Goal: Task Accomplishment & Management: Complete application form

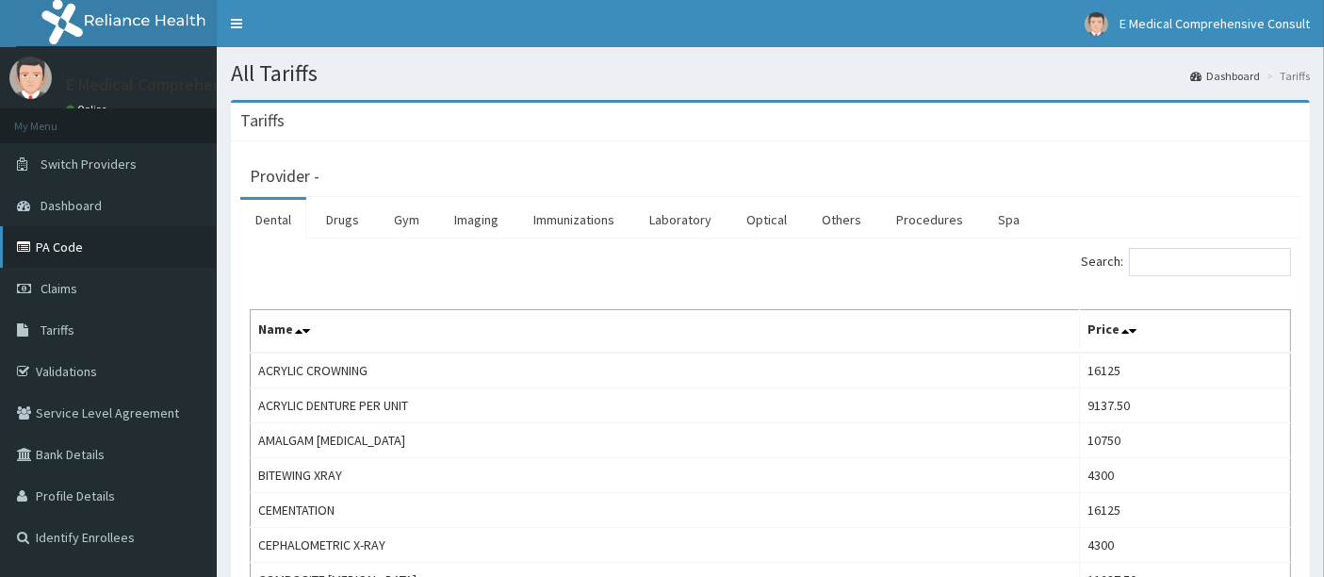
click at [73, 254] on link "PA Code" at bounding box center [108, 246] width 217 height 41
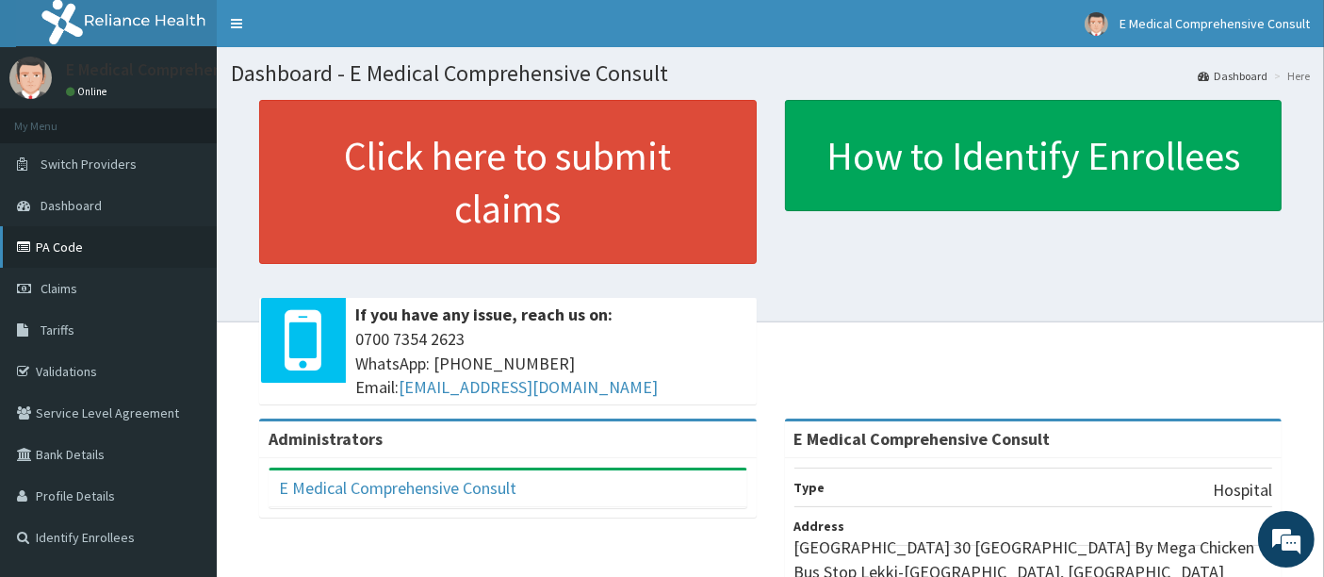
click at [73, 255] on link "PA Code" at bounding box center [108, 246] width 217 height 41
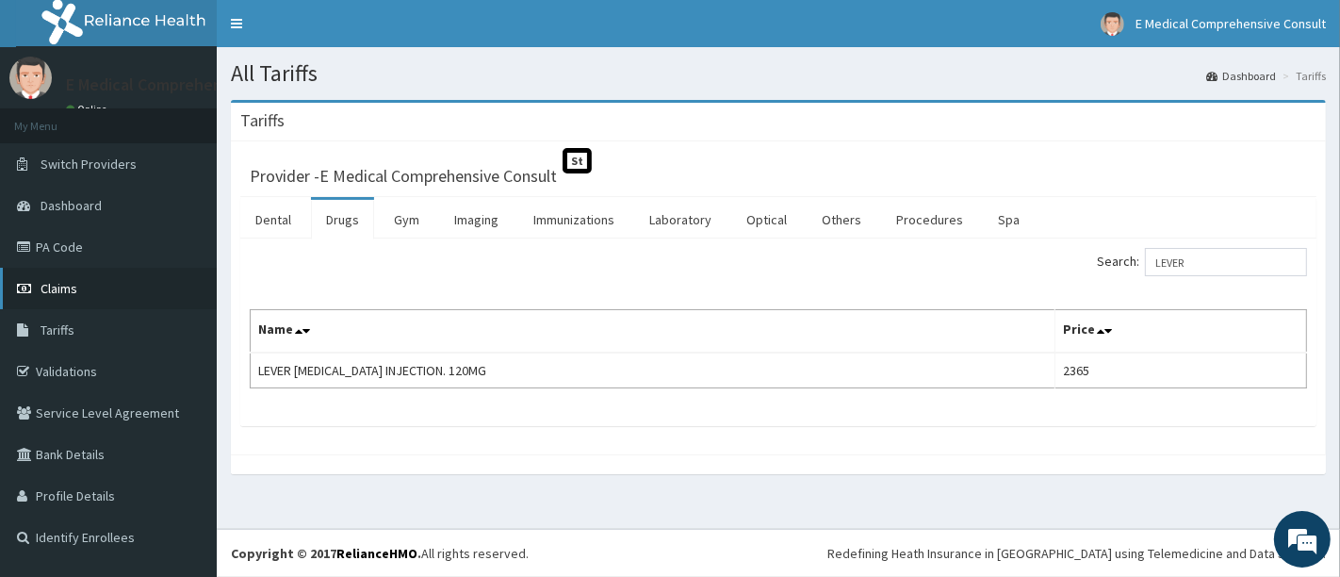
click at [62, 293] on span "Claims" at bounding box center [59, 288] width 37 height 17
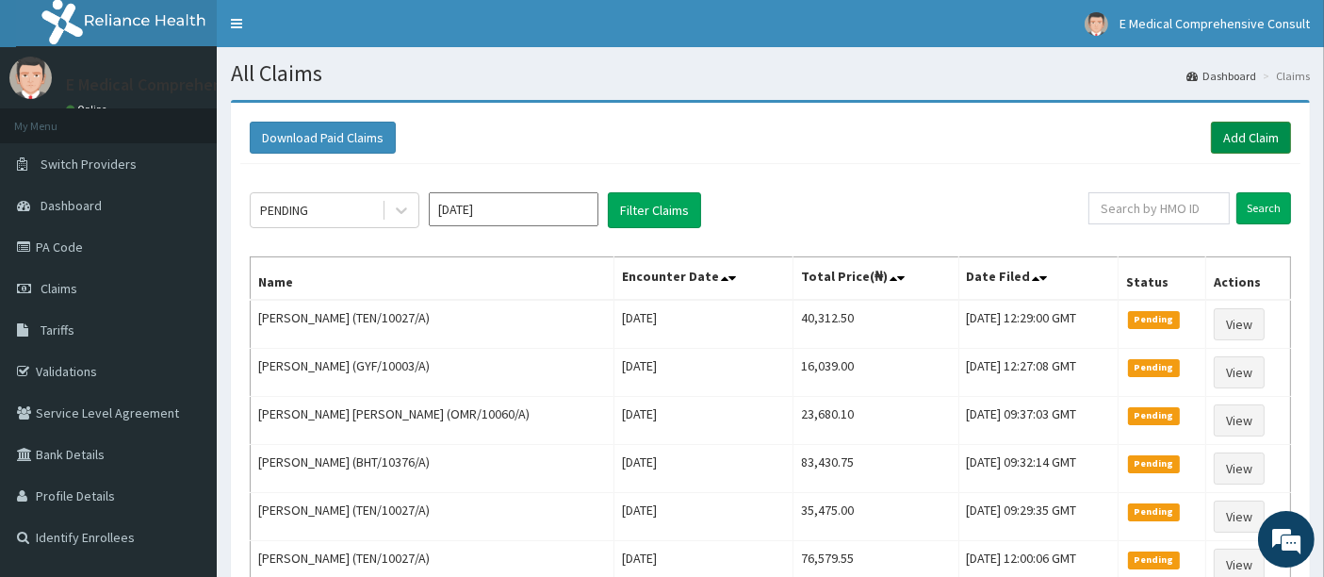
click at [1218, 139] on link "Add Claim" at bounding box center [1251, 138] width 80 height 32
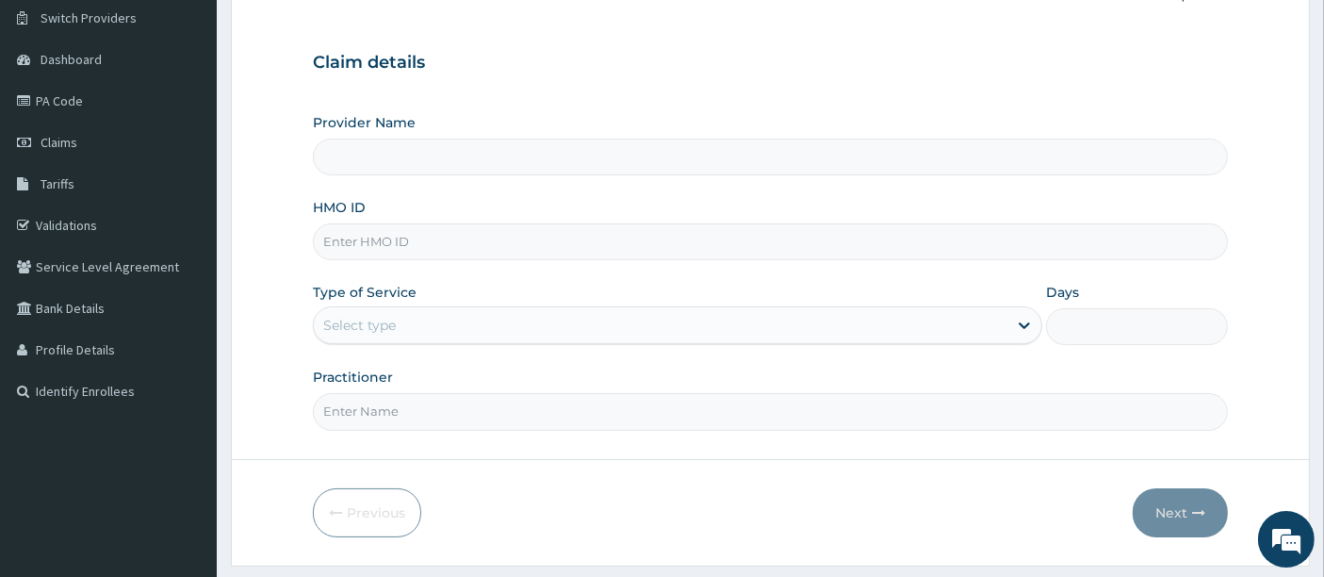
type input "E Medical Comprehensive Consult"
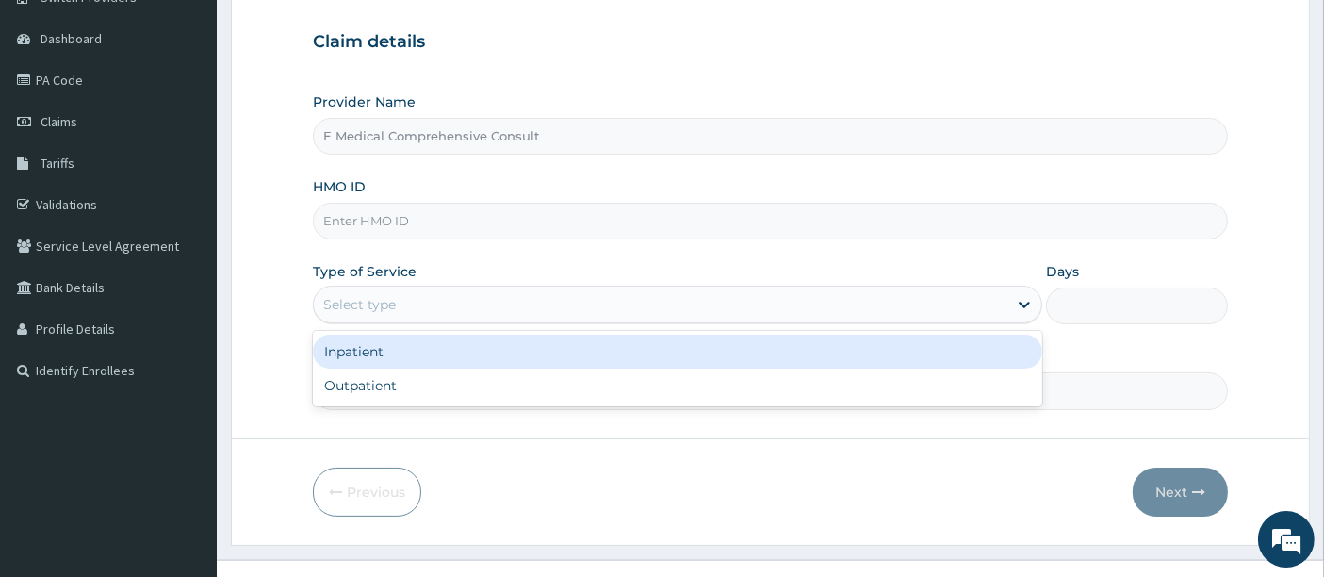
drag, startPoint x: 740, startPoint y: 302, endPoint x: 584, endPoint y: 255, distance: 162.2
click at [584, 255] on div "Provider Name E Medical Comprehensive Consult HMO ID Type of Service option Inp…" at bounding box center [771, 250] width 916 height 317
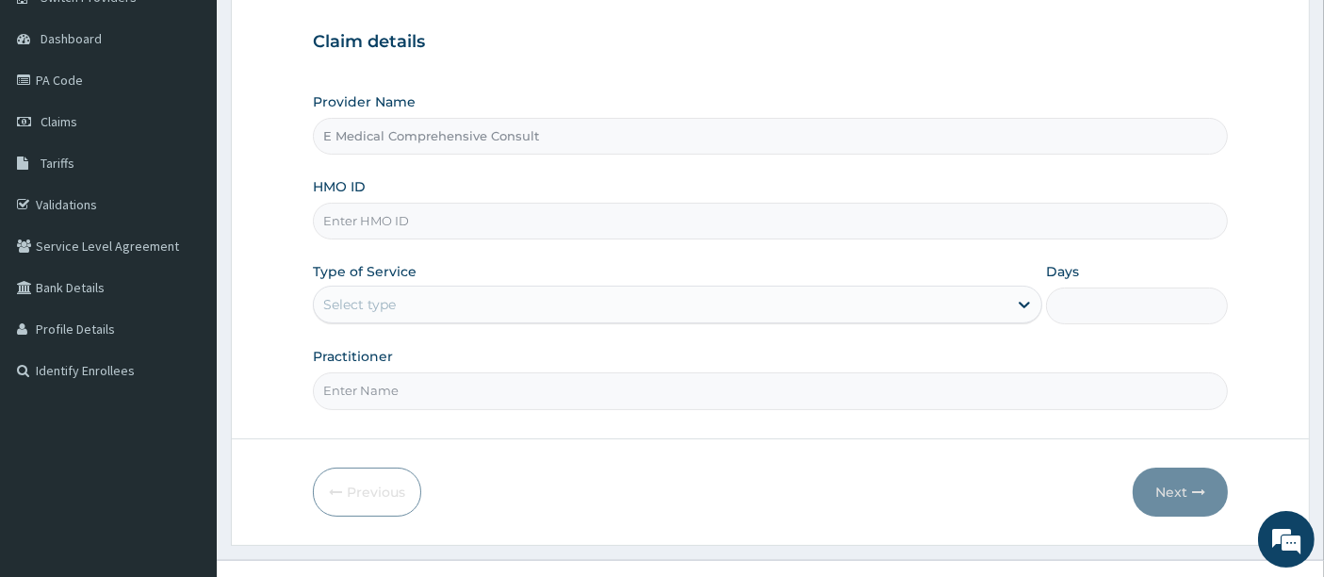
scroll to position [0, 0]
click at [362, 227] on input "HMO ID" at bounding box center [771, 221] width 916 height 37
paste input "TEN/10027/A"
type input "TEN/10027/A"
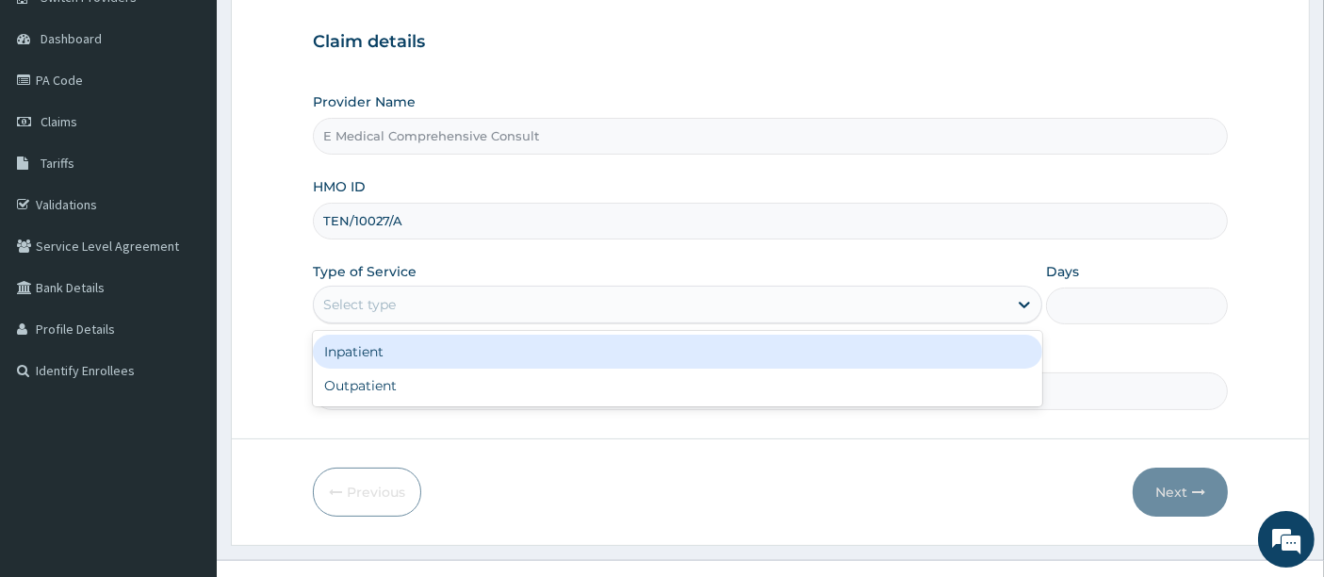
click at [371, 308] on div "Select type" at bounding box center [359, 304] width 73 height 19
click at [354, 355] on div "Inpatient" at bounding box center [677, 352] width 729 height 34
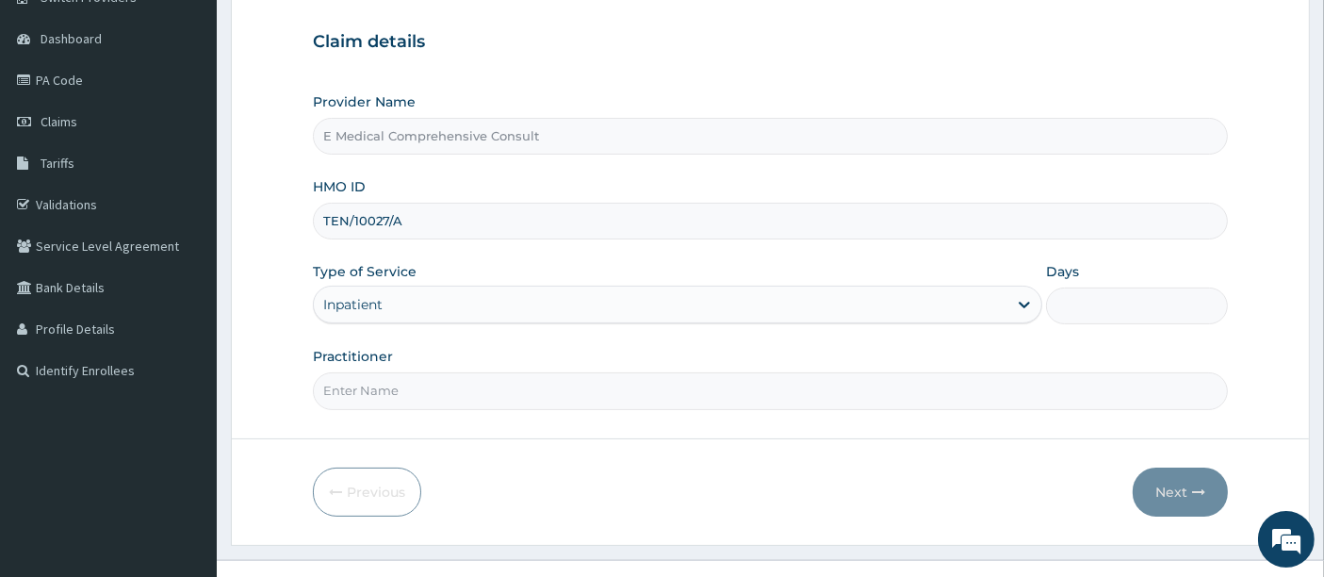
click at [1090, 312] on input "Days" at bounding box center [1137, 305] width 183 height 37
type input "3"
click at [463, 391] on input "Practitioner" at bounding box center [771, 390] width 916 height 37
type input "[PERSON_NAME]"
click at [1162, 481] on button "Next" at bounding box center [1180, 491] width 95 height 49
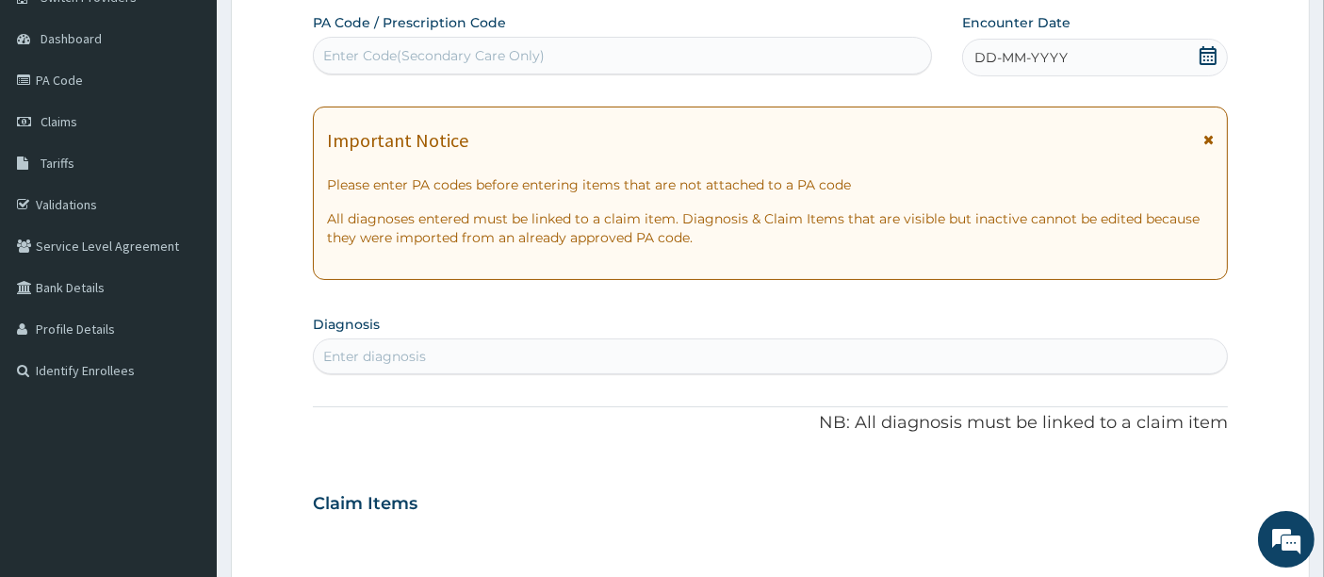
click at [385, 60] on div "Enter Code(Secondary Care Only)" at bounding box center [433, 55] width 221 height 19
paste input "PA/6AE49B"
type input "PA/6AE49B"
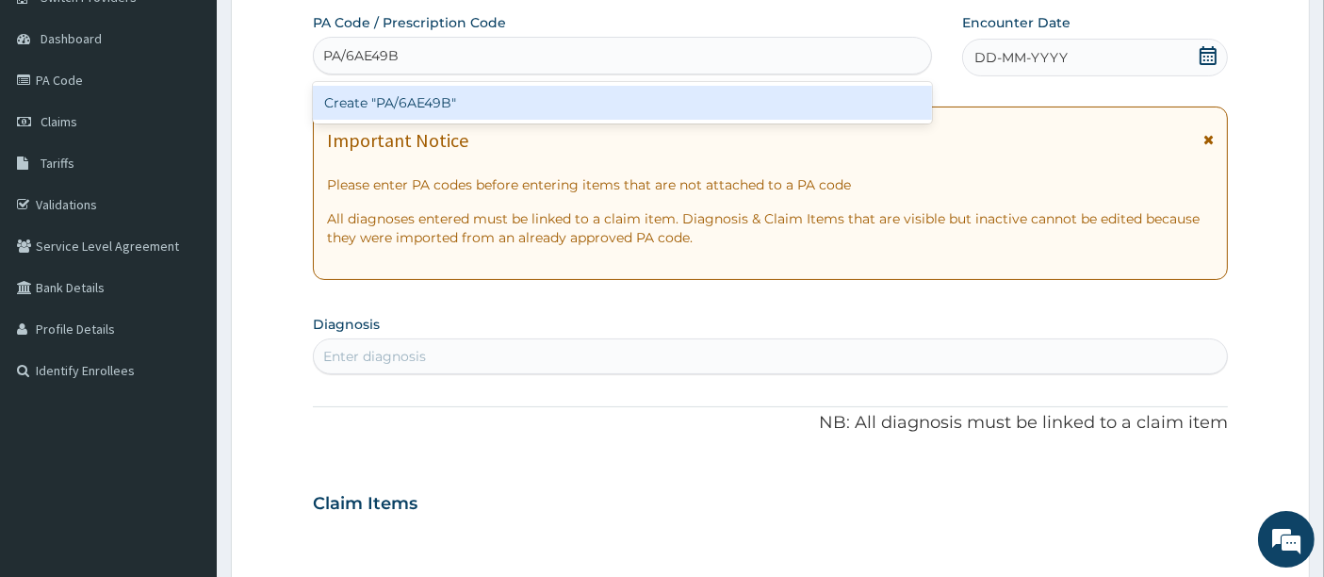
click at [366, 112] on div "Create "PA/6AE49B"" at bounding box center [623, 103] width 620 height 34
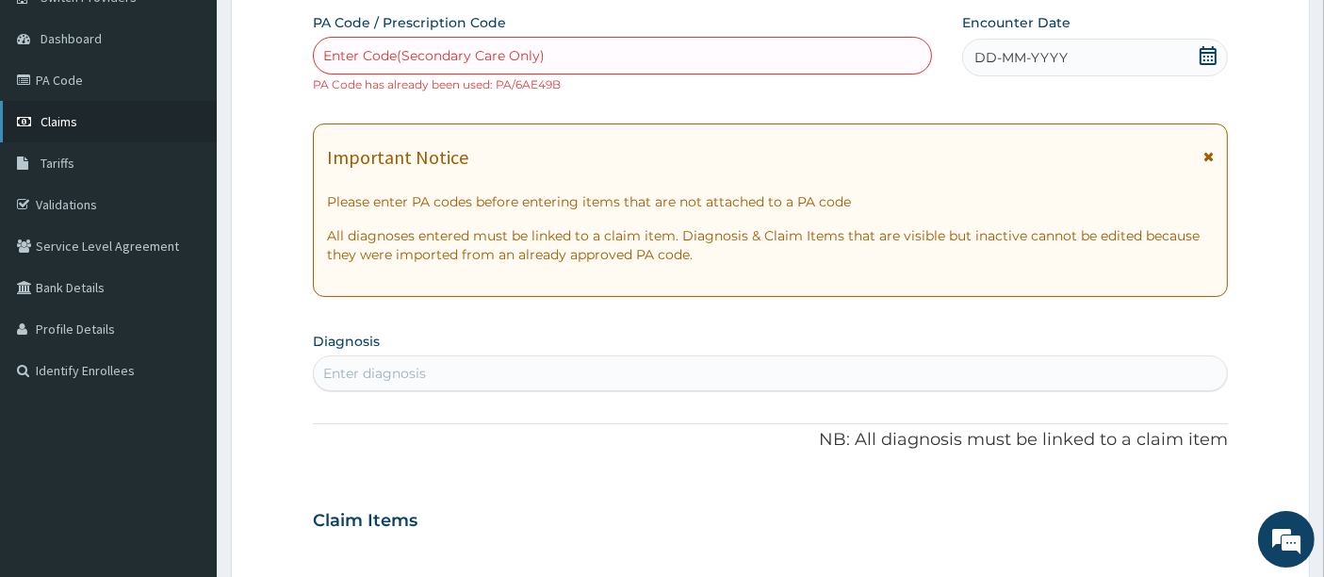
click at [92, 121] on link "Claims" at bounding box center [108, 121] width 217 height 41
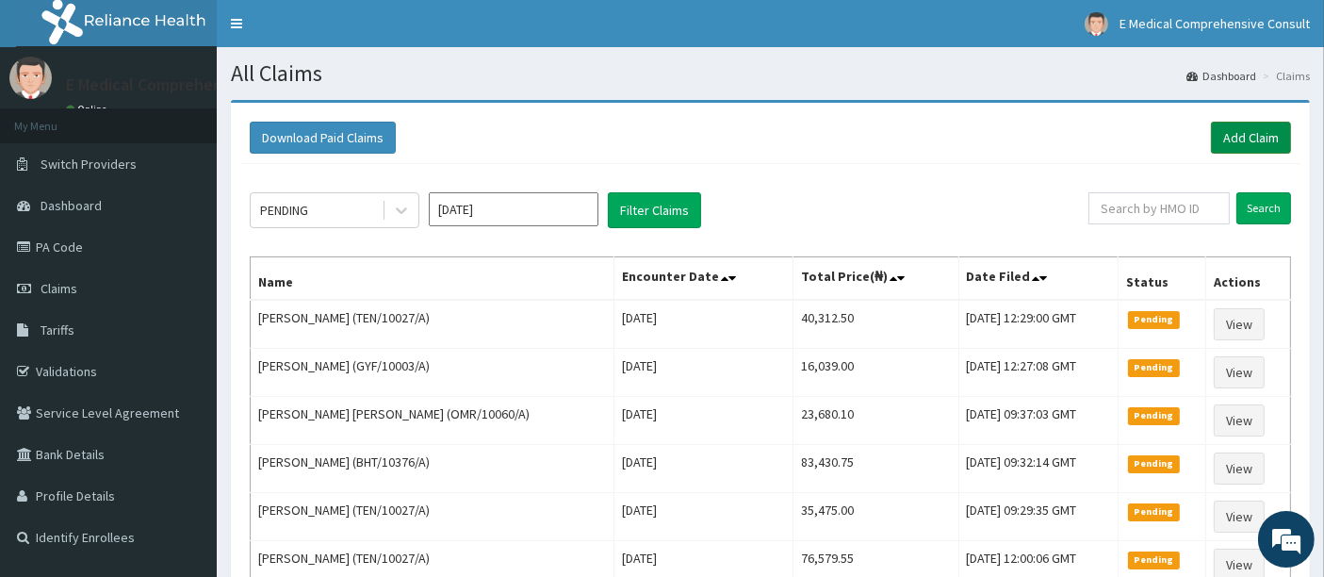
click at [1233, 143] on link "Add Claim" at bounding box center [1251, 138] width 80 height 32
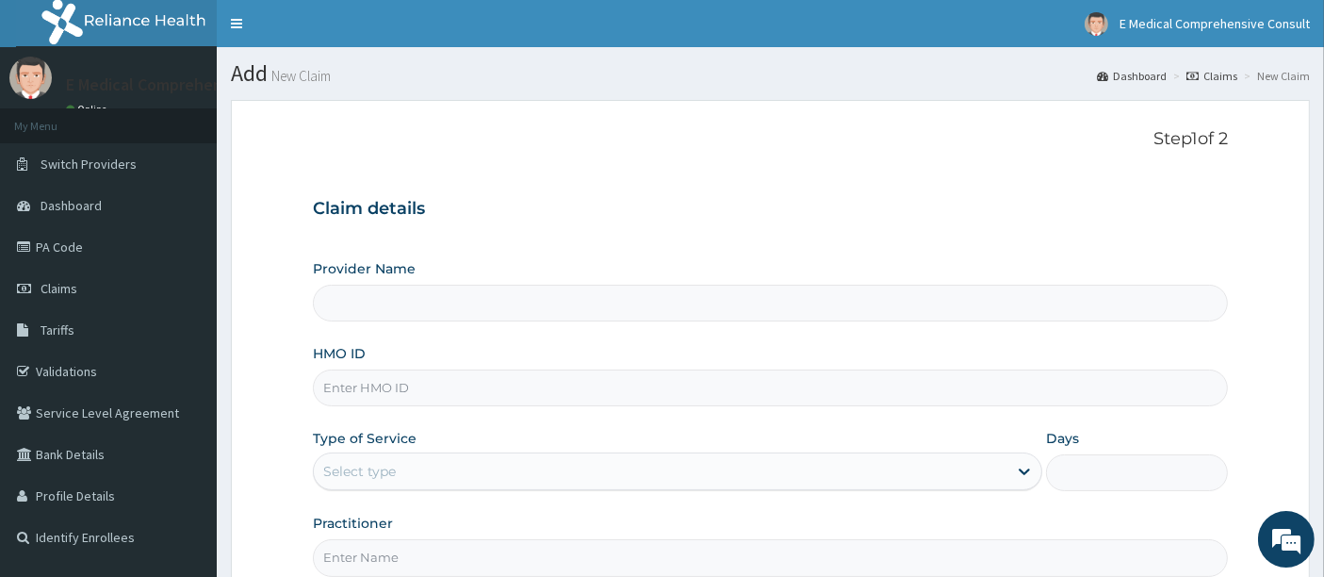
type input "E Medical Comprehensive Consult"
click at [57, 246] on link "PA Code" at bounding box center [108, 246] width 217 height 41
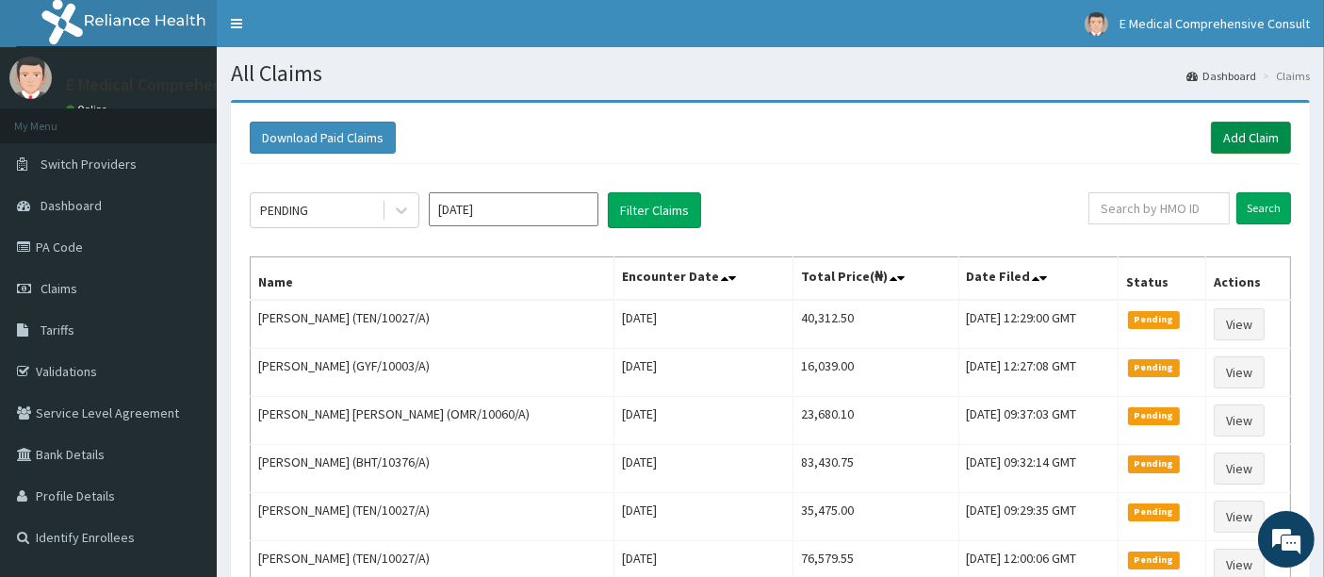
click at [1236, 139] on link "Add Claim" at bounding box center [1251, 138] width 80 height 32
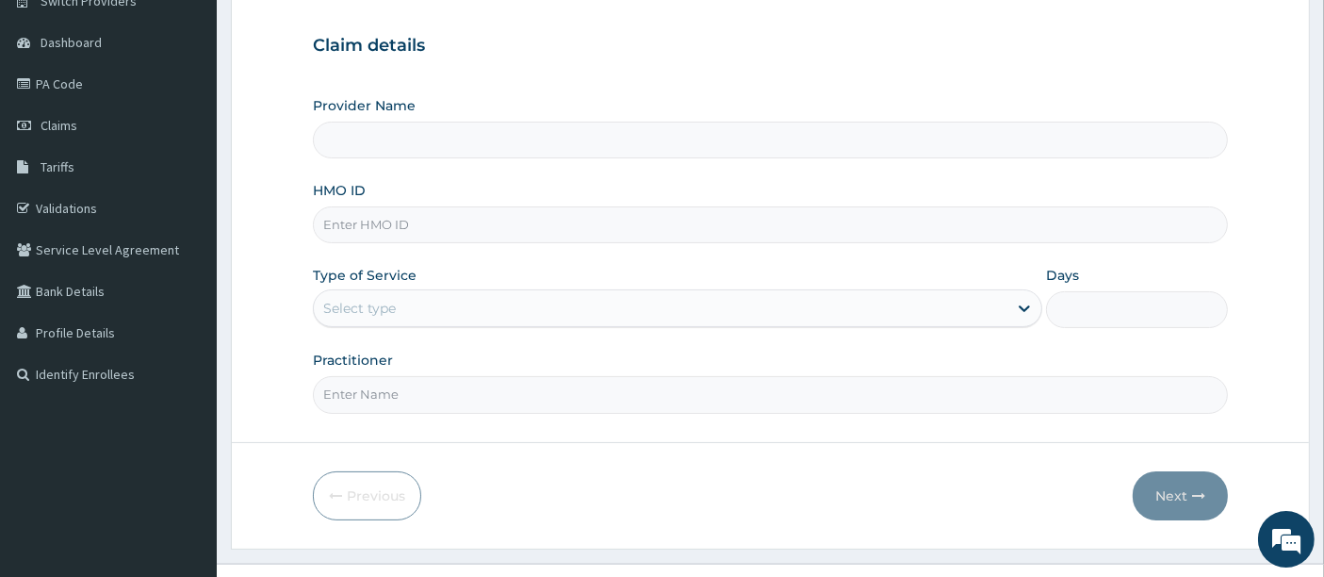
scroll to position [193, 0]
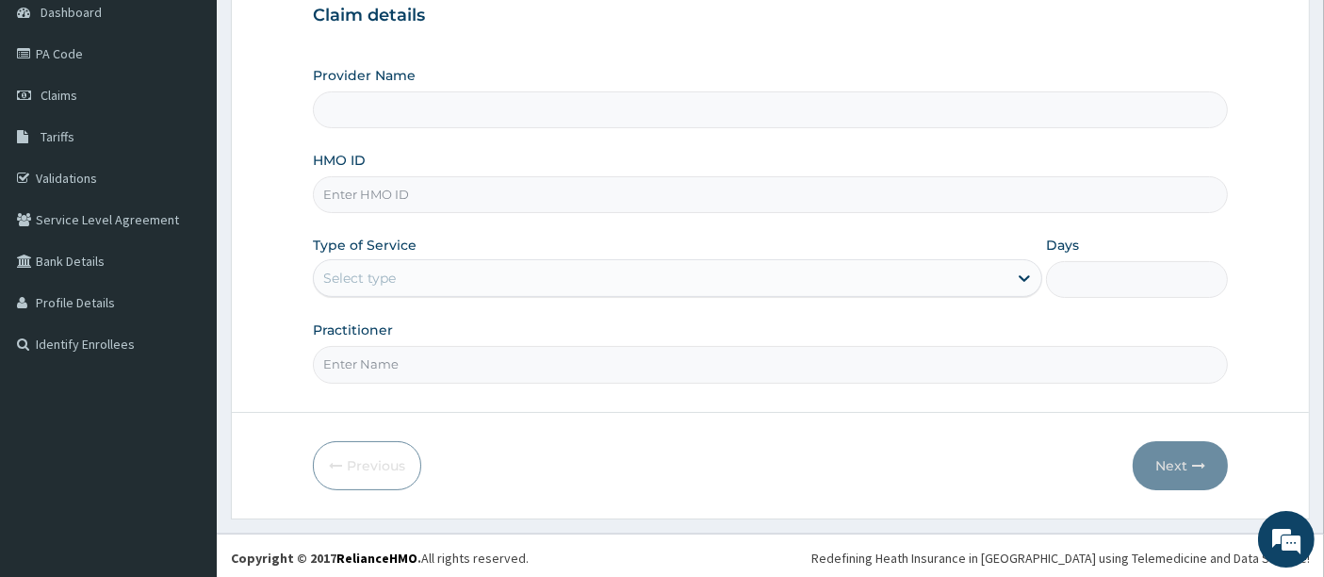
type input "E Medical Comprehensive Consult"
click at [419, 203] on input "HMO ID" at bounding box center [771, 194] width 916 height 37
paste input "OMR/10060/A"
type input "OMR/10060/A"
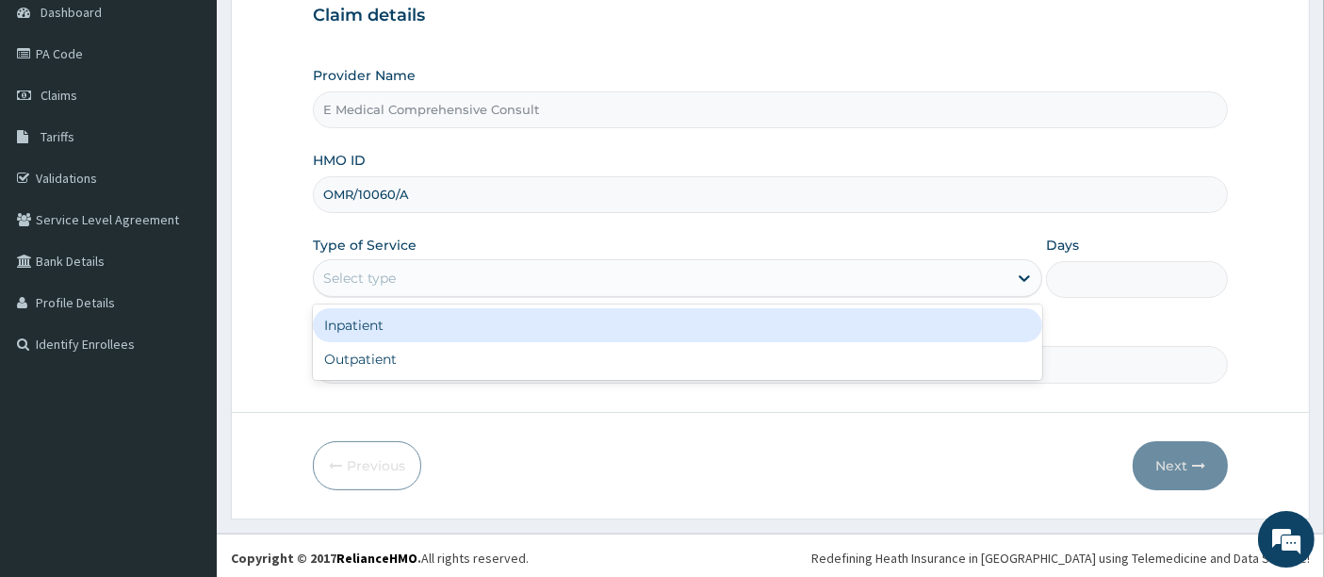
click at [492, 273] on div "Select type" at bounding box center [661, 278] width 694 height 30
click at [428, 330] on div "Inpatient" at bounding box center [677, 325] width 729 height 34
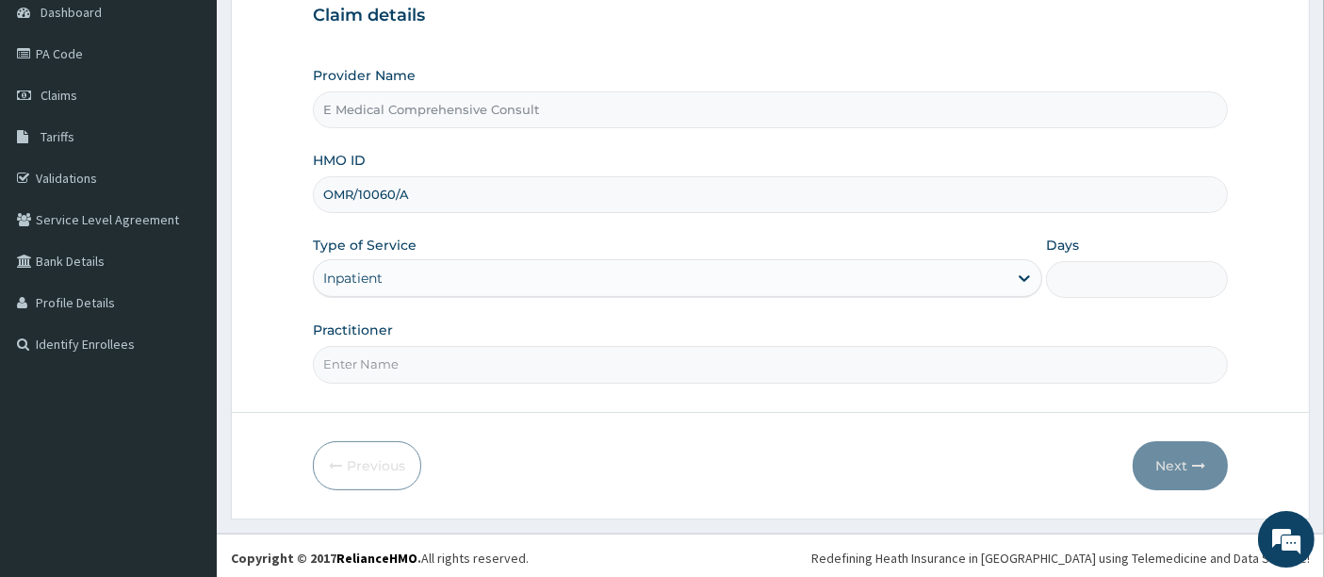
click at [385, 356] on input "Practitioner" at bounding box center [771, 364] width 916 height 37
type input "[PERSON_NAME]"
click at [1084, 285] on input "Days" at bounding box center [1137, 279] width 183 height 37
type input "3"
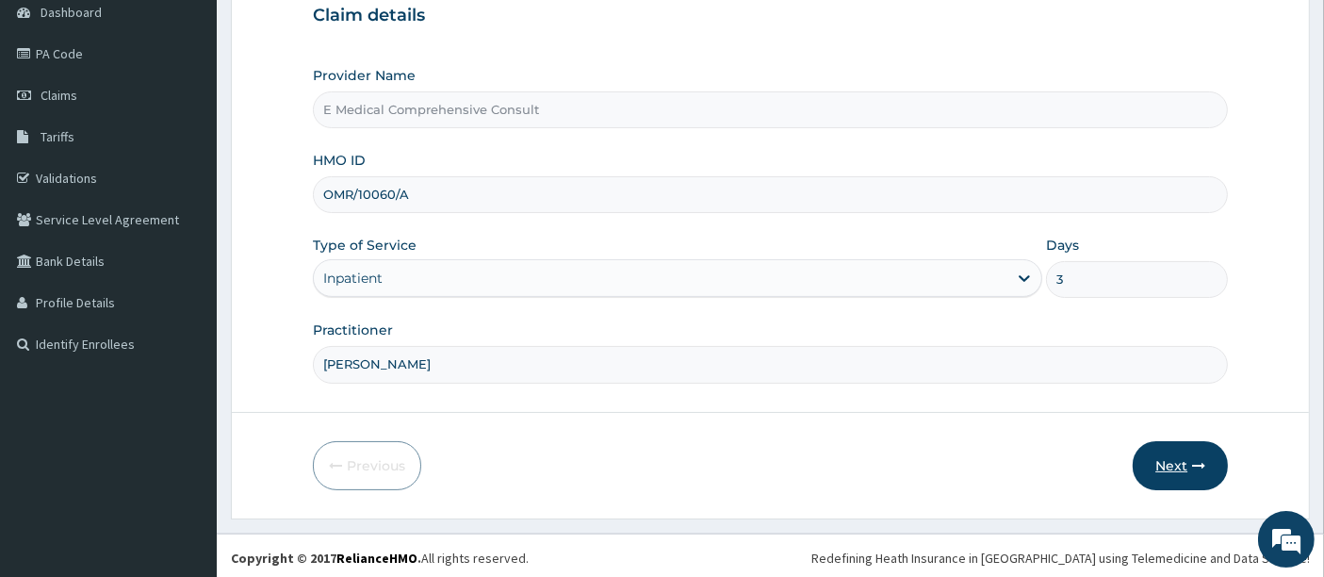
click at [1165, 463] on button "Next" at bounding box center [1180, 465] width 95 height 49
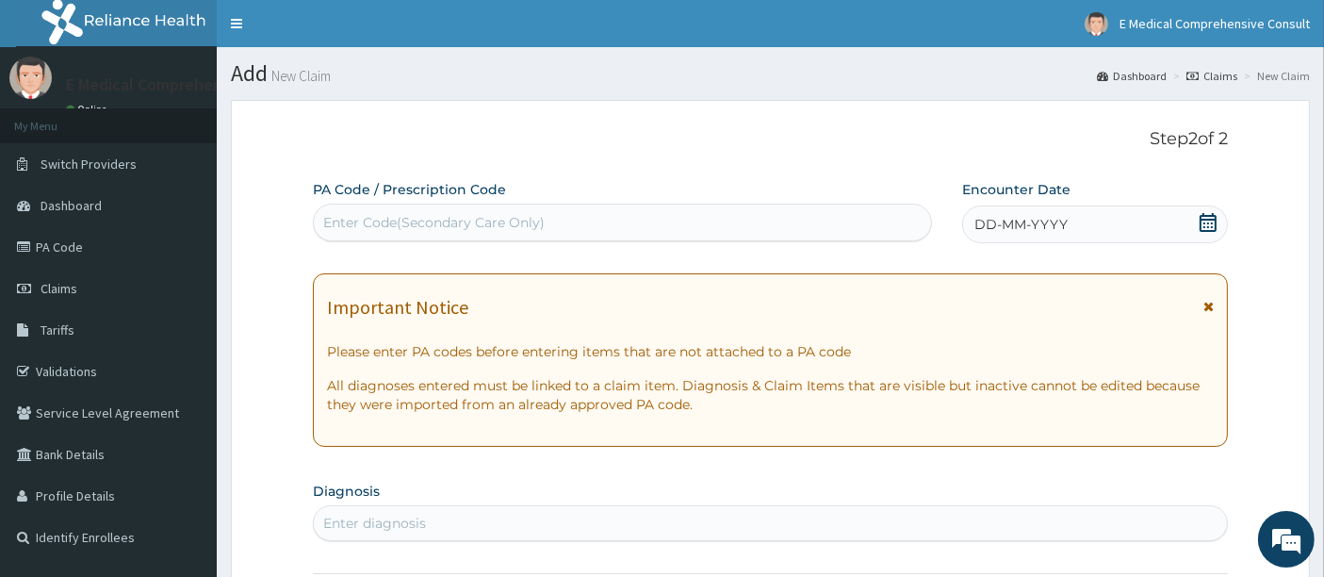
click at [371, 227] on div "Enter Code(Secondary Care Only)" at bounding box center [433, 222] width 221 height 19
paste input "PA/24B9D6"
type input "PA/24B9D6"
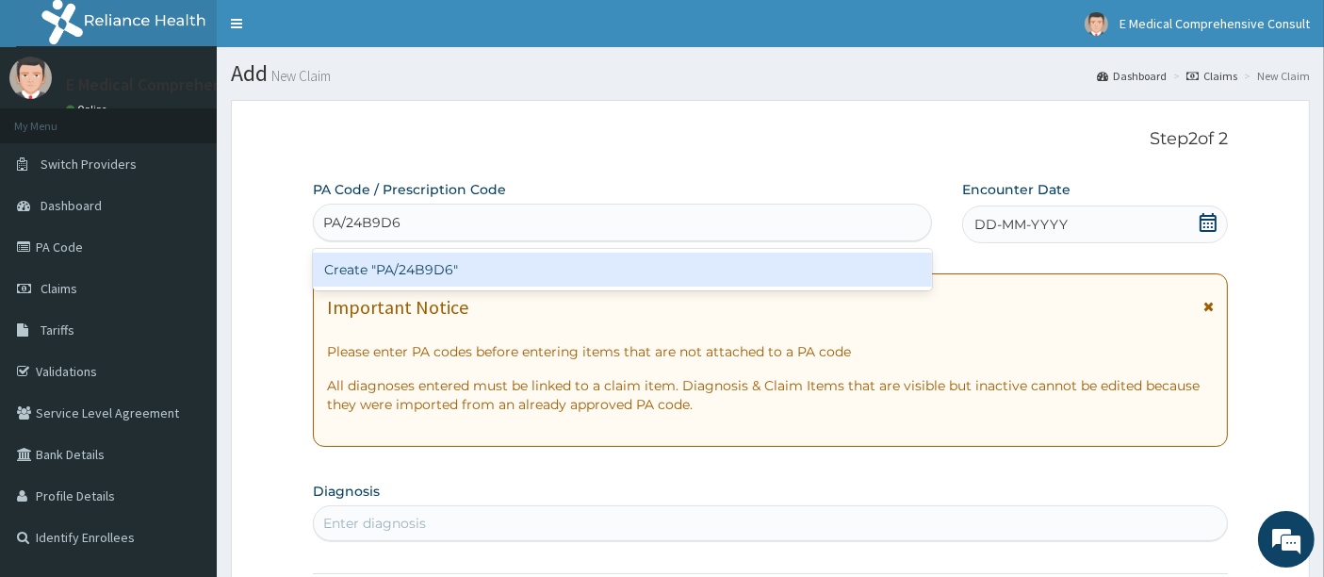
click at [416, 262] on div "Create "PA/24B9D6"" at bounding box center [623, 270] width 620 height 34
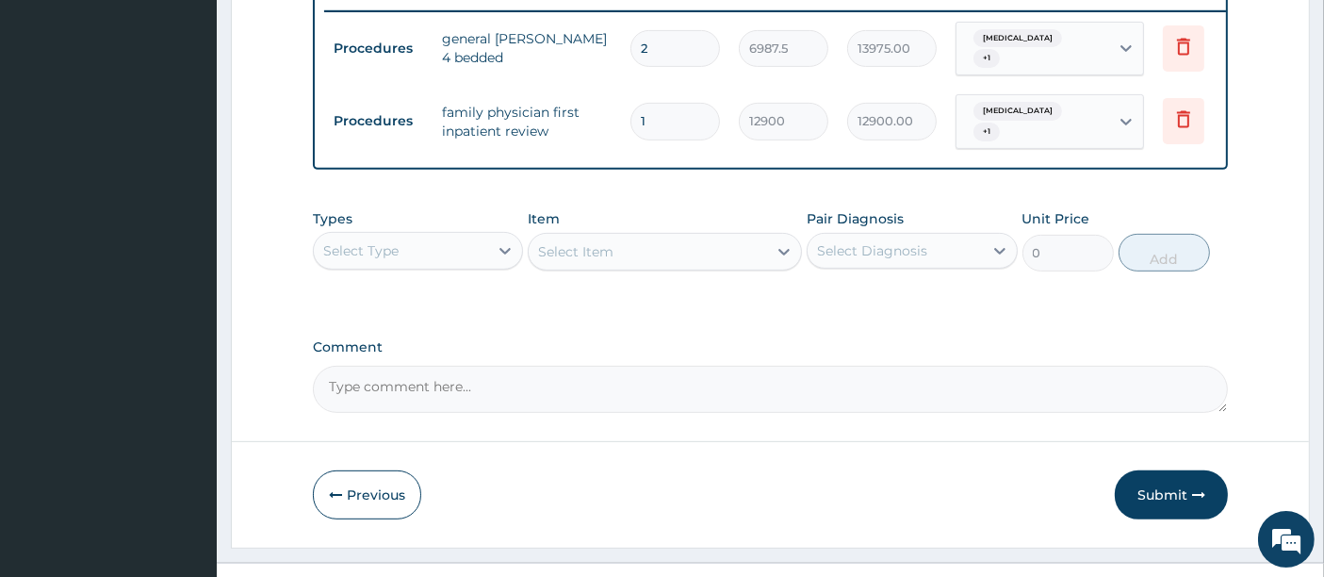
scroll to position [769, 0]
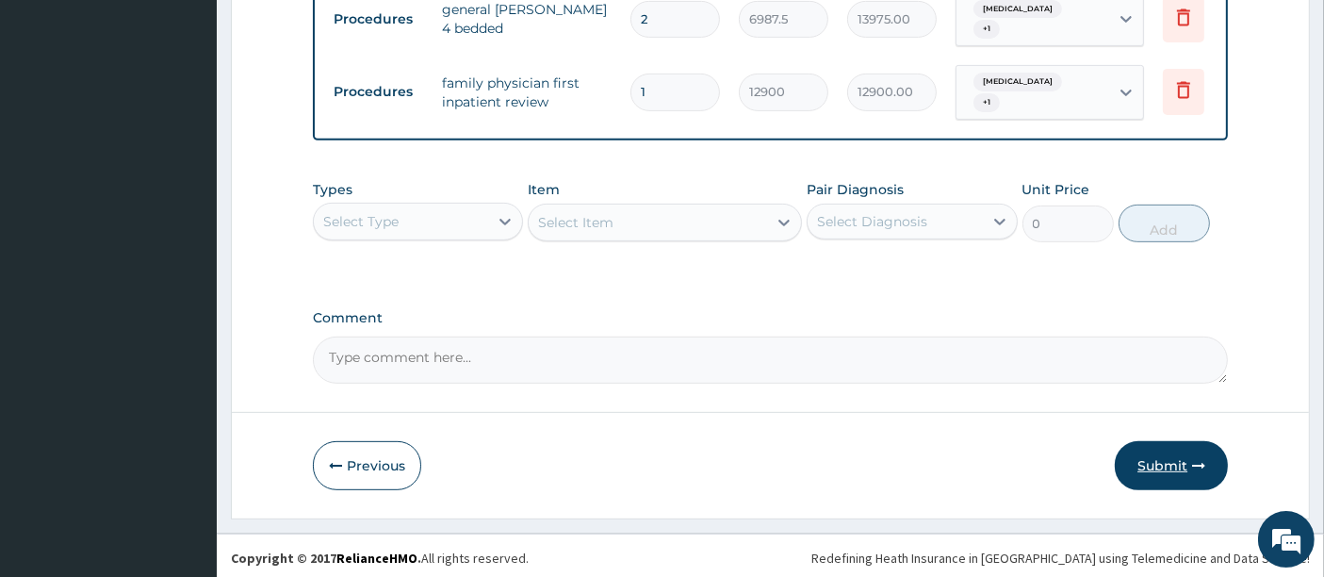
click at [1164, 462] on button "Submit" at bounding box center [1171, 465] width 113 height 49
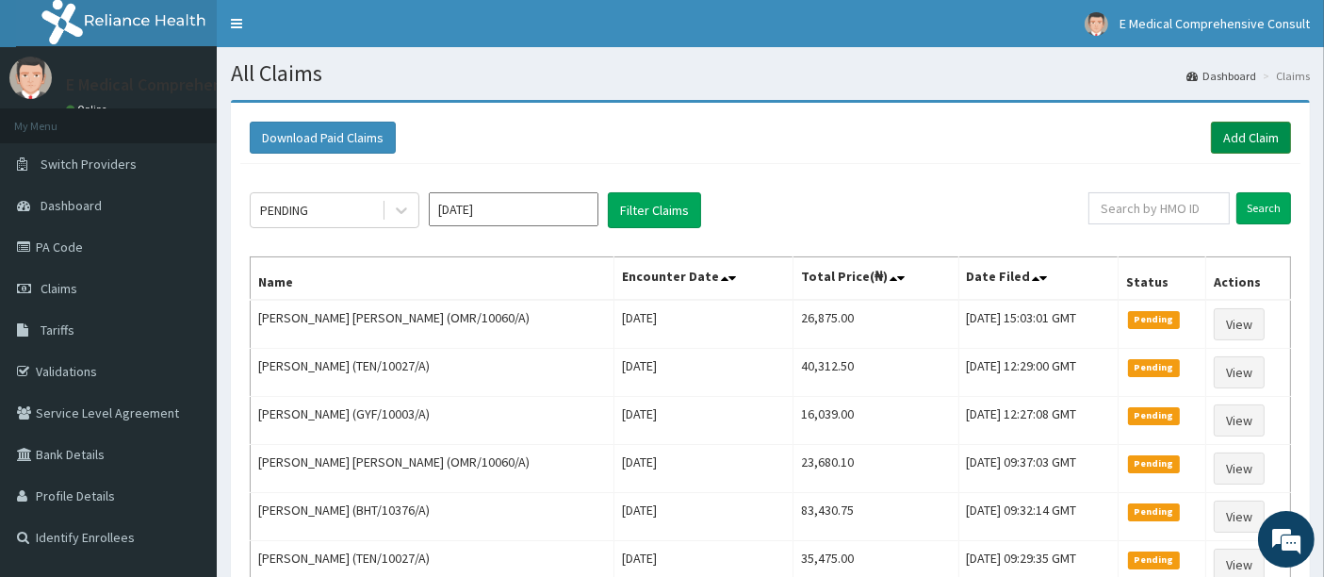
click at [1229, 140] on link "Add Claim" at bounding box center [1251, 138] width 80 height 32
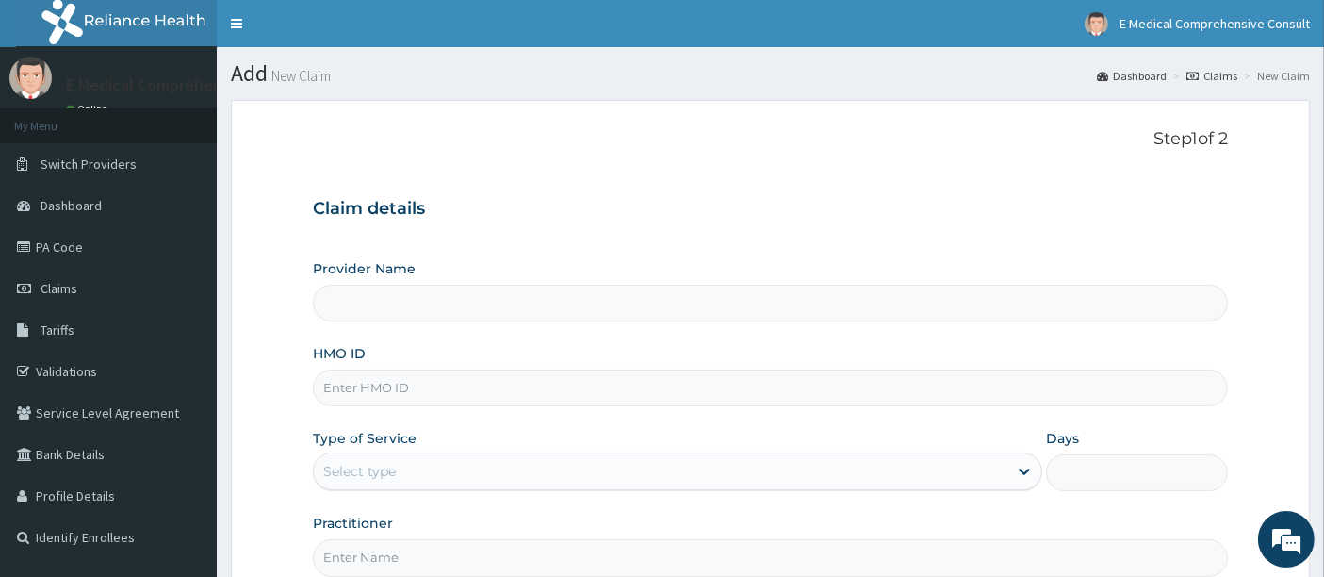
type input "E Medical Comprehensive Consult"
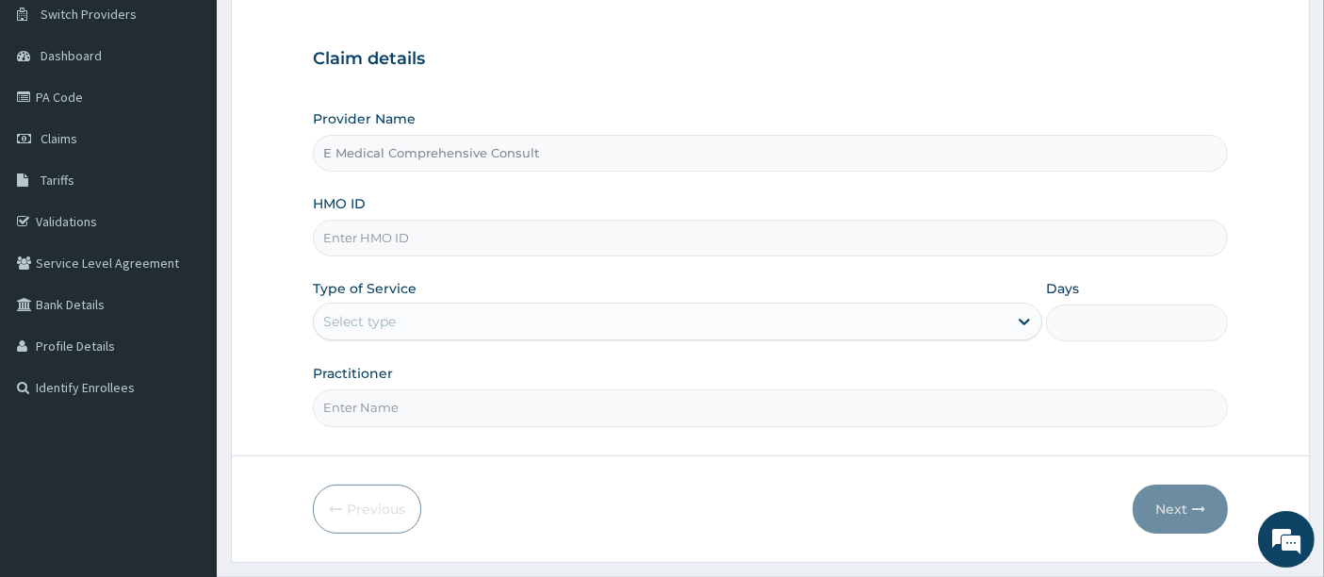
scroll to position [155, 0]
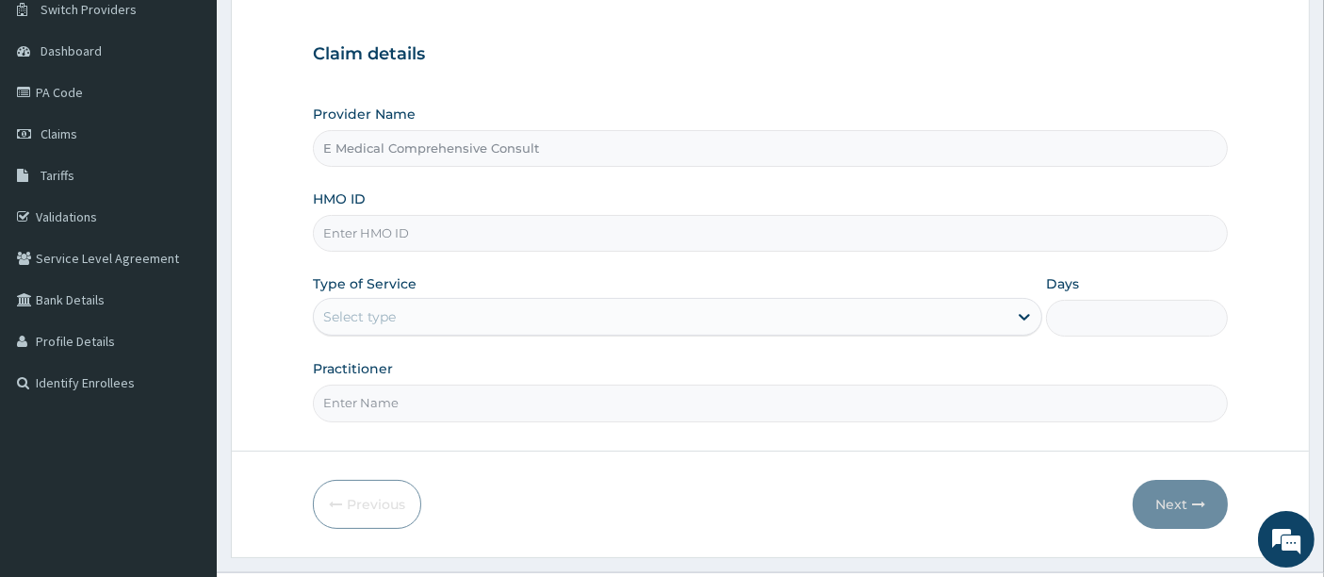
click at [351, 221] on input "HMO ID" at bounding box center [771, 233] width 916 height 37
paste input "LTG/10038/B"
type input "LTG/10038/B"
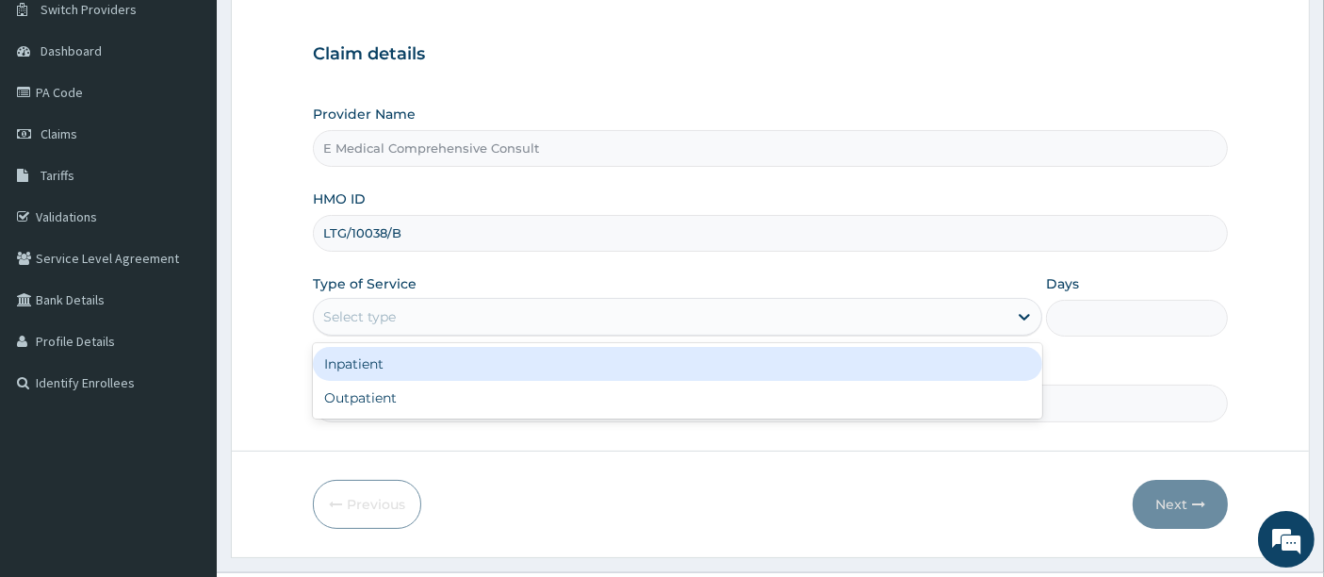
click at [463, 313] on div "Select type" at bounding box center [661, 317] width 694 height 30
click at [368, 369] on div "Inpatient" at bounding box center [677, 364] width 729 height 34
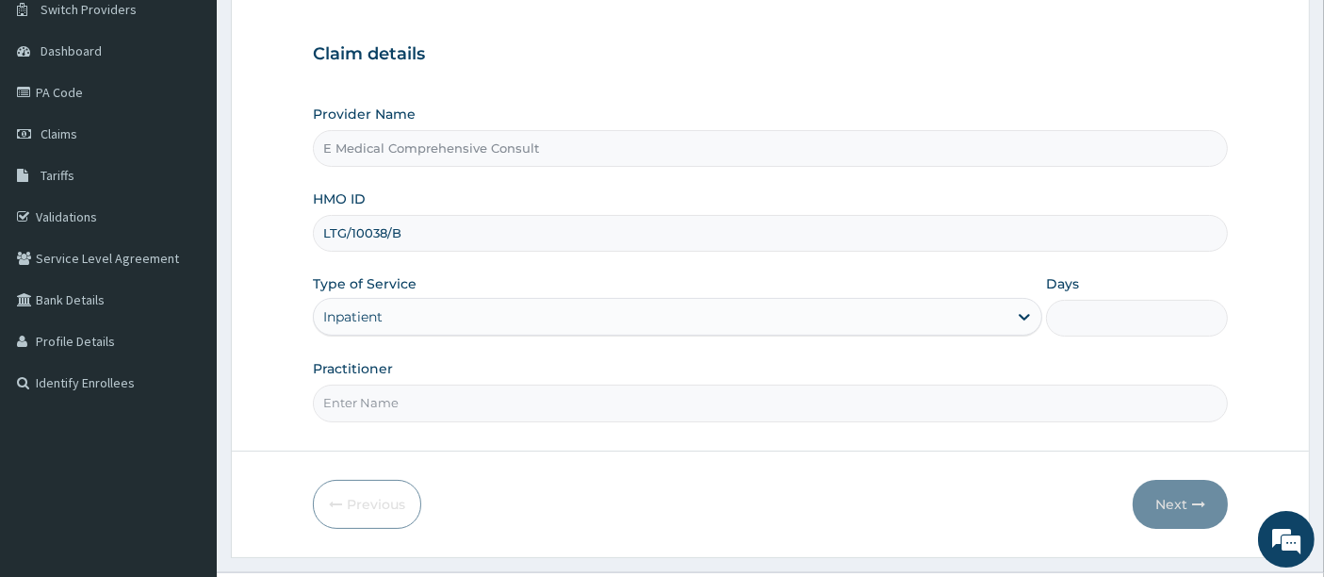
click at [377, 391] on input "Practitioner" at bounding box center [771, 403] width 916 height 37
type input "DR OKAFOR"
click at [1092, 324] on input "Days" at bounding box center [1137, 318] width 183 height 37
type input "3"
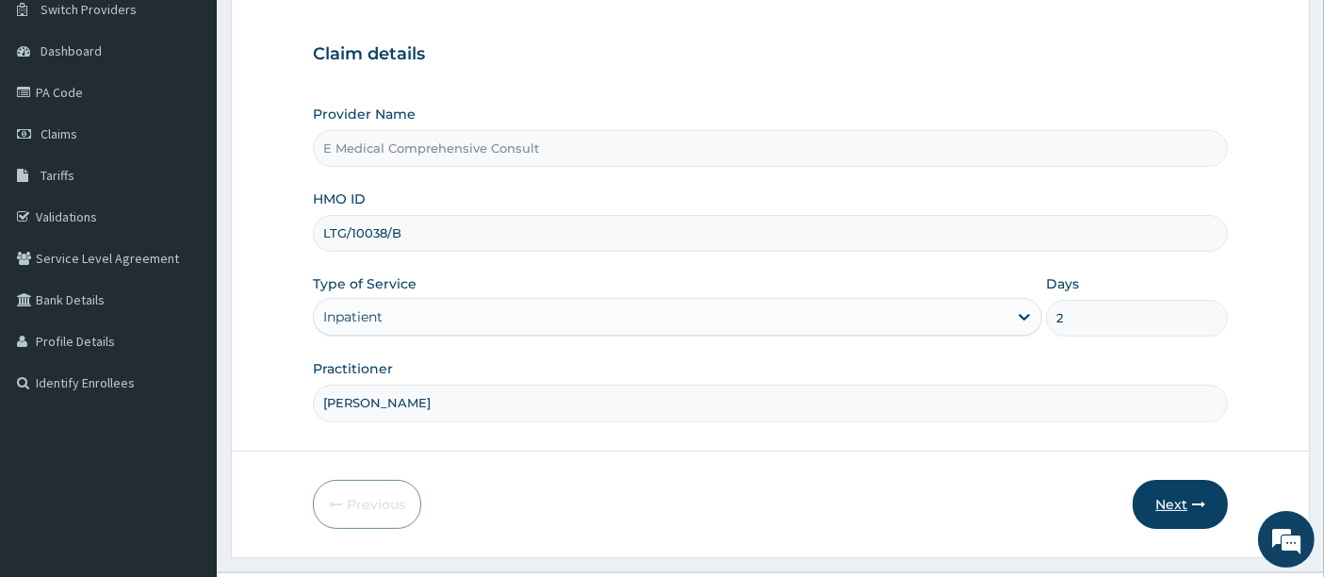
type input "2"
click at [1176, 494] on button "Next" at bounding box center [1180, 504] width 95 height 49
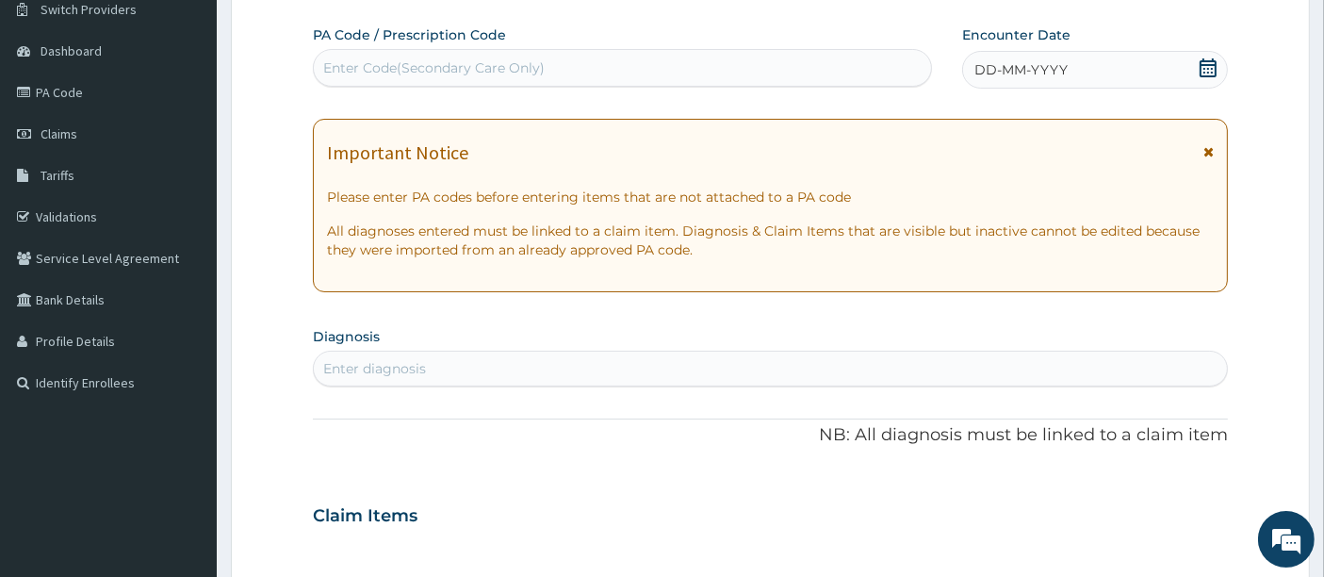
click at [480, 58] on div "Enter Code(Secondary Care Only)" at bounding box center [433, 67] width 221 height 19
paste input "PA/718C2D"
type input "PA/718C2D"
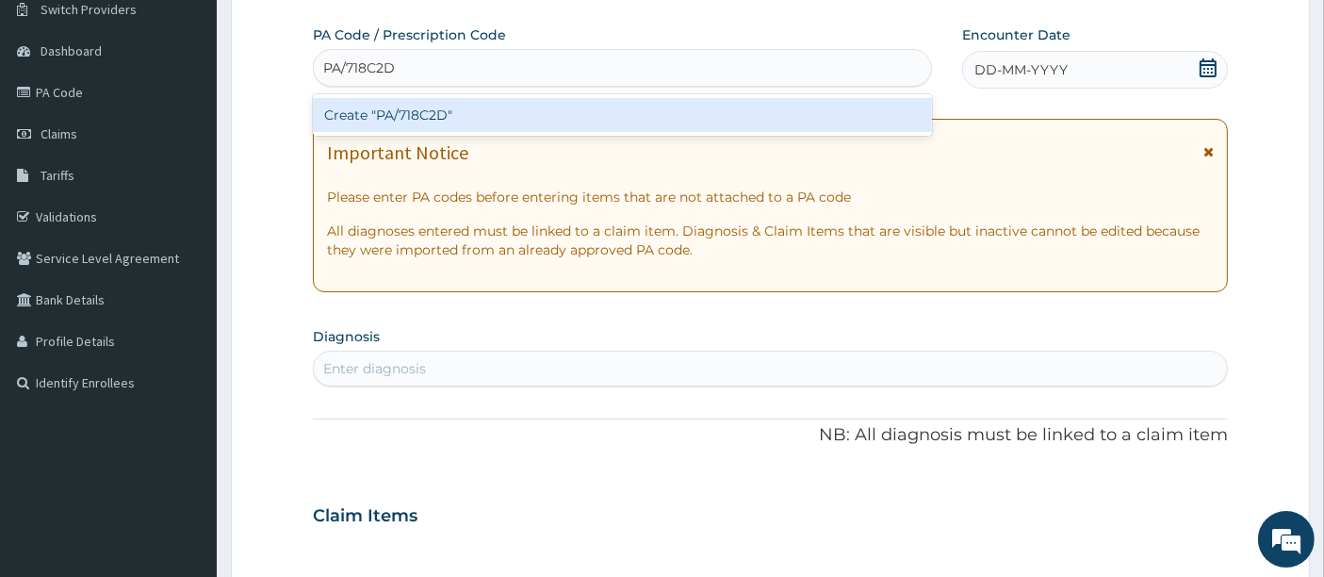
click at [423, 114] on div "Create "PA/718C2D"" at bounding box center [623, 115] width 620 height 34
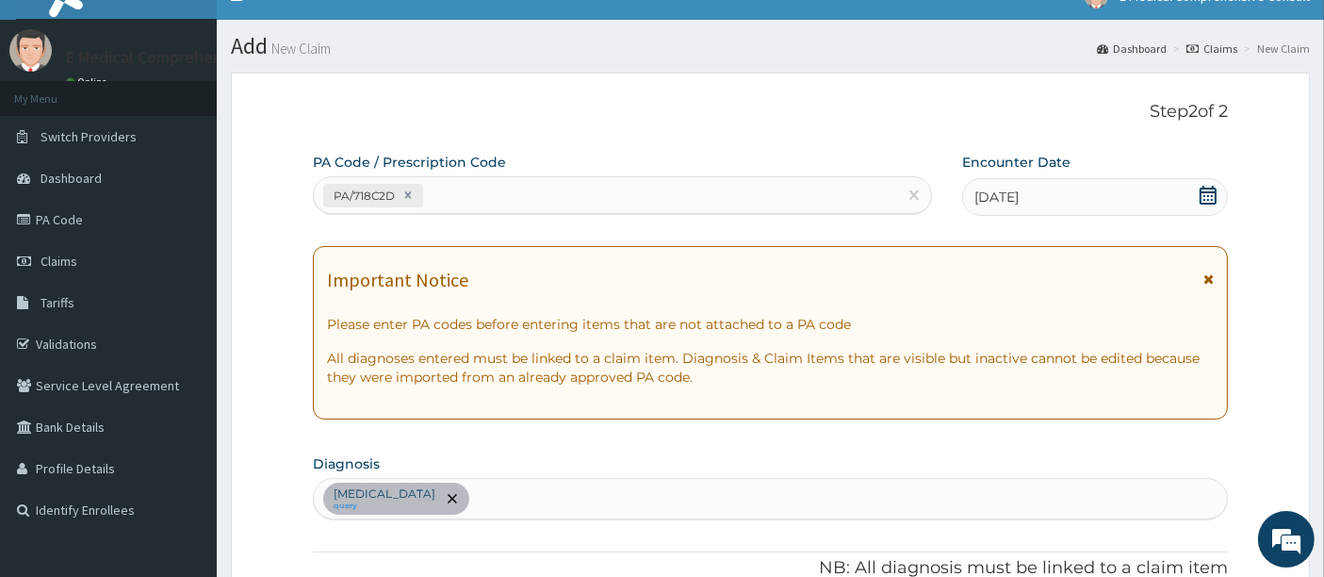
scroll to position [24, 0]
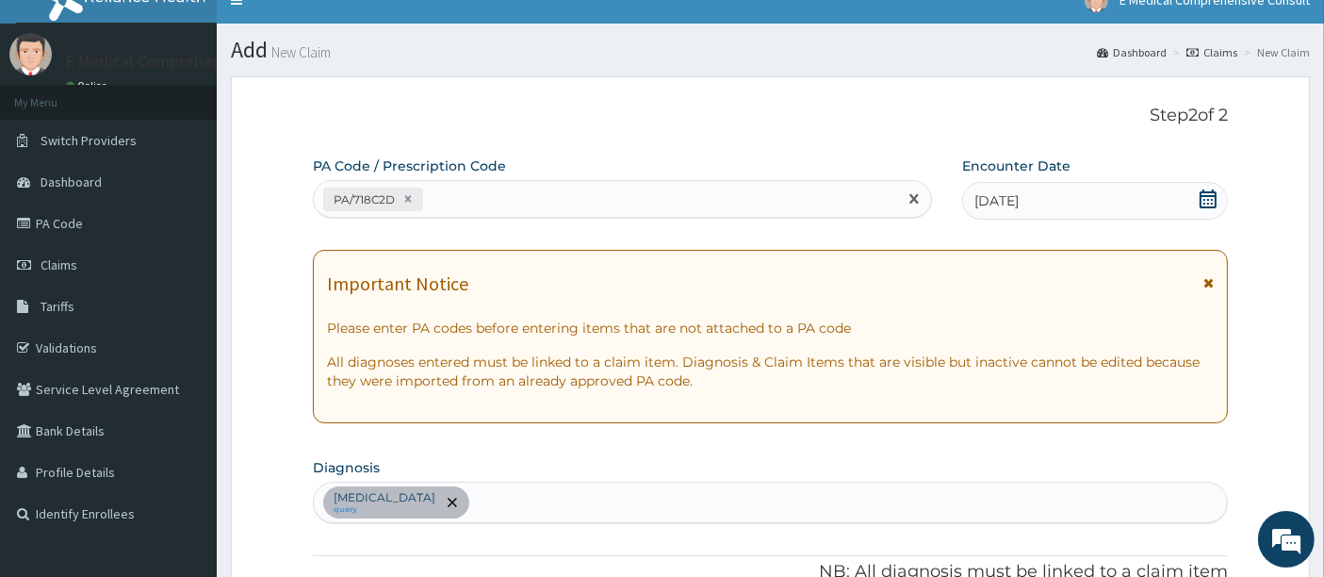
click at [494, 199] on div "PA/718C2D" at bounding box center [606, 199] width 584 height 31
paste input "PA/934D8B"
type input "PA/934D8B"
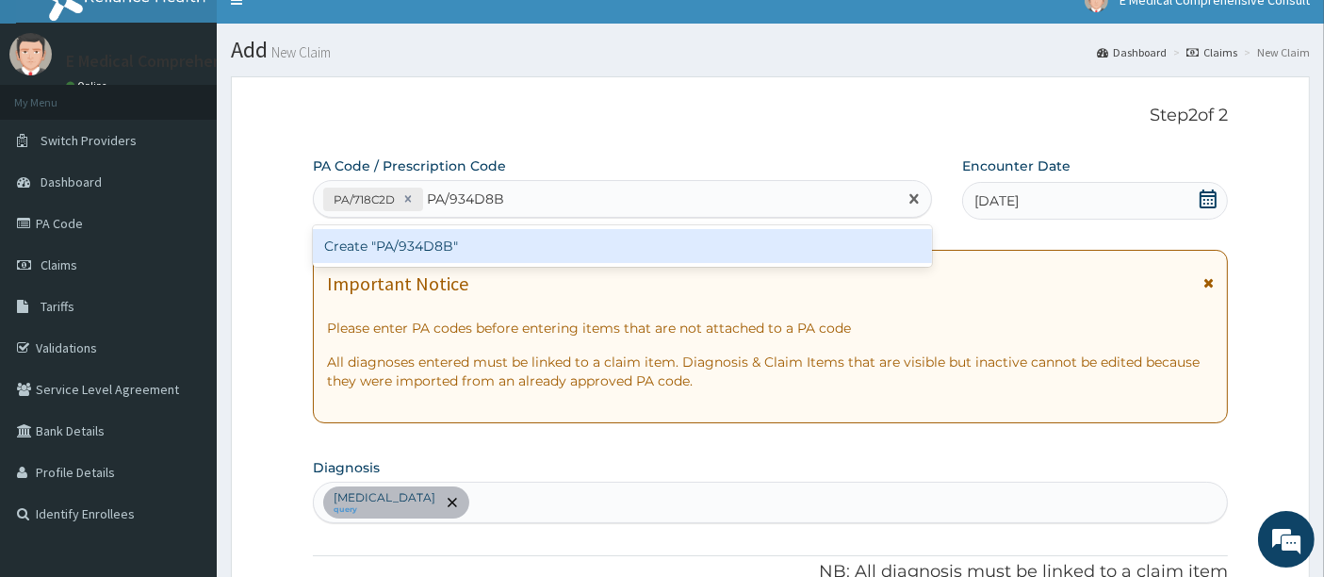
click at [460, 240] on div "Create "PA/934D8B"" at bounding box center [623, 246] width 620 height 34
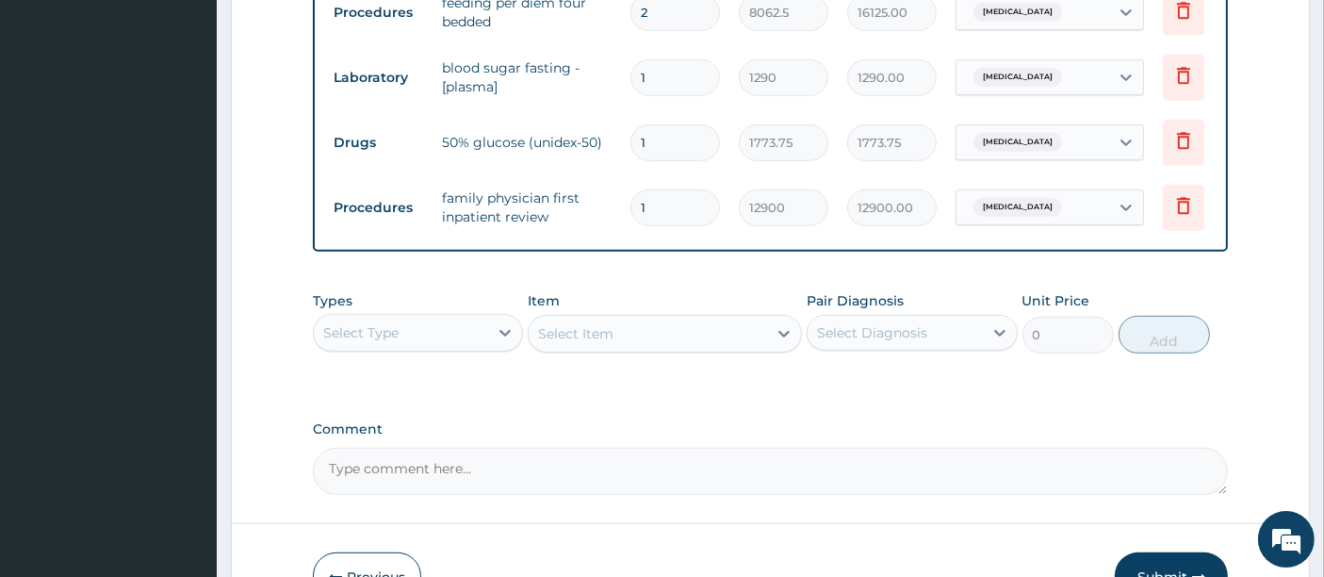
scroll to position [1105, 0]
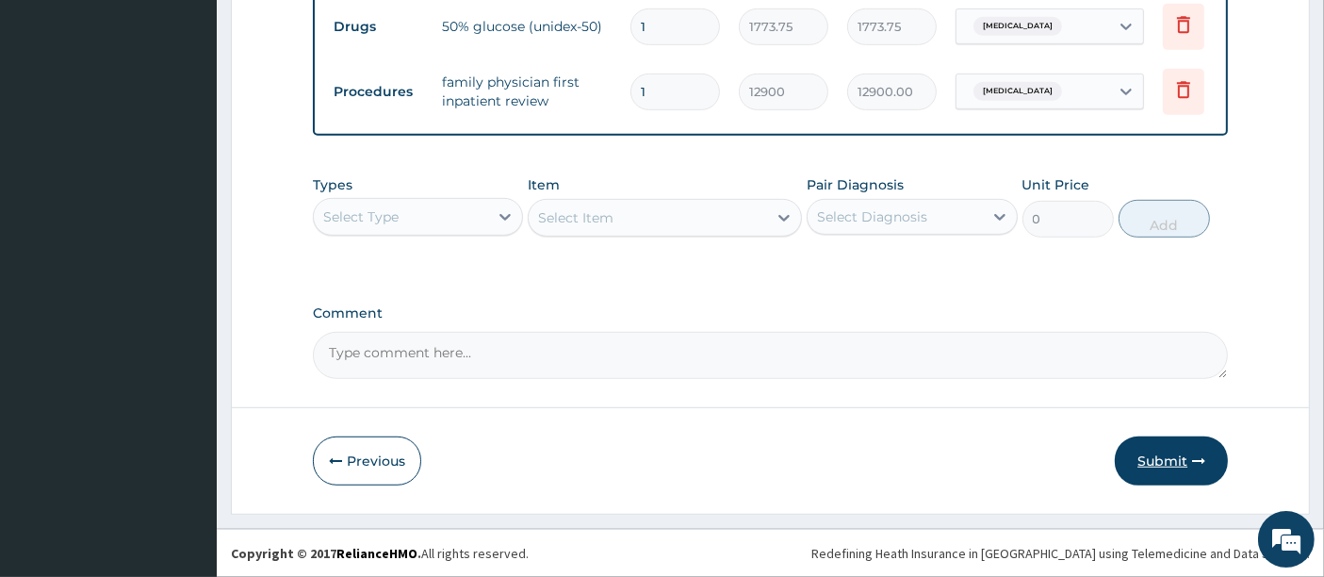
click at [1163, 456] on button "Submit" at bounding box center [1171, 460] width 113 height 49
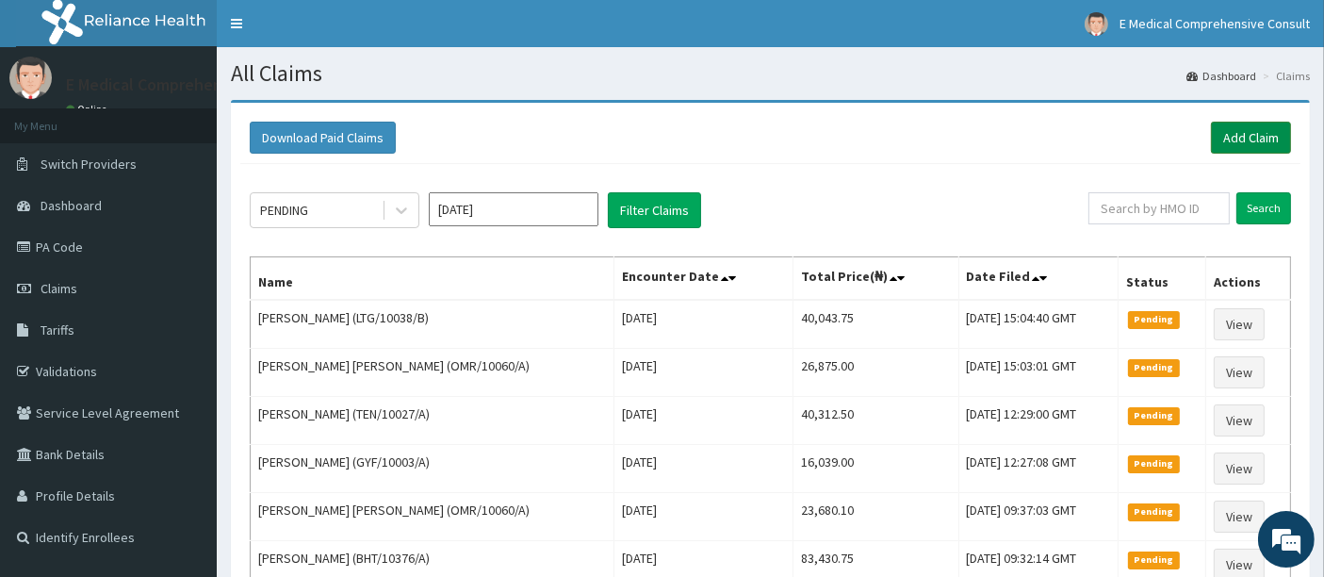
click at [1233, 139] on link "Add Claim" at bounding box center [1251, 138] width 80 height 32
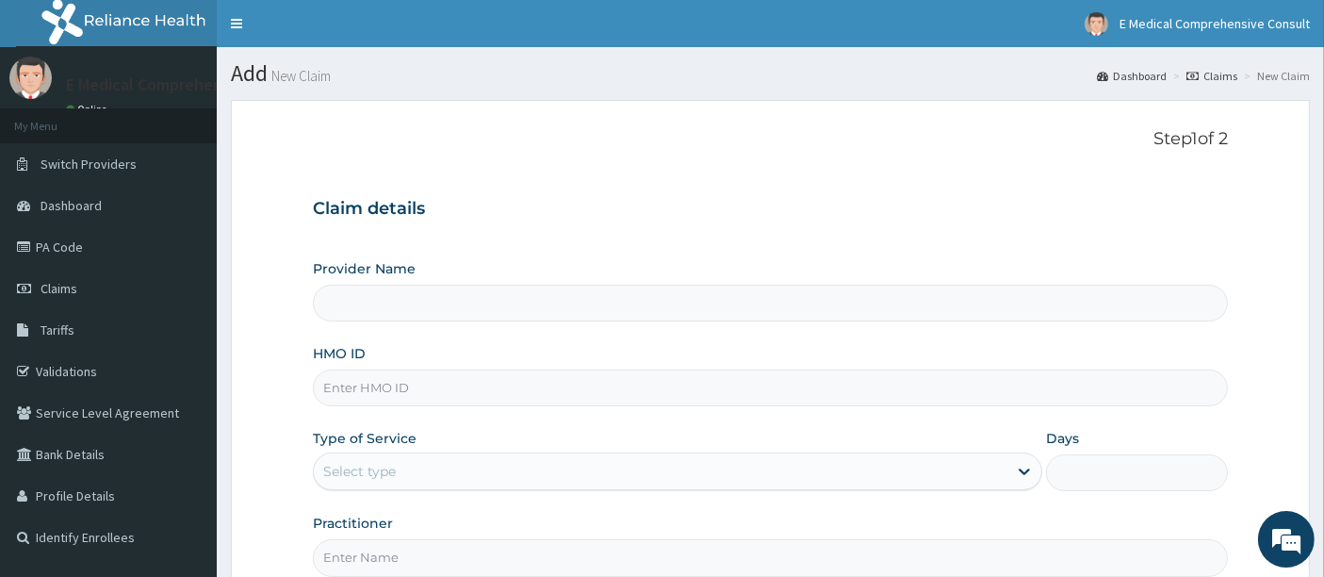
type input "E Medical Comprehensive Consult"
click at [408, 394] on input "HMO ID" at bounding box center [771, 387] width 916 height 37
paste input "AOJ/10051/A"
type input "AOJ/10051/A"
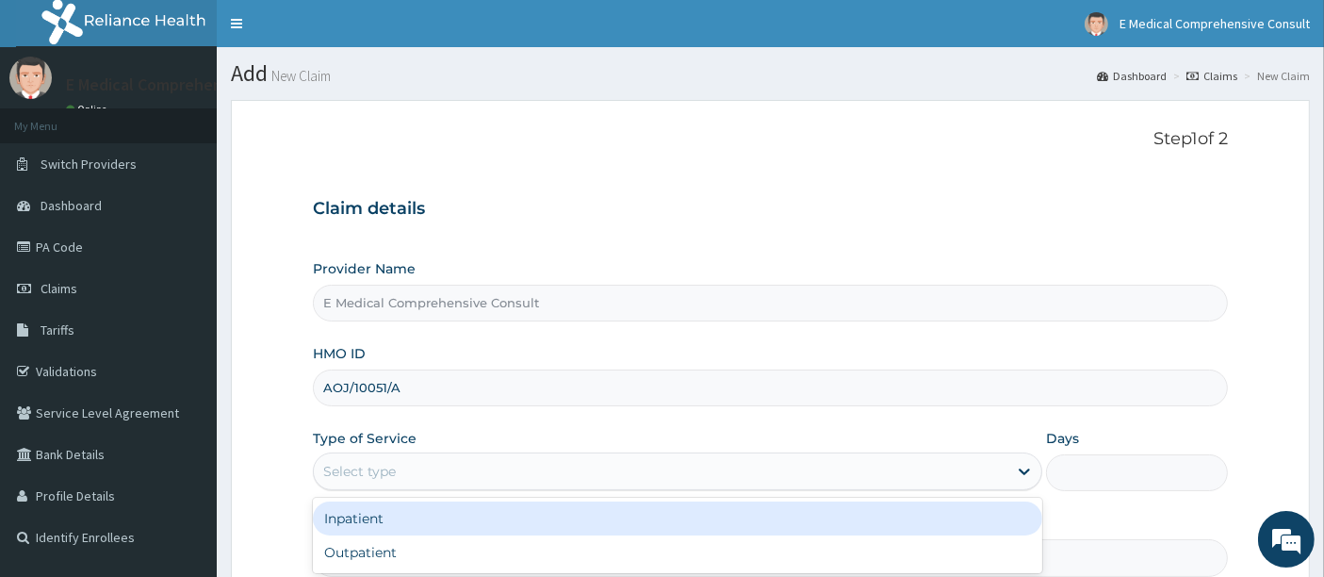
click at [489, 466] on div "Select type" at bounding box center [661, 471] width 694 height 30
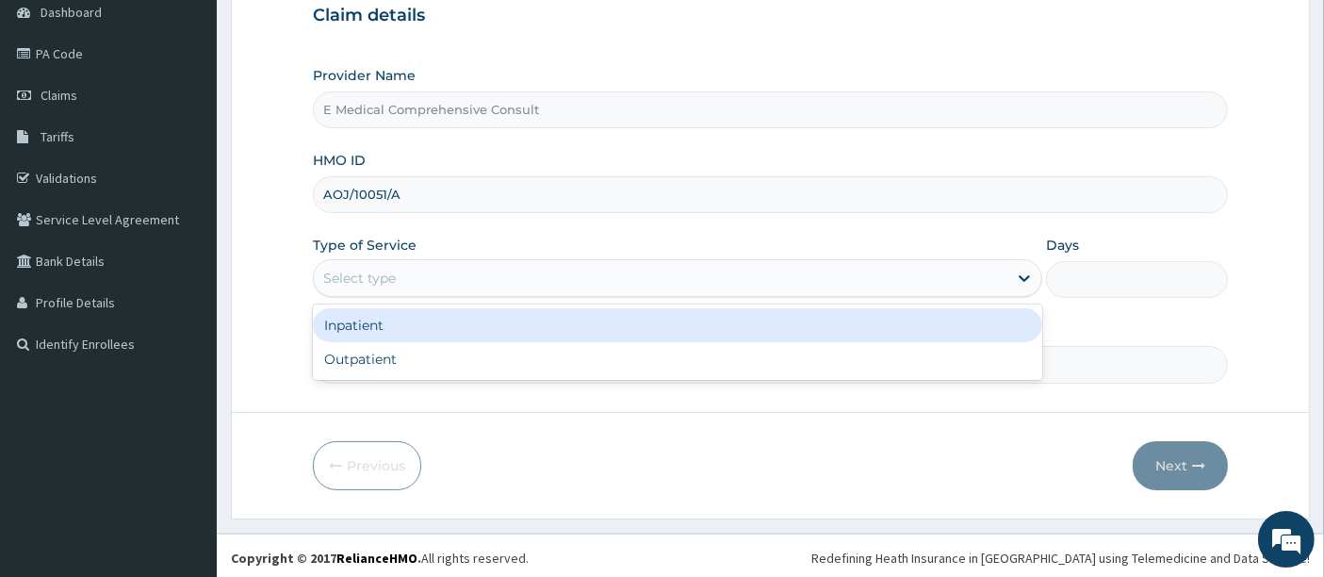
scroll to position [193, 0]
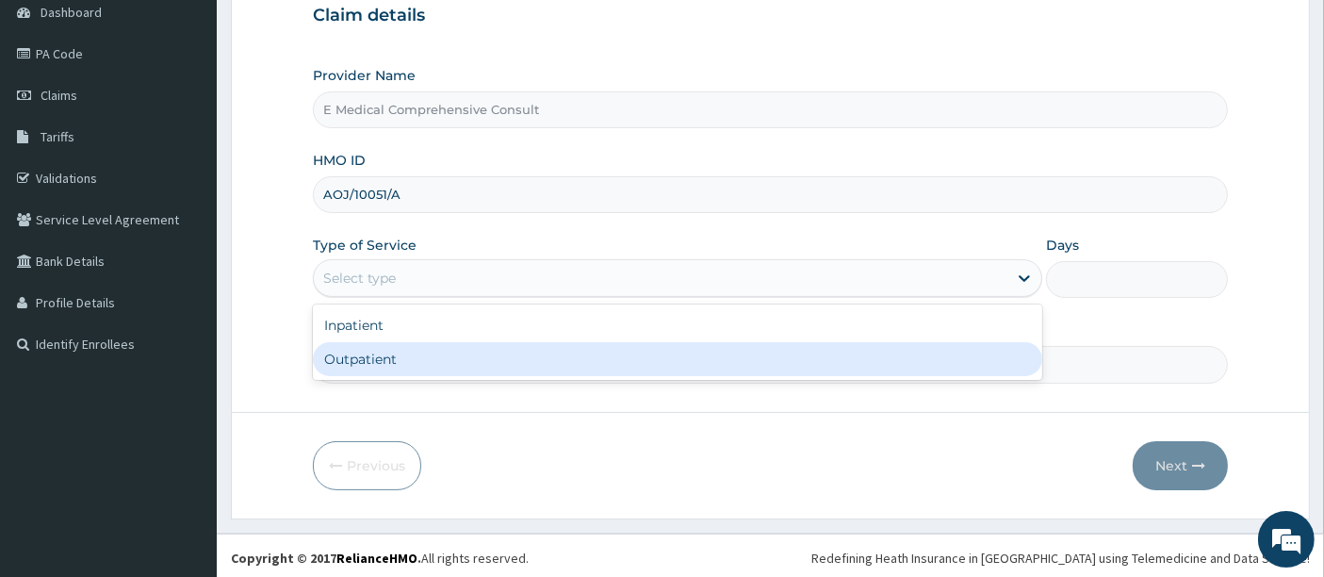
click at [417, 351] on div "Outpatient" at bounding box center [677, 359] width 729 height 34
type input "1"
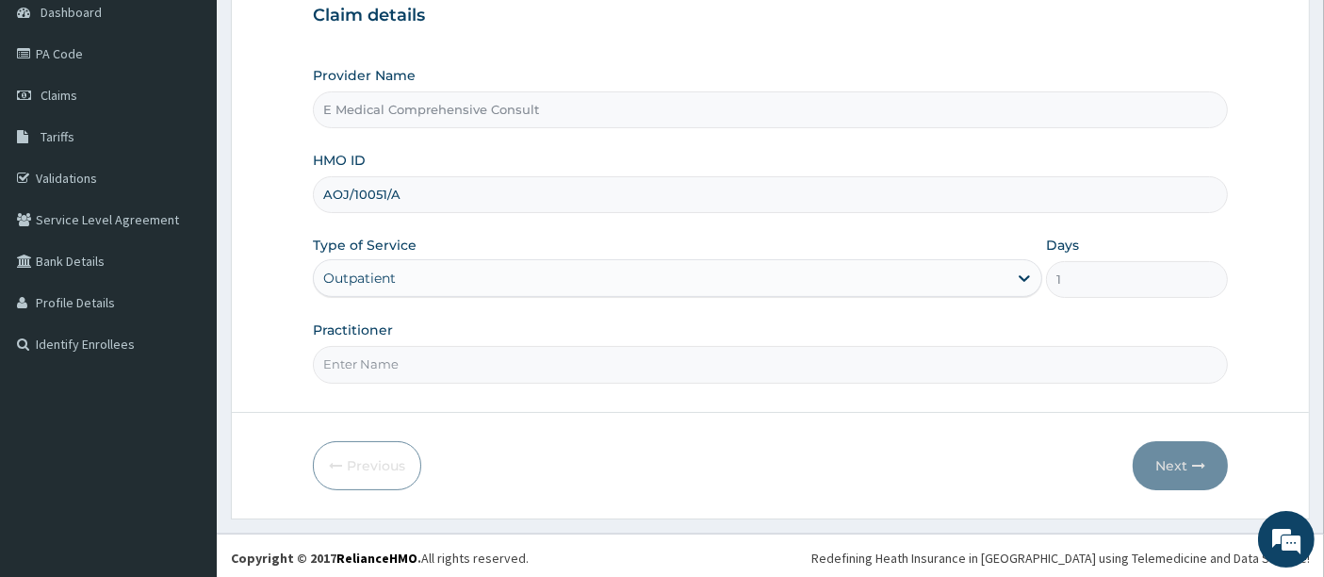
click at [426, 356] on input "Practitioner" at bounding box center [771, 364] width 916 height 37
type input "DR OKAFOR"
click at [1163, 459] on button "Next" at bounding box center [1180, 465] width 95 height 49
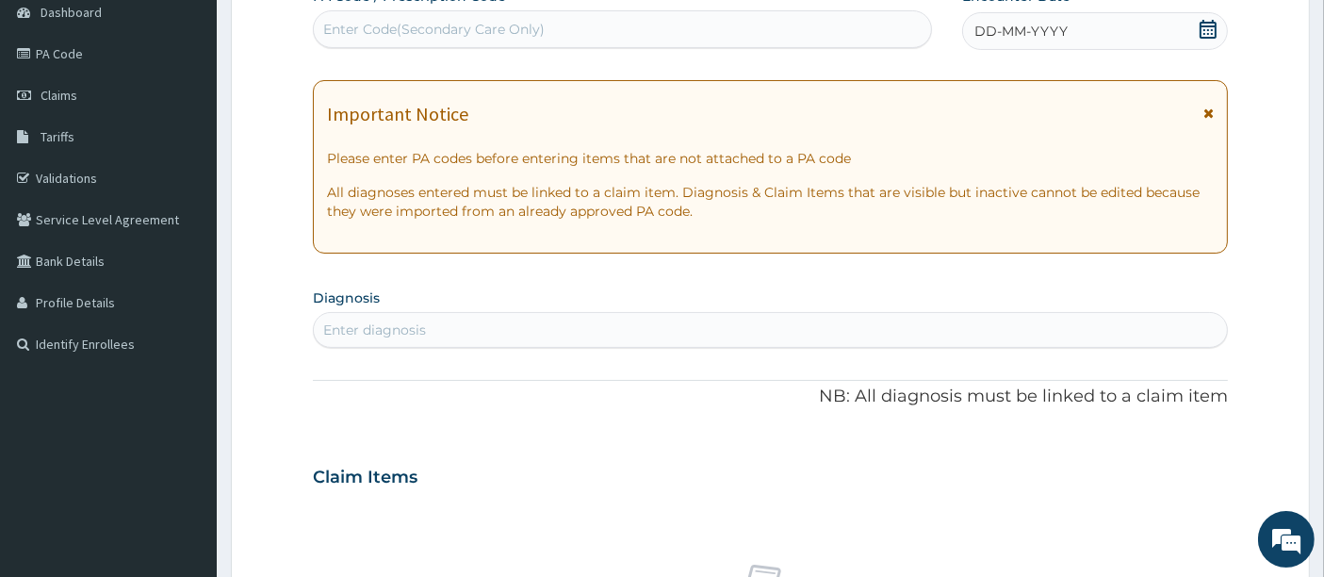
click at [538, 28] on div "Enter Code(Secondary Care Only)" at bounding box center [433, 29] width 221 height 19
paste input "PA/2436F2"
type input "PA/2436F2"
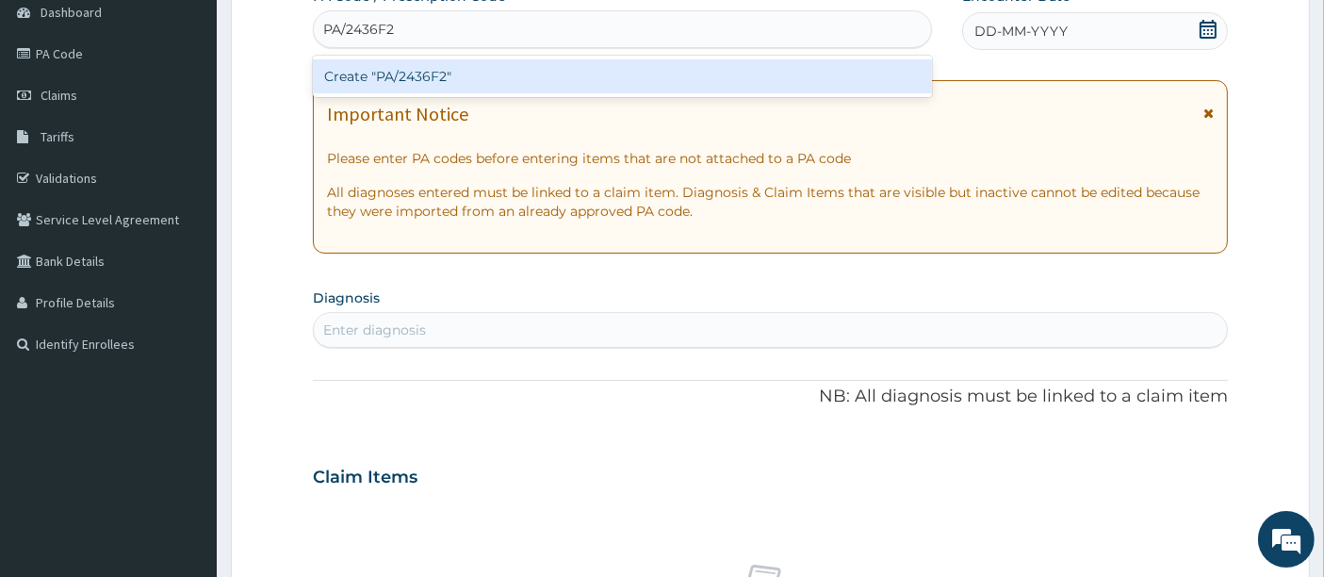
click at [482, 71] on div "Create "PA/2436F2"" at bounding box center [623, 76] width 620 height 34
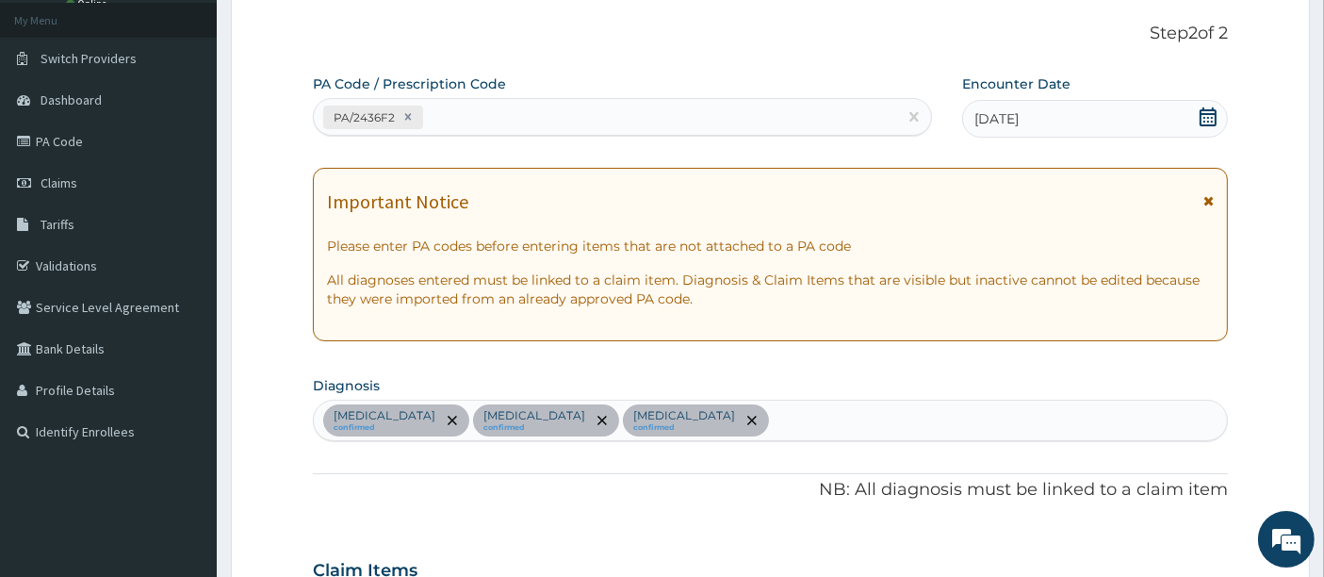
scroll to position [80, 0]
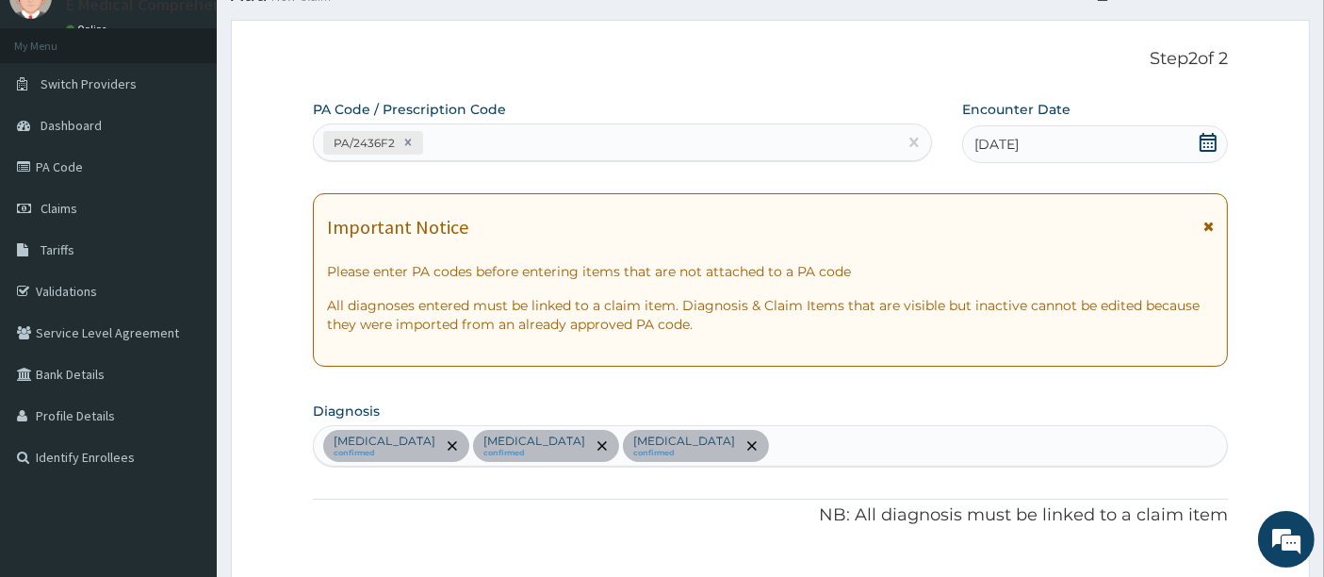
click at [483, 128] on div "PA/2436F2" at bounding box center [606, 142] width 584 height 31
paste input "PA/8FE4DB"
type input "PA/8FE4DB"
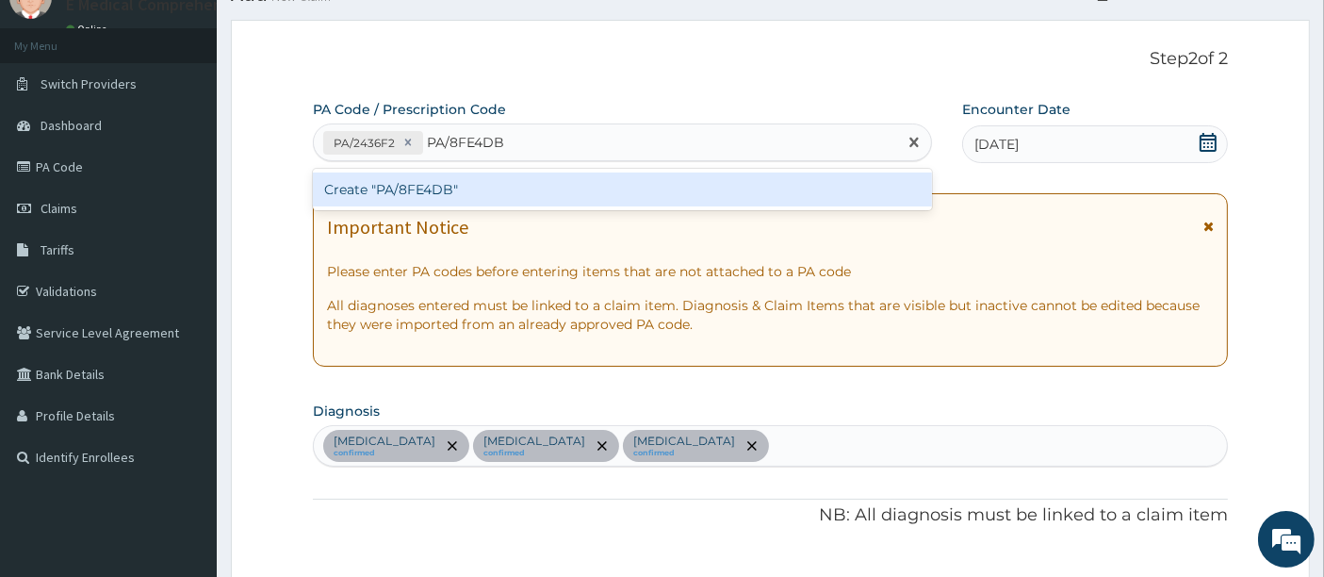
click at [385, 192] on div "Create "PA/8FE4DB"" at bounding box center [623, 189] width 620 height 34
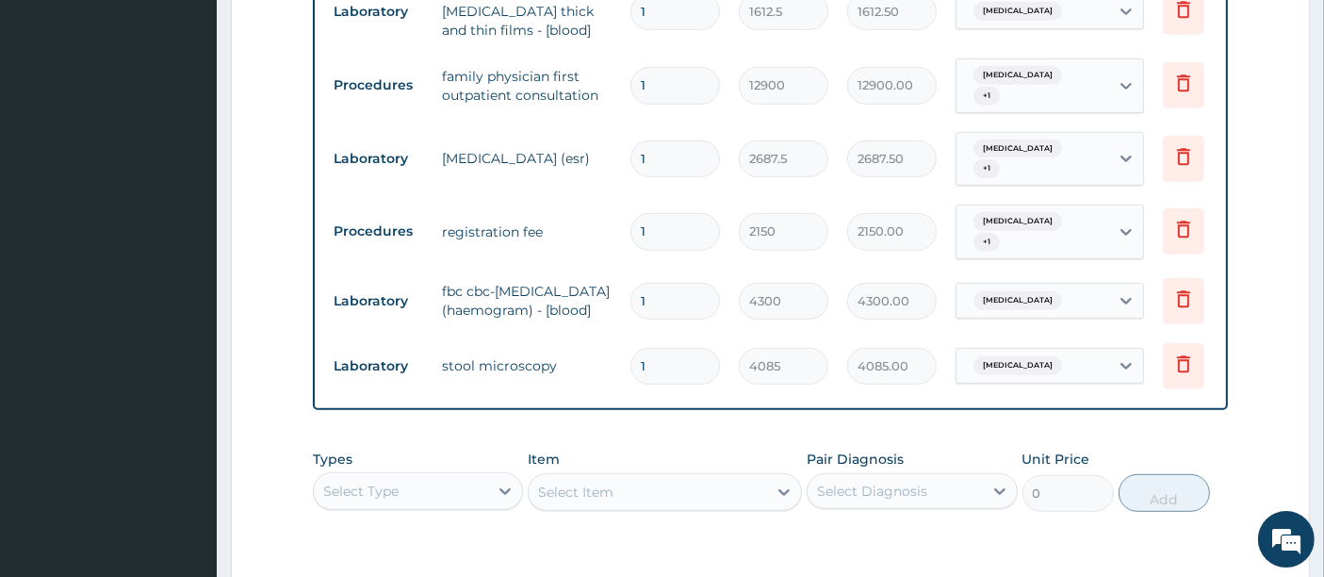
scroll to position [1365, 0]
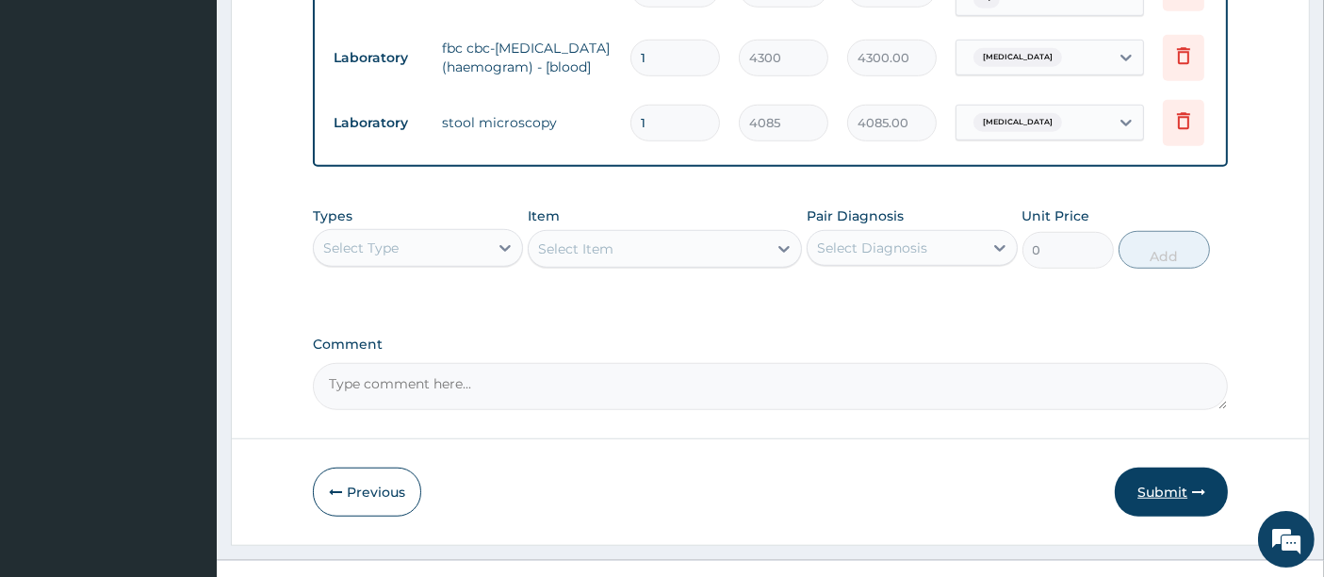
click at [1150, 467] on button "Submit" at bounding box center [1171, 491] width 113 height 49
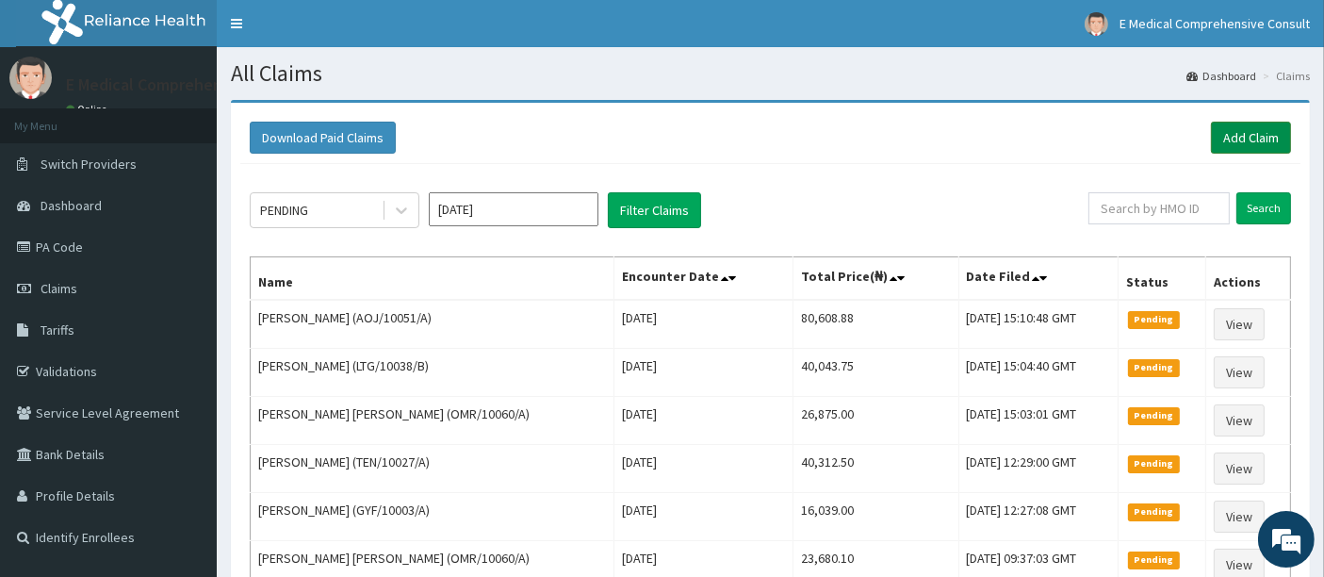
click at [1246, 133] on link "Add Claim" at bounding box center [1251, 138] width 80 height 32
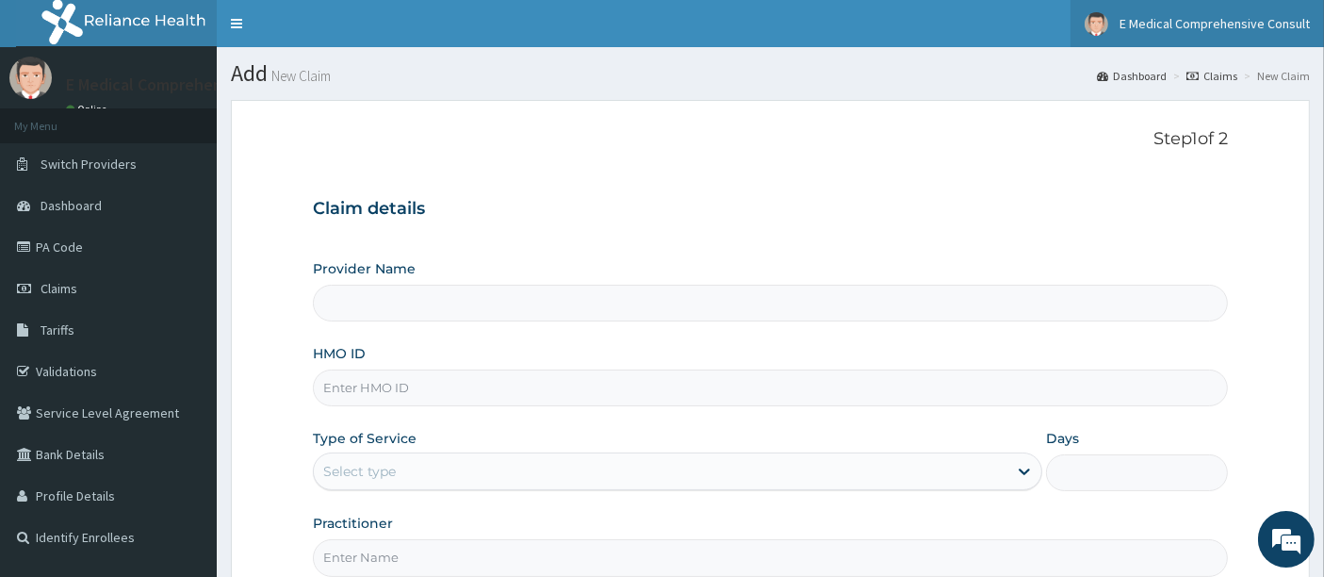
type input "E Medical Comprehensive Consult"
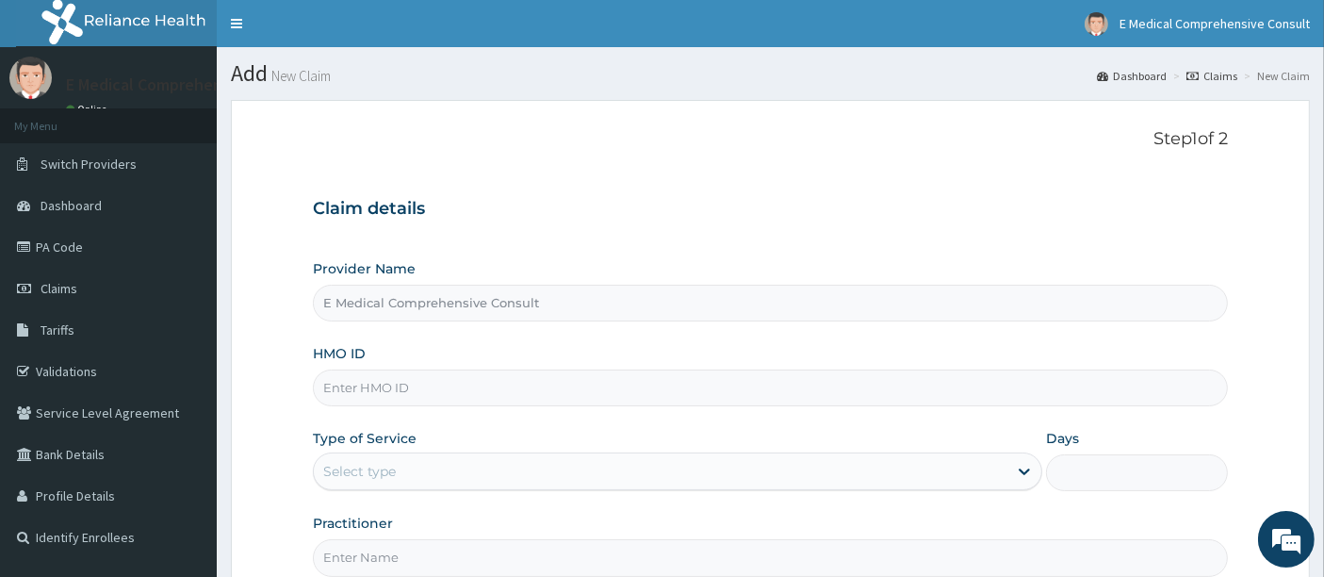
click at [376, 381] on input "HMO ID" at bounding box center [771, 387] width 916 height 37
paste input "LTG/10038/B"
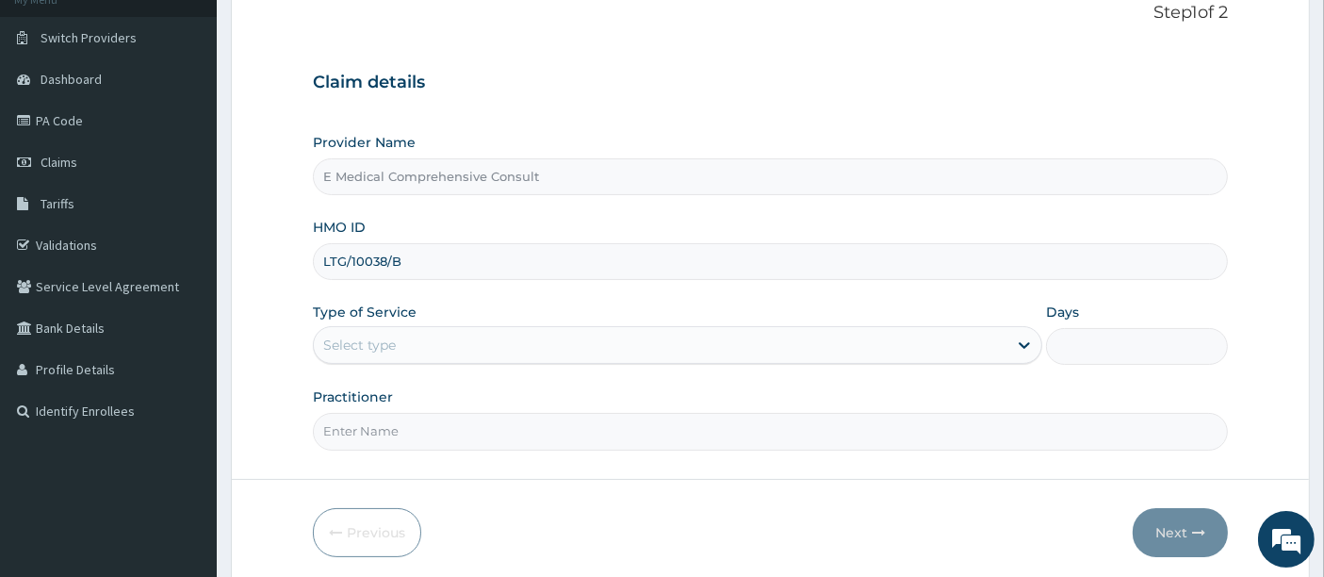
scroll to position [145, 0]
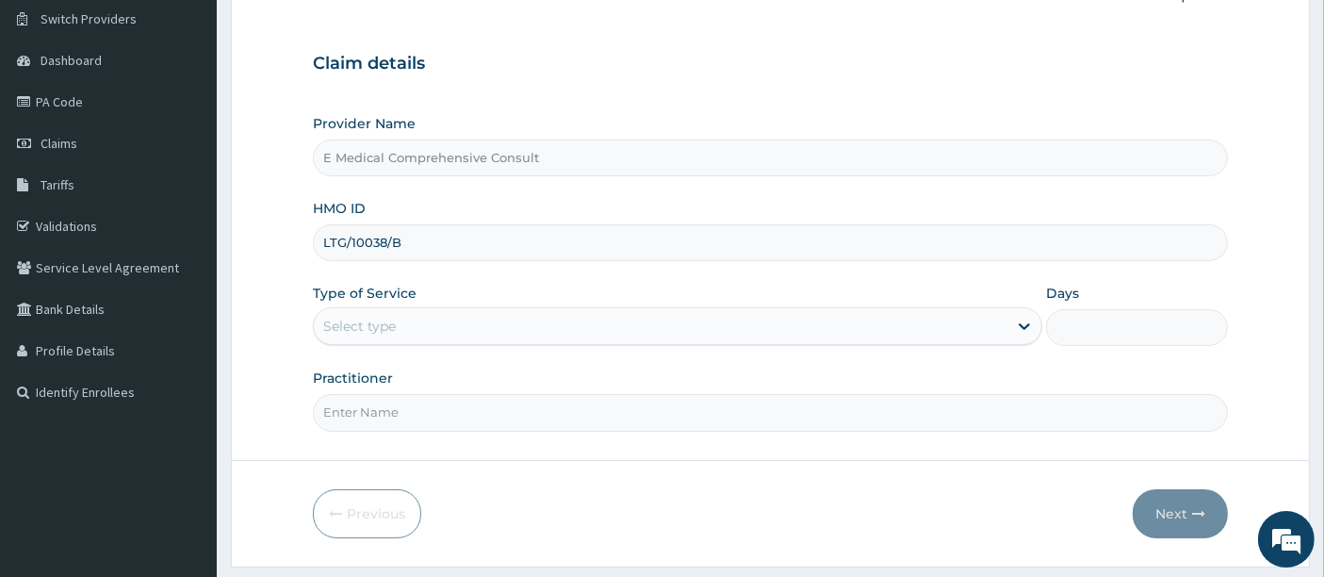
type input "LTG/10038/B"
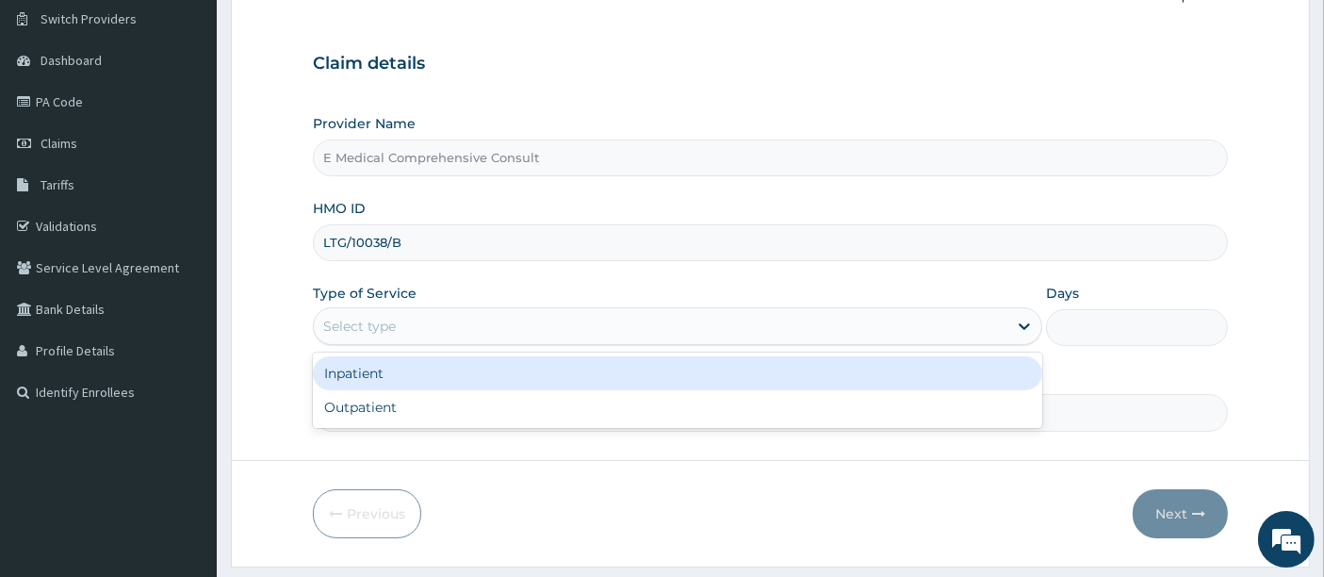
click at [396, 313] on div "Select type" at bounding box center [661, 326] width 694 height 30
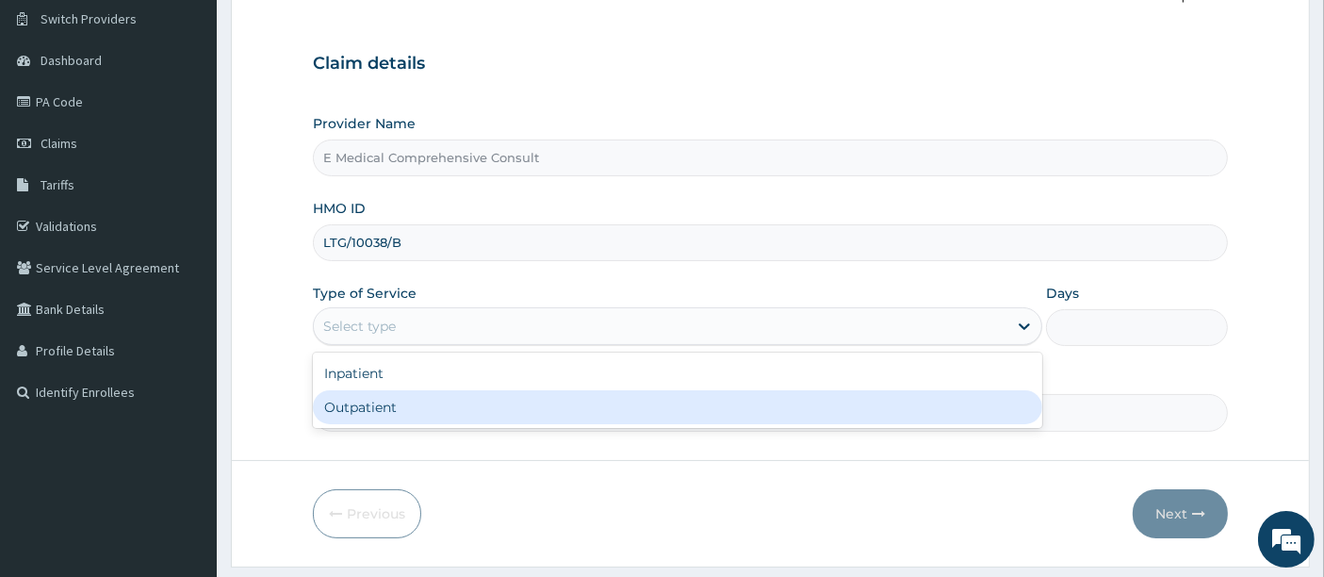
click at [379, 413] on div "Outpatient" at bounding box center [677, 407] width 729 height 34
type input "1"
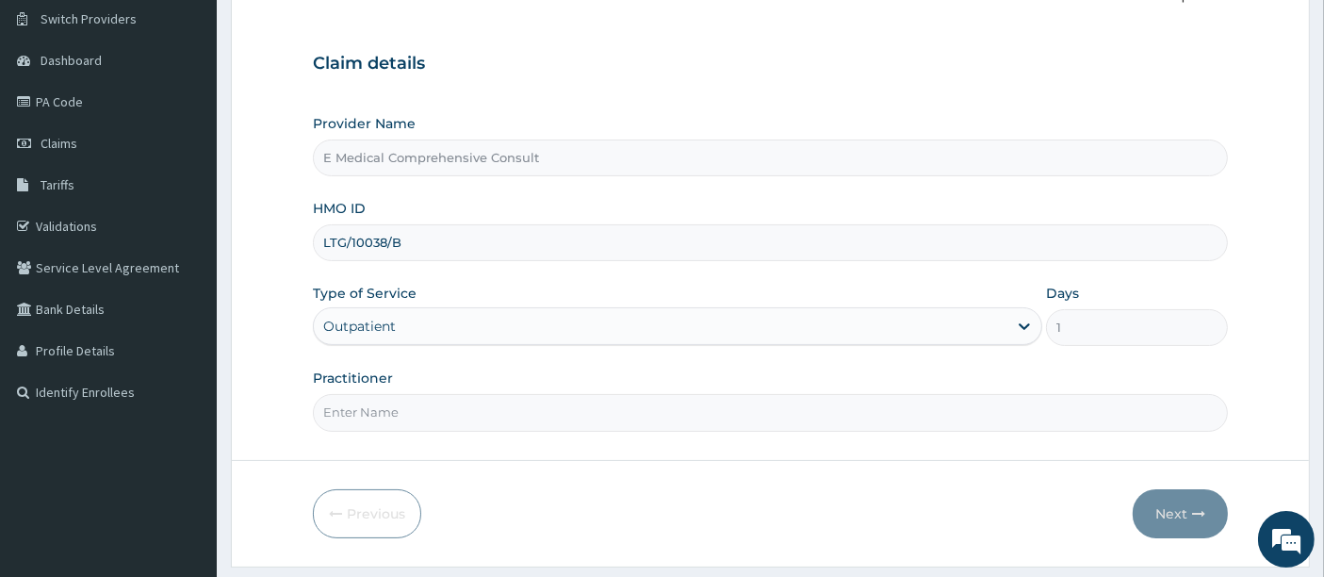
click at [388, 413] on input "Practitioner" at bounding box center [771, 412] width 916 height 37
type input "[PERSON_NAME]"
click at [1178, 508] on button "Next" at bounding box center [1180, 513] width 95 height 49
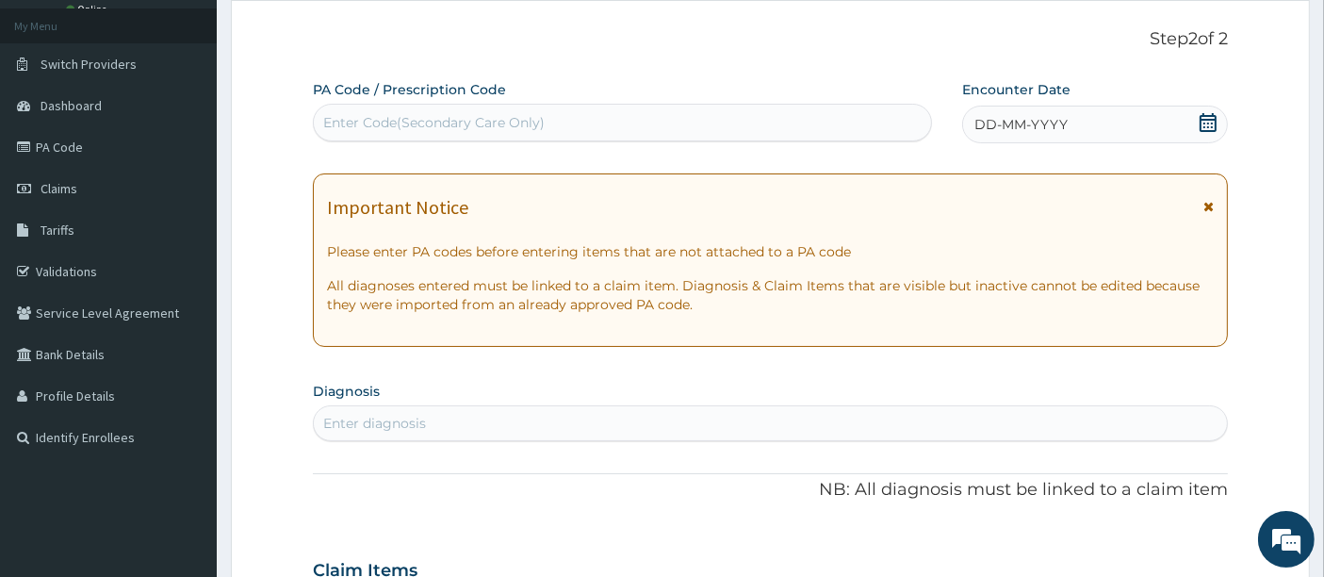
scroll to position [96, 0]
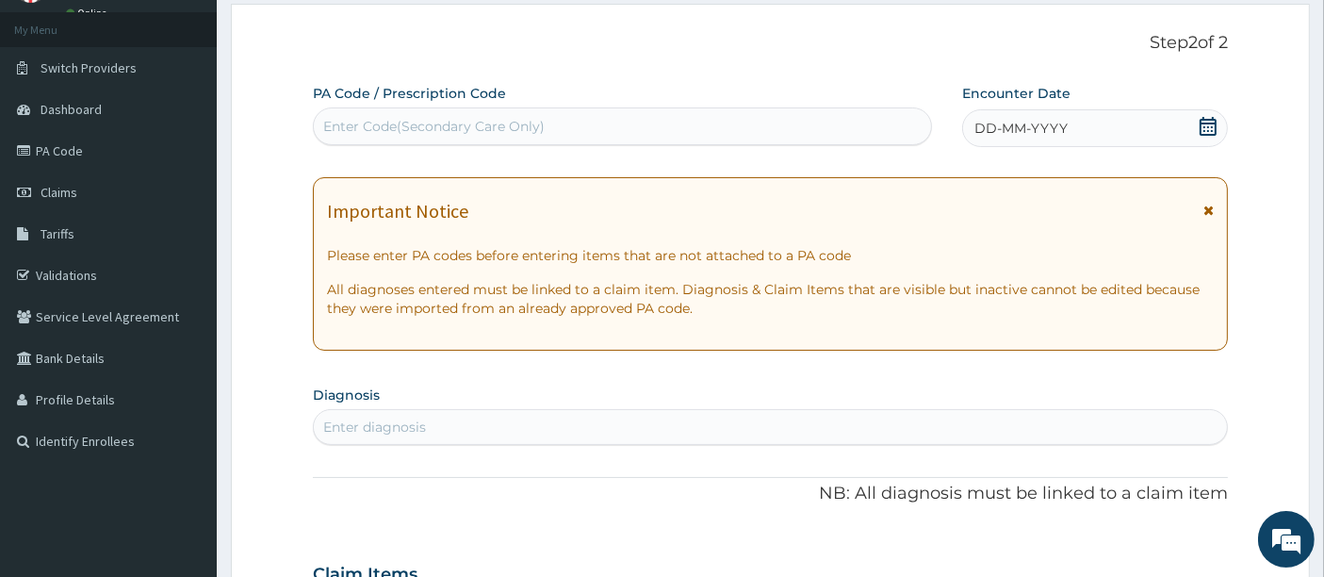
click at [401, 120] on div "Enter Code(Secondary Care Only)" at bounding box center [433, 126] width 221 height 19
paste input "PA/EB77F8"
type input "PA/EB77F8"
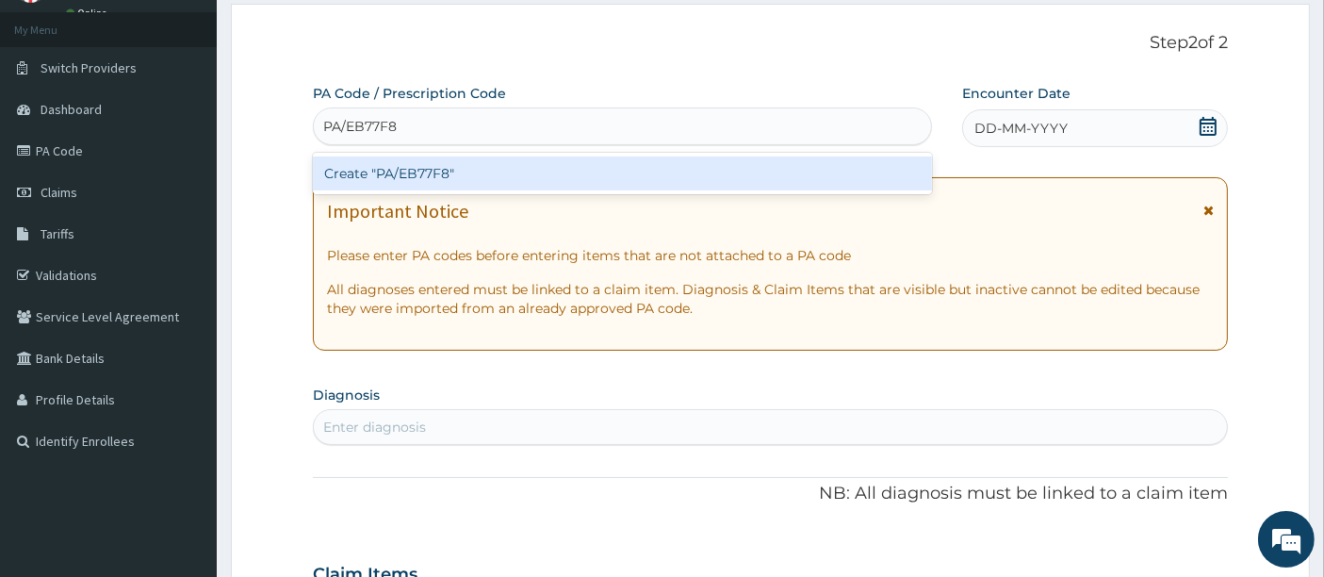
click at [353, 169] on div "Create "PA/EB77F8"" at bounding box center [623, 173] width 620 height 34
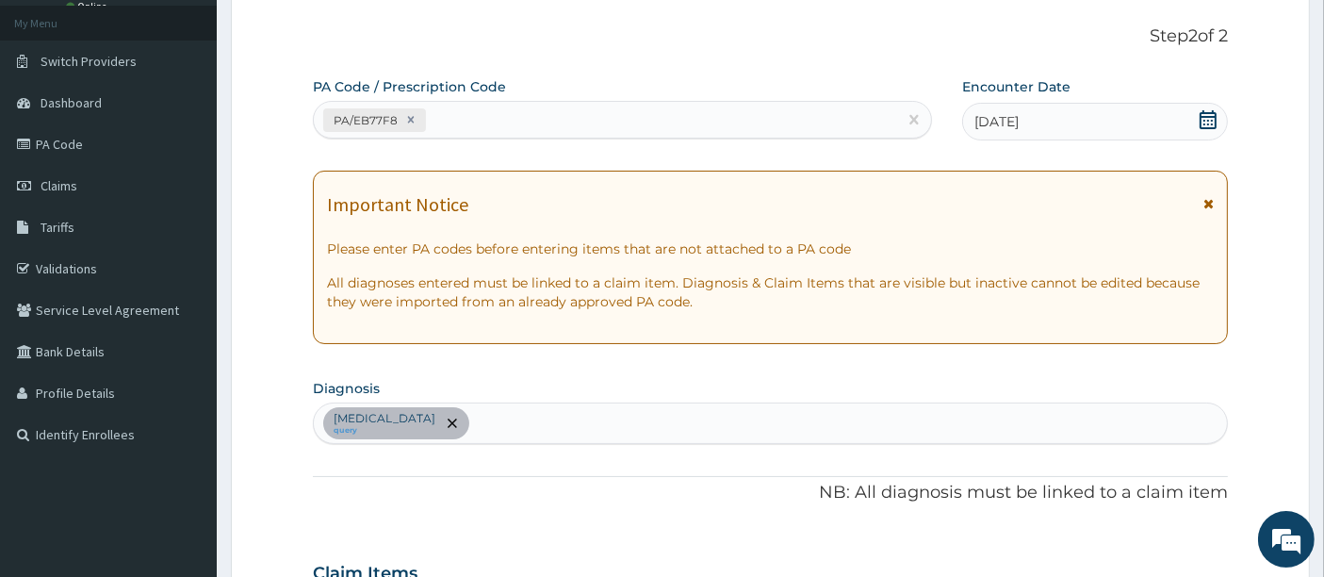
scroll to position [91, 0]
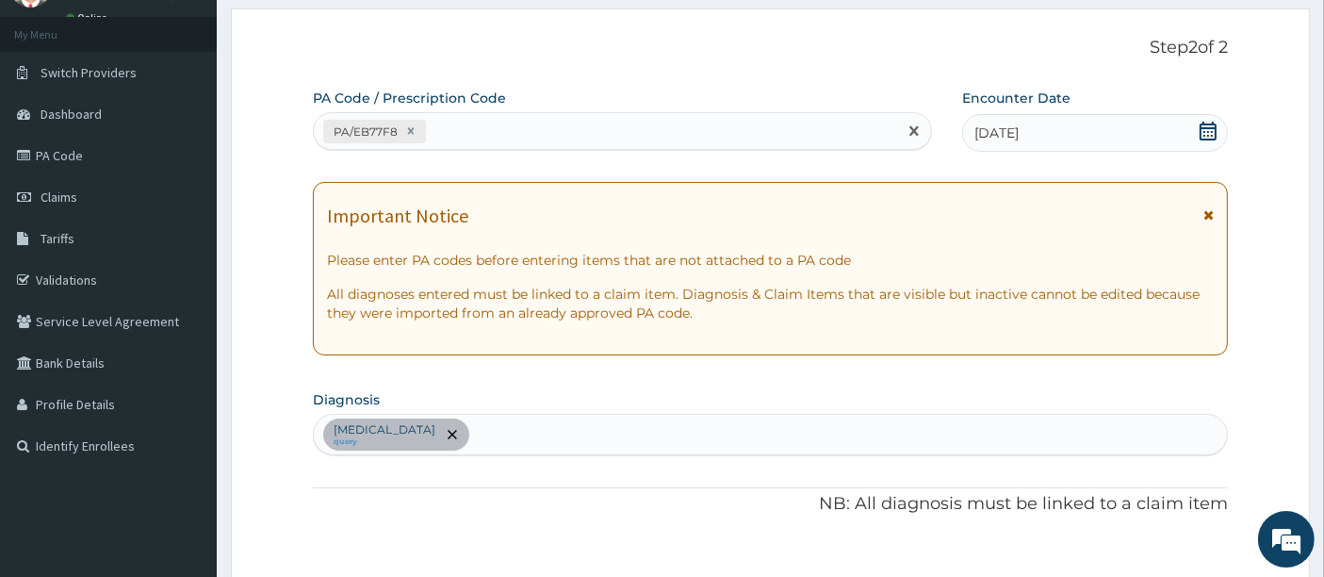
click at [471, 124] on div "PA/EB77F8" at bounding box center [606, 131] width 584 height 31
paste input "PA/231529"
type input "PA/231529"
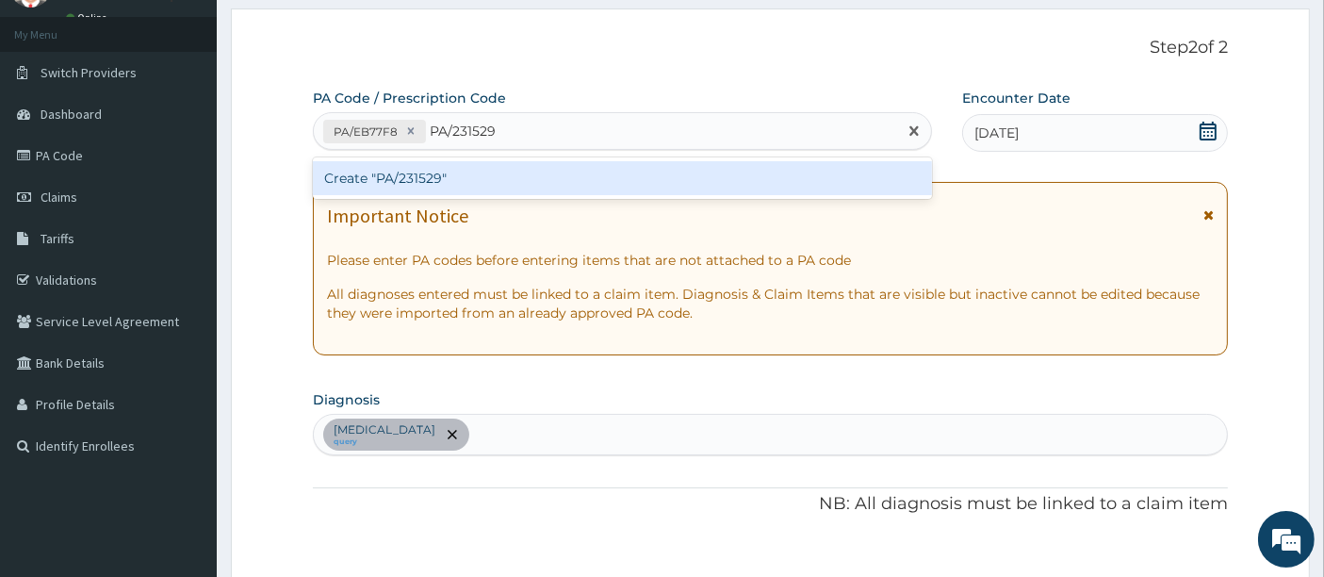
click at [434, 178] on div "Create "PA/231529"" at bounding box center [623, 178] width 620 height 34
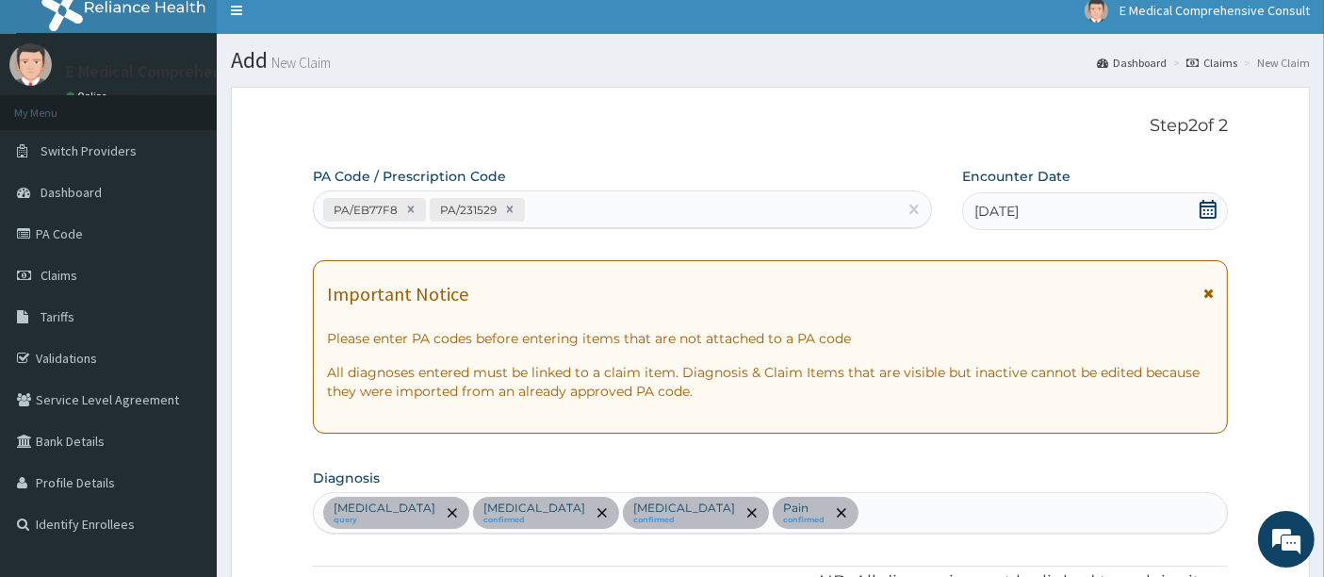
scroll to position [8, 0]
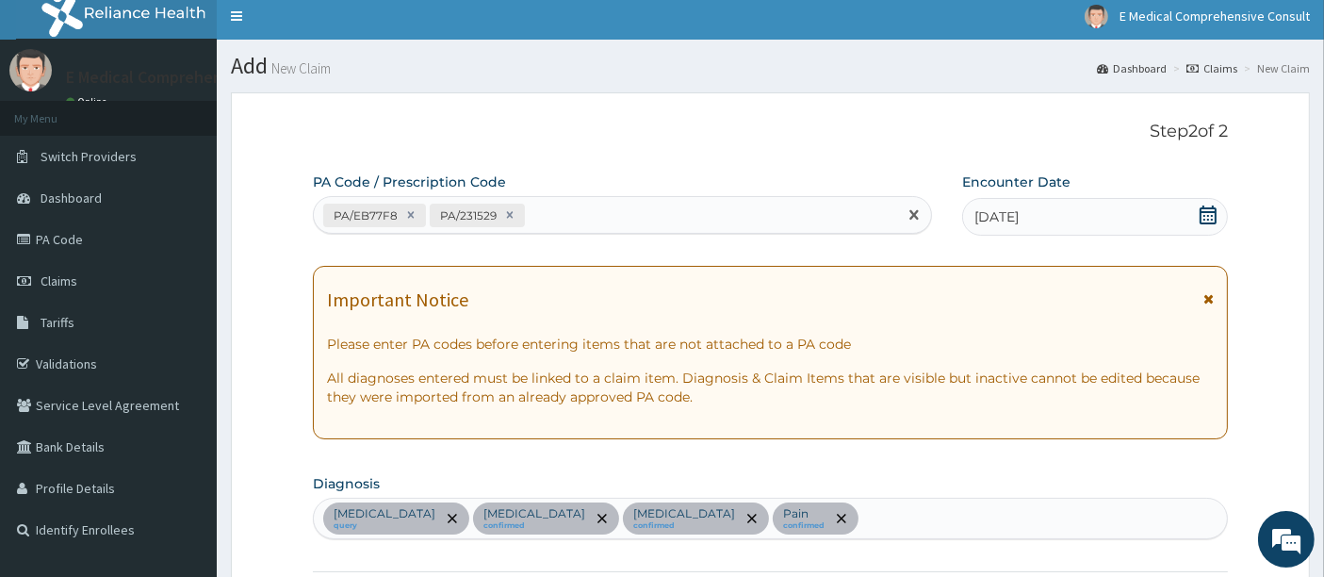
click at [554, 207] on div "PA/EB77F8 PA/231529" at bounding box center [606, 215] width 584 height 31
paste input "PA/D11EEB"
type input "PA/D11EEB"
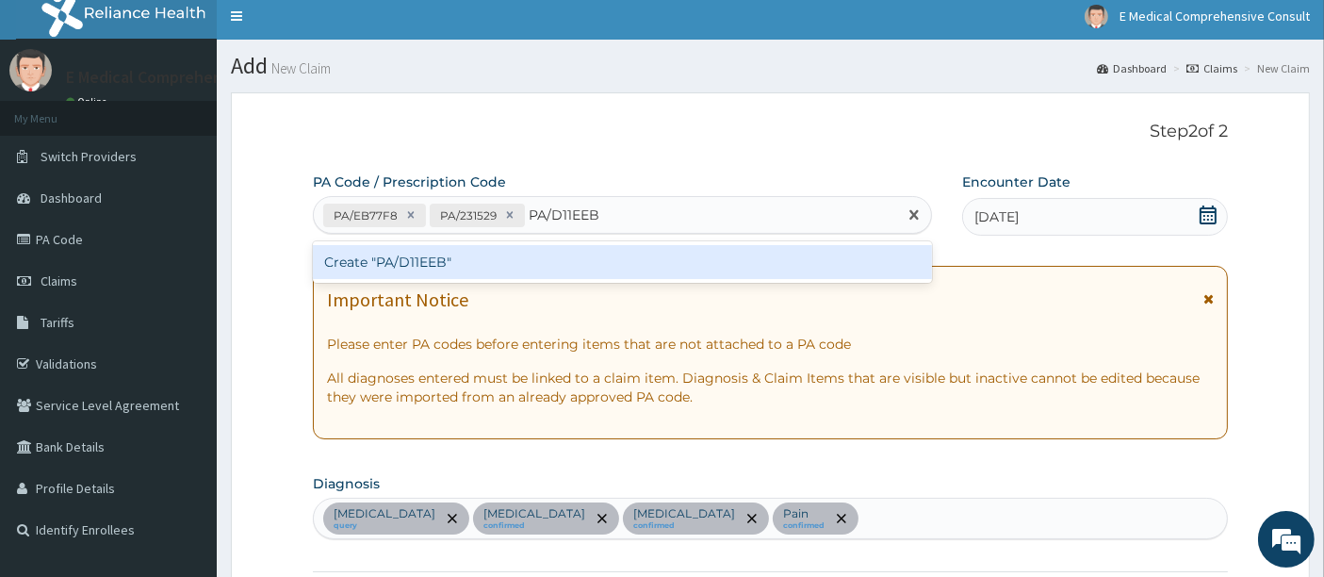
click at [506, 260] on div "Create "PA/D11EEB"" at bounding box center [623, 262] width 620 height 34
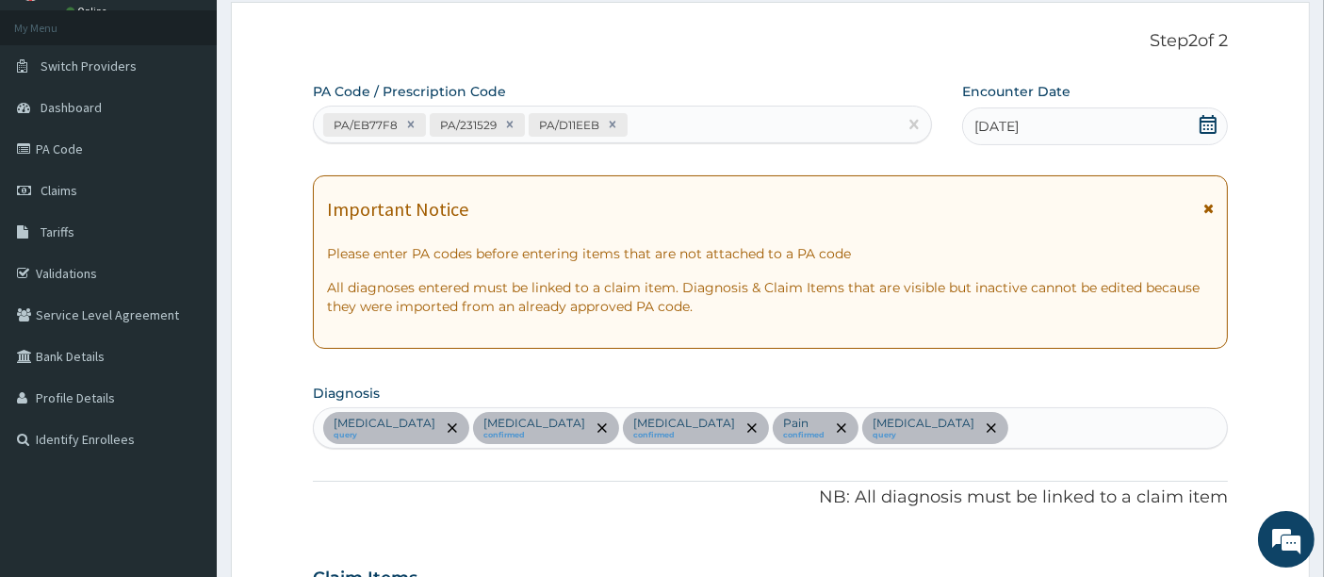
scroll to position [97, 0]
click at [667, 117] on div "PA/EB77F8 PA/231529 PA/D11EEB" at bounding box center [606, 125] width 584 height 31
paste input "PA/F1FCCC"
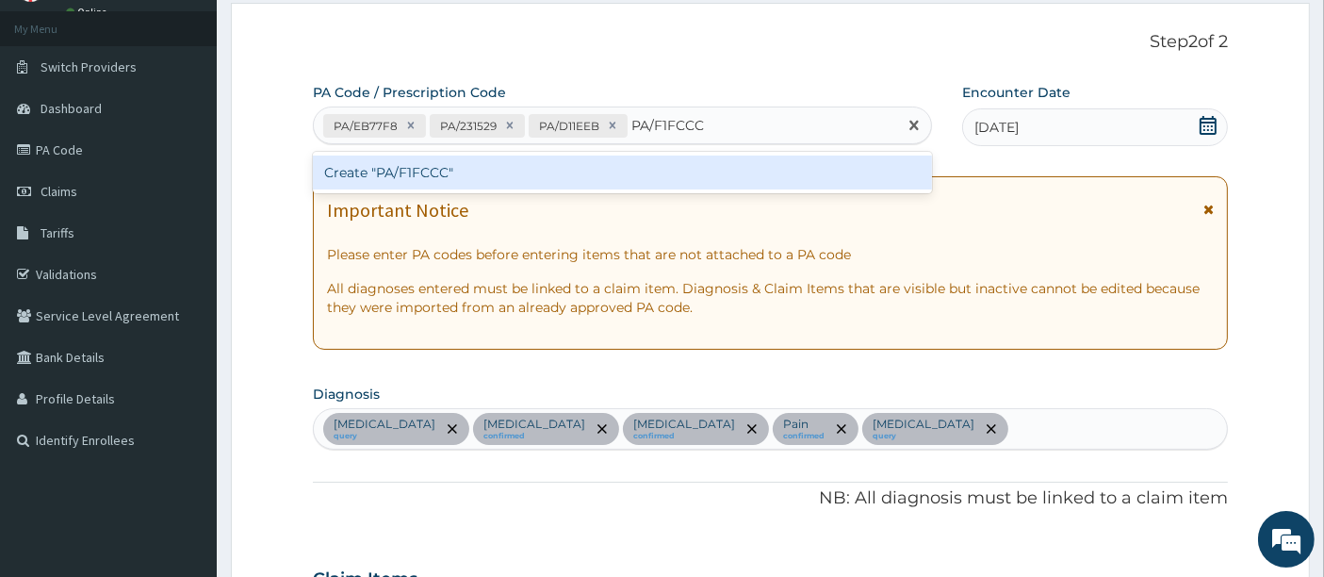
type input "PA/F1FCCC"
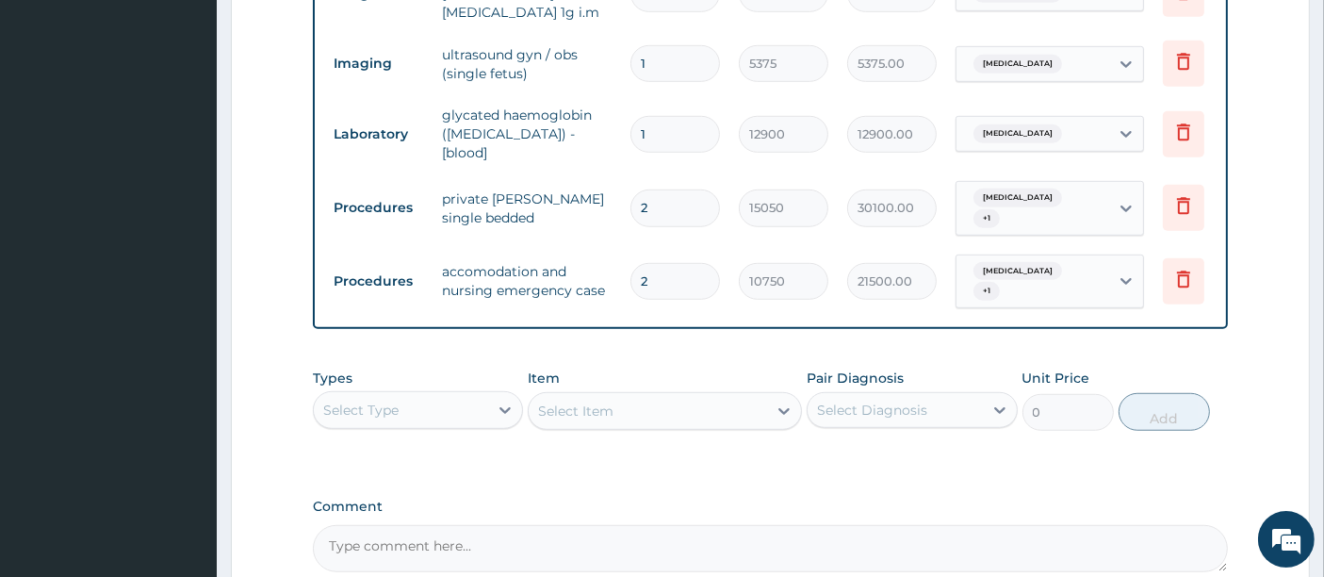
scroll to position [1271, 0]
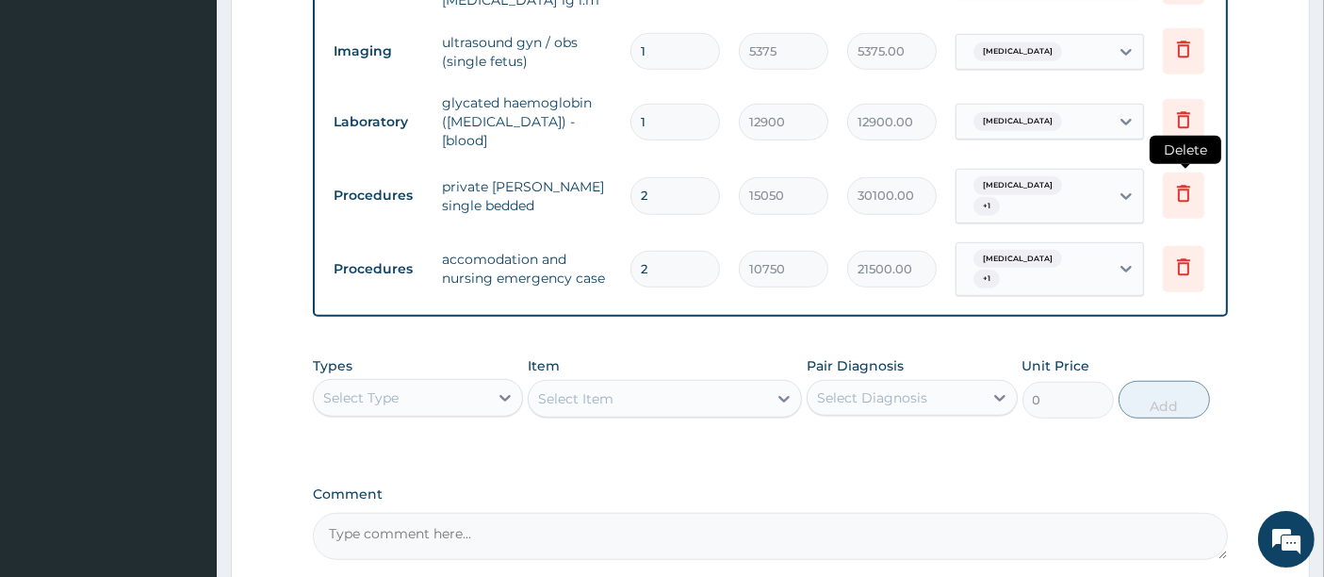
click at [1182, 186] on icon at bounding box center [1183, 194] width 13 height 17
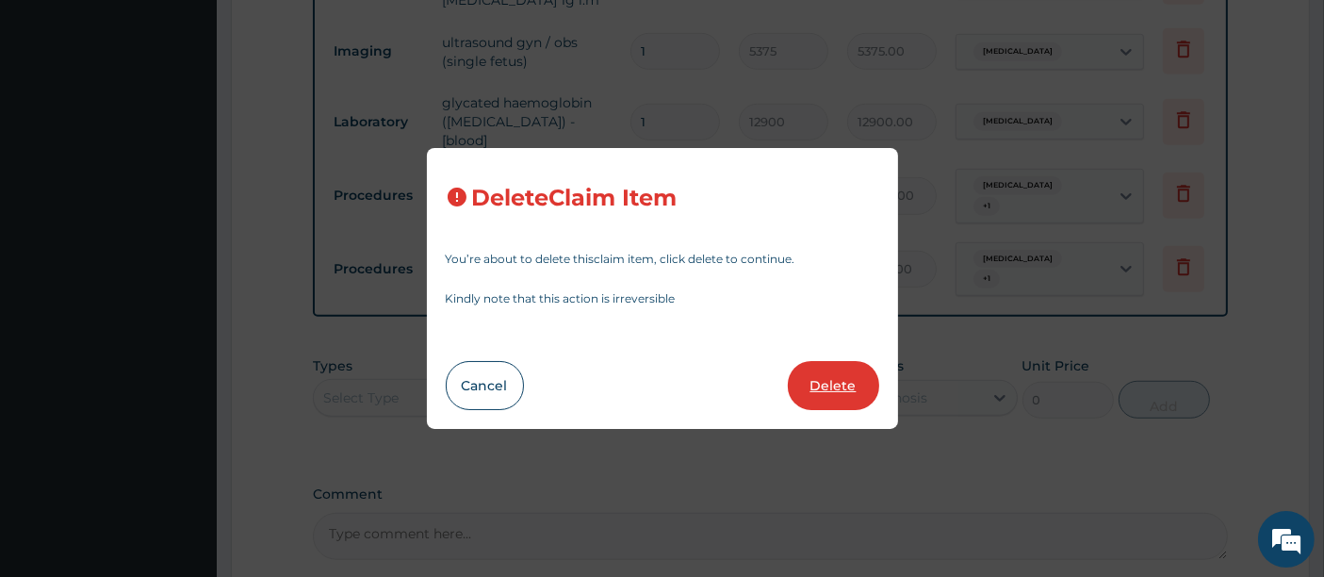
click at [841, 386] on button "Delete" at bounding box center [833, 385] width 91 height 49
type input "10750"
type input "21500.00"
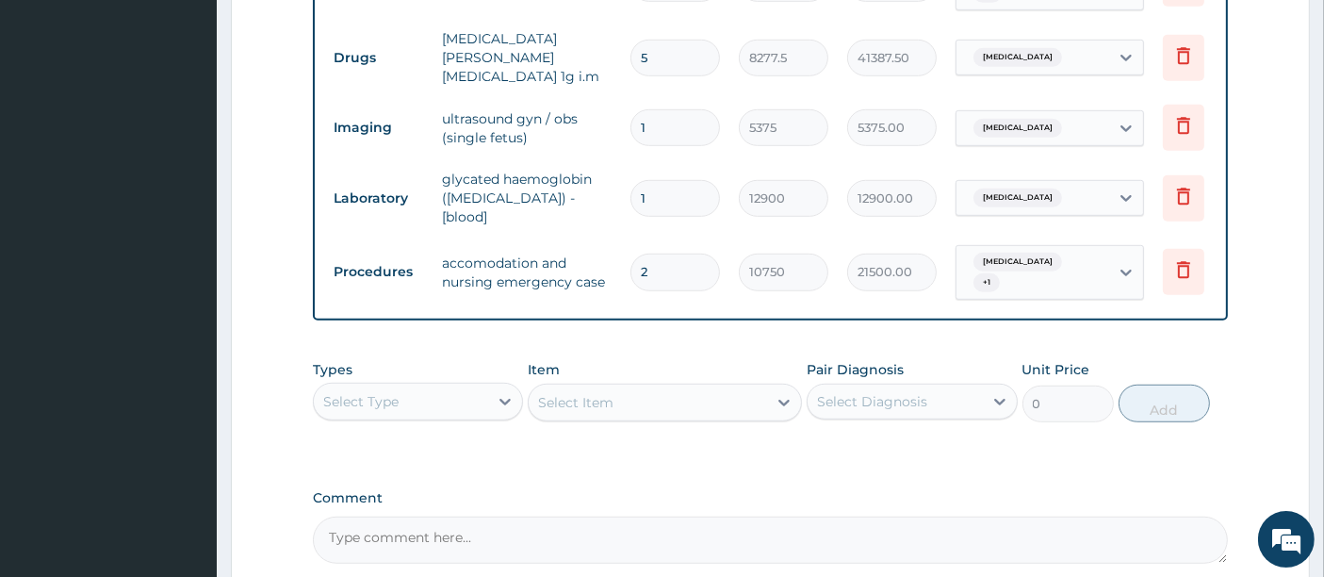
scroll to position [1317, 0]
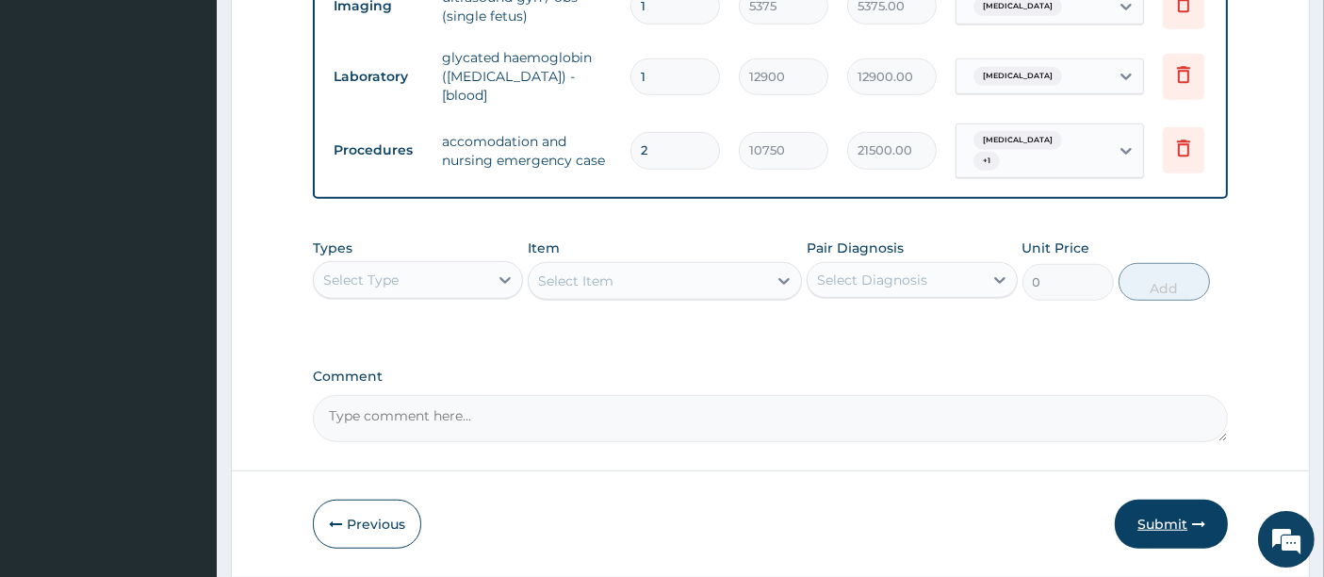
click at [1169, 510] on button "Submit" at bounding box center [1171, 523] width 113 height 49
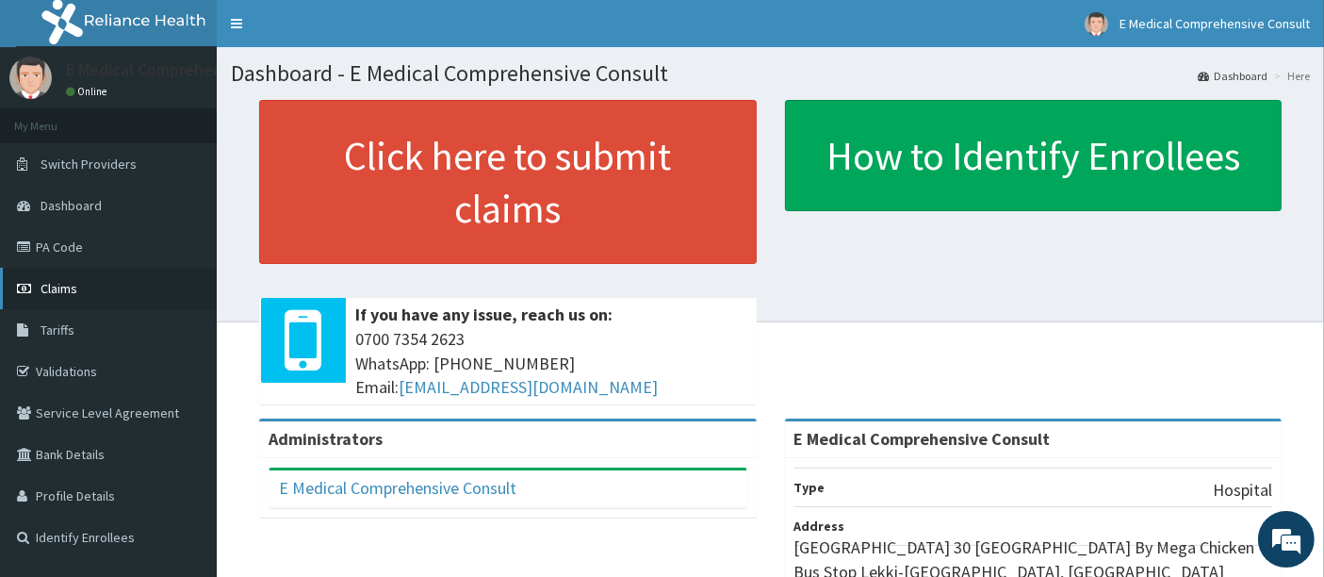
click at [72, 287] on span "Claims" at bounding box center [59, 288] width 37 height 17
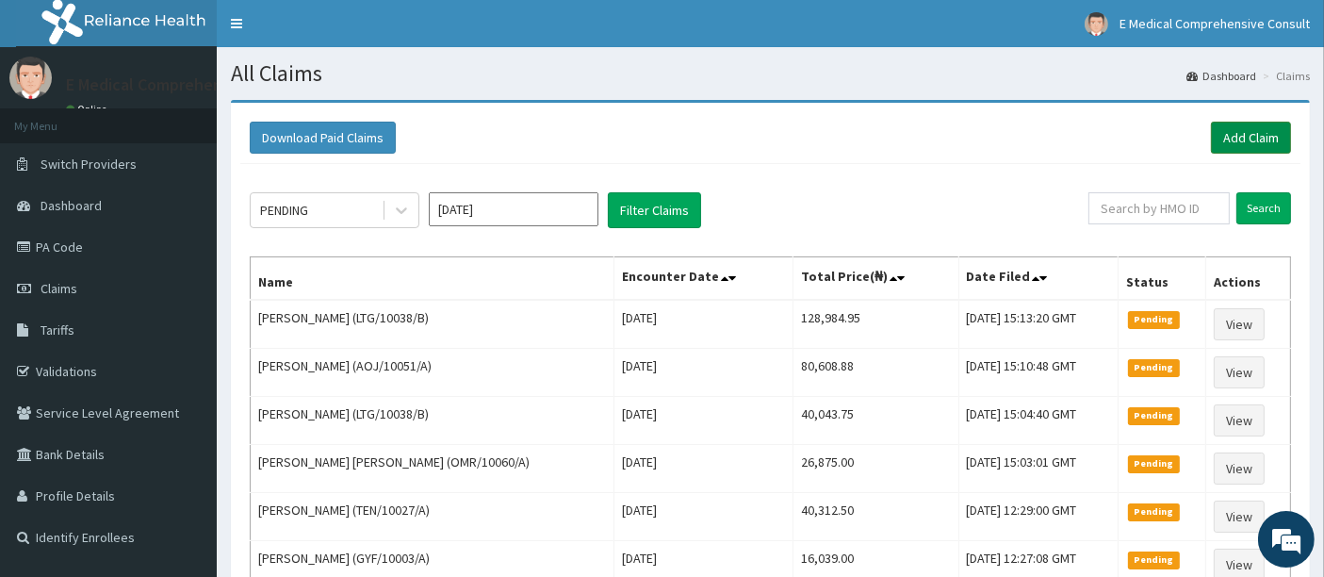
click at [1239, 139] on link "Add Claim" at bounding box center [1251, 138] width 80 height 32
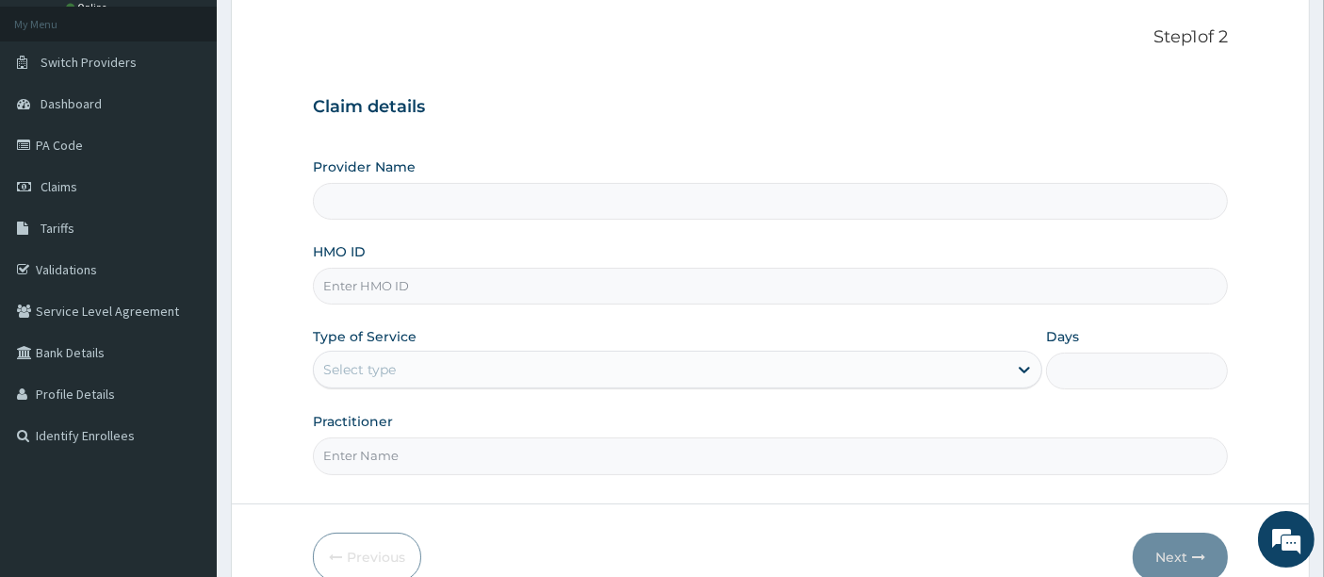
type input "E Medical Comprehensive Consult"
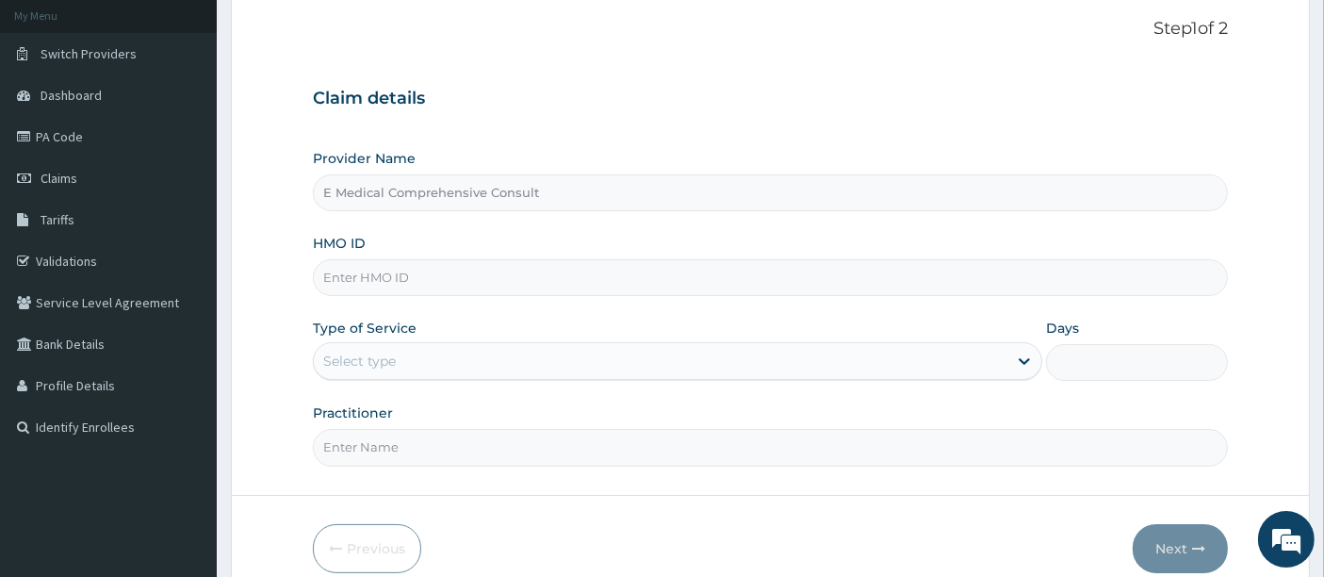
click at [387, 278] on input "HMO ID" at bounding box center [771, 277] width 916 height 37
paste input "OMR/10060/A"
type input "OMR/10060/A"
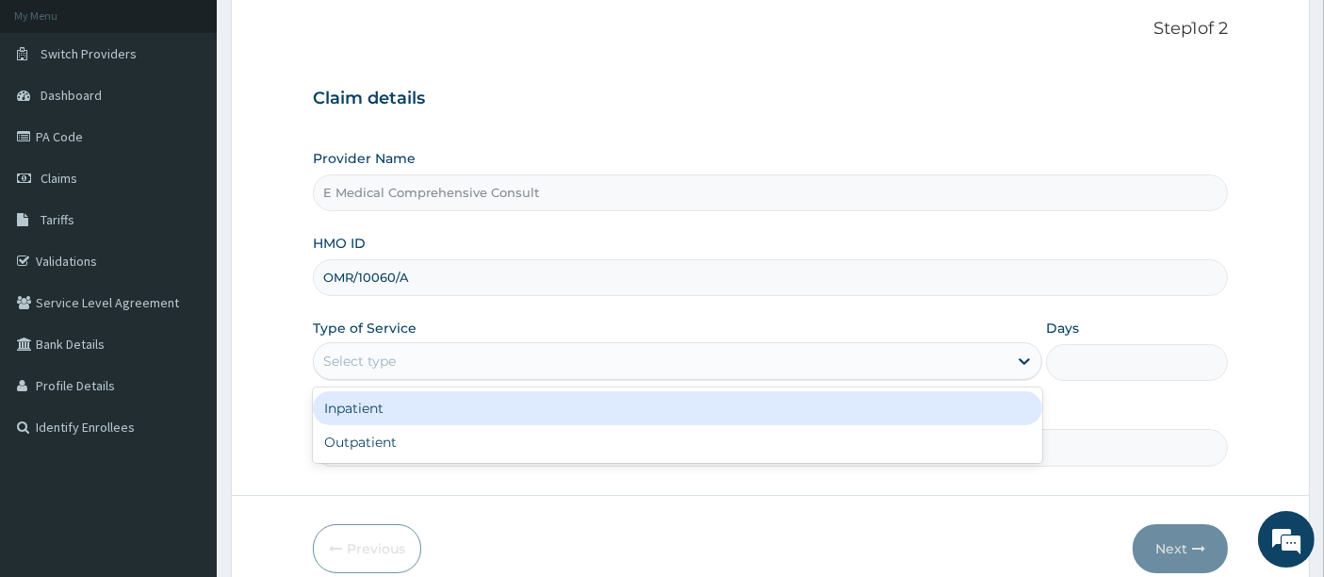
click at [443, 367] on div "Select type" at bounding box center [661, 361] width 694 height 30
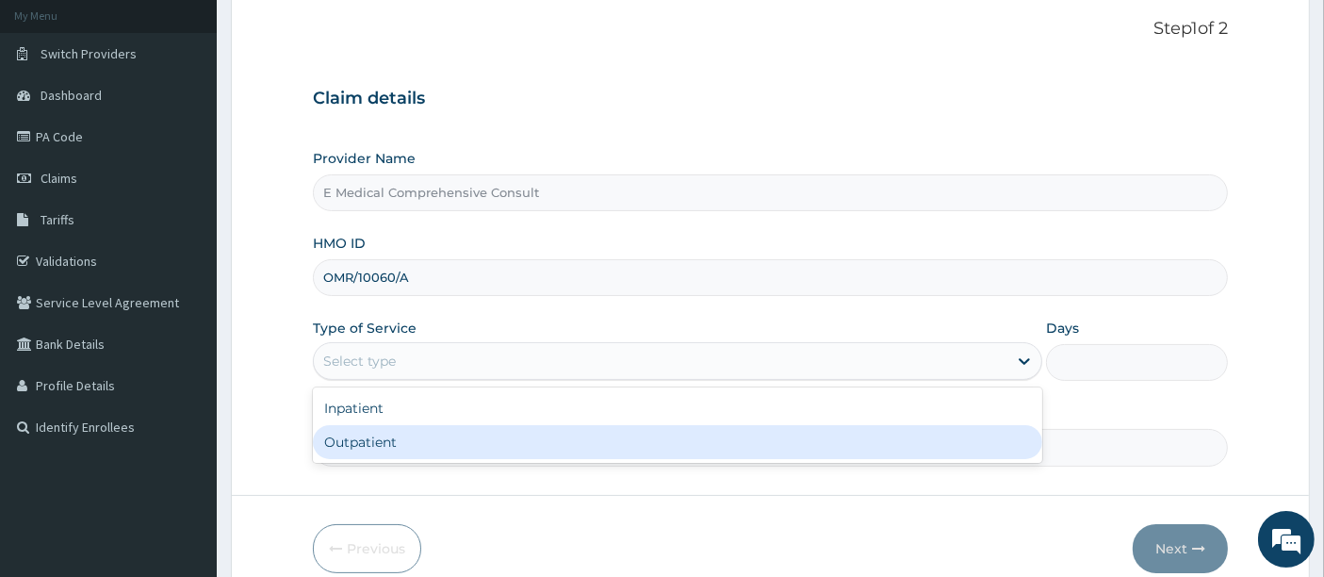
click at [415, 445] on div "Outpatient" at bounding box center [677, 442] width 729 height 34
type input "1"
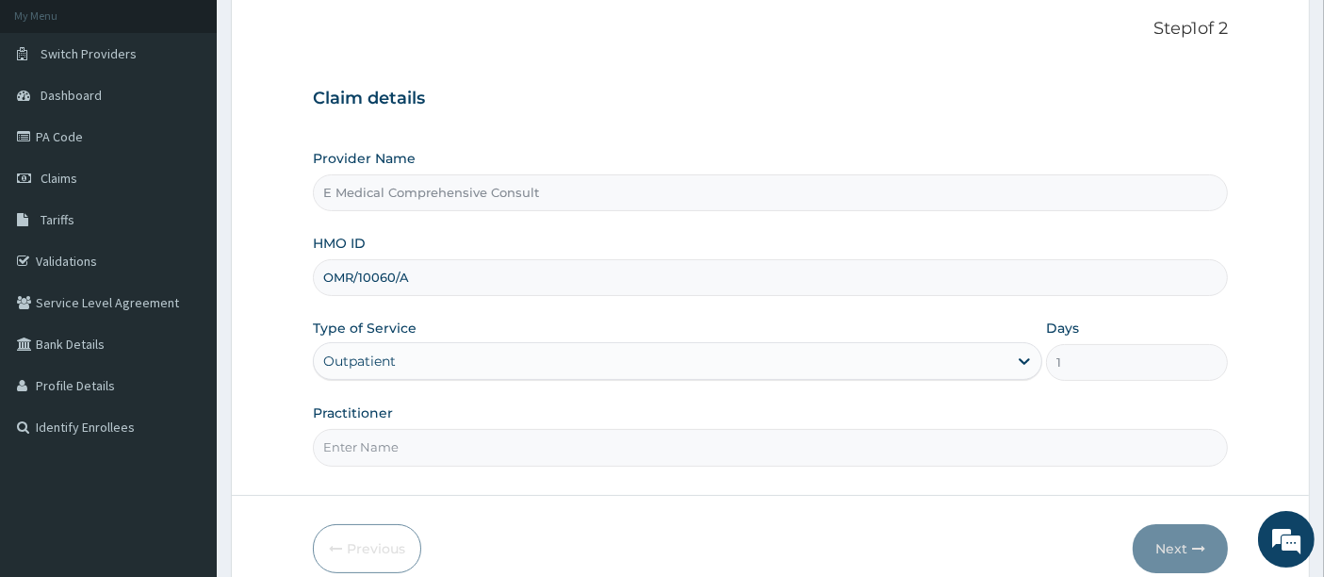
click at [416, 445] on input "Practitioner" at bounding box center [771, 447] width 916 height 37
type input "DR OKAFOR"
click at [1172, 537] on button "Next" at bounding box center [1180, 548] width 95 height 49
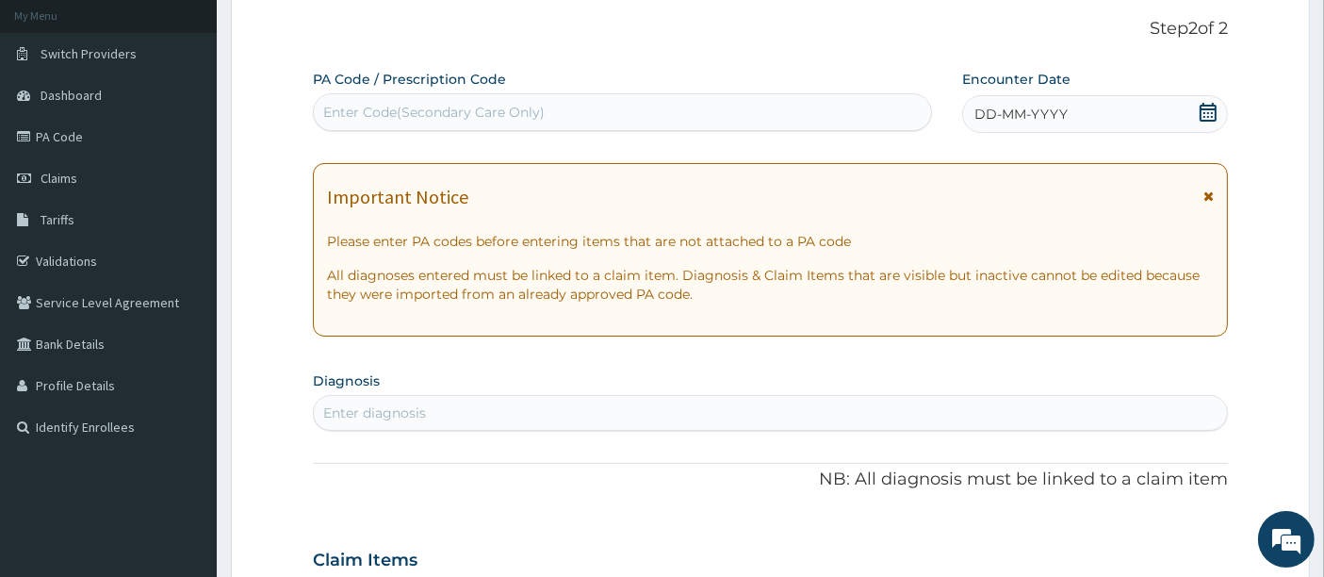
click at [329, 106] on div "Enter Code(Secondary Care Only)" at bounding box center [433, 112] width 221 height 19
paste input "PA/32563A"
type input "PA/32563A"
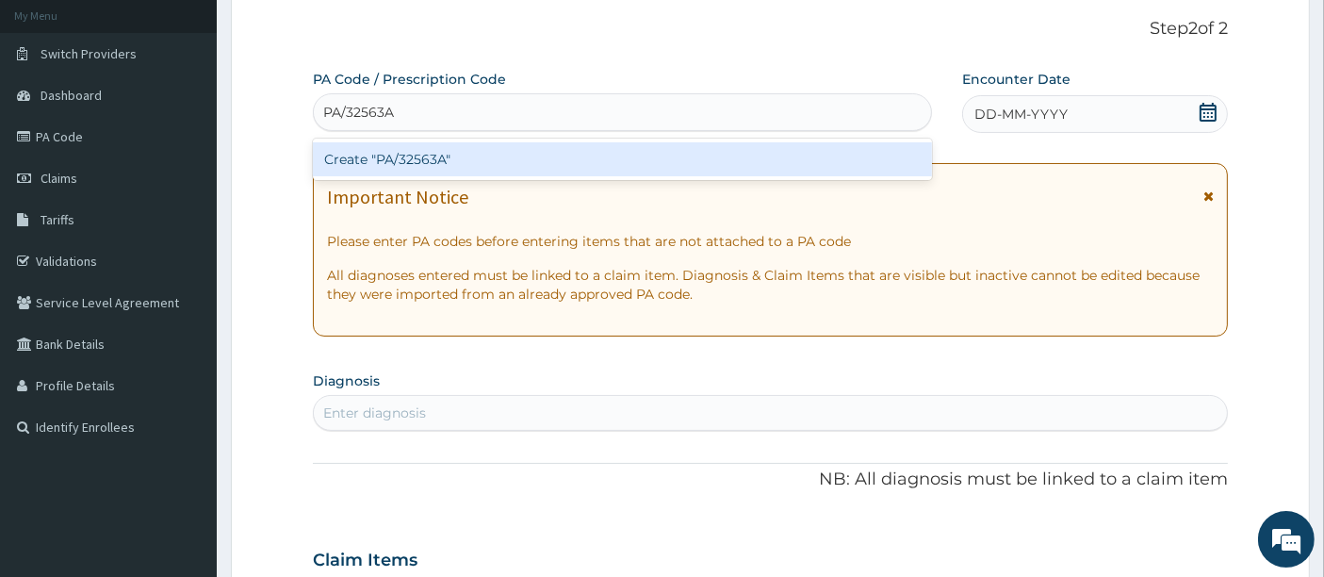
click at [422, 161] on div "Create "PA/32563A"" at bounding box center [623, 159] width 620 height 34
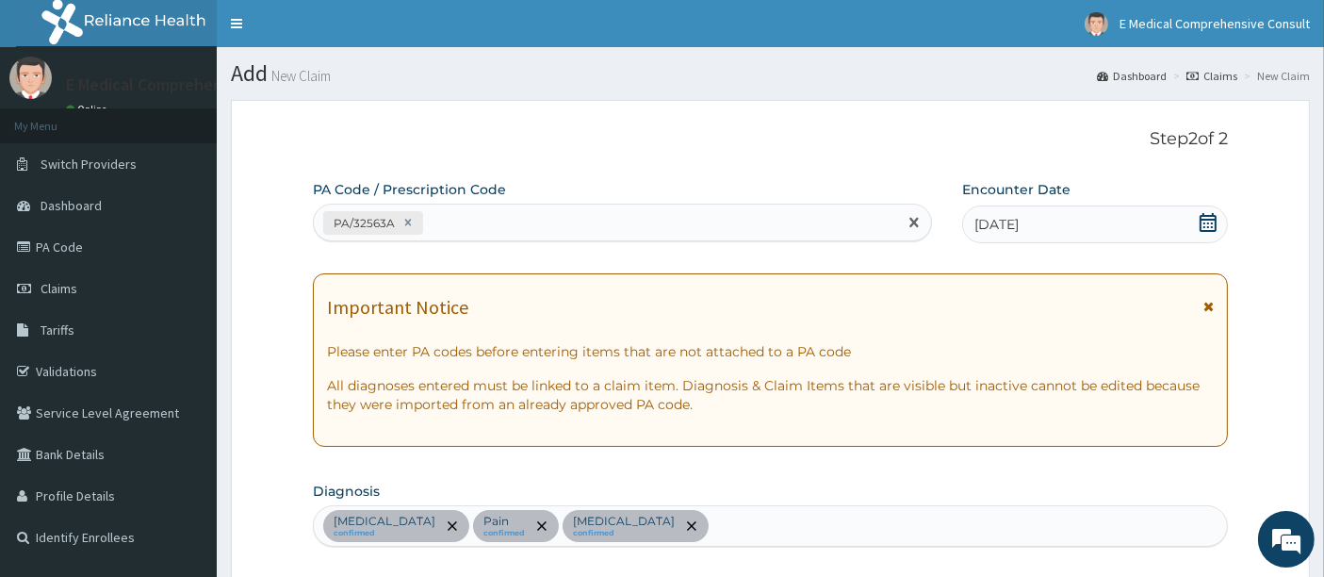
click at [450, 216] on div "PA/32563A" at bounding box center [606, 222] width 584 height 31
paste input "PA/AE6B35"
type input "PA/AE6B35"
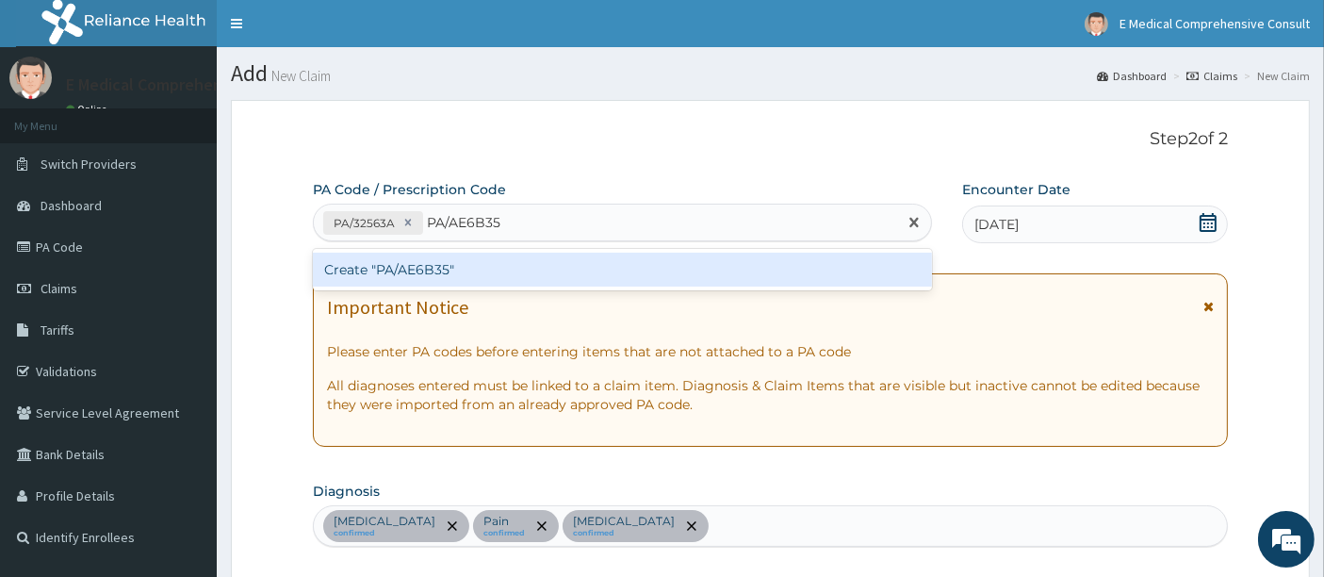
click at [429, 274] on div "Create "PA/AE6B35"" at bounding box center [623, 270] width 620 height 34
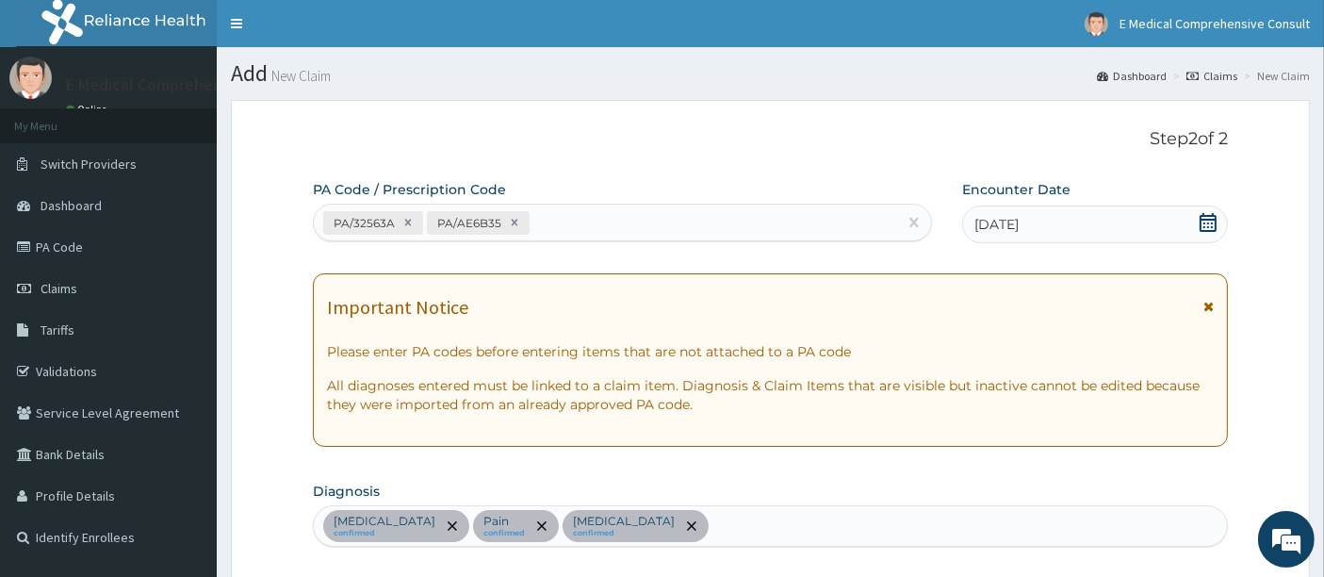
click at [542, 217] on div "PA/32563A PA/AE6B35" at bounding box center [606, 222] width 584 height 31
paste input "PA/272050"
type input "PA/272050"
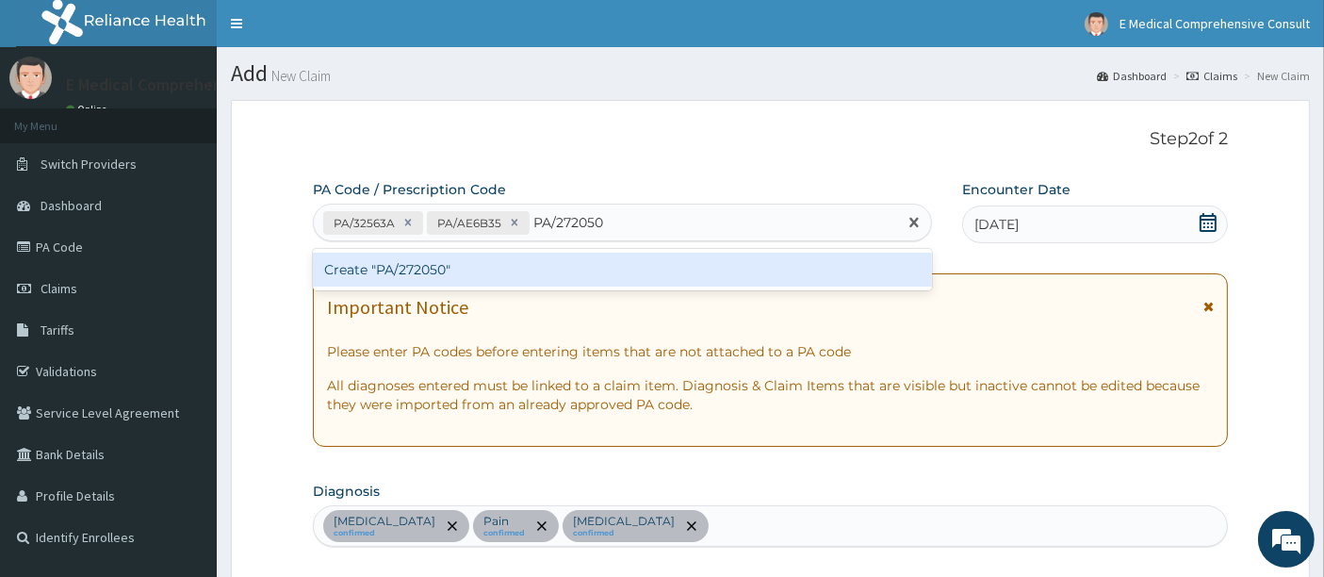
click at [521, 275] on div "Create "PA/272050"" at bounding box center [623, 270] width 620 height 34
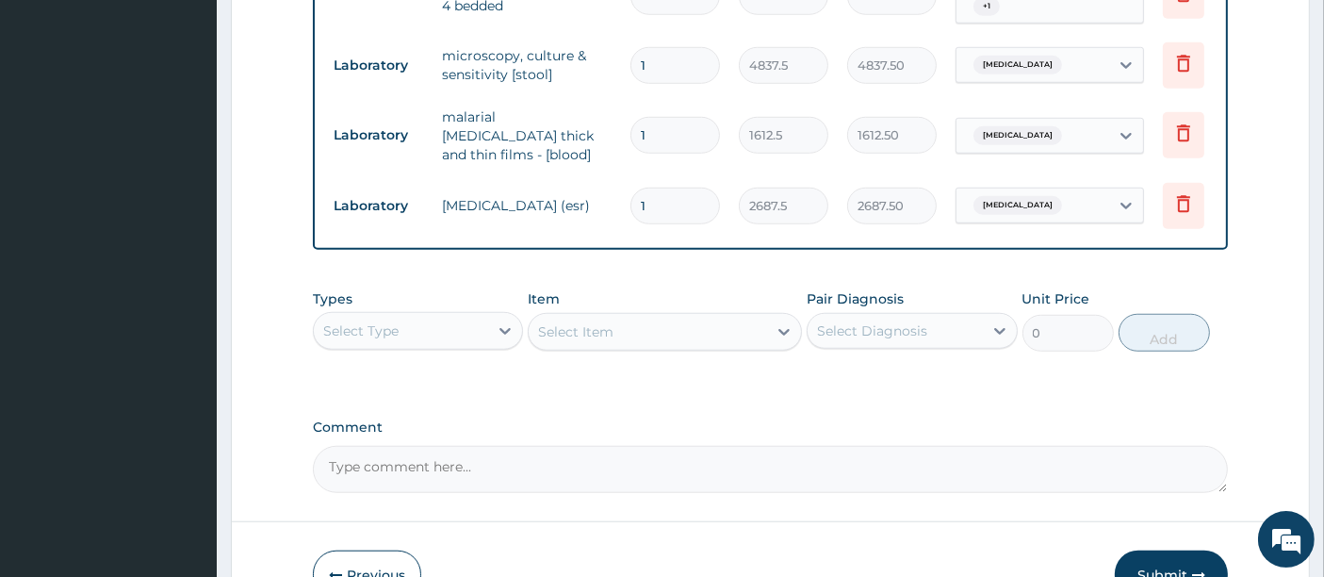
scroll to position [1626, 0]
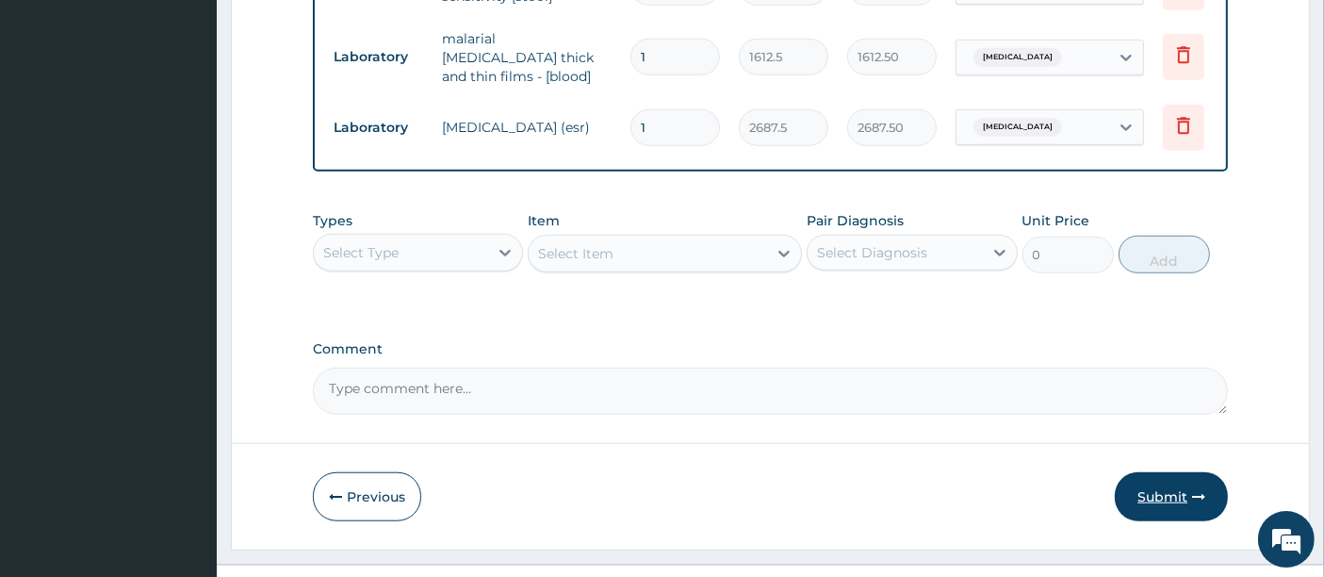
click at [1168, 472] on button "Submit" at bounding box center [1171, 496] width 113 height 49
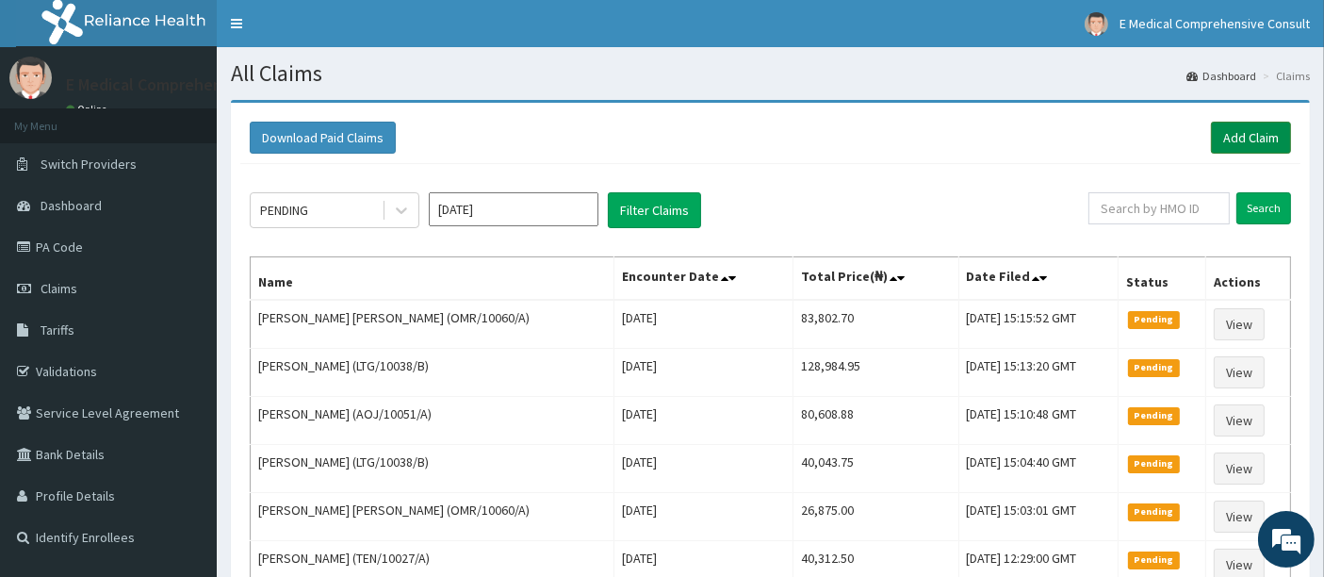
click at [1262, 136] on link "Add Claim" at bounding box center [1251, 138] width 80 height 32
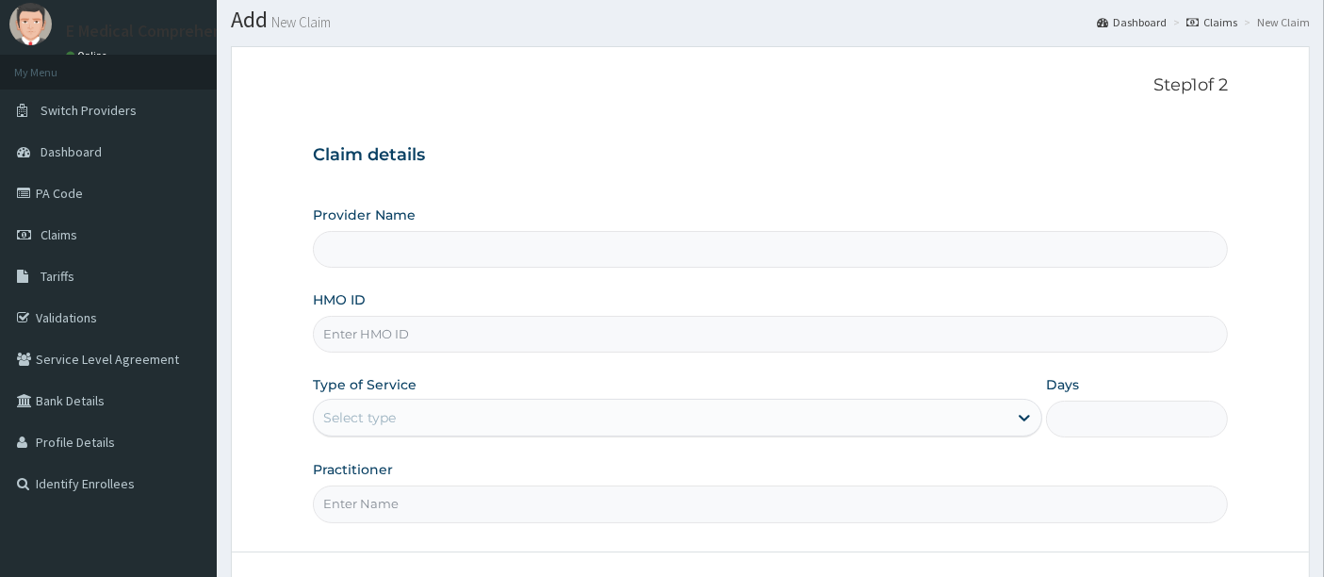
scroll to position [52, 0]
type input "E Medical Comprehensive Consult"
click at [398, 335] on input "HMO ID" at bounding box center [771, 336] width 916 height 37
paste input "AOJ/10051/A"
type input "AOJ/10051/A"
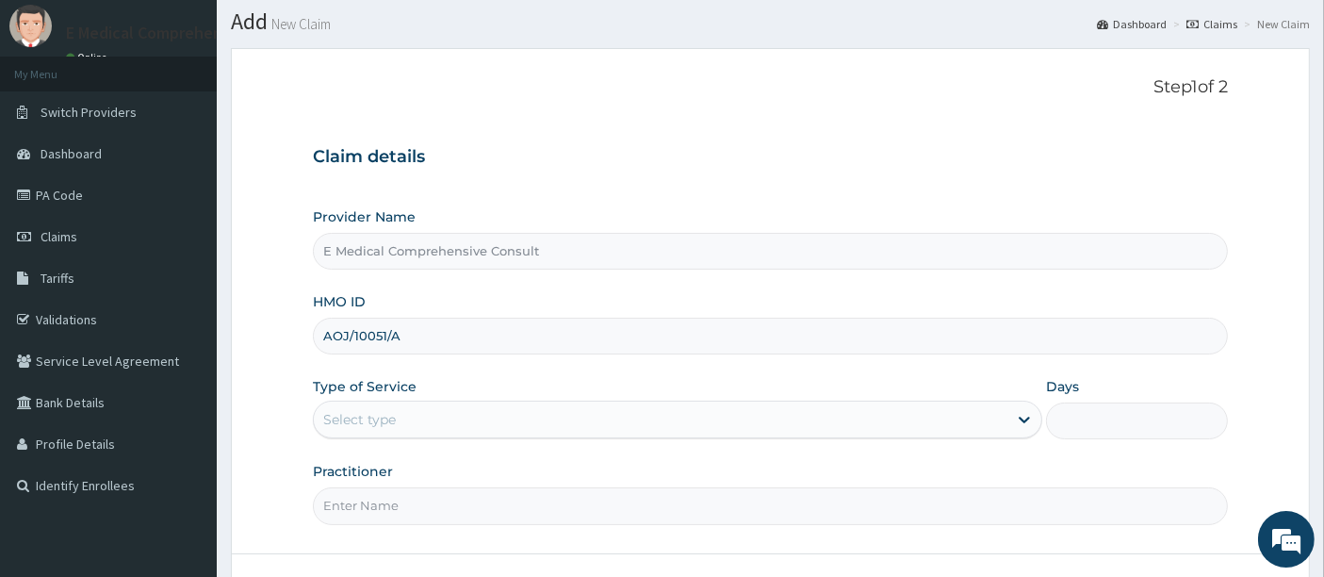
click at [520, 406] on div "Select type" at bounding box center [661, 419] width 694 height 30
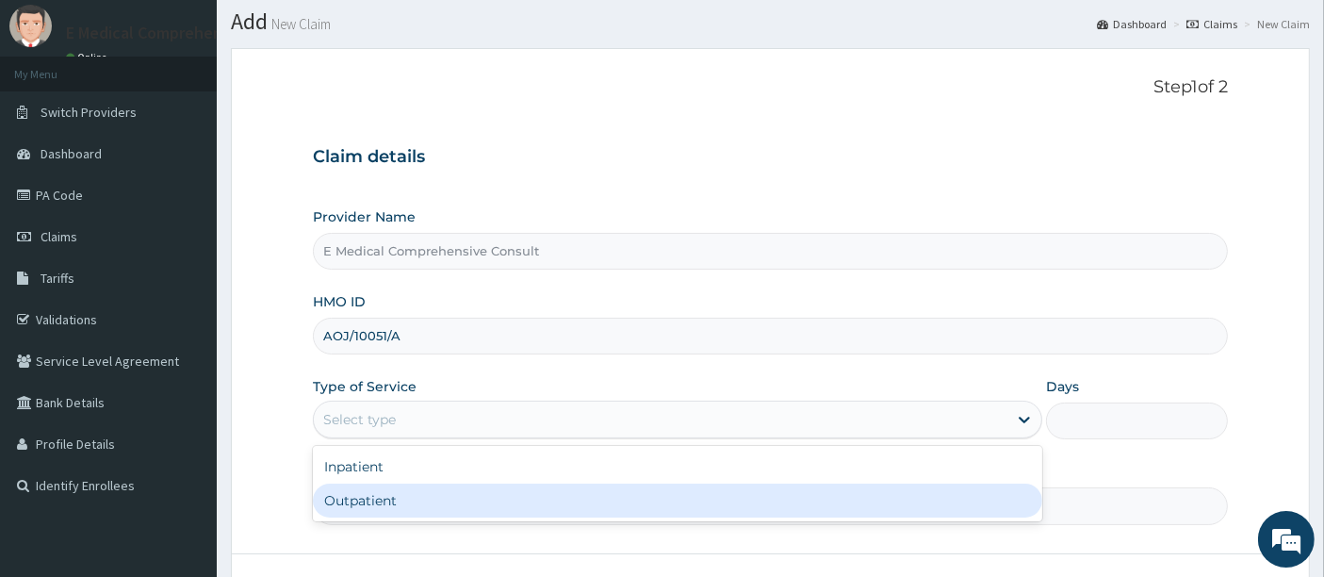
click at [412, 492] on div "Outpatient" at bounding box center [677, 500] width 729 height 34
type input "1"
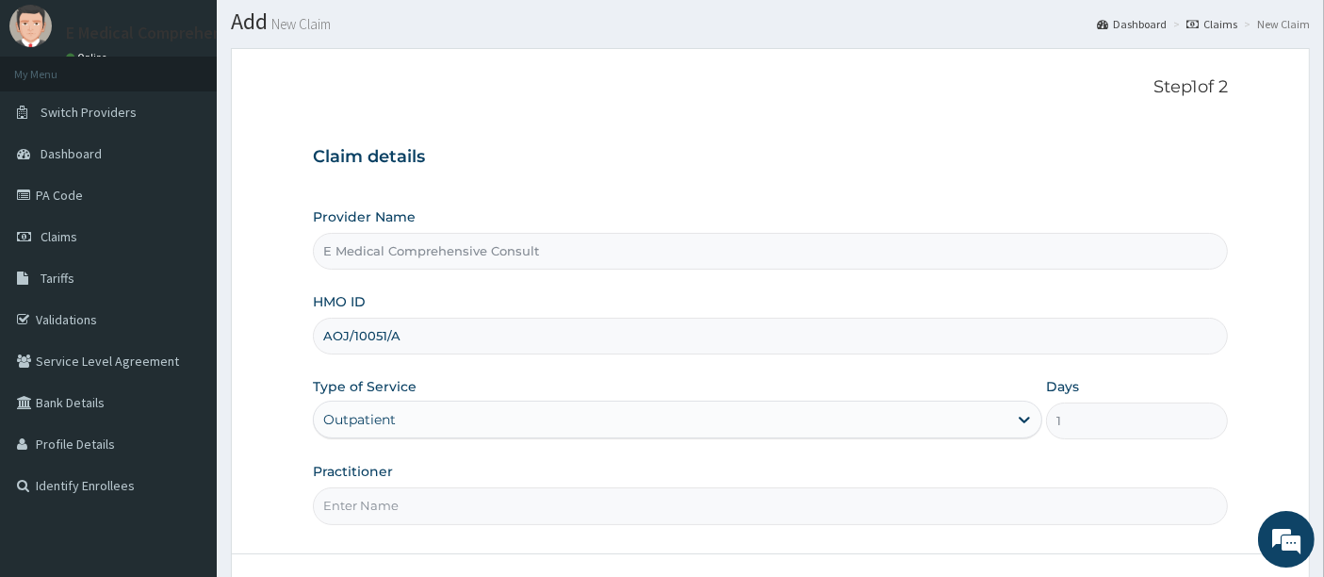
click at [444, 506] on input "Practitioner" at bounding box center [771, 505] width 916 height 37
type input "[PERSON_NAME]"
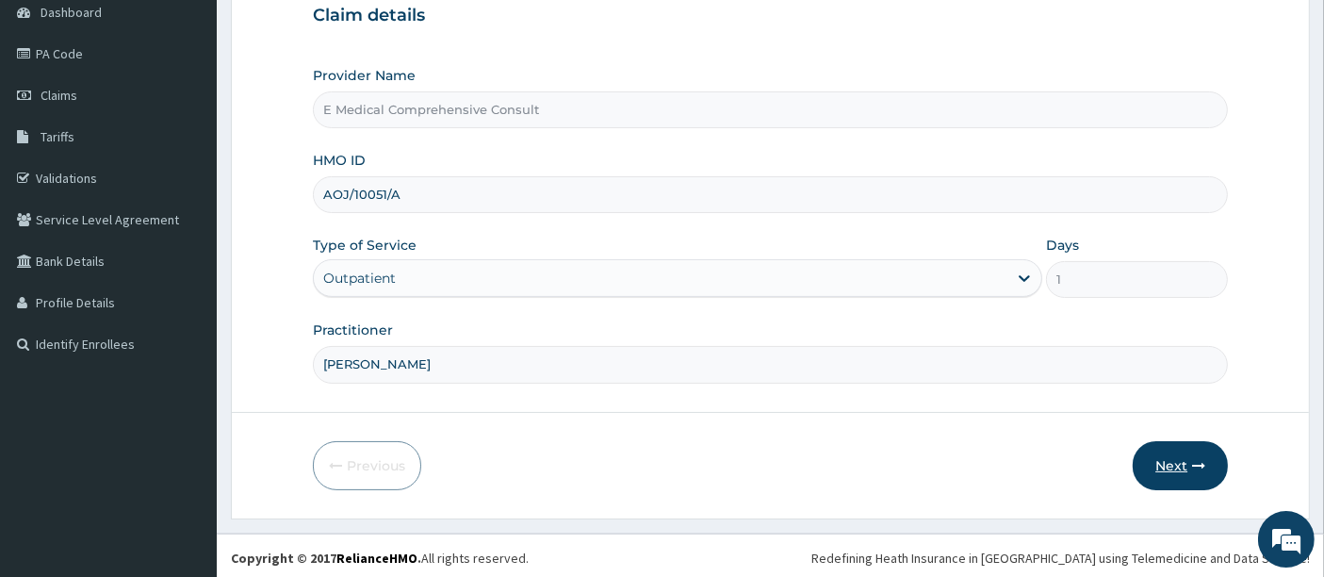
click at [1171, 454] on button "Next" at bounding box center [1180, 465] width 95 height 49
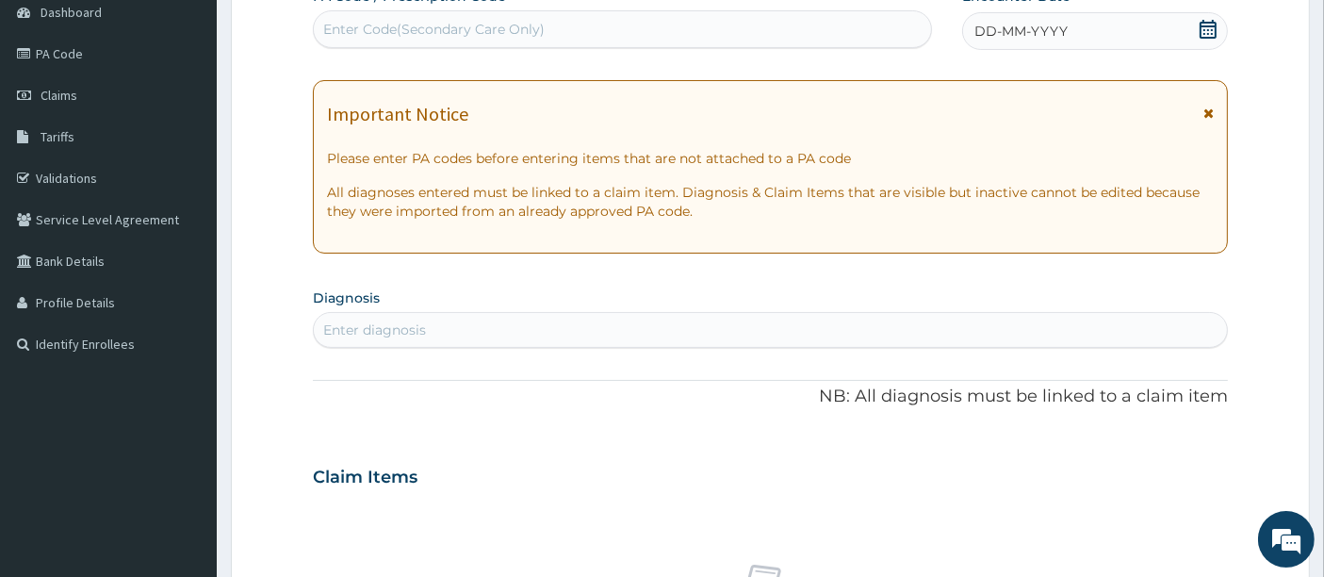
scroll to position [0, 0]
click at [426, 24] on div "Enter Code(Secondary Care Only)" at bounding box center [433, 29] width 221 height 19
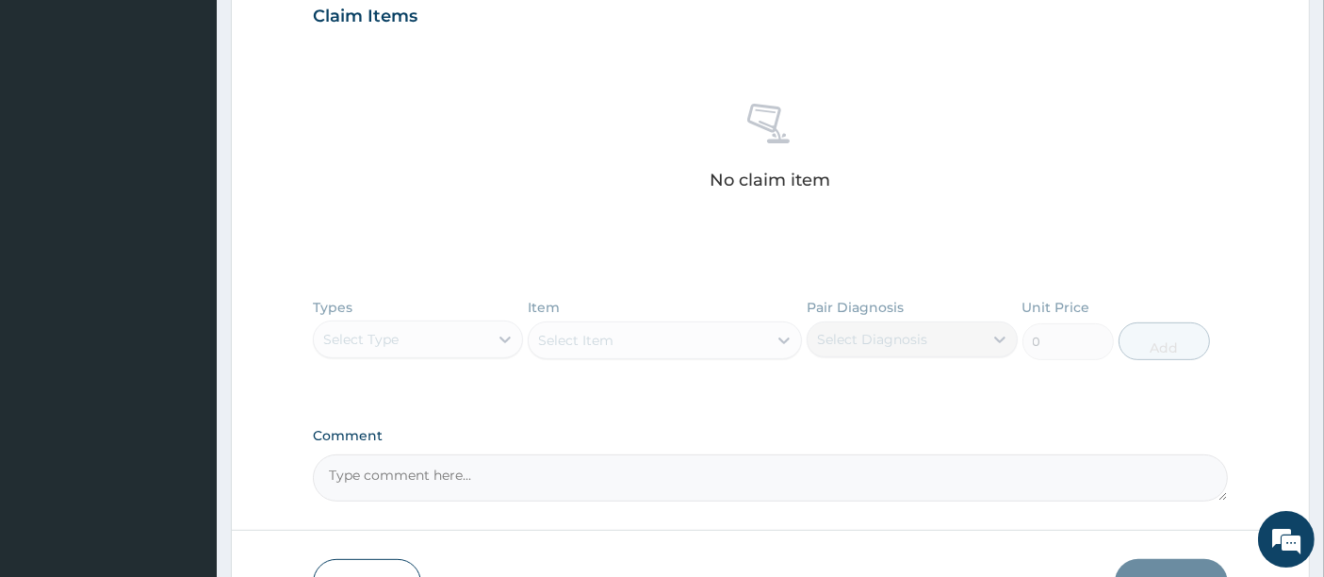
scroll to position [774, 0]
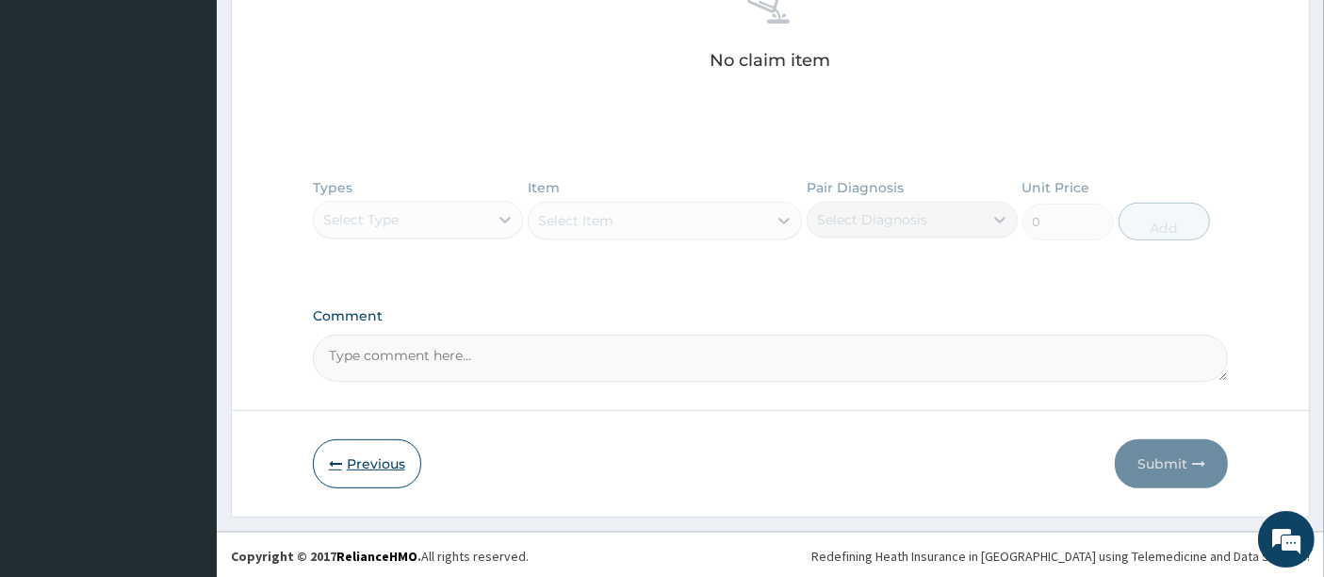
click at [355, 456] on button "Previous" at bounding box center [367, 463] width 108 height 49
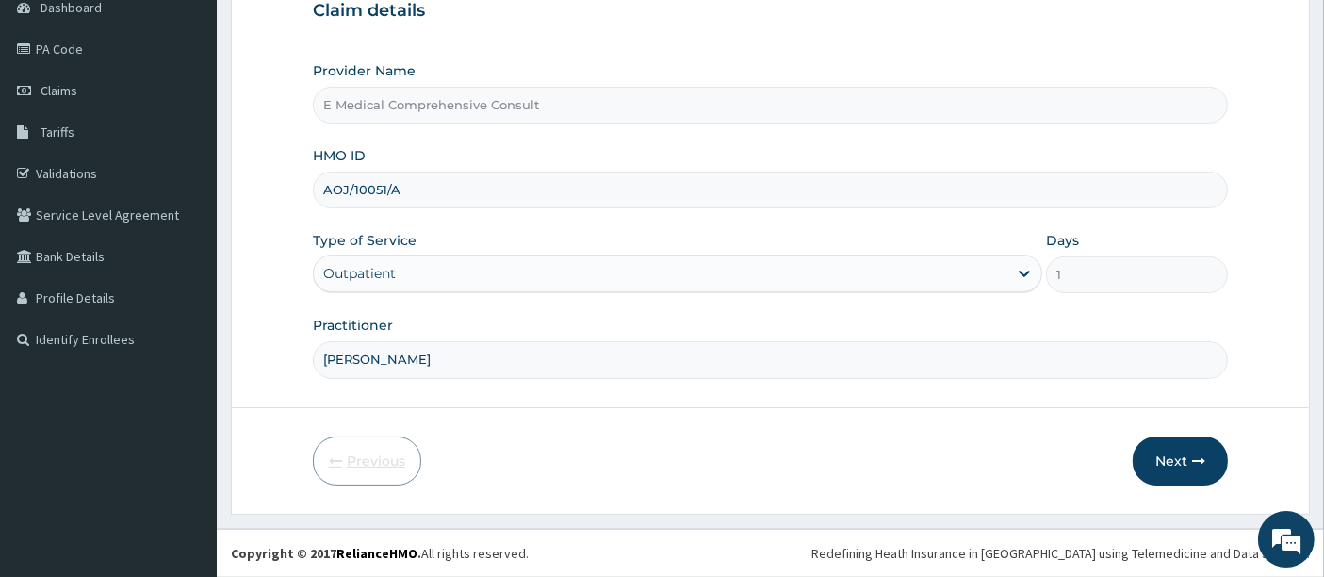
scroll to position [193, 0]
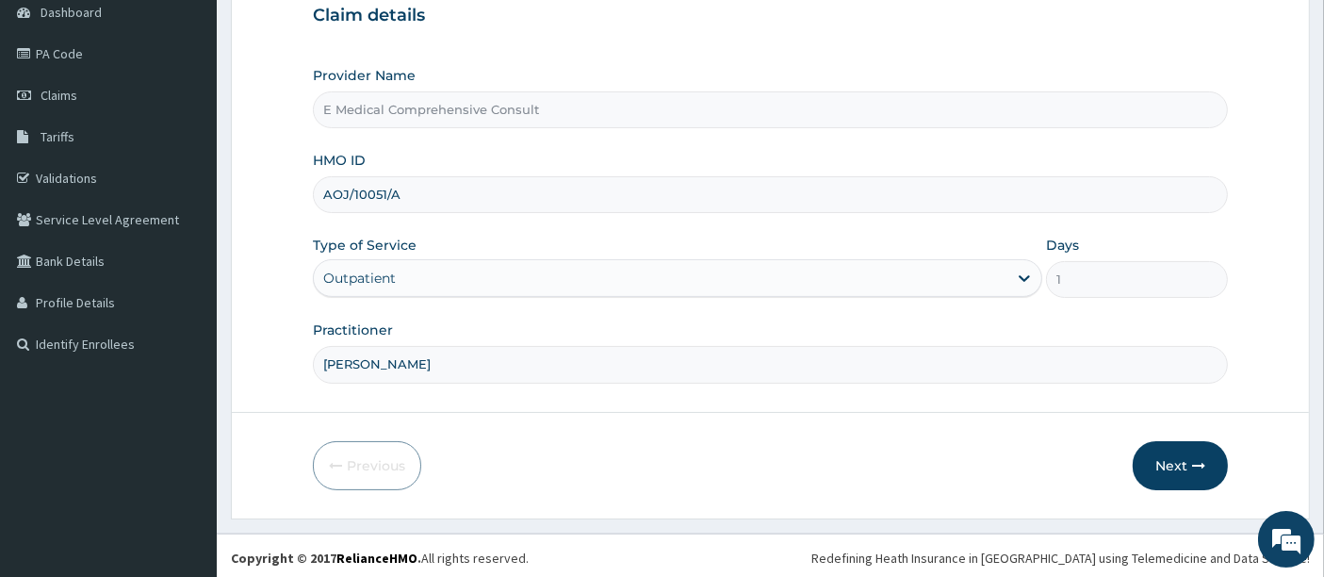
click at [417, 190] on input "AOJ/10051/A" at bounding box center [771, 194] width 916 height 37
type input "A"
paste input "TEN/10027/A"
type input "TEN/10027/A"
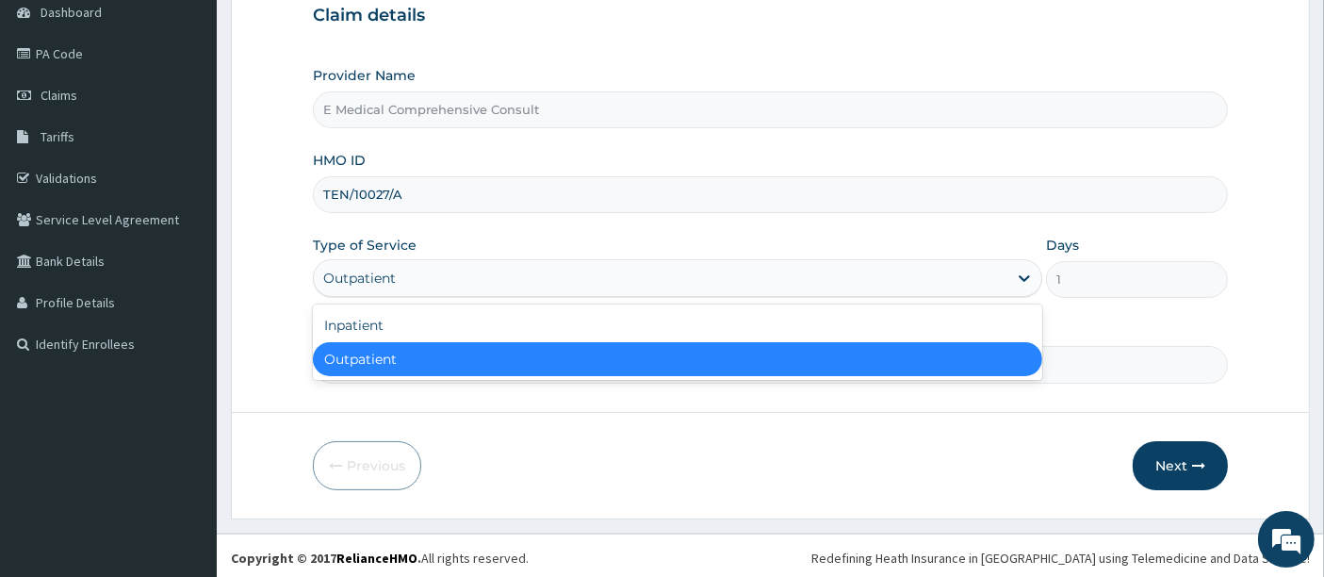
click at [427, 277] on div "Outpatient" at bounding box center [661, 278] width 694 height 30
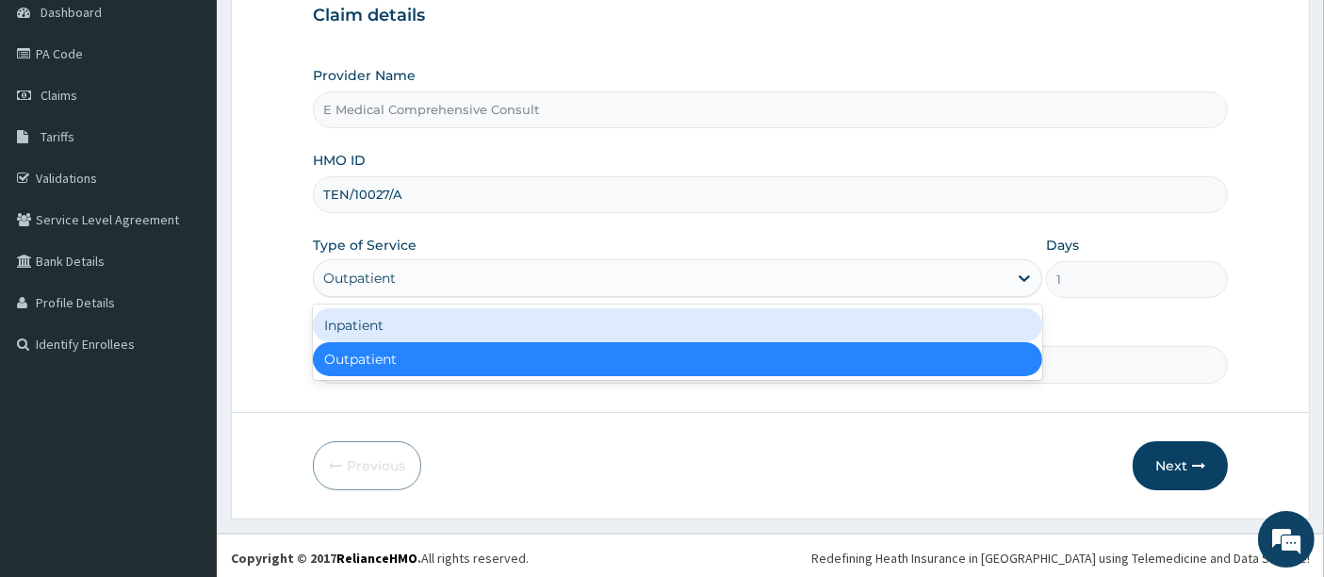
click at [385, 336] on div "Inpatient" at bounding box center [677, 325] width 729 height 34
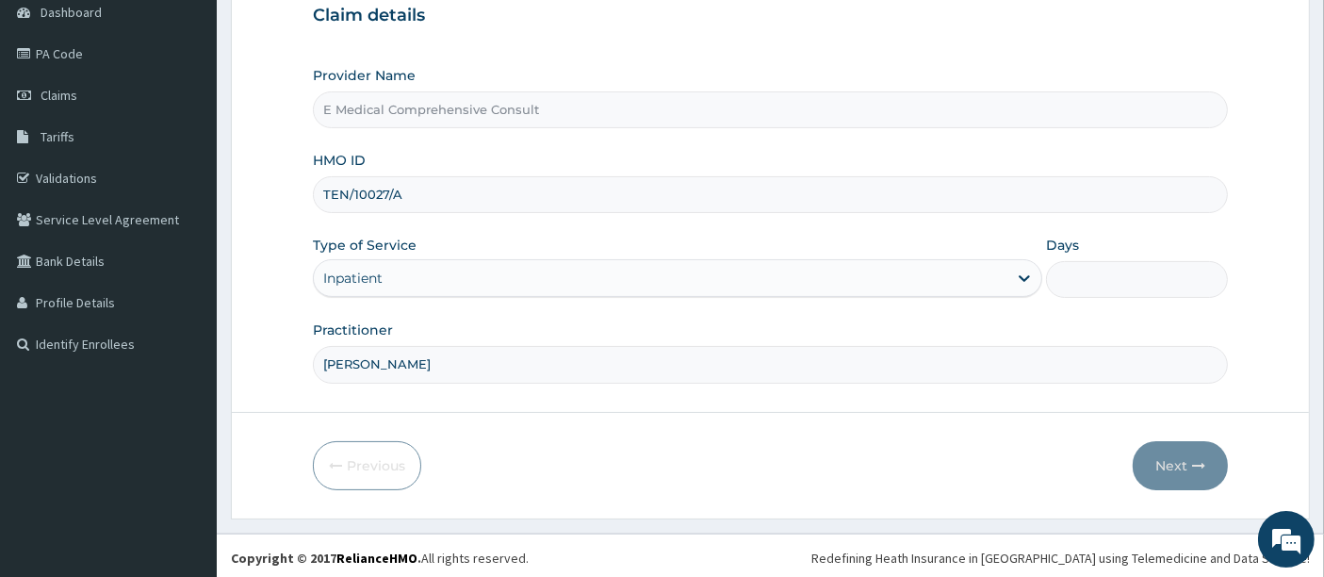
click at [1101, 275] on input "Days" at bounding box center [1137, 279] width 183 height 37
type input "3"
click at [1160, 455] on button "Next" at bounding box center [1180, 465] width 95 height 49
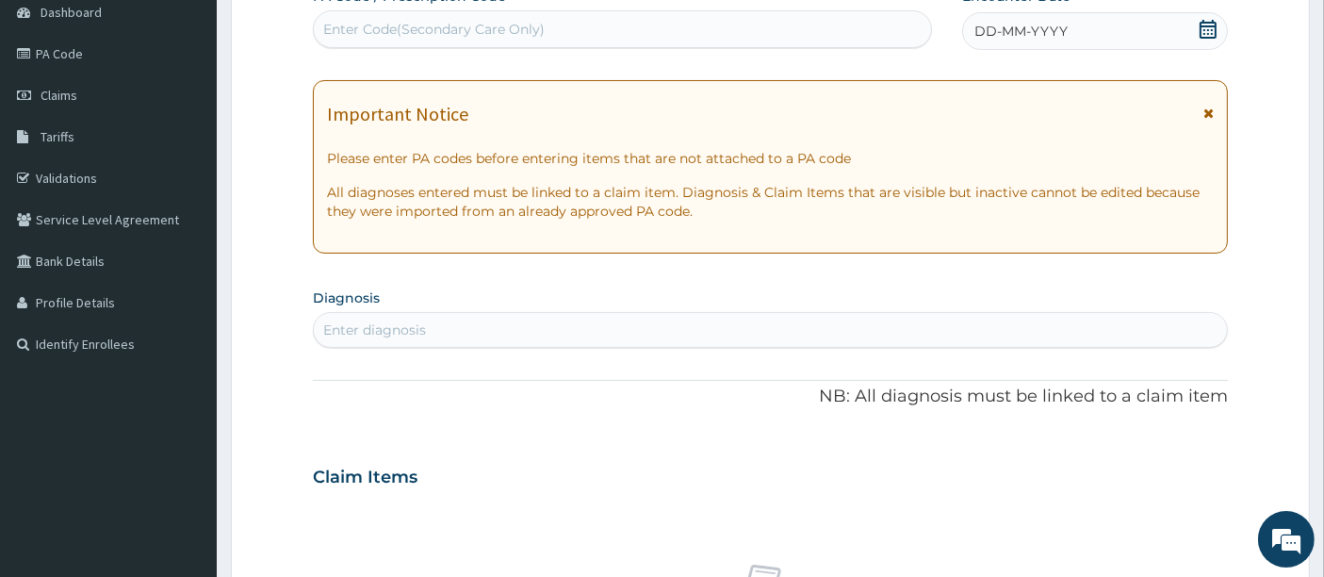
click at [406, 33] on div "Enter Code(Secondary Care Only)" at bounding box center [433, 29] width 221 height 19
paste input "PA/B70063"
type input "PA/B70063"
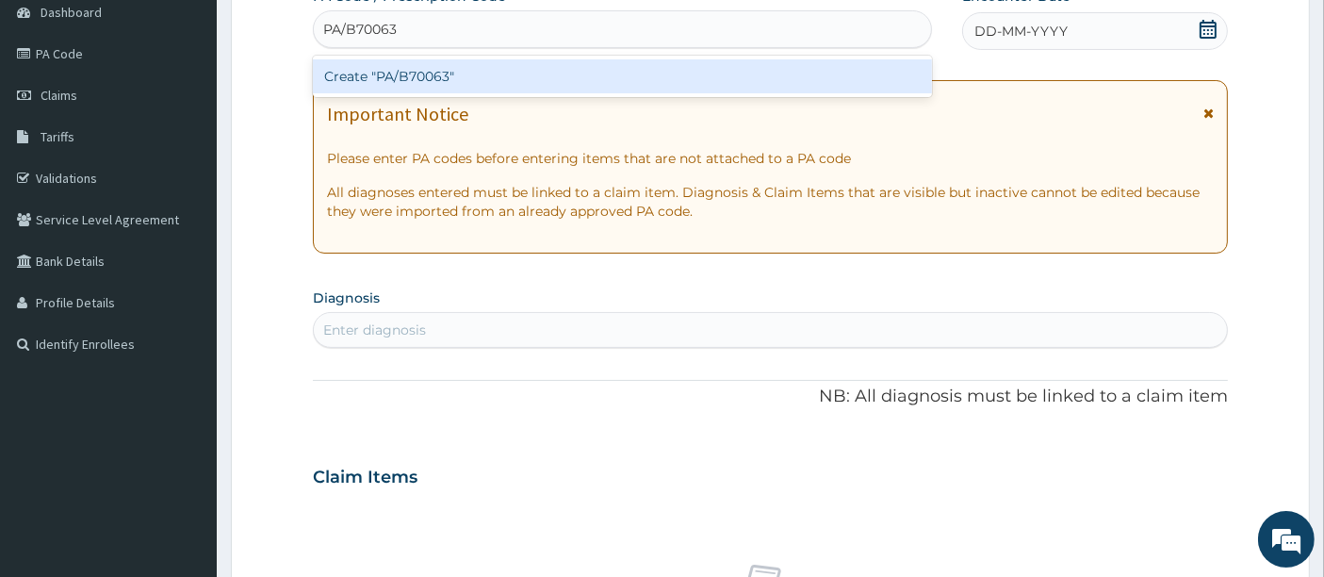
click at [398, 67] on div "Create "PA/B70063"" at bounding box center [623, 76] width 620 height 34
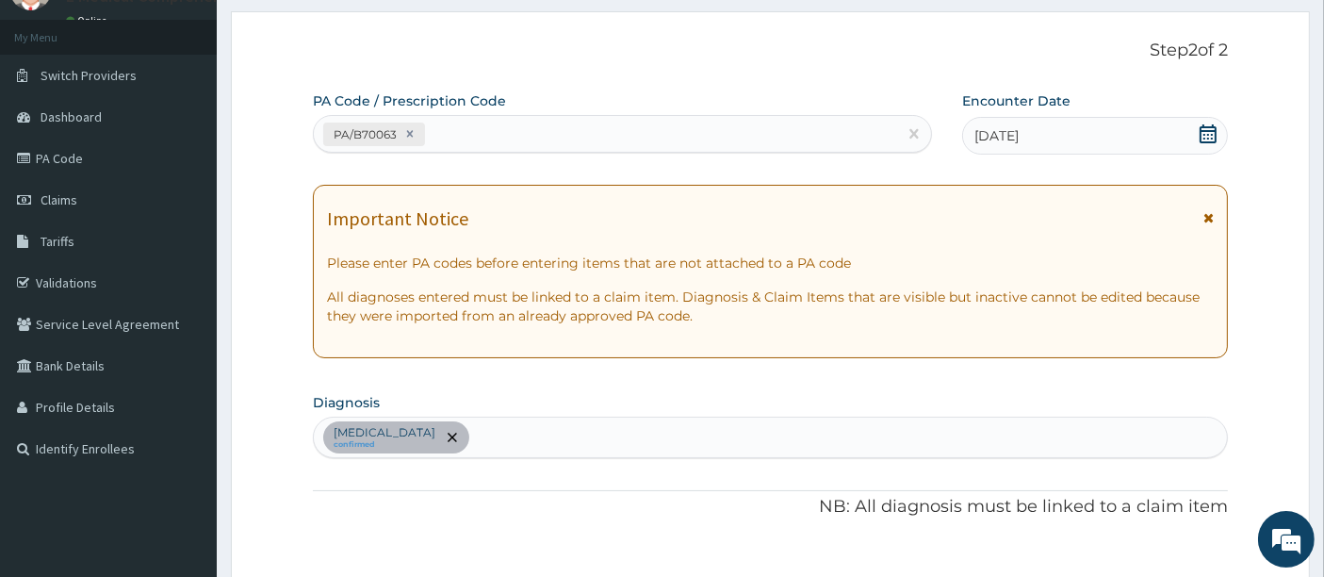
scroll to position [0, 0]
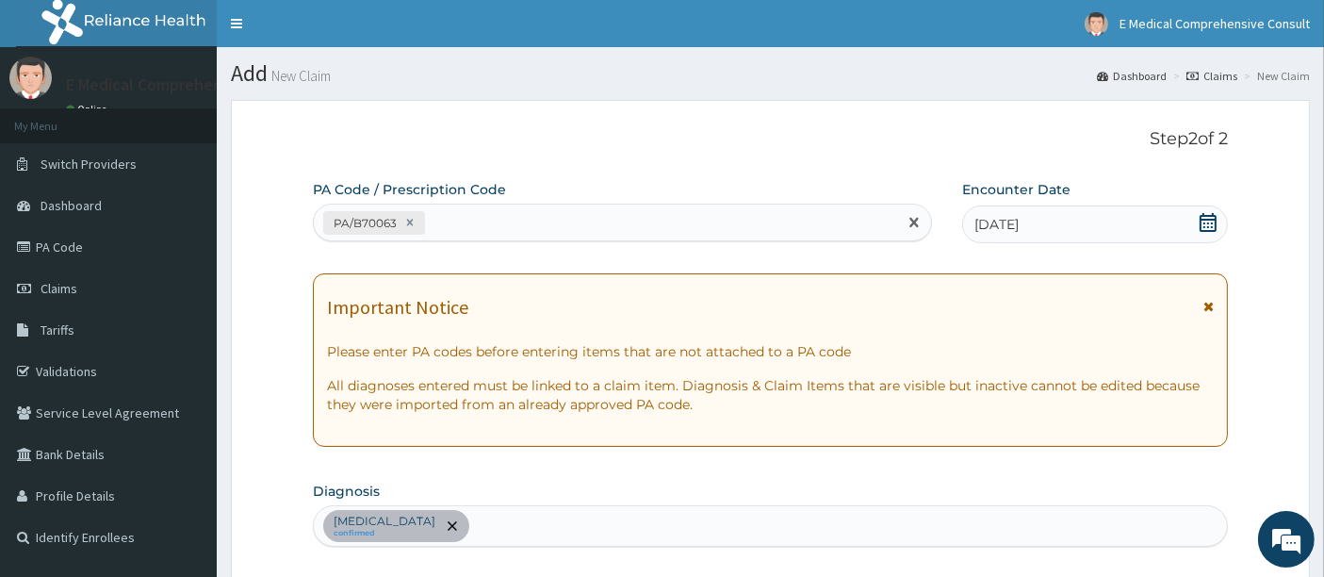
click at [455, 209] on div "PA/B70063" at bounding box center [606, 222] width 584 height 31
paste input "PA/E55418"
type input "PA/E55418"
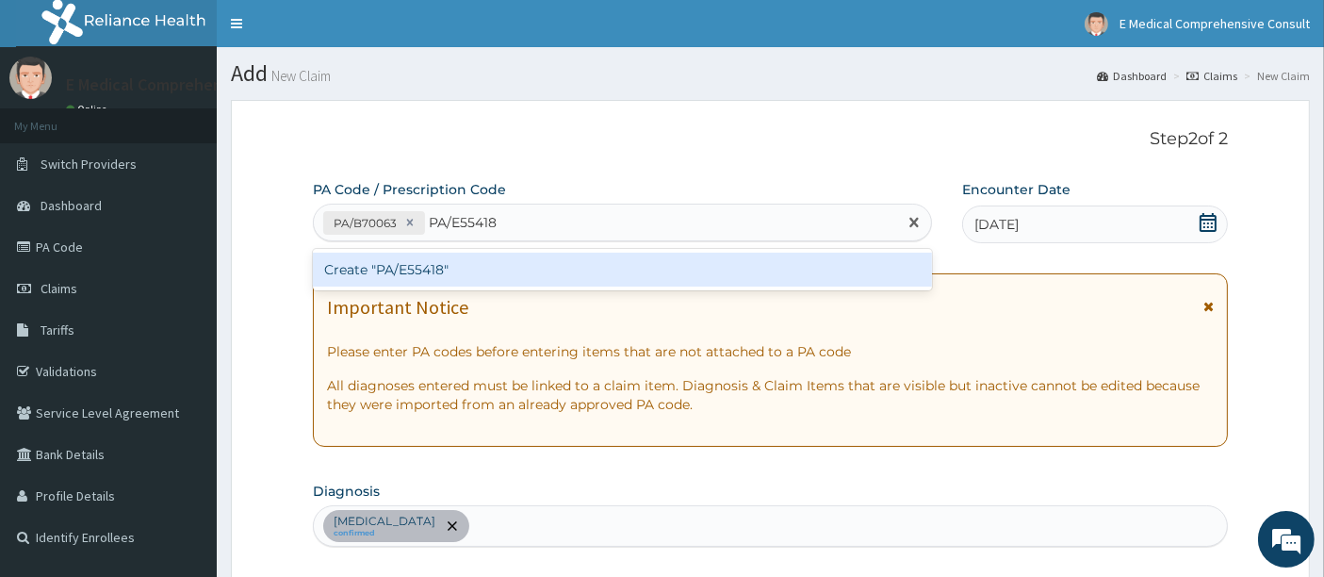
click at [406, 268] on div "Create "PA/E55418"" at bounding box center [623, 270] width 620 height 34
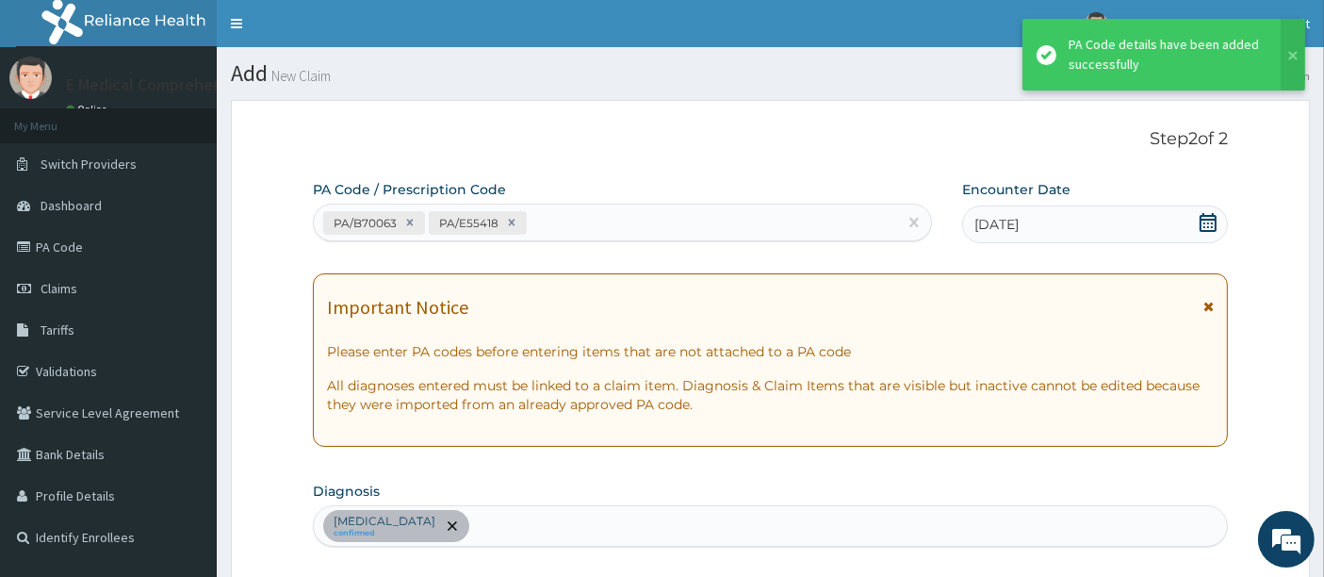
scroll to position [558, 0]
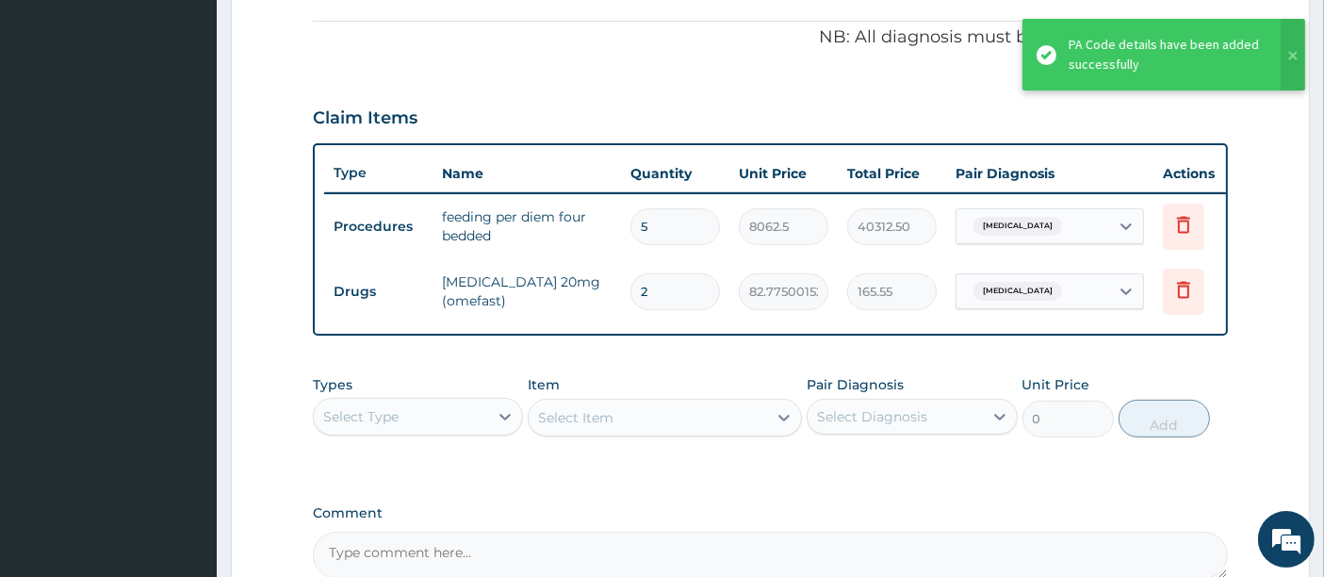
click at [406, 268] on tr "Drugs omeprazole 20mg (omefast) 2 82.7750015258789 165.55 Hyperemesis gravidaru…" at bounding box center [786, 291] width 924 height 65
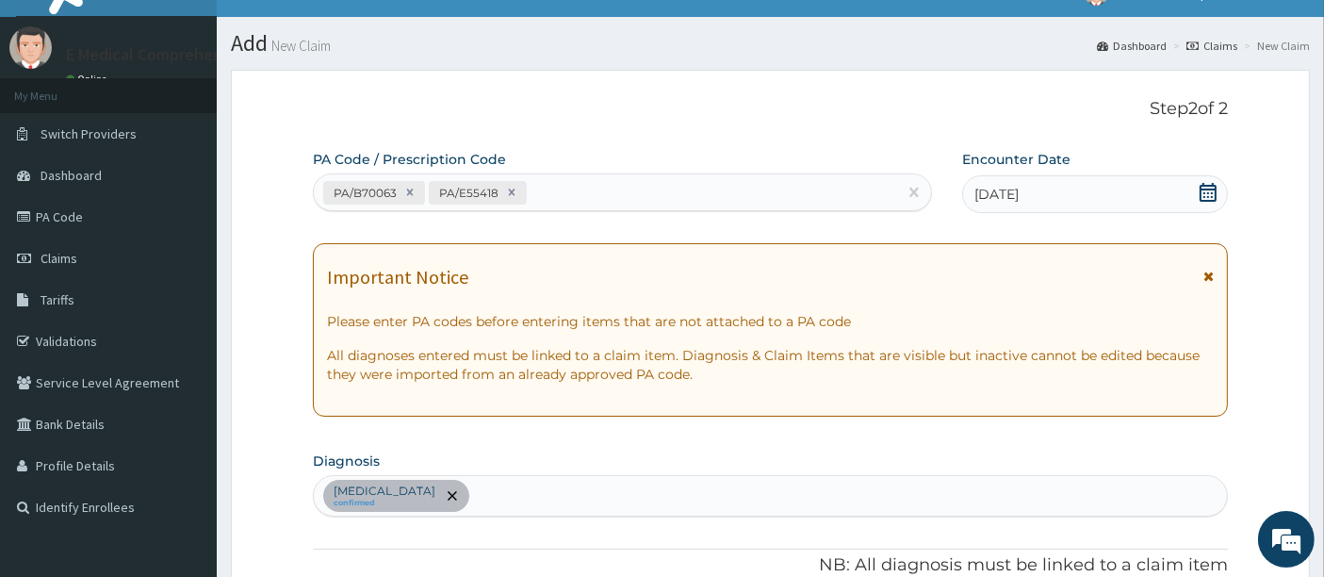
scroll to position [29, 0]
click at [538, 178] on div "PA/B70063 PA/E55418" at bounding box center [606, 193] width 584 height 31
paste input "PA/B71863"
type input "PA/B71863"
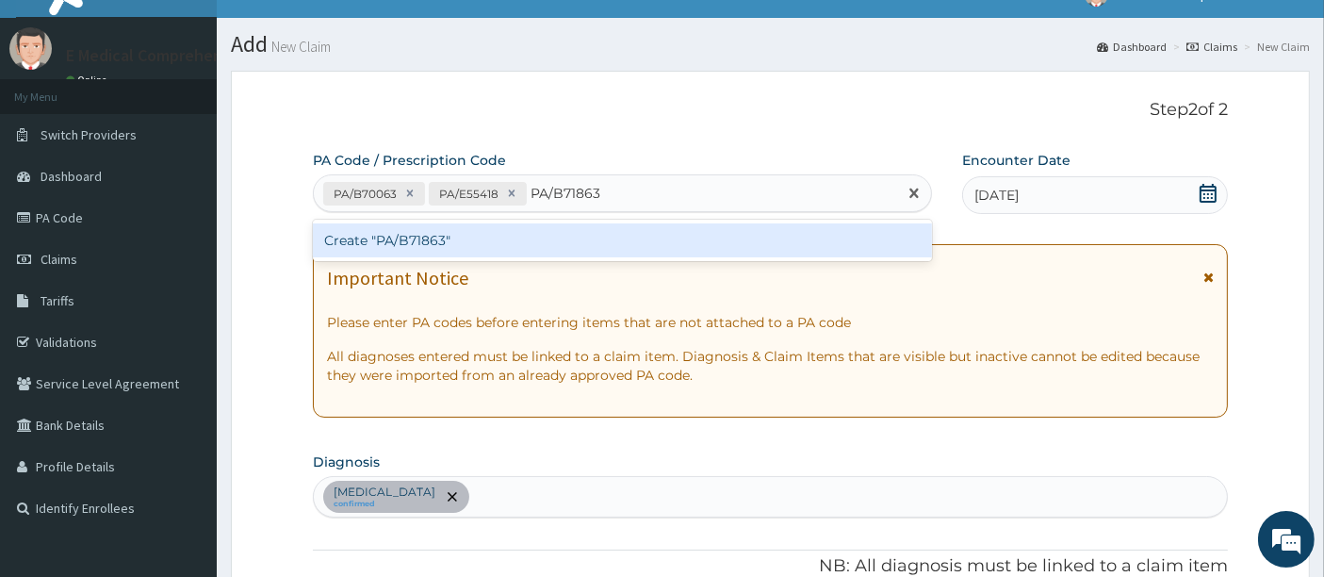
click at [487, 231] on div "Create "PA/B71863"" at bounding box center [623, 240] width 620 height 34
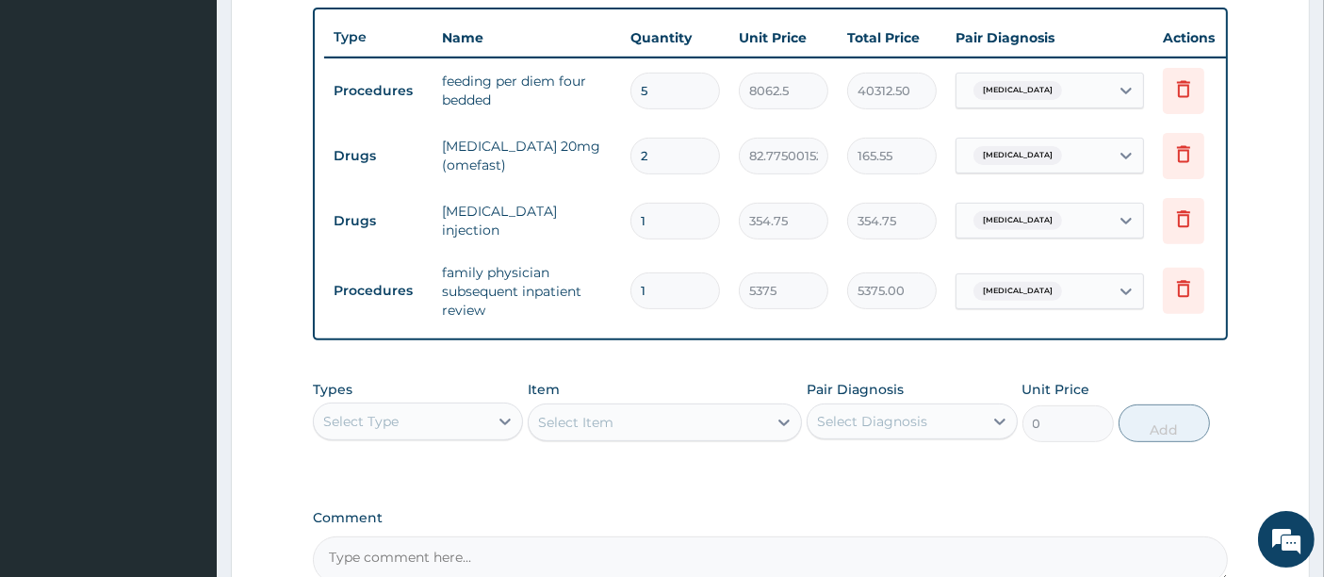
scroll to position [909, 0]
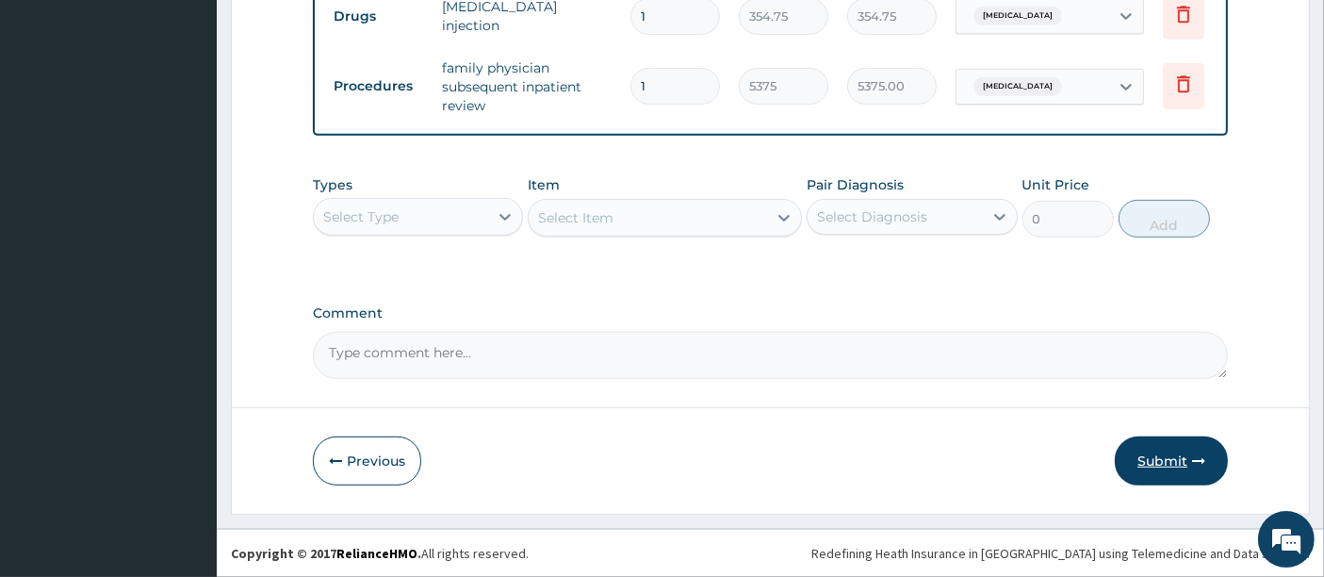
click at [1150, 453] on button "Submit" at bounding box center [1171, 460] width 113 height 49
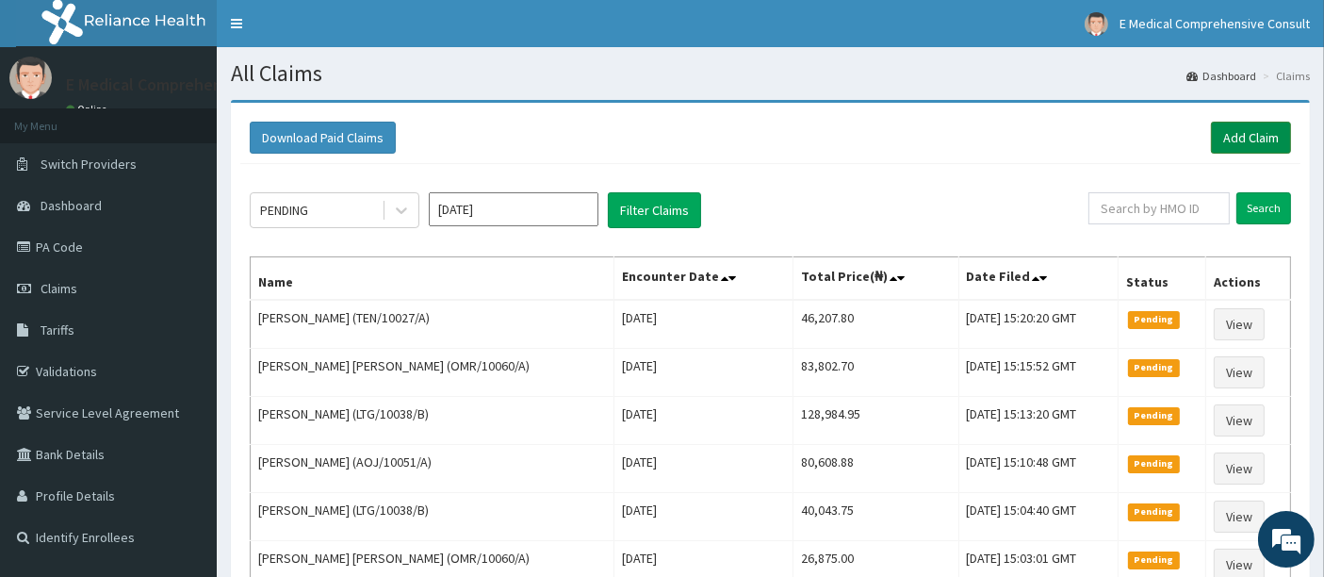
click at [1244, 137] on link "Add Claim" at bounding box center [1251, 138] width 80 height 32
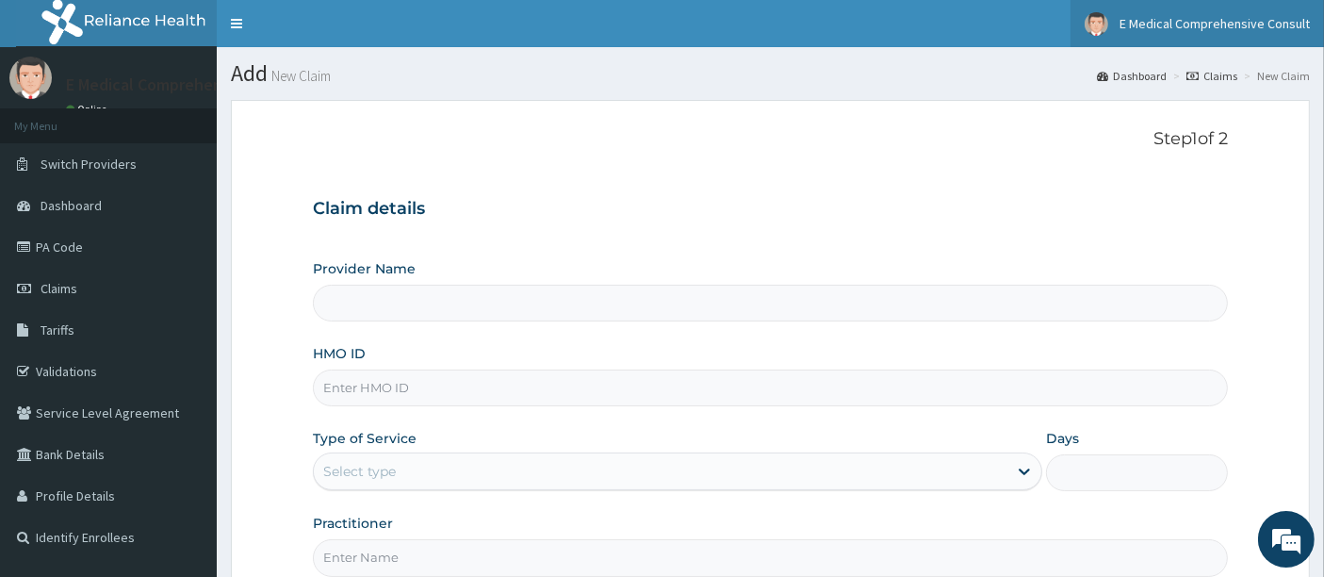
type input "E Medical Comprehensive Consult"
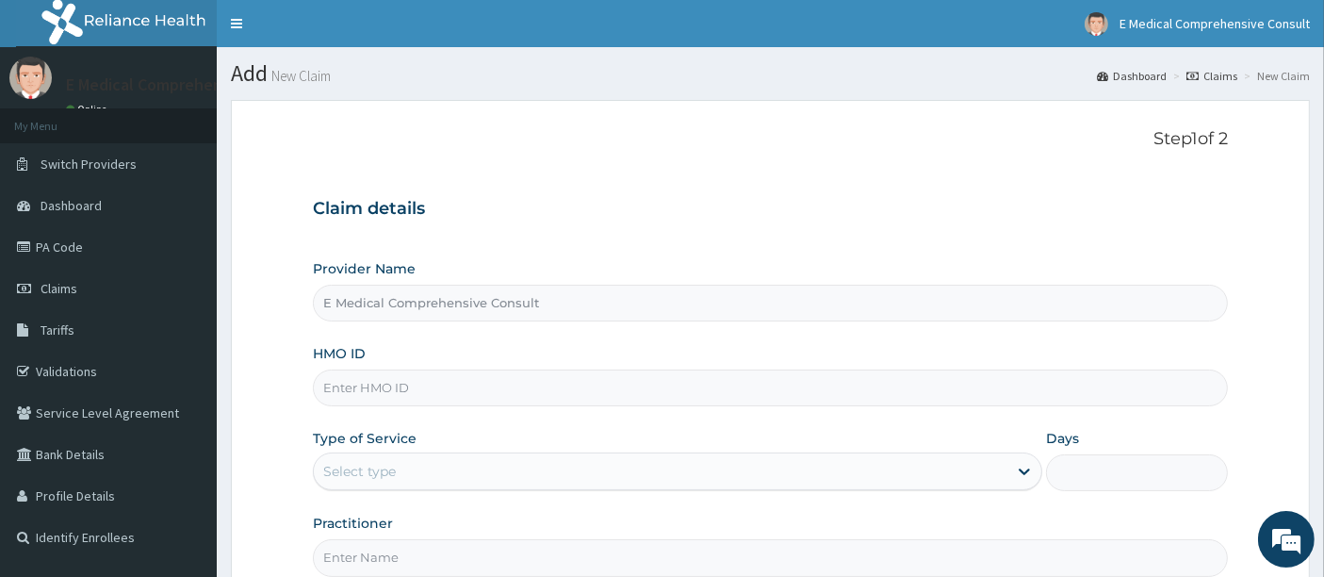
click at [399, 389] on input "HMO ID" at bounding box center [771, 387] width 916 height 37
paste input "AOJ/10051/A"
type input "AOJ/10051/A"
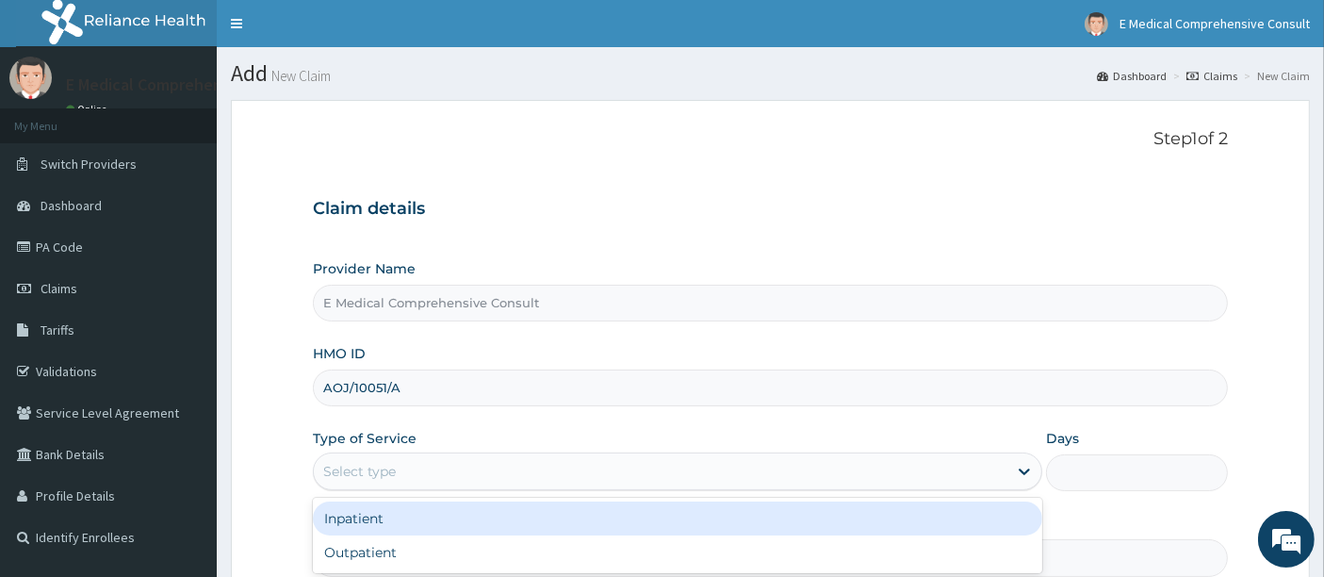
click at [443, 468] on div "Select type" at bounding box center [661, 471] width 694 height 30
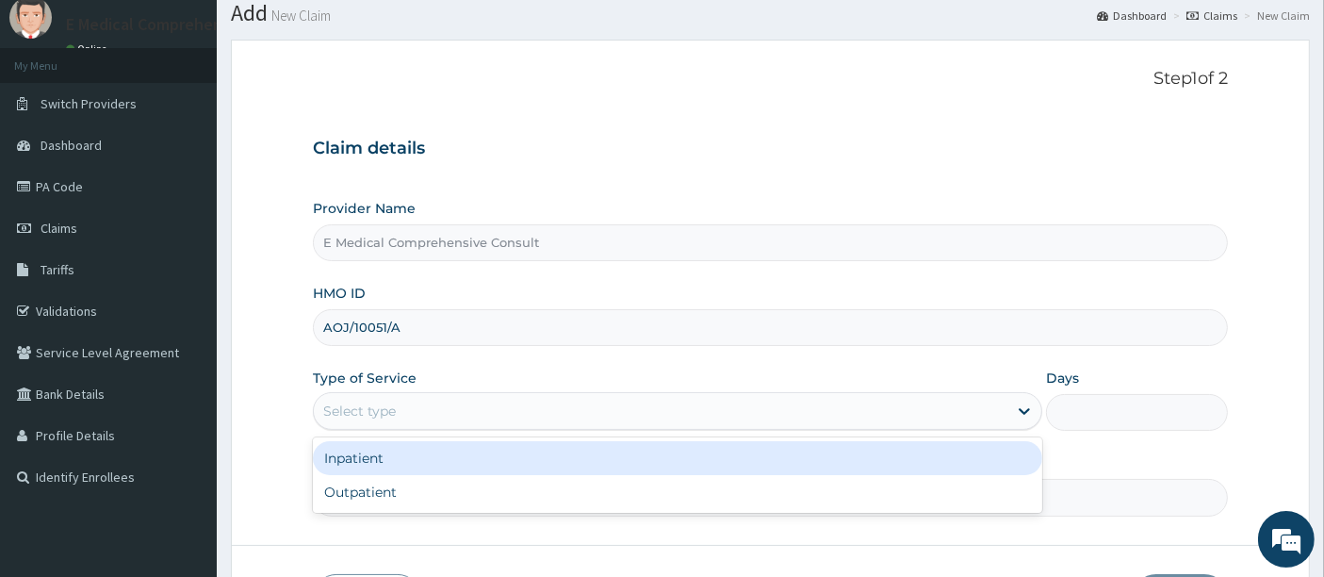
scroll to position [85, 0]
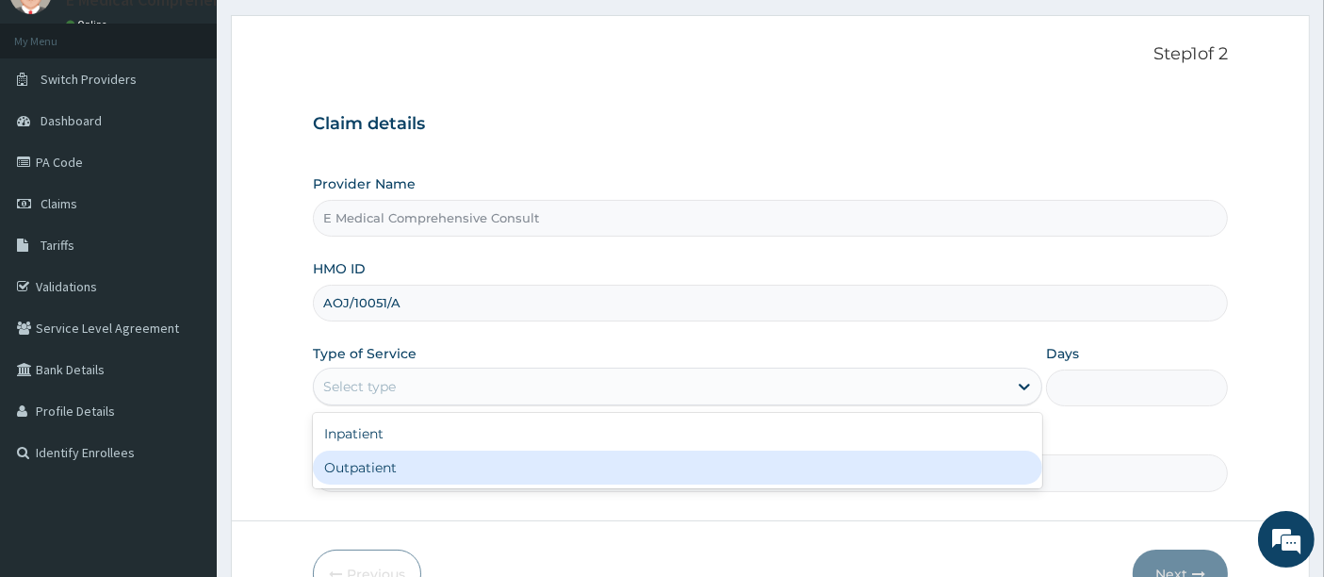
click at [439, 467] on div "Outpatient" at bounding box center [677, 467] width 729 height 34
type input "1"
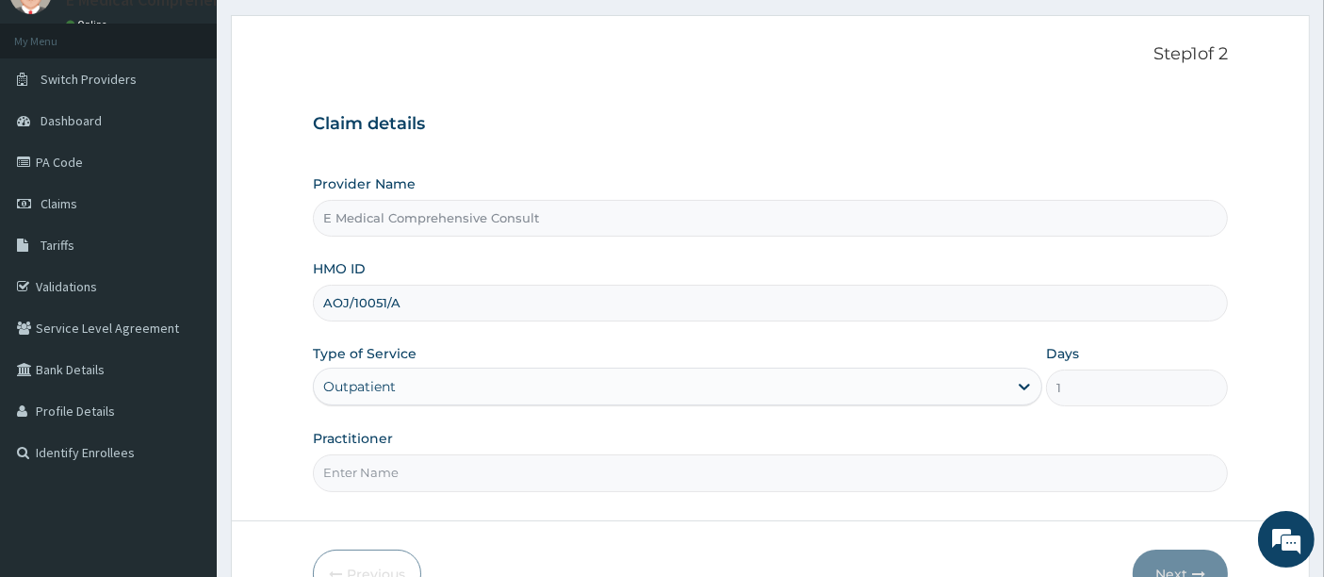
click at [444, 469] on input "Practitioner" at bounding box center [771, 472] width 916 height 37
type input "[PERSON_NAME]"
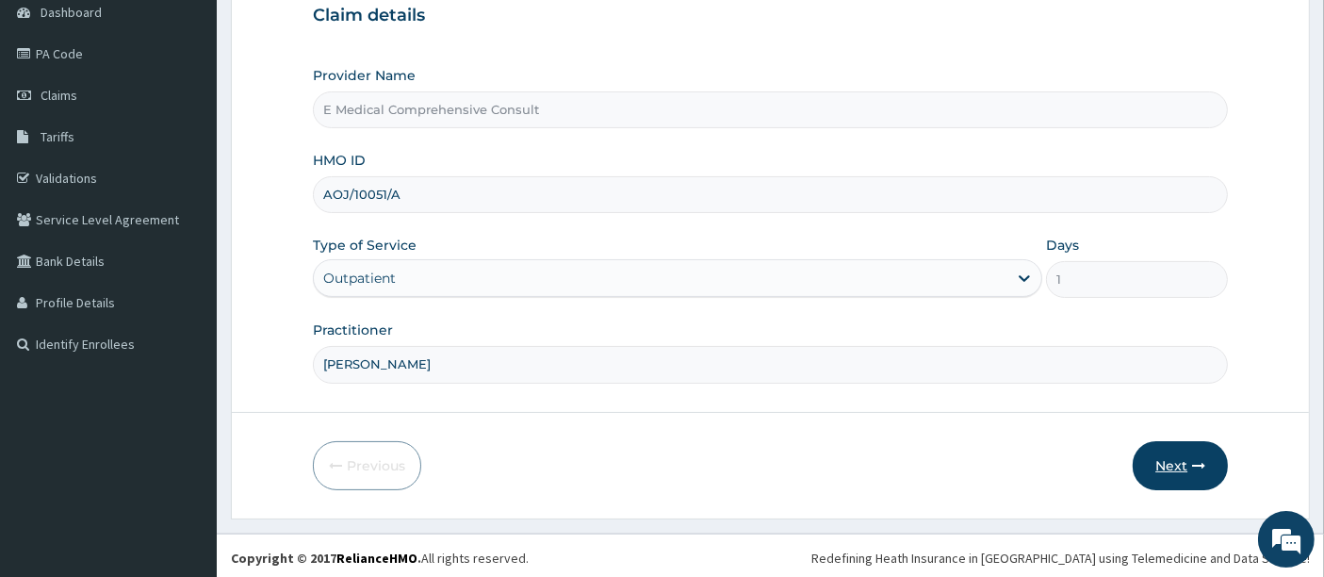
click at [1163, 456] on button "Next" at bounding box center [1180, 465] width 95 height 49
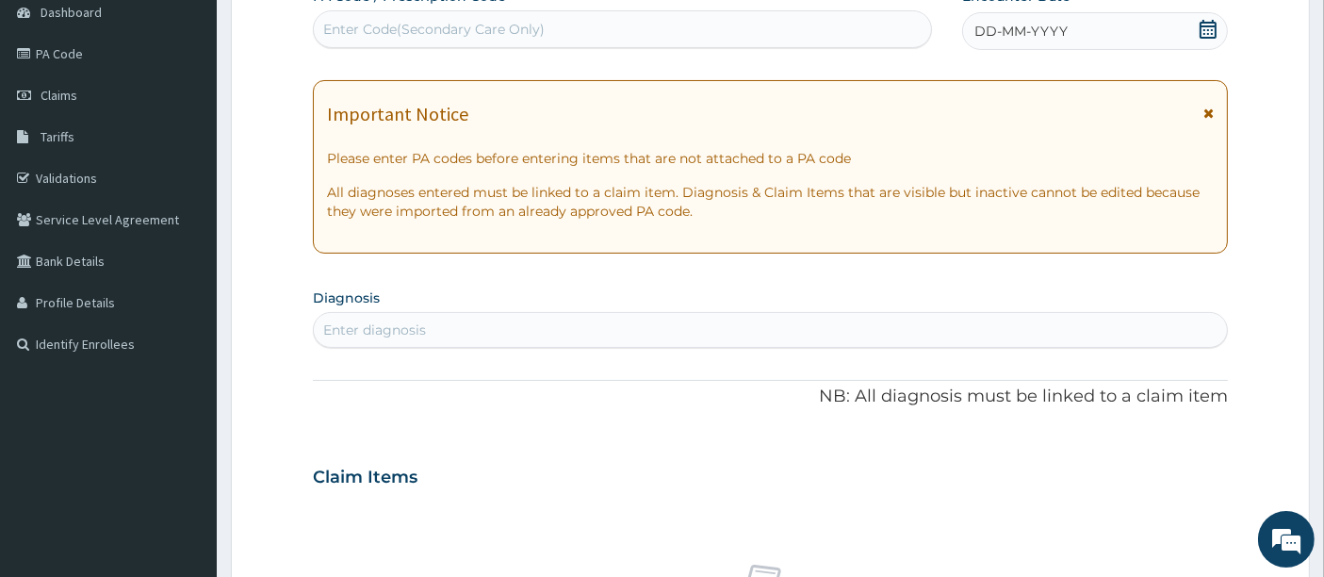
scroll to position [147, 0]
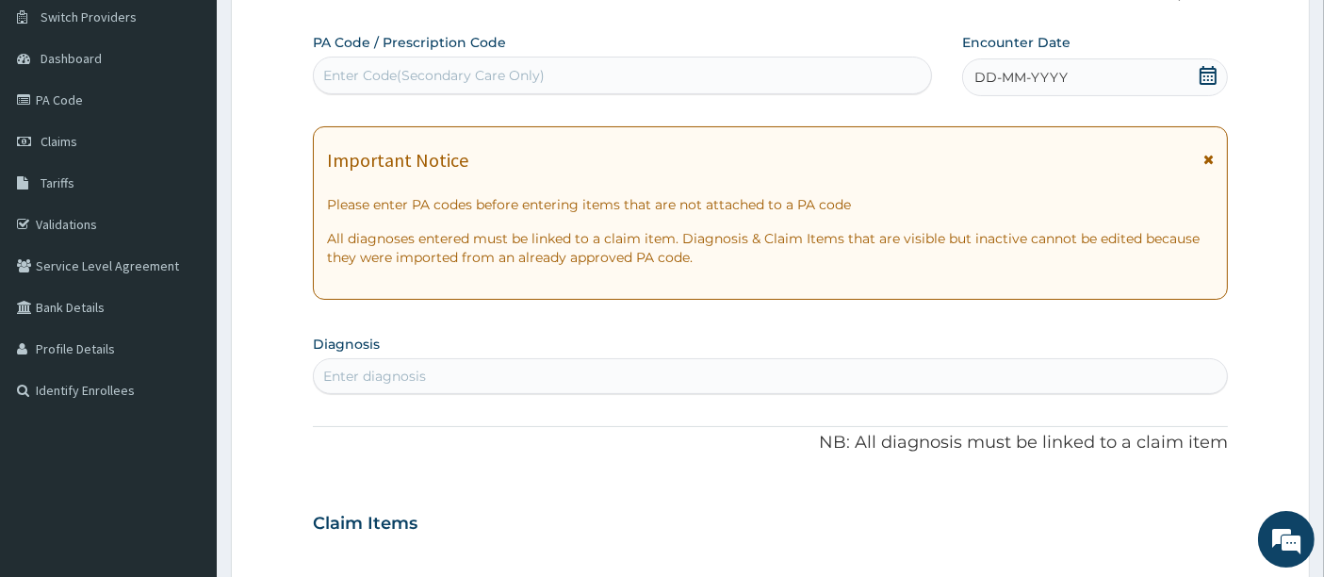
click at [371, 76] on div "Enter Code(Secondary Care Only)" at bounding box center [433, 75] width 221 height 19
paste input "PA/8FE4DB"
type input "PA/8FE4DB"
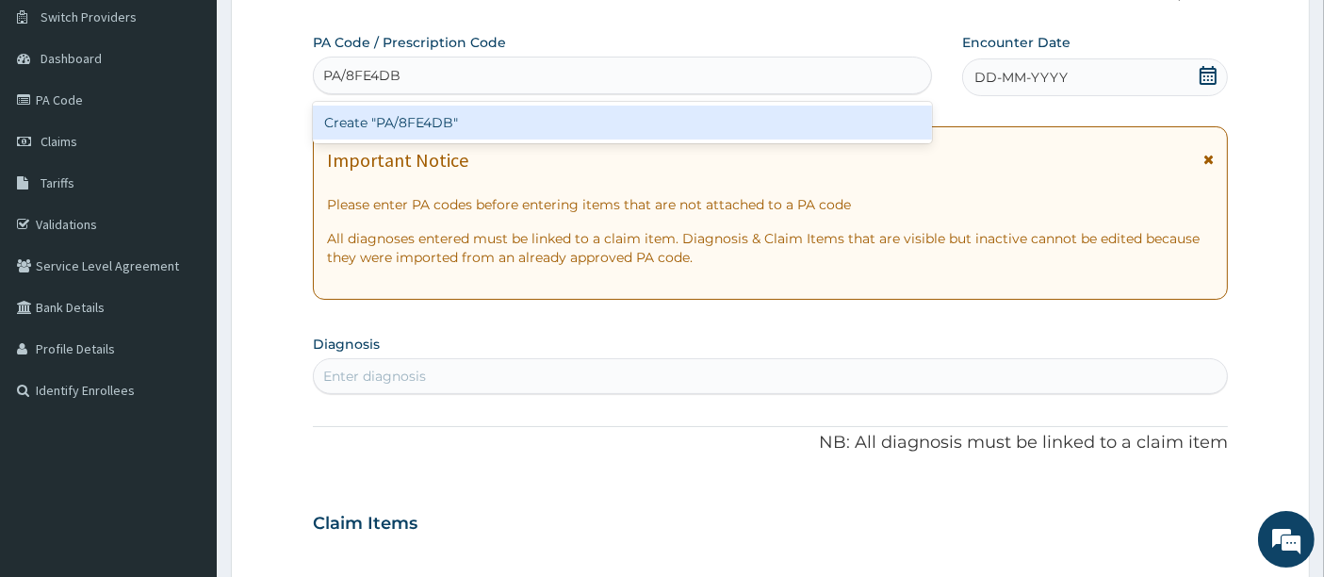
click at [377, 125] on div "Create "PA/8FE4DB"" at bounding box center [623, 123] width 620 height 34
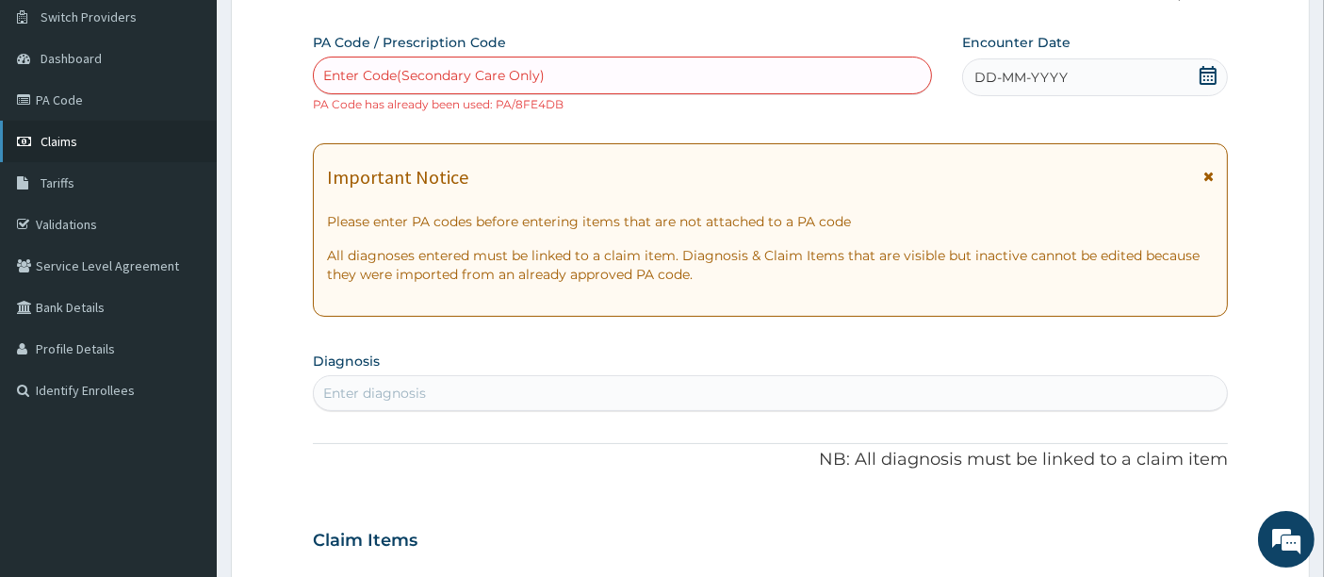
click at [89, 143] on link "Claims" at bounding box center [108, 141] width 217 height 41
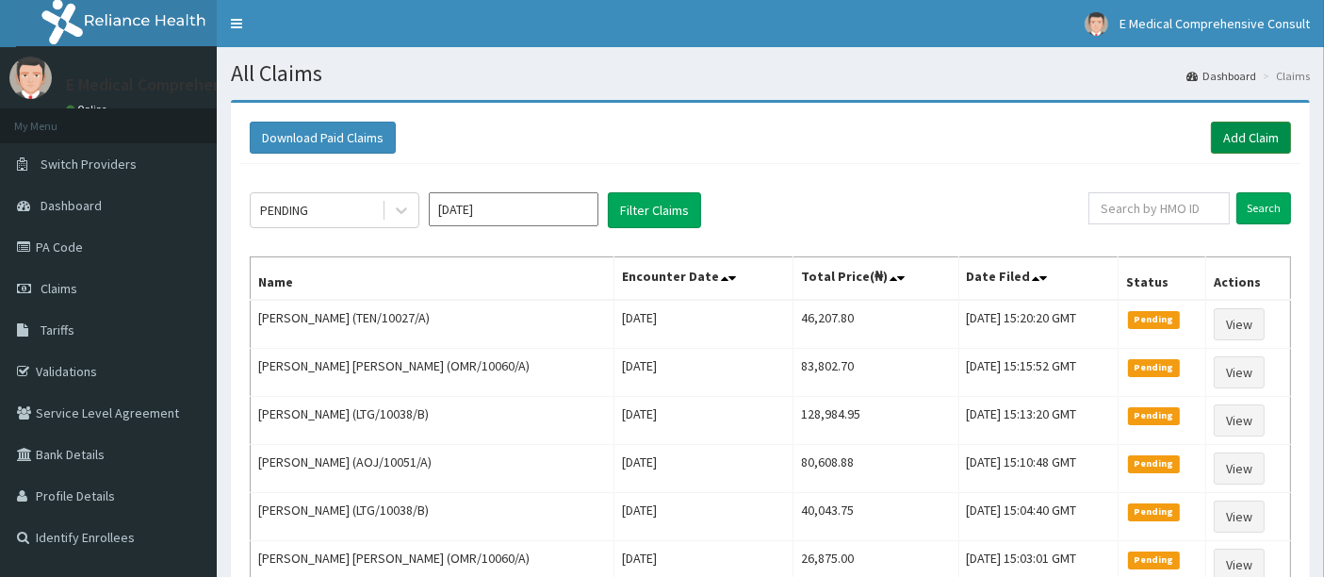
click at [1271, 139] on link "Add Claim" at bounding box center [1251, 138] width 80 height 32
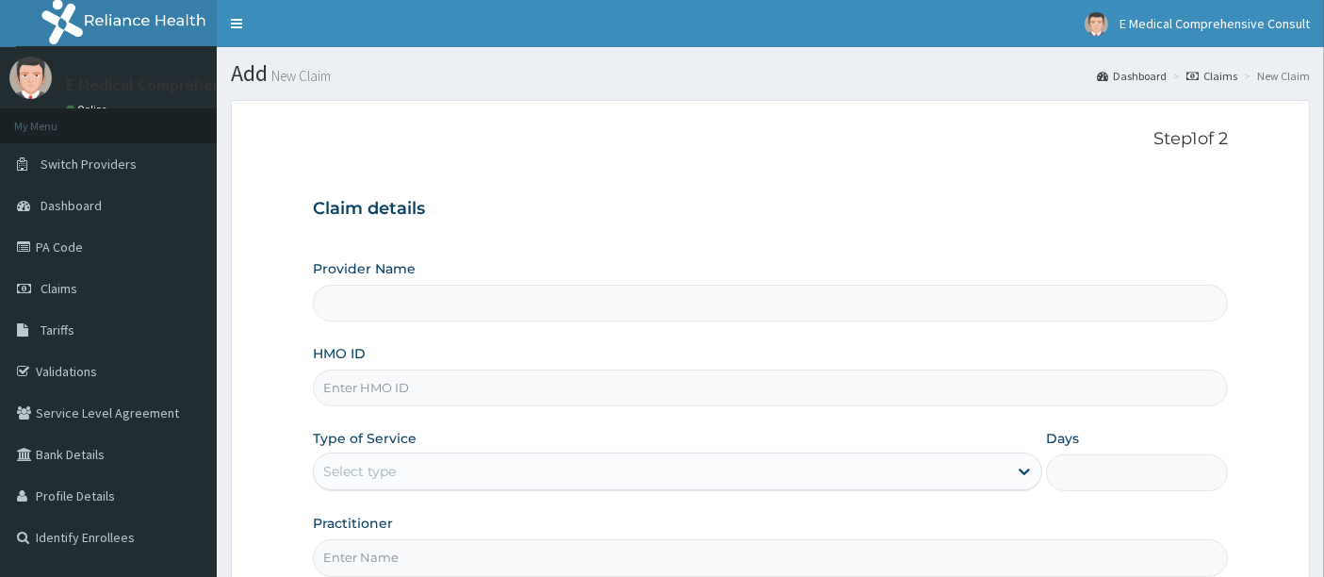
scroll to position [193, 0]
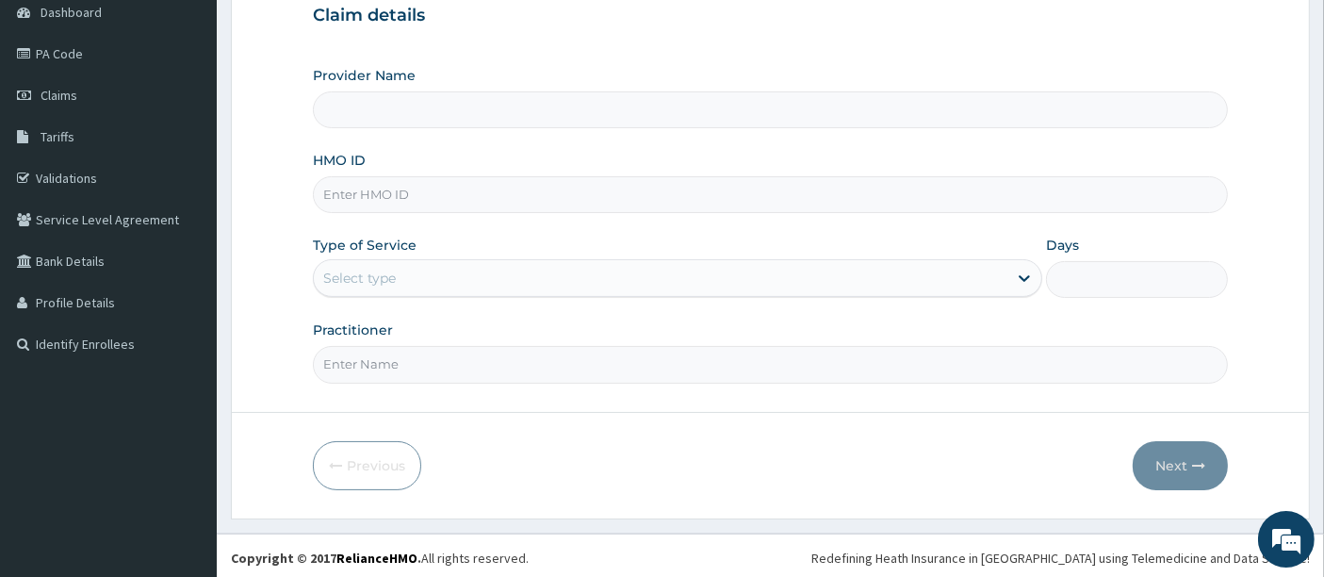
type input "E Medical Comprehensive Consult"
click at [426, 195] on input "HMO ID" at bounding box center [771, 194] width 916 height 37
paste input "TEN/10027/A"
type input "TEN/10027/A"
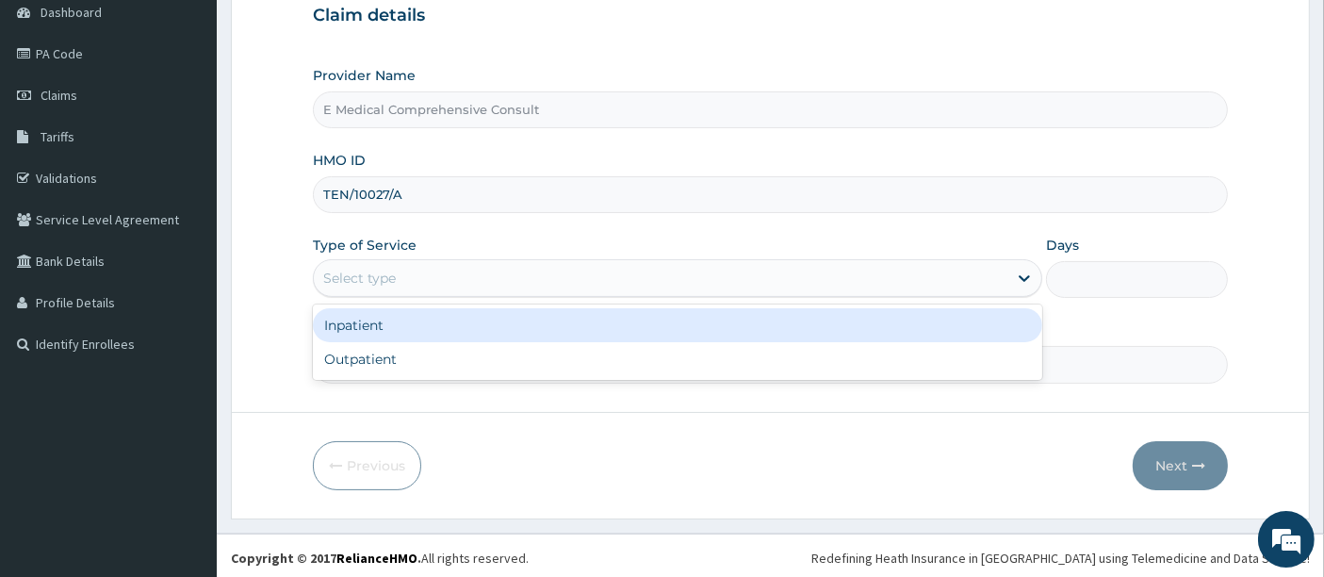
click at [466, 277] on div "Select type" at bounding box center [661, 278] width 694 height 30
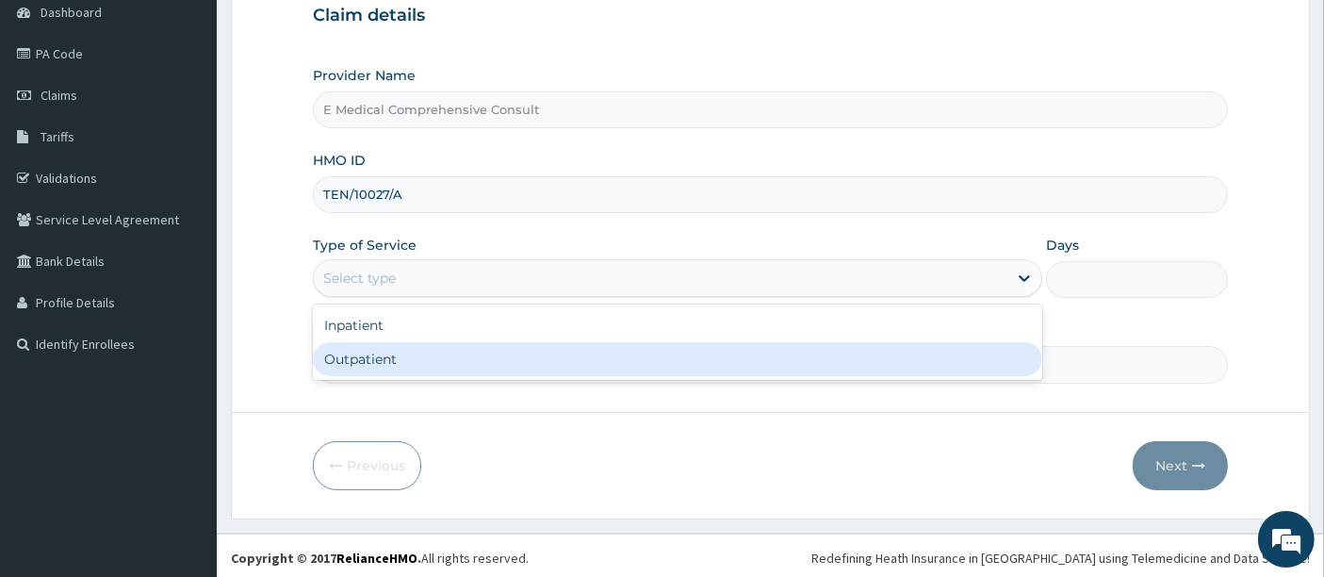
click at [450, 360] on div "Outpatient" at bounding box center [677, 359] width 729 height 34
type input "1"
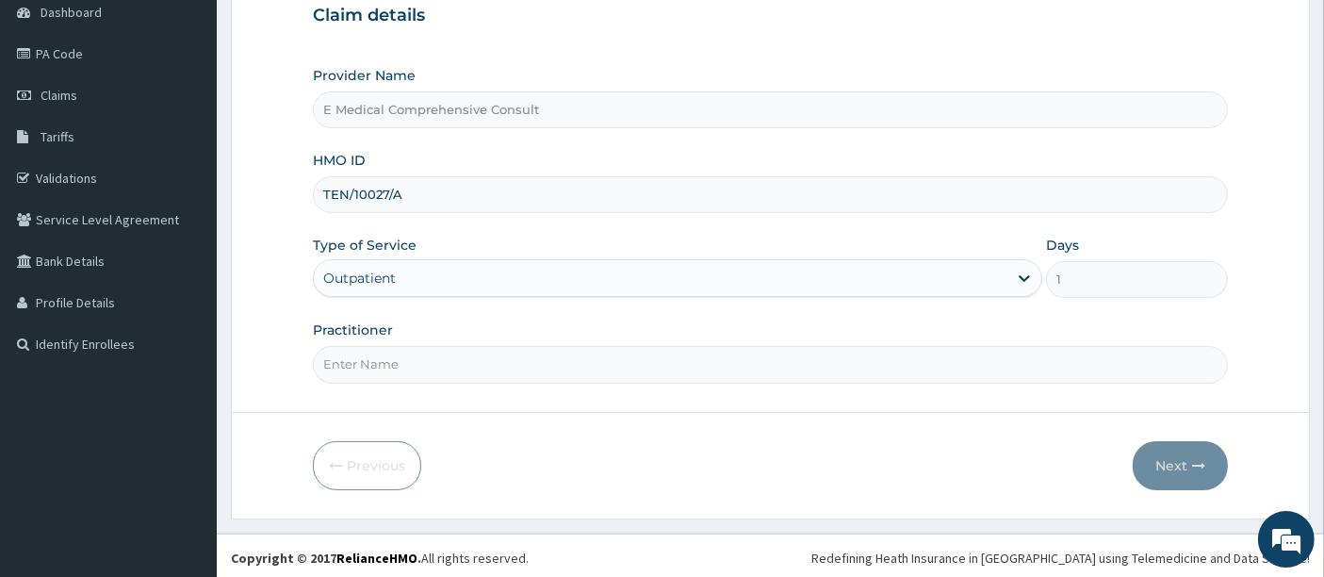
click at [450, 360] on input "Practitioner" at bounding box center [771, 364] width 916 height 37
type input "[PERSON_NAME]"
click at [1169, 459] on button "Next" at bounding box center [1180, 465] width 95 height 49
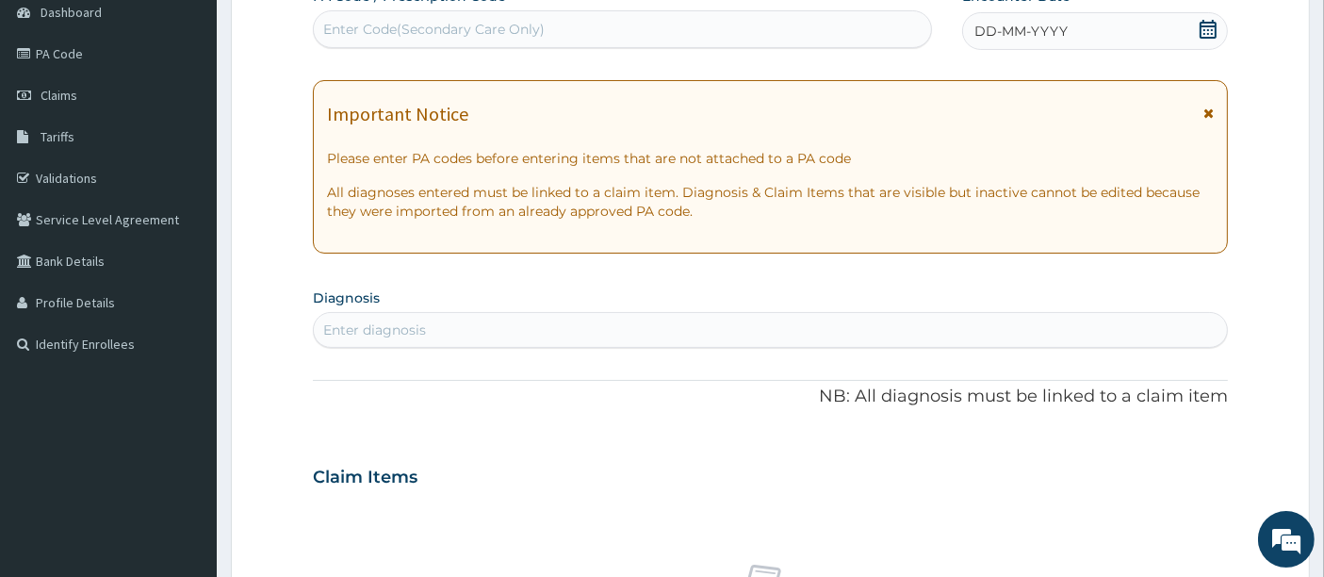
scroll to position [0, 0]
click at [341, 36] on div "Enter Code(Secondary Care Only)" at bounding box center [433, 29] width 221 height 19
paste input "PA/02503C"
type input "PA/02503C"
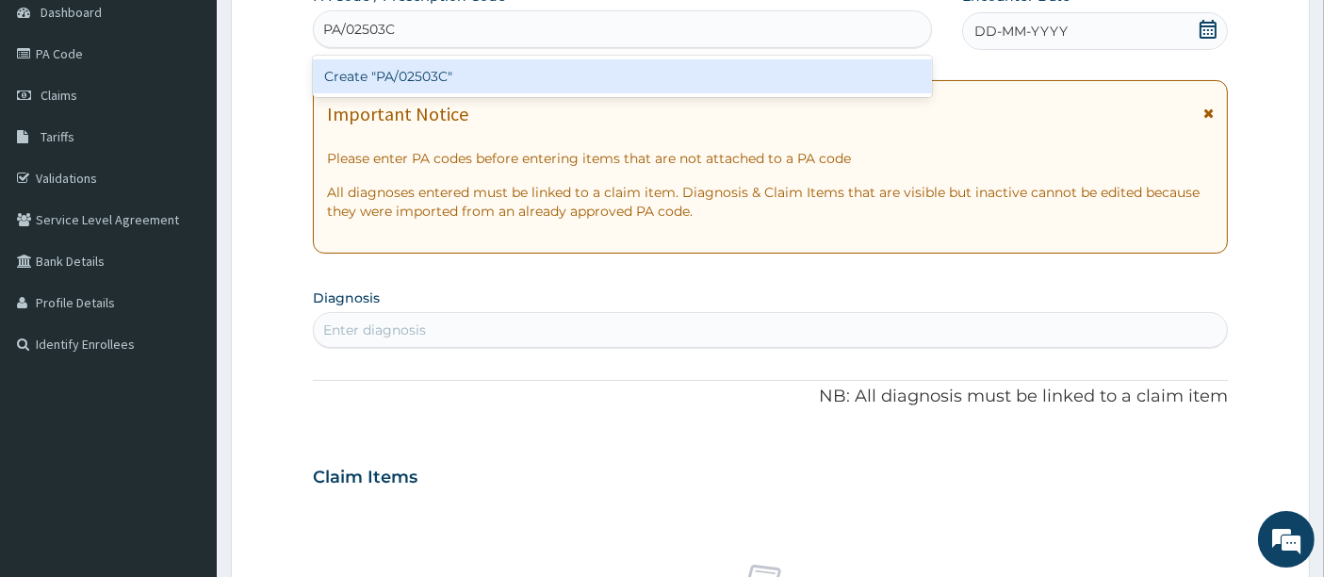
click at [350, 72] on div "Create "PA/02503C"" at bounding box center [623, 76] width 620 height 34
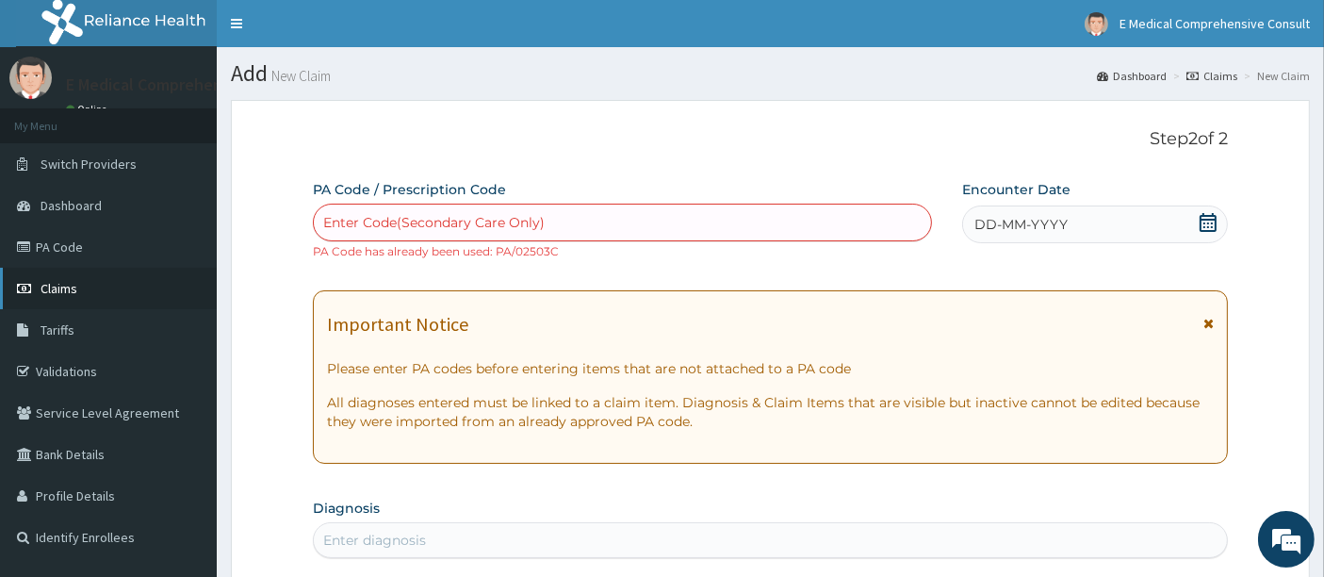
click at [65, 292] on span "Claims" at bounding box center [59, 288] width 37 height 17
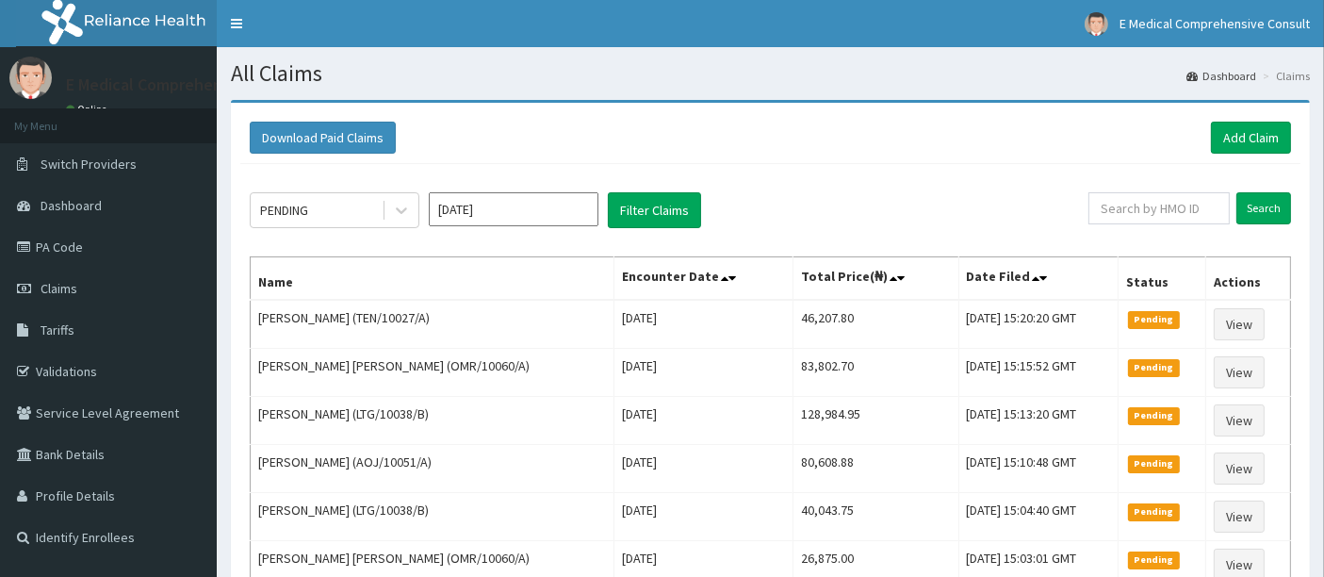
click at [65, 292] on span "Claims" at bounding box center [59, 288] width 37 height 17
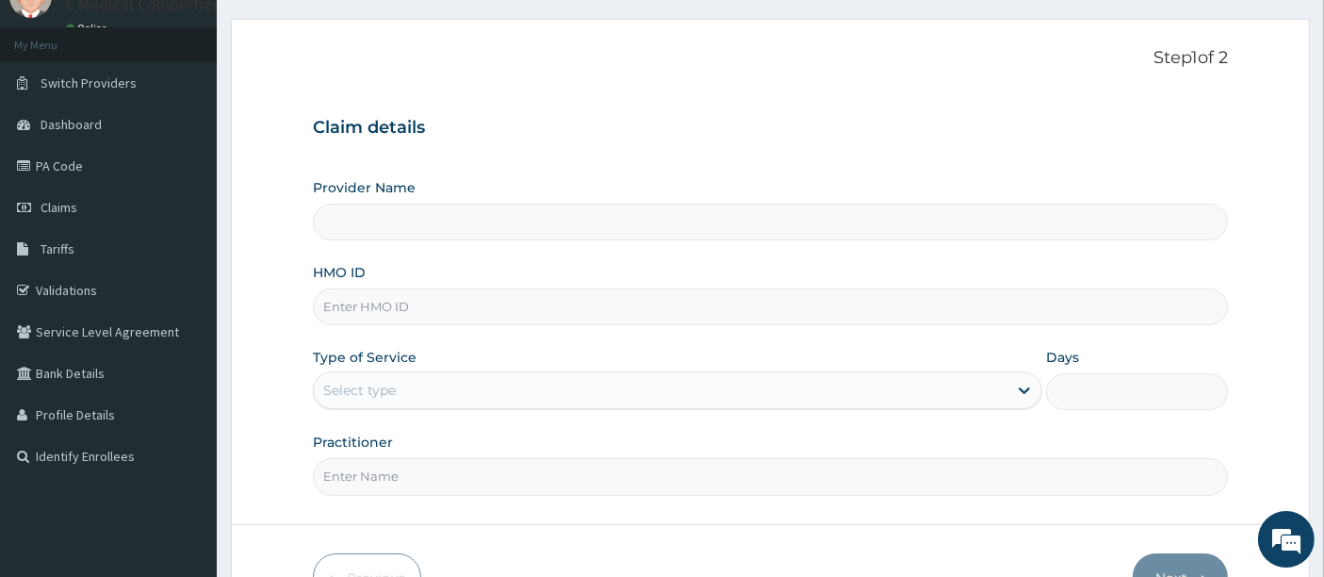
type input "E Medical Comprehensive Consult"
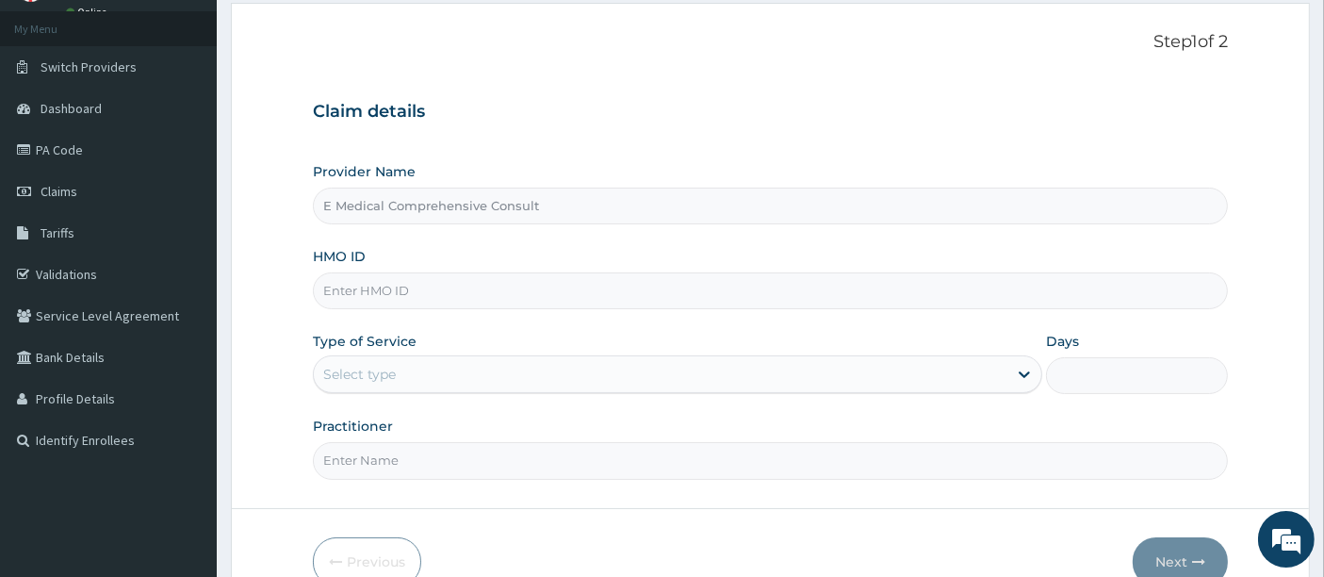
scroll to position [100, 0]
click at [485, 287] on input "HMO ID" at bounding box center [771, 288] width 916 height 37
paste input "TEN/10027/A"
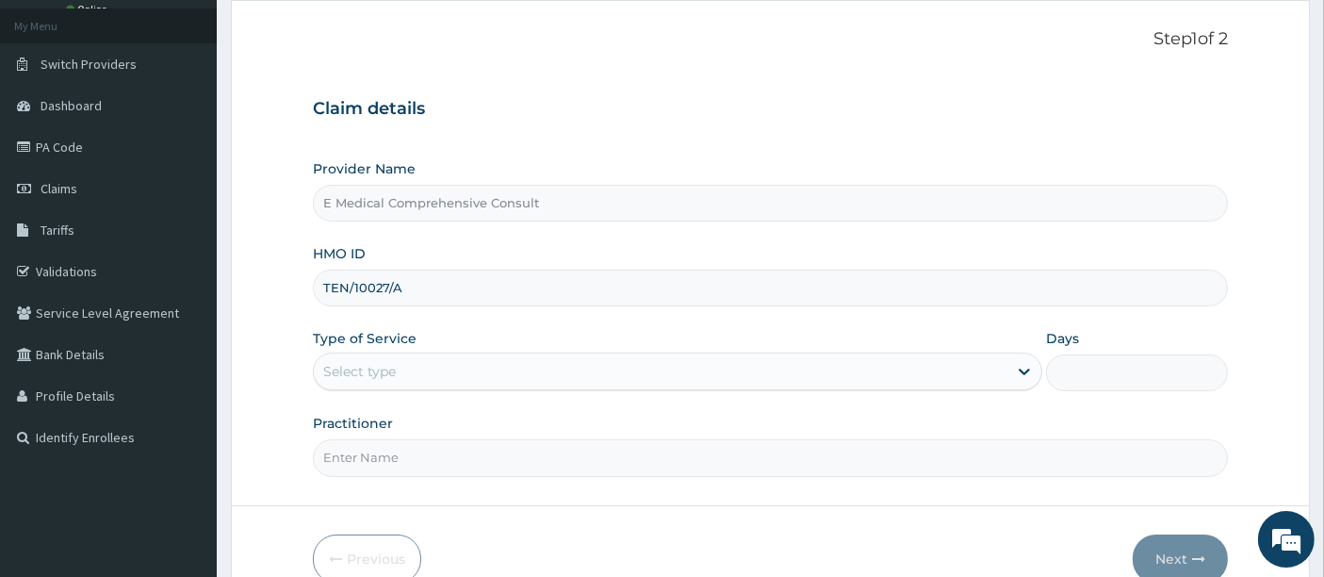
type input "TEN/10027/A"
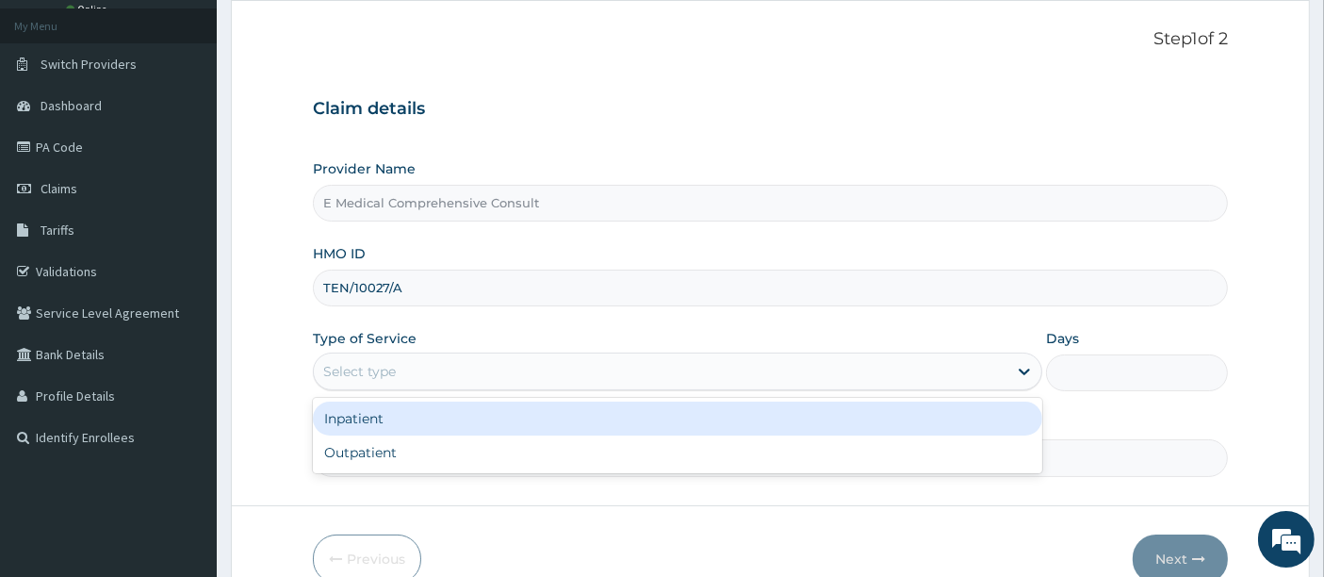
click at [412, 371] on div "Select type" at bounding box center [661, 371] width 694 height 30
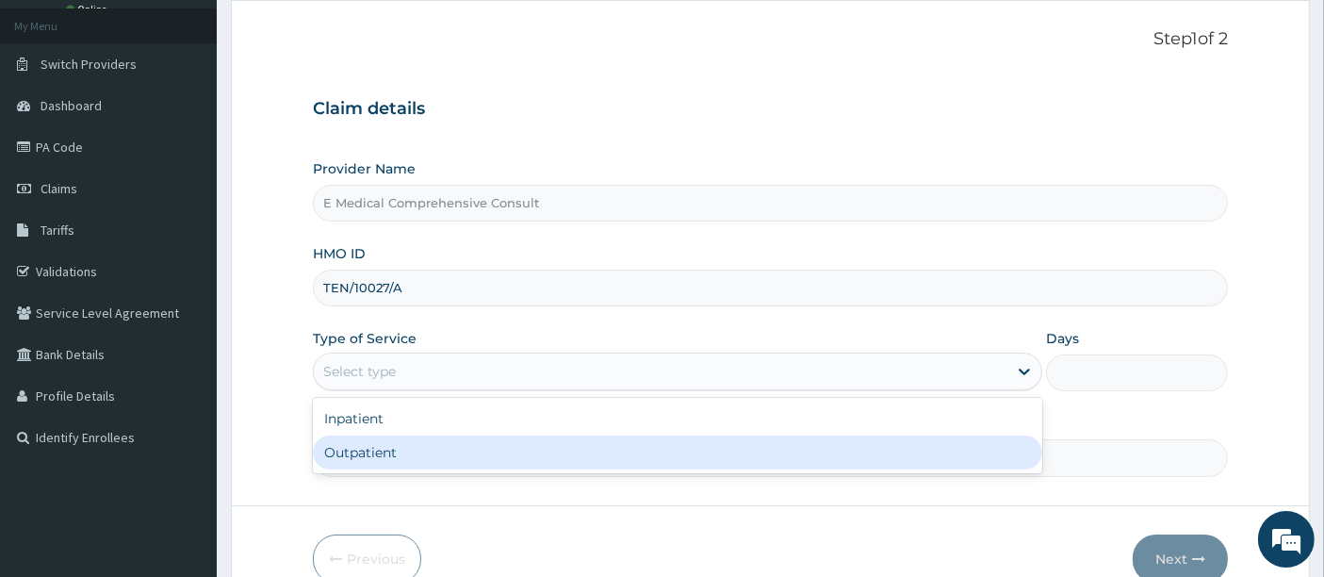
click at [385, 458] on div "Outpatient" at bounding box center [677, 452] width 729 height 34
type input "1"
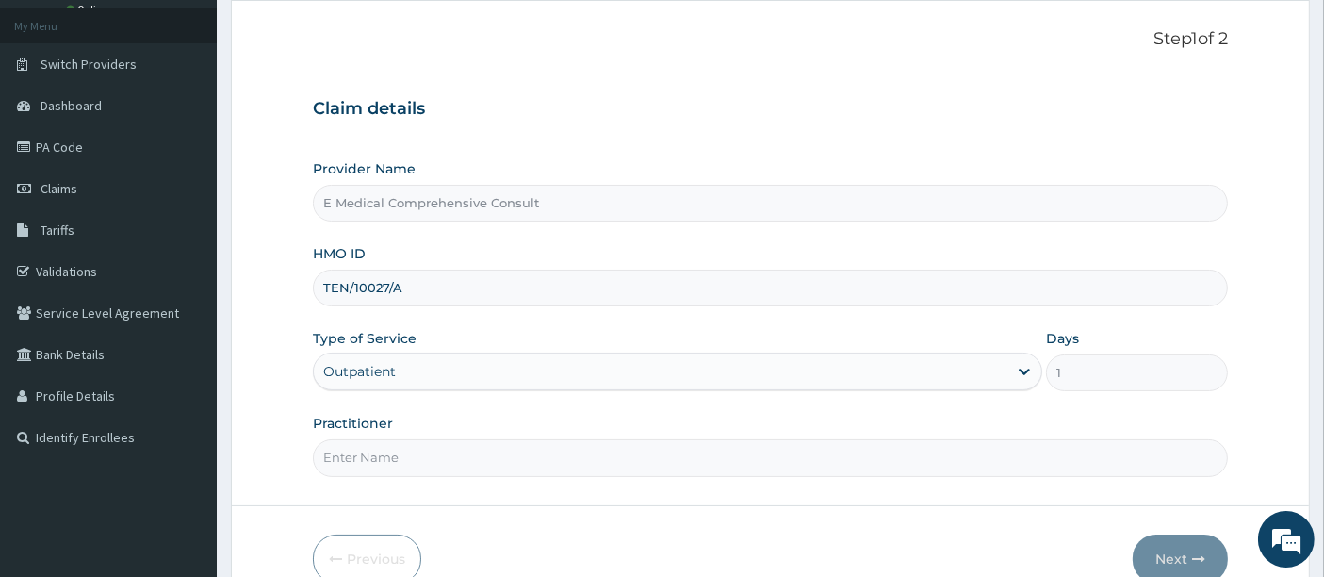
click at [401, 451] on input "Practitioner" at bounding box center [771, 457] width 916 height 37
type input "[PERSON_NAME]"
click at [1173, 554] on button "Next" at bounding box center [1180, 558] width 95 height 49
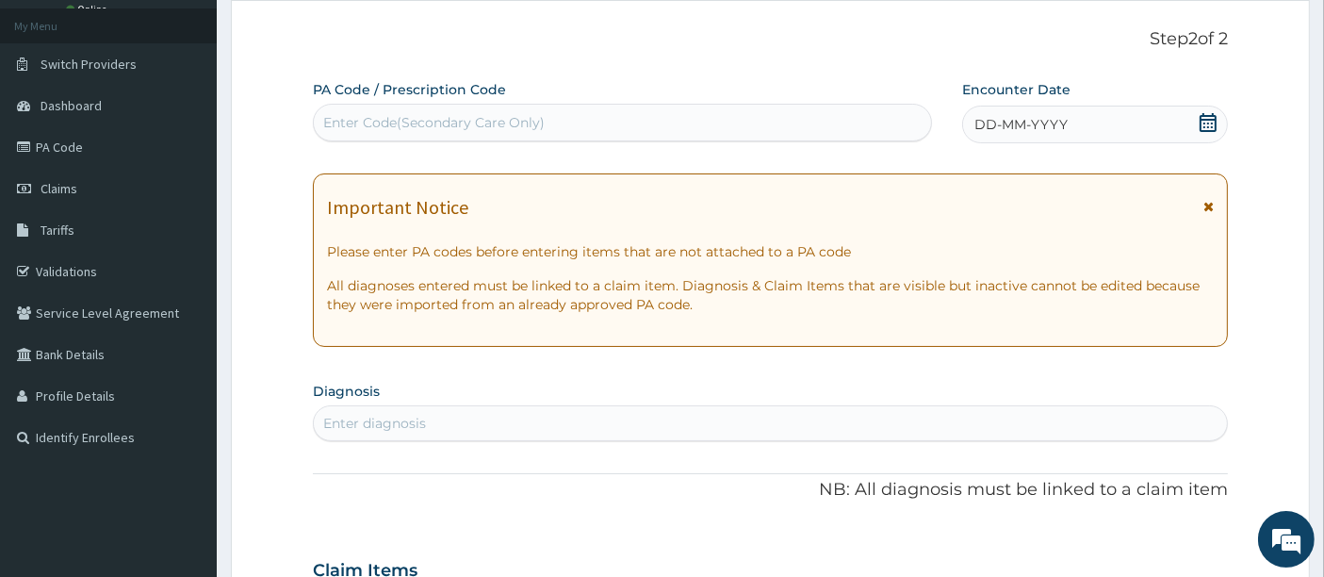
scroll to position [0, 0]
click at [335, 109] on div "Enter Code(Secondary Care Only)" at bounding box center [623, 122] width 618 height 30
paste input "PA/FF943C"
type input "PA/FF943C"
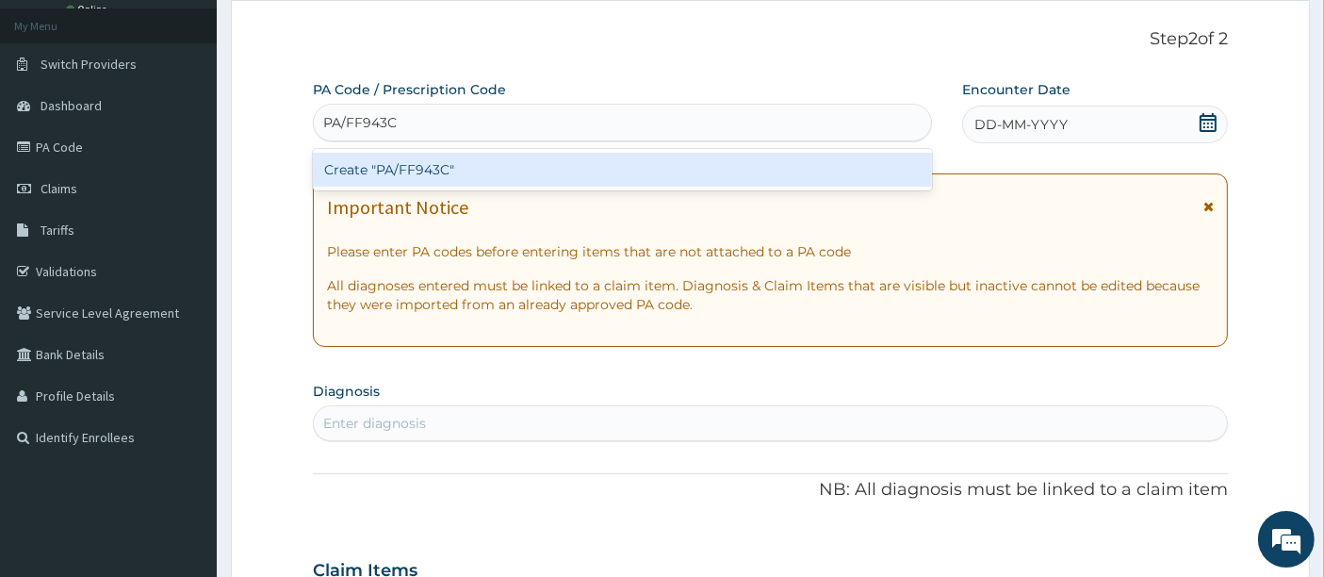
click at [348, 167] on div "Create "PA/FF943C"" at bounding box center [623, 170] width 620 height 34
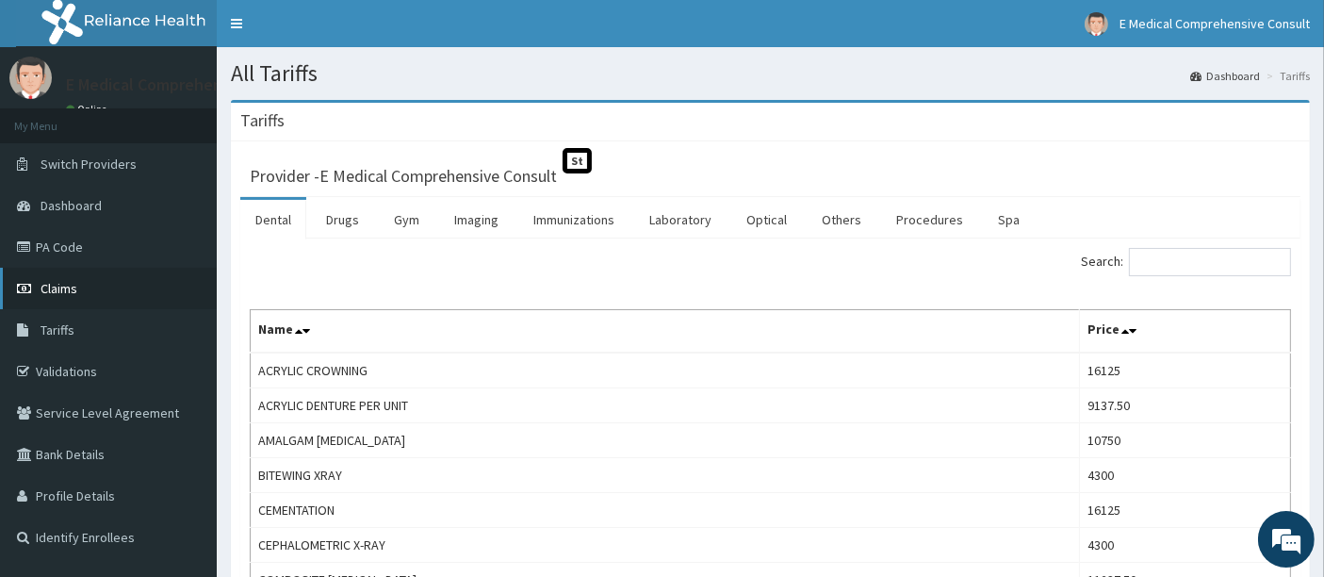
click at [98, 294] on link "Claims" at bounding box center [108, 288] width 217 height 41
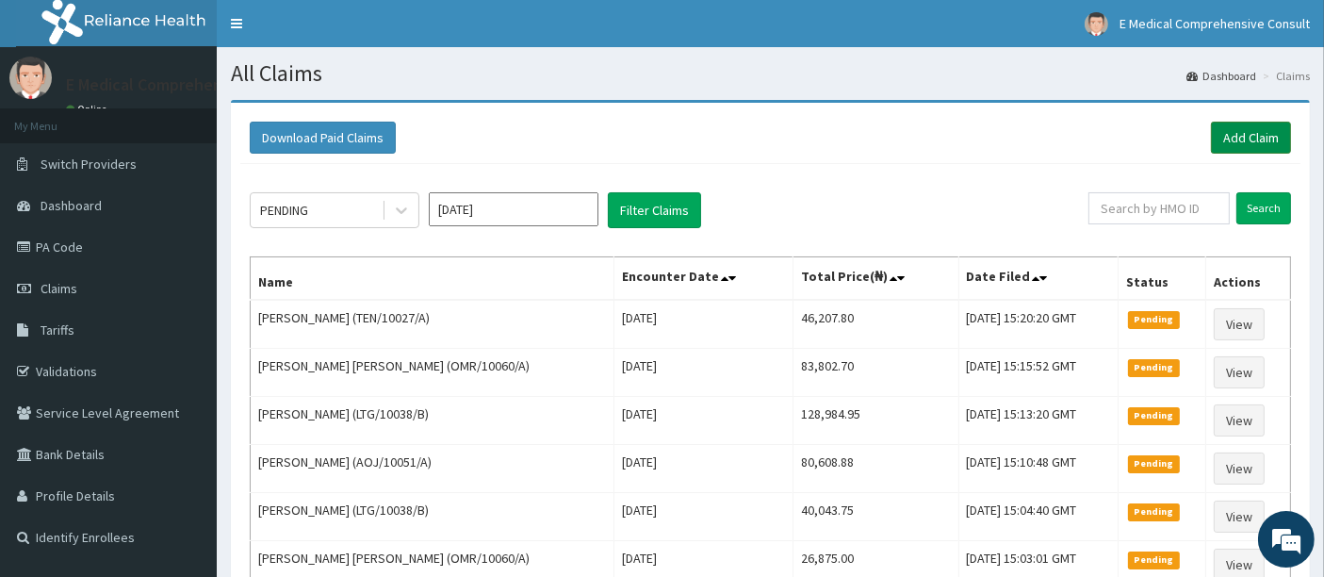
click at [1252, 139] on link "Add Claim" at bounding box center [1251, 138] width 80 height 32
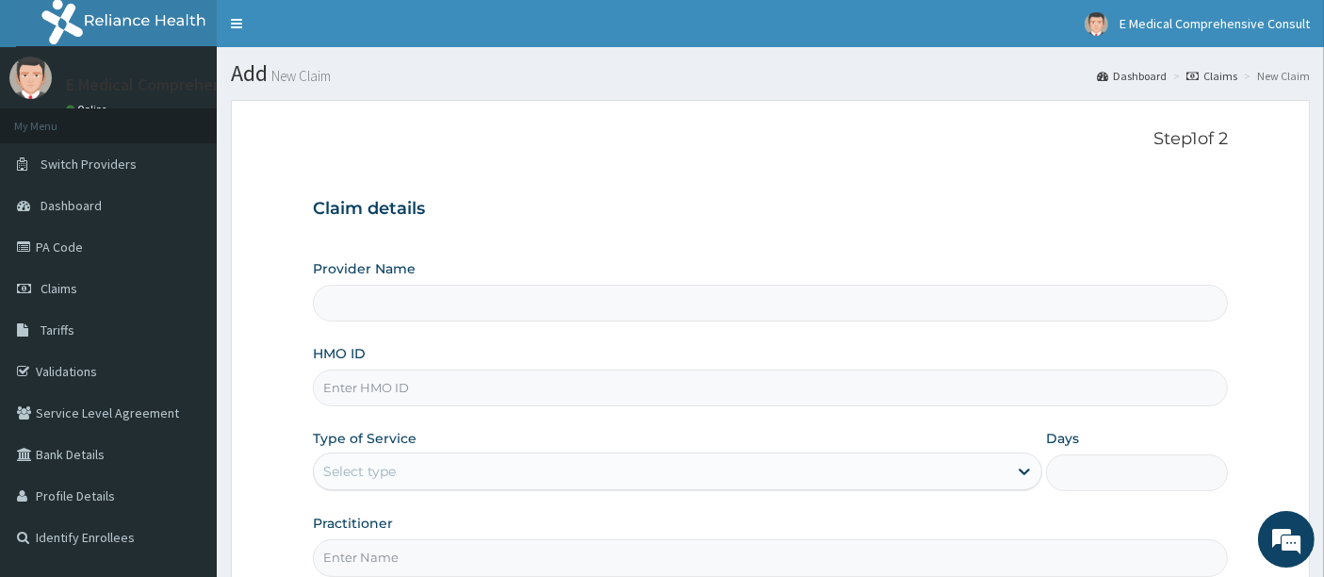
type input "E Medical Comprehensive Consult"
click at [359, 384] on input "HMO ID" at bounding box center [771, 387] width 916 height 37
paste input "AOJ/10040/A"
type input "AOJ/10040/A"
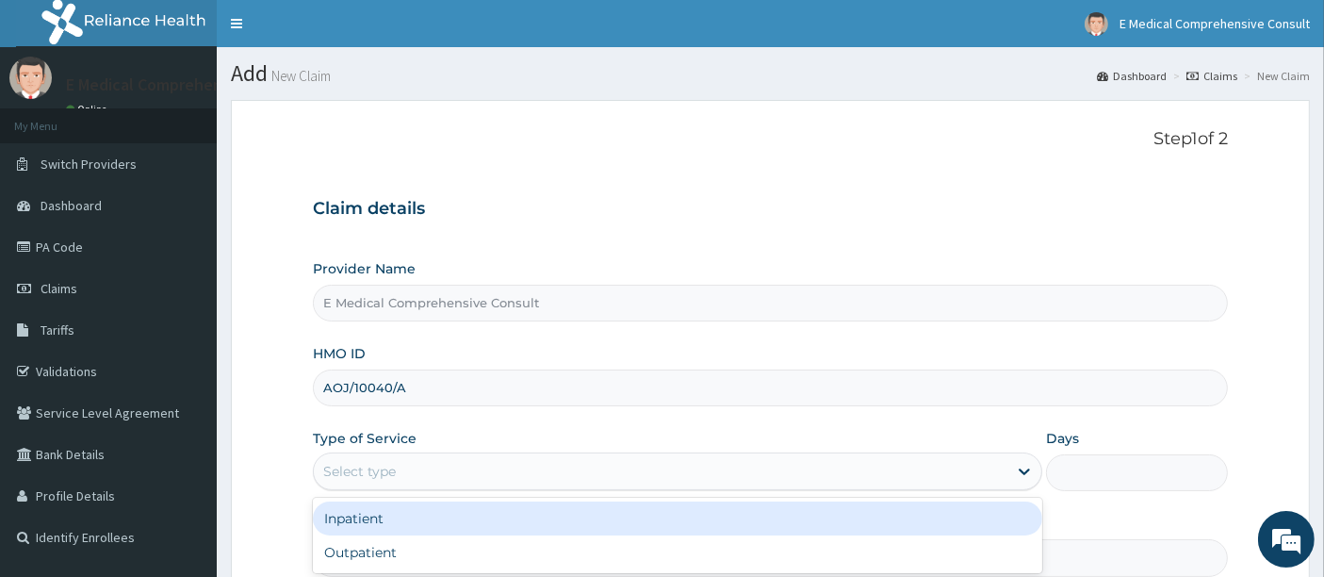
click at [369, 465] on div "Select type" at bounding box center [359, 471] width 73 height 19
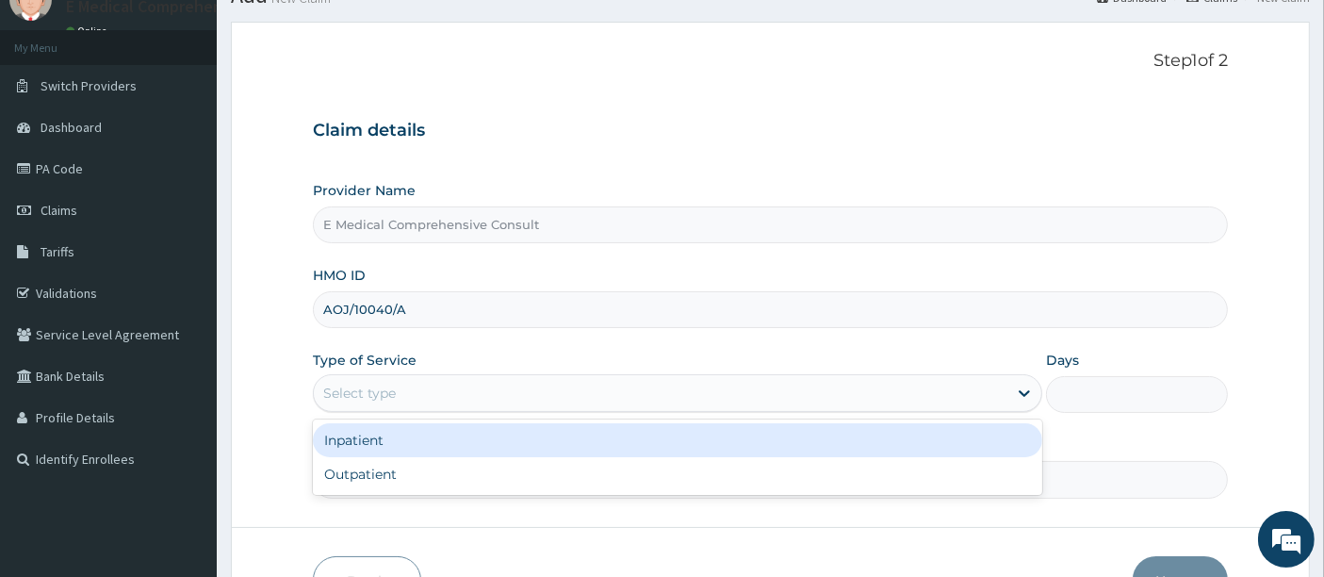
scroll to position [90, 0]
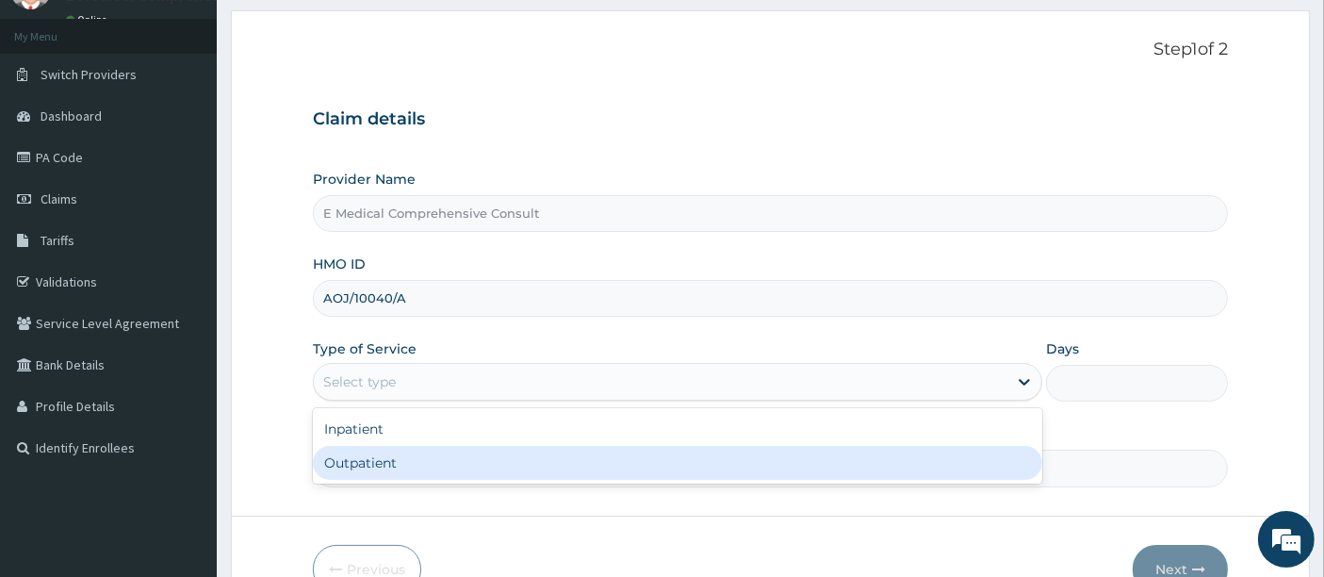
click at [390, 461] on div "Outpatient" at bounding box center [677, 463] width 729 height 34
type input "1"
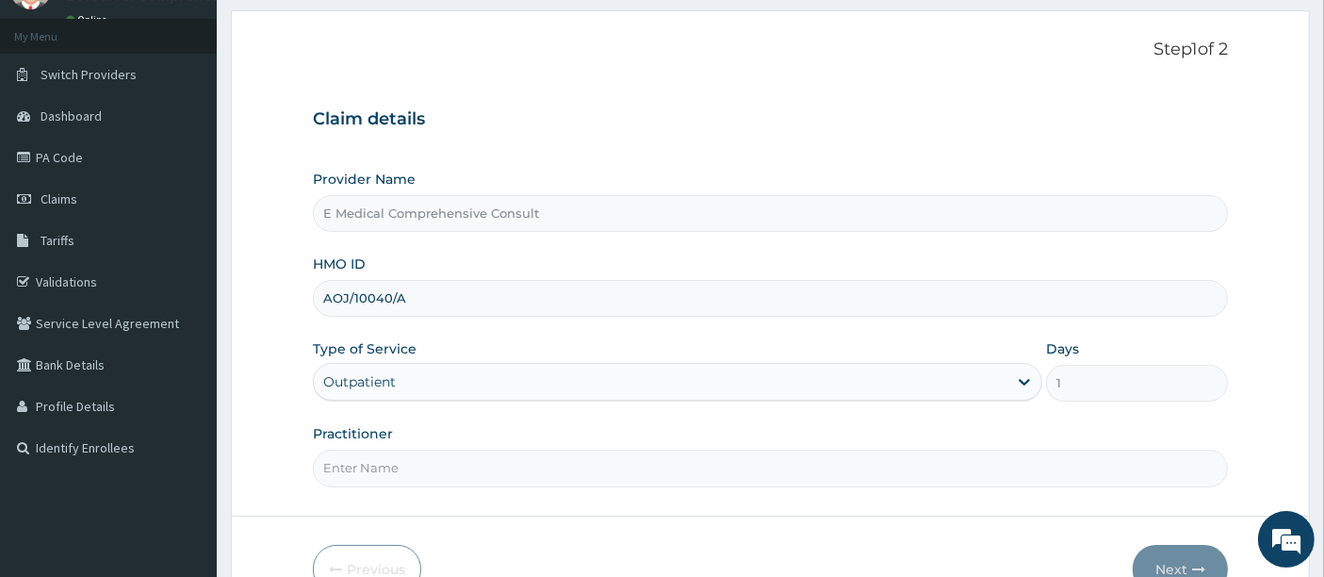
click at [437, 453] on input "Practitioner" at bounding box center [771, 468] width 916 height 37
type input "[PERSON_NAME]"
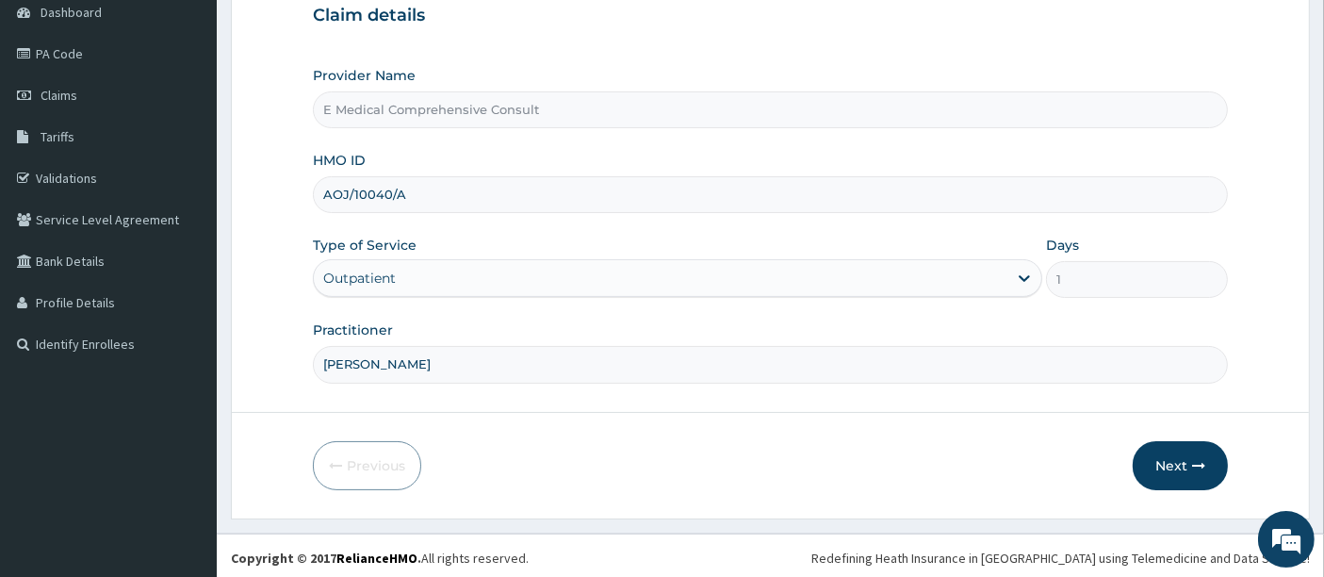
scroll to position [193, 0]
click at [1176, 467] on button "Next" at bounding box center [1180, 465] width 95 height 49
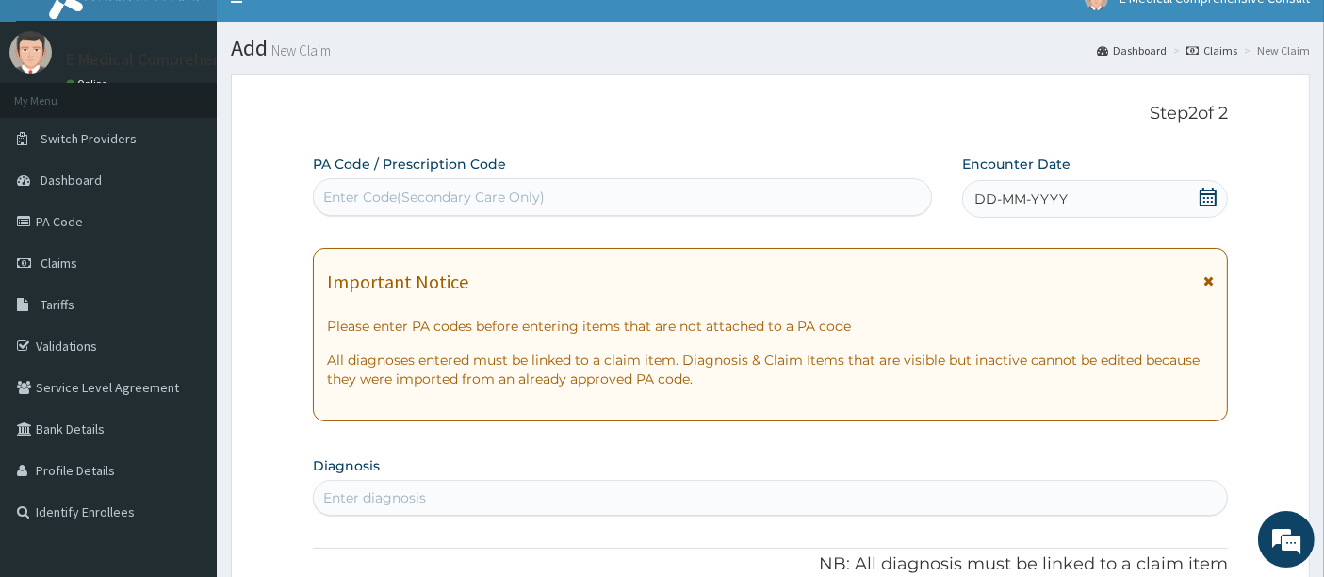
scroll to position [24, 0]
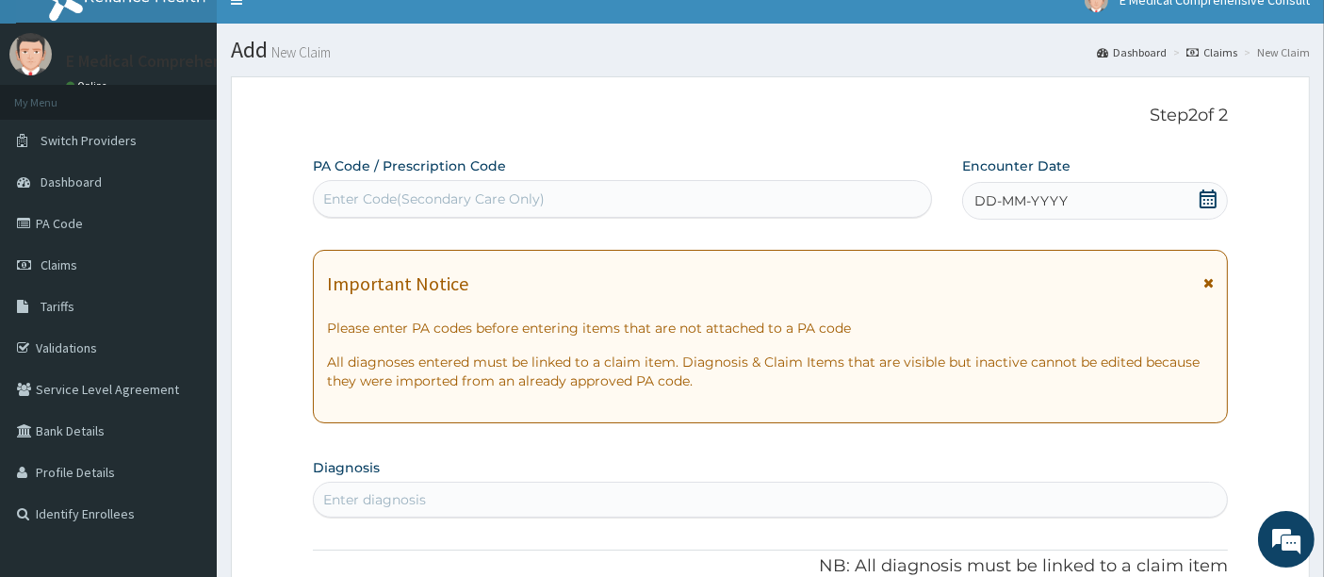
click at [396, 195] on div "Enter Code(Secondary Care Only)" at bounding box center [433, 198] width 221 height 19
paste input "PA/8CD0B0"
type input "PA/8CD0B0"
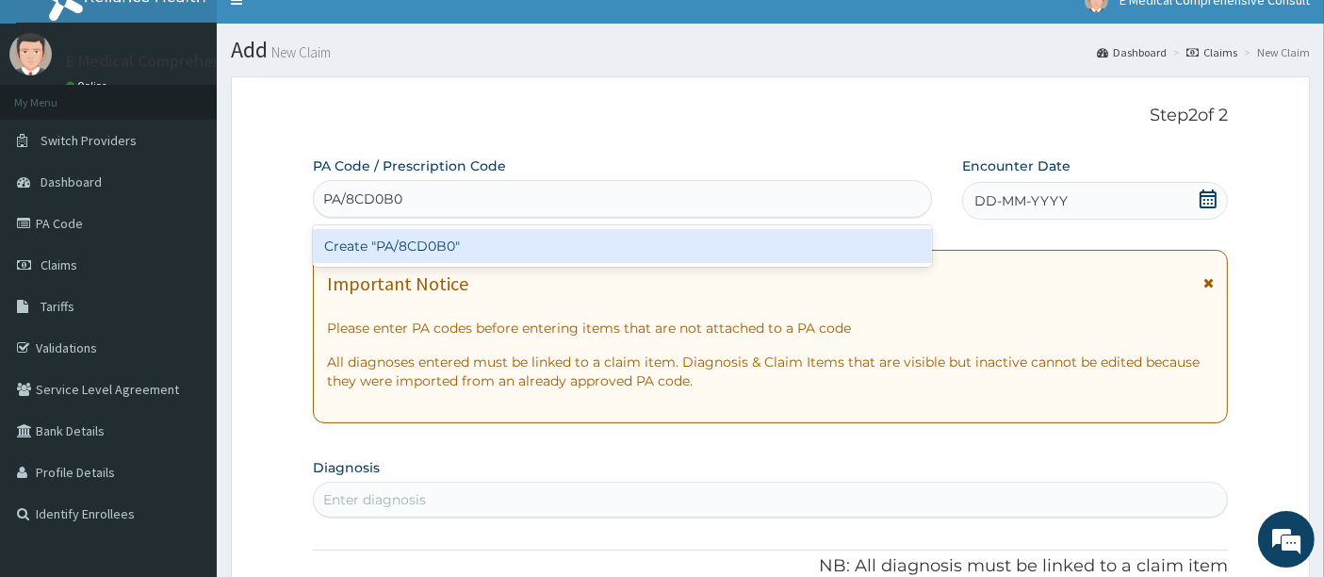
click at [387, 237] on div "Create "PA/8CD0B0"" at bounding box center [623, 246] width 620 height 34
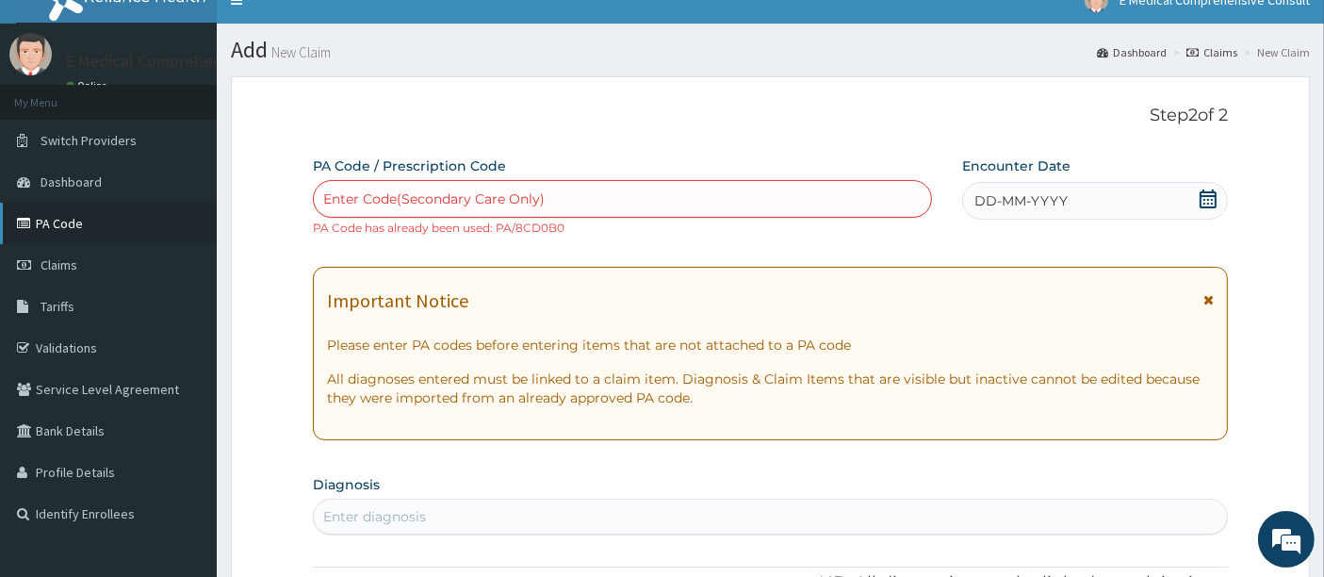
click at [72, 228] on link "PA Code" at bounding box center [108, 223] width 217 height 41
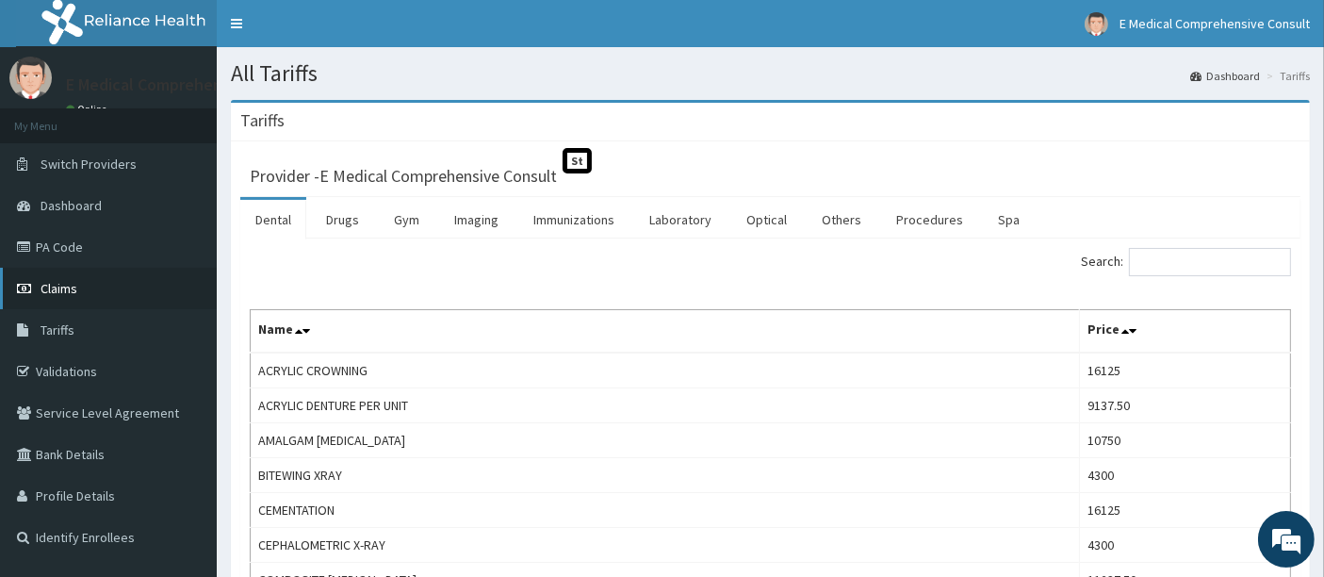
click at [70, 296] on span "Claims" at bounding box center [59, 288] width 37 height 17
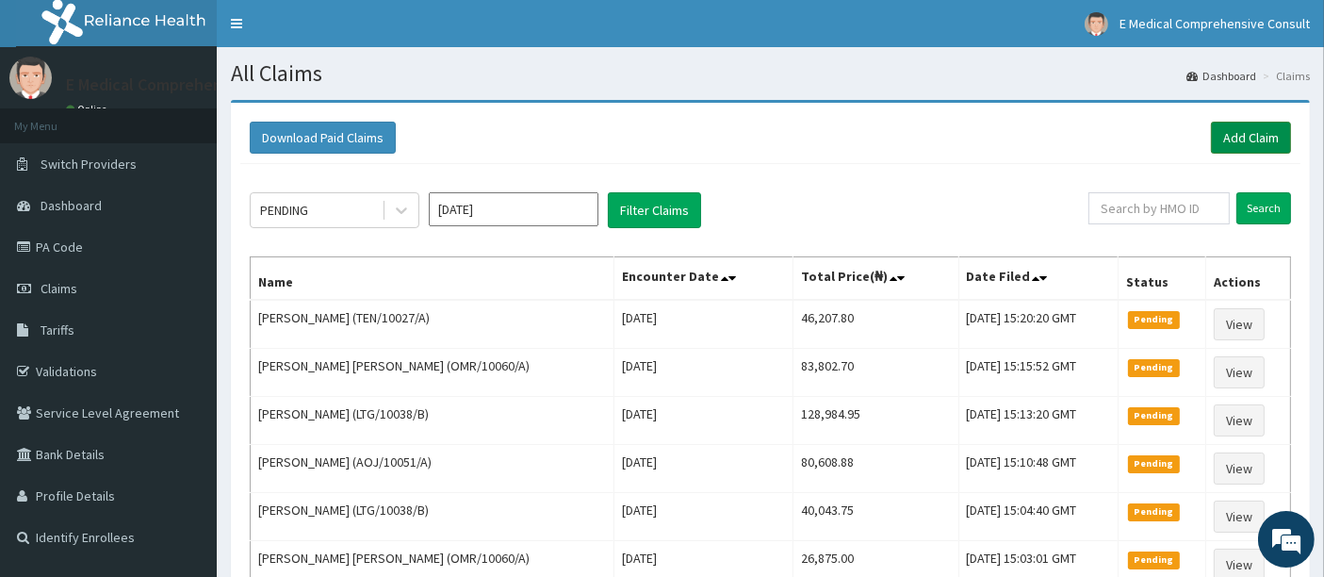
click at [1260, 140] on link "Add Claim" at bounding box center [1251, 138] width 80 height 32
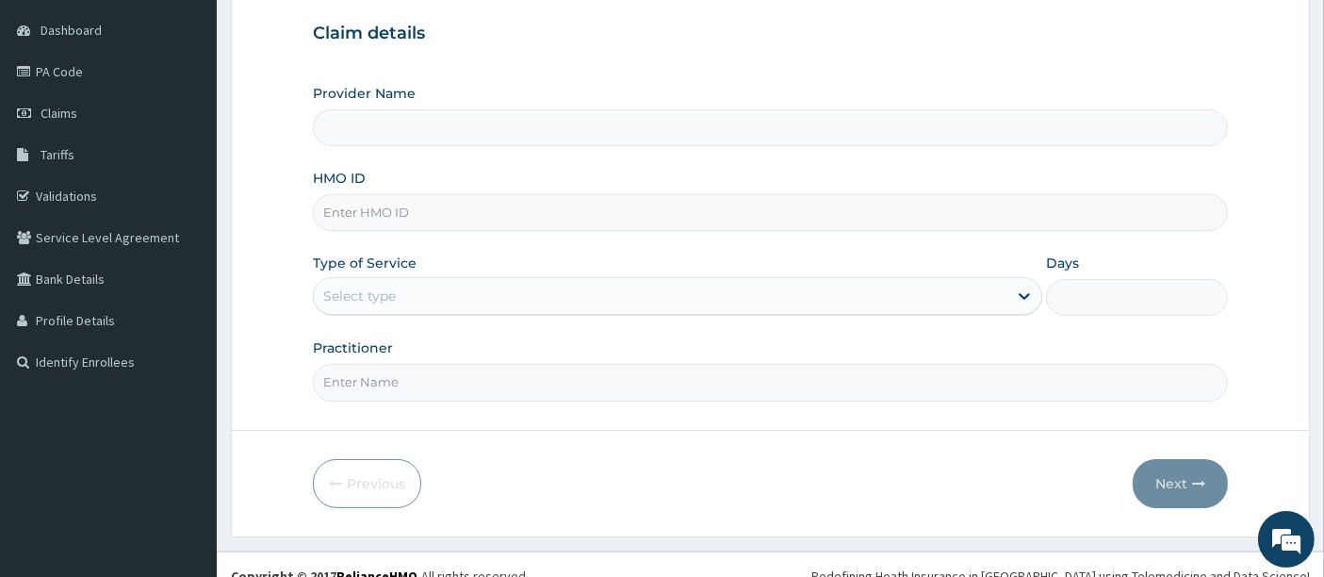
type input "E Medical Comprehensive Consult"
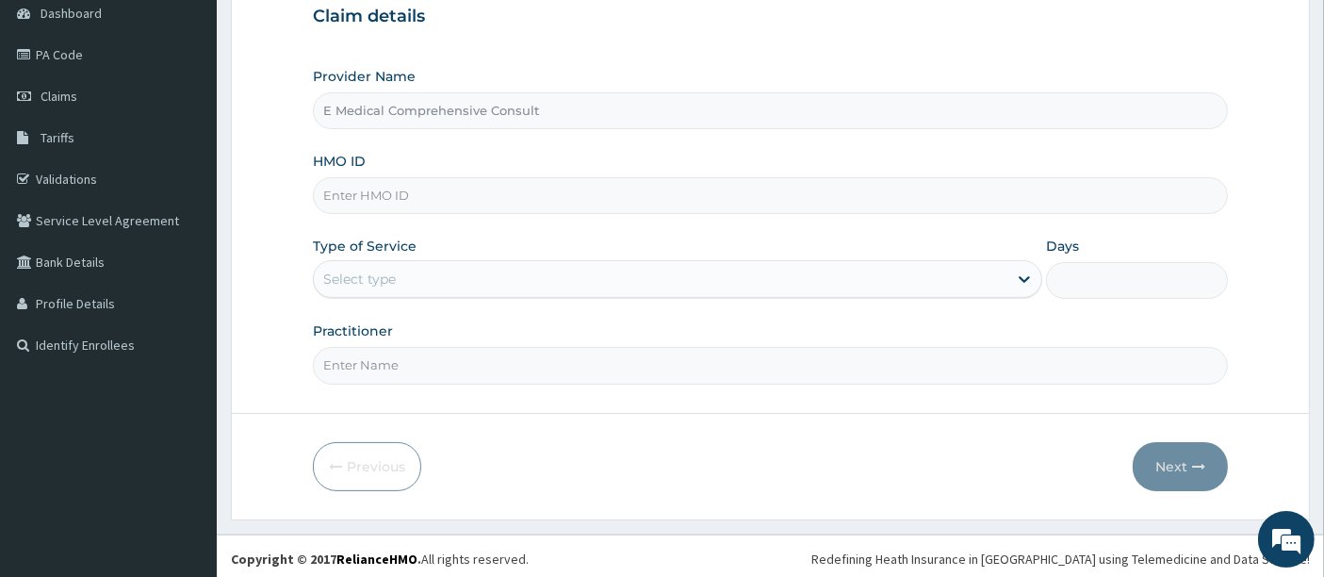
click at [444, 197] on input "HMO ID" at bounding box center [771, 195] width 916 height 37
paste input "ZTE/10048/A"
type input "ZTE/10048/A"
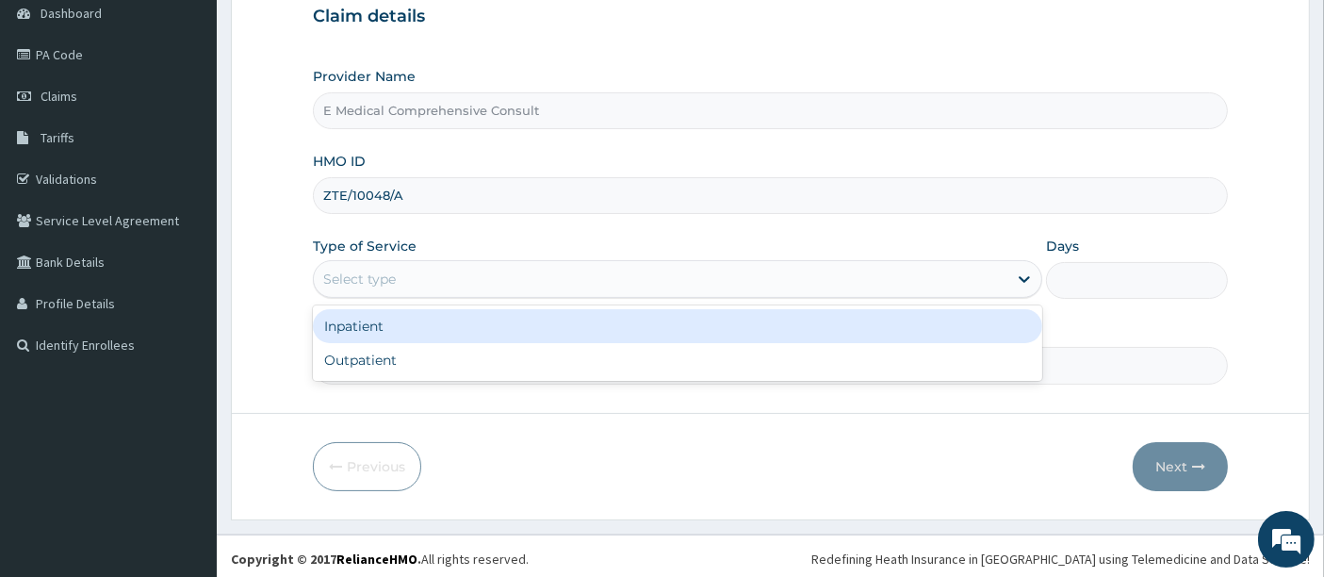
click at [396, 287] on div "Select type" at bounding box center [661, 279] width 694 height 30
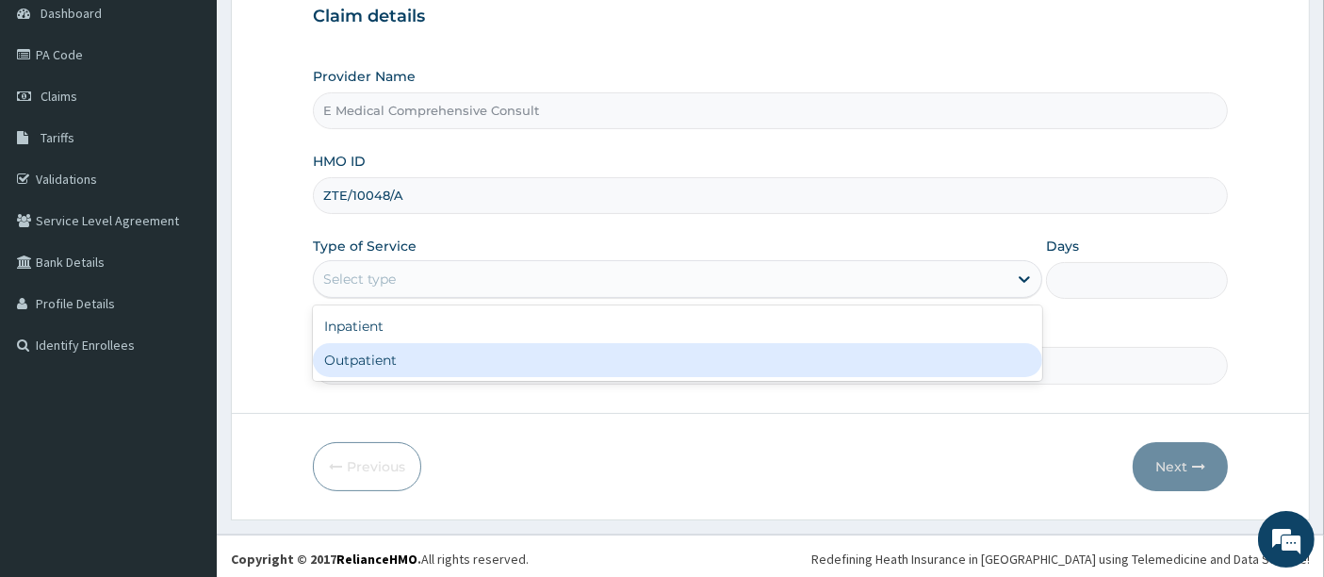
click at [367, 356] on div "Outpatient" at bounding box center [677, 360] width 729 height 34
type input "1"
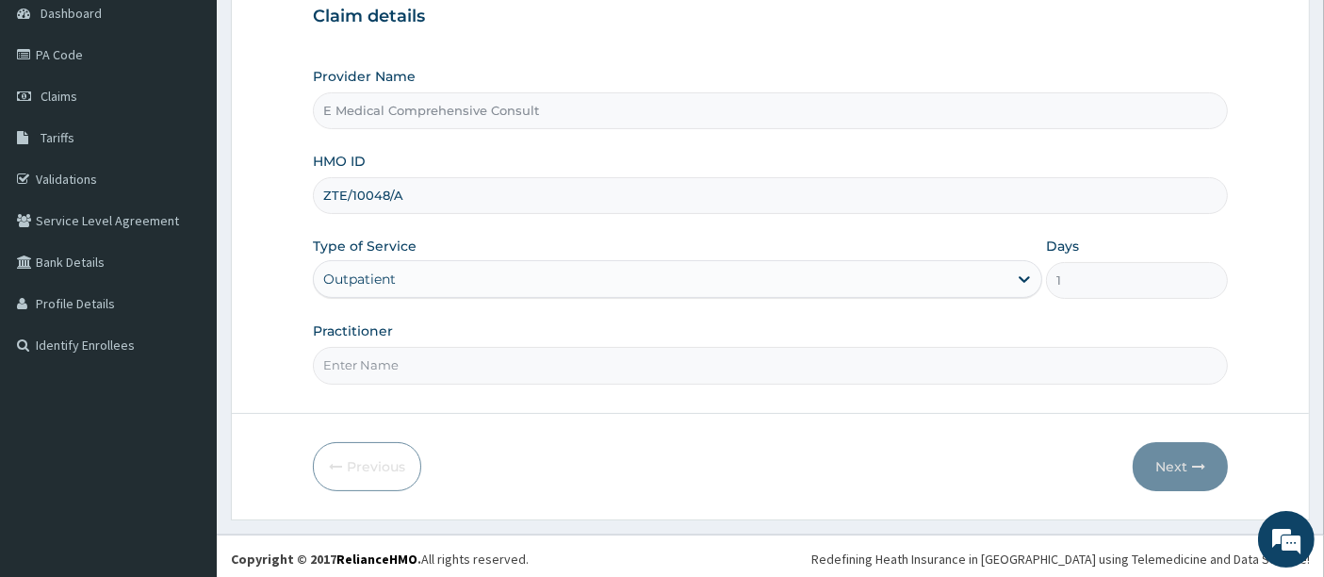
click at [367, 356] on input "Practitioner" at bounding box center [771, 365] width 916 height 37
type input "[PERSON_NAME]"
click at [1163, 460] on button "Next" at bounding box center [1180, 466] width 95 height 49
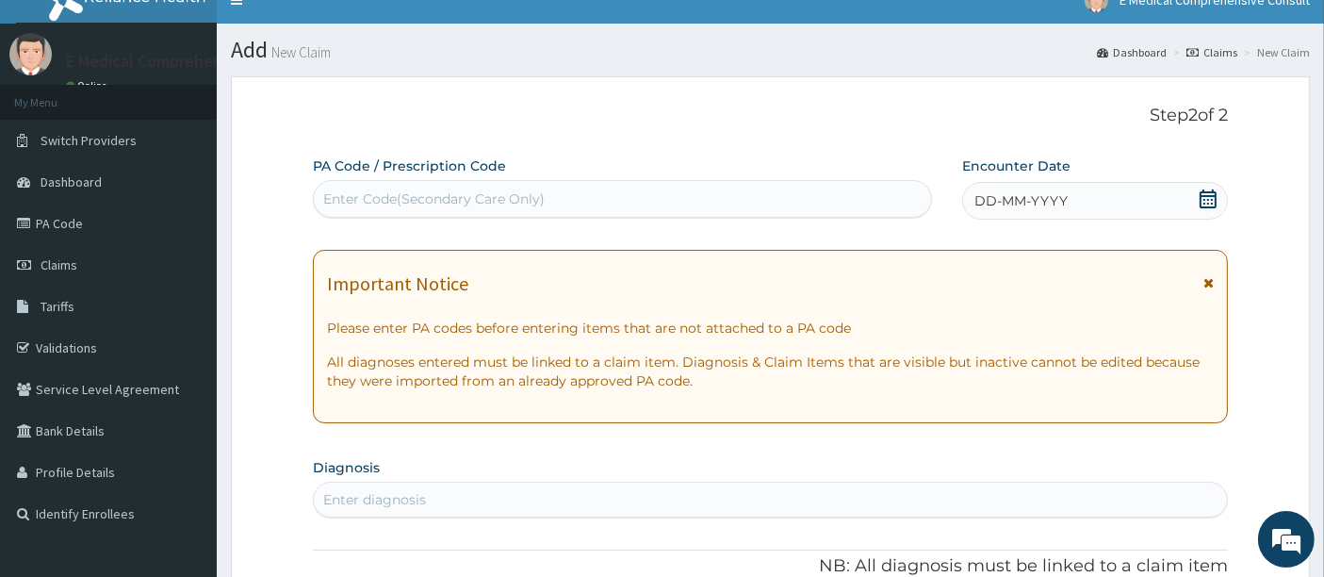
scroll to position [23, 0]
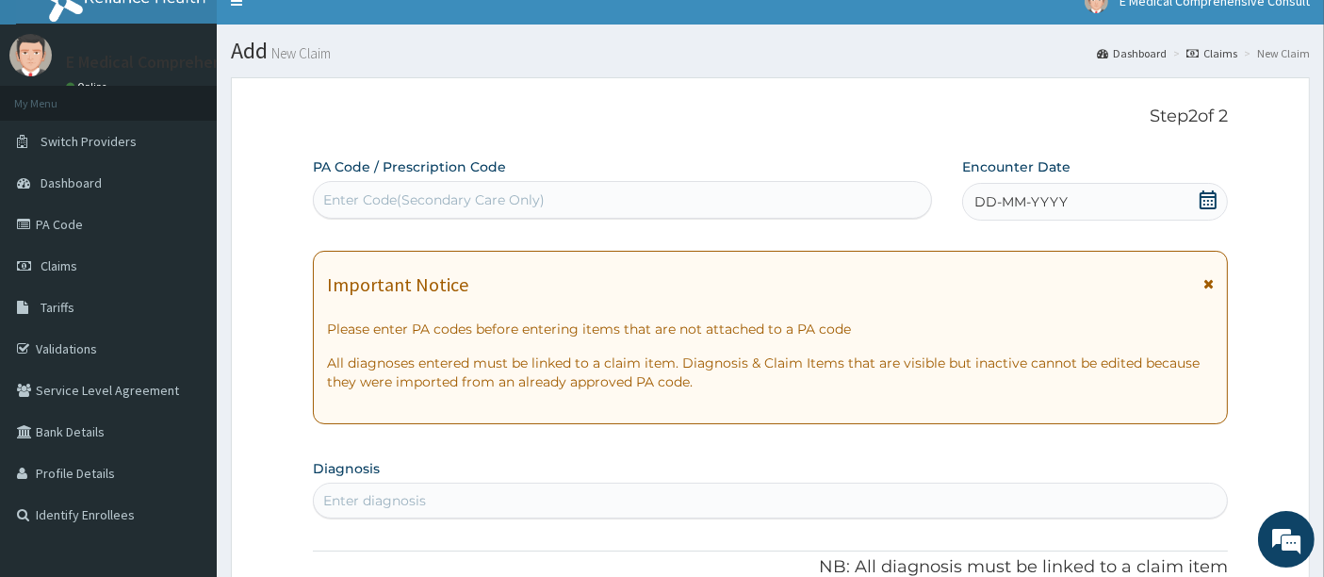
click at [434, 201] on div "Enter Code(Secondary Care Only)" at bounding box center [433, 199] width 221 height 19
paste input "PA/226F6B"
type input "PA/226F6B"
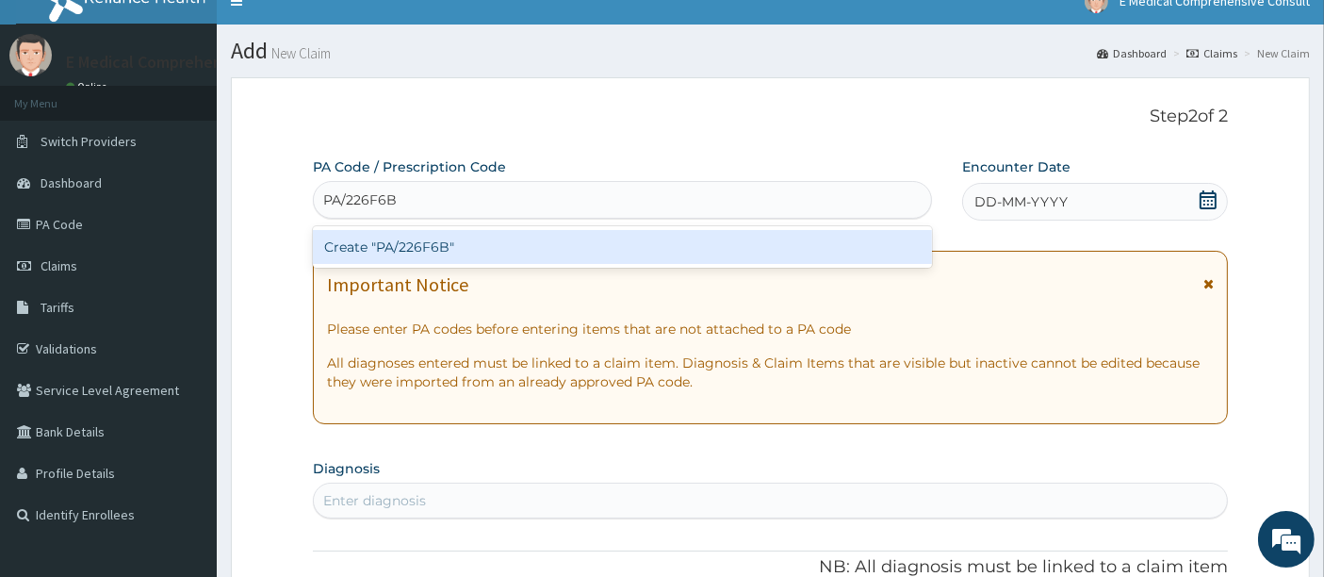
click at [455, 249] on div "Create "PA/226F6B"" at bounding box center [623, 247] width 620 height 34
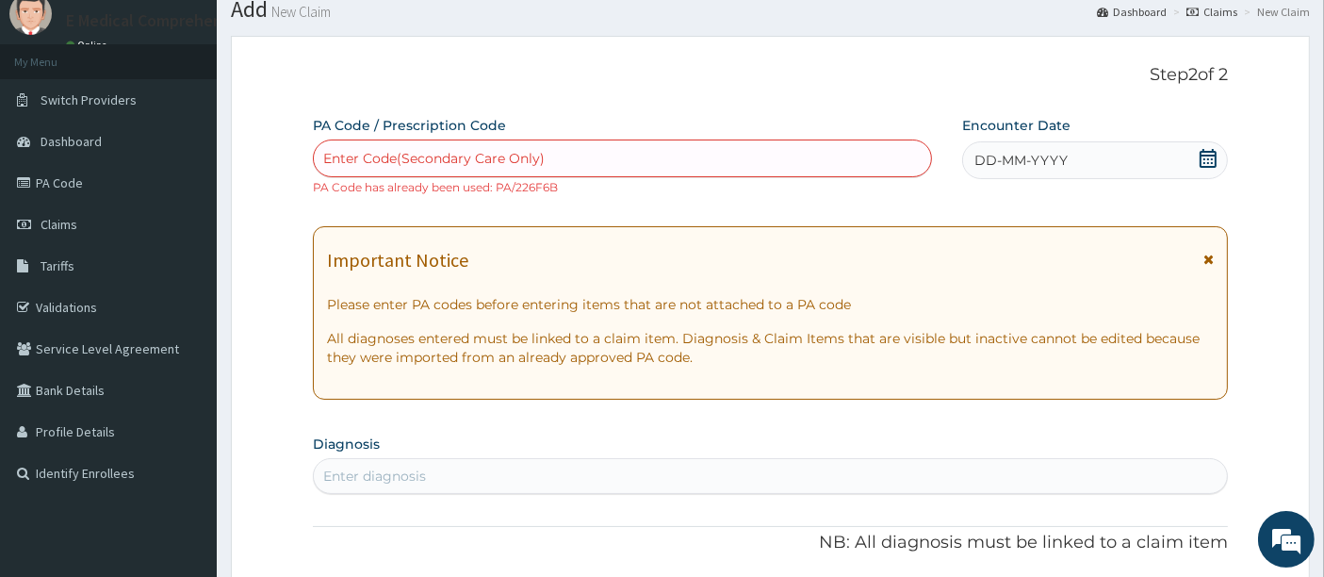
scroll to position [25, 0]
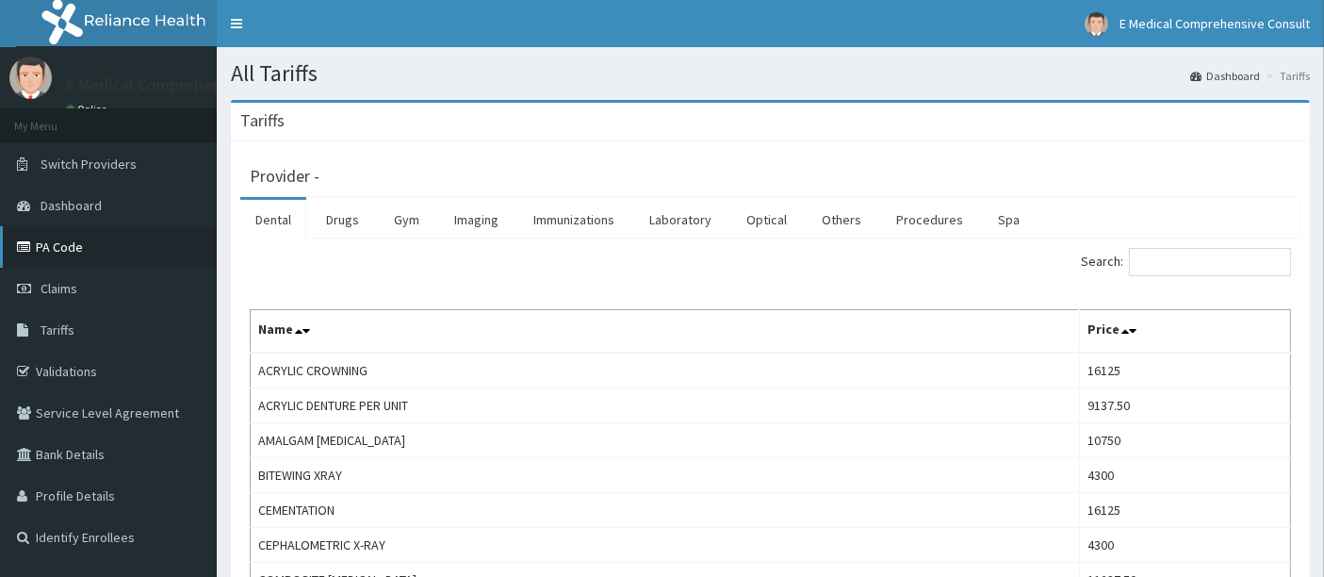
click at [80, 250] on link "PA Code" at bounding box center [108, 246] width 217 height 41
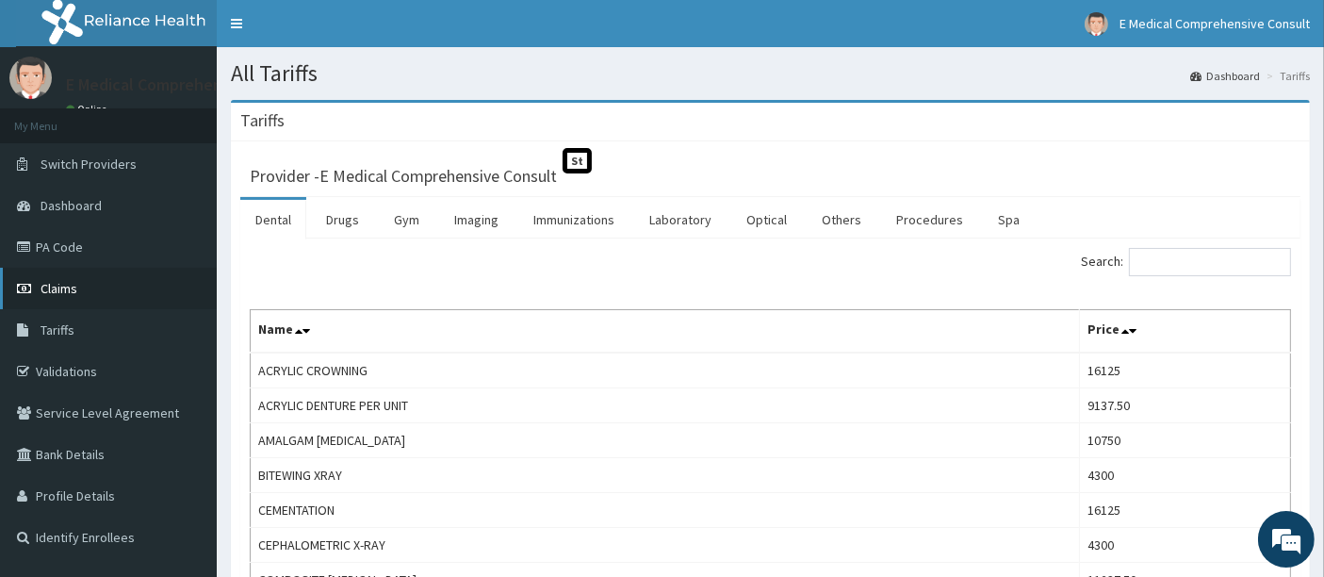
click at [64, 286] on span "Claims" at bounding box center [59, 288] width 37 height 17
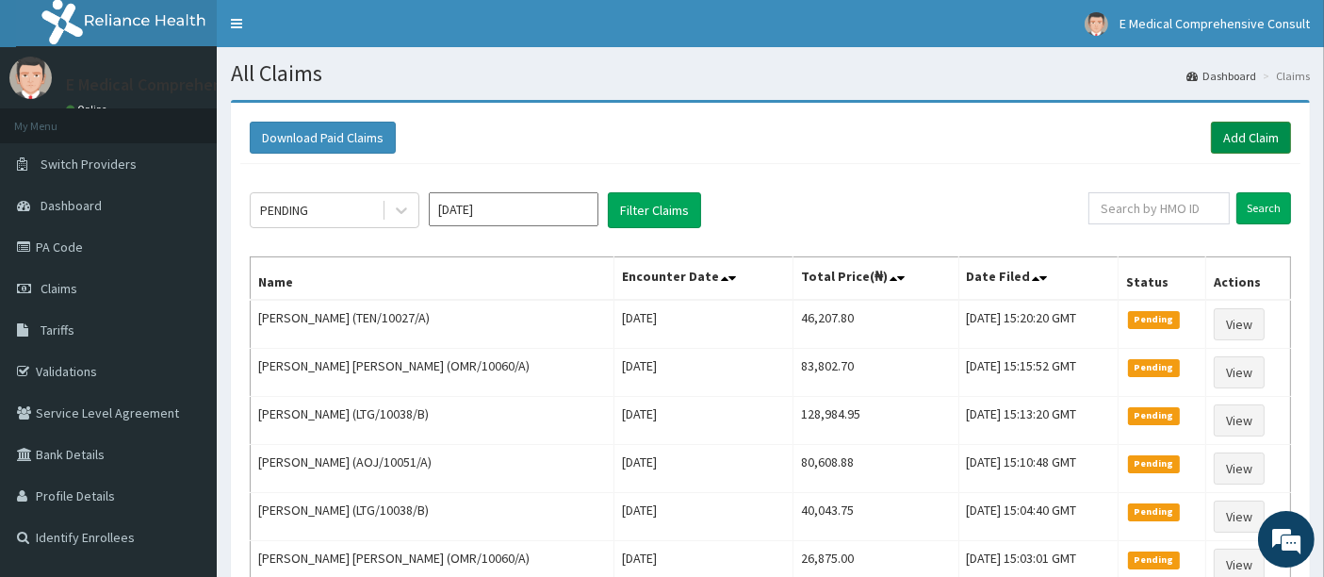
click at [1233, 138] on link "Add Claim" at bounding box center [1251, 138] width 80 height 32
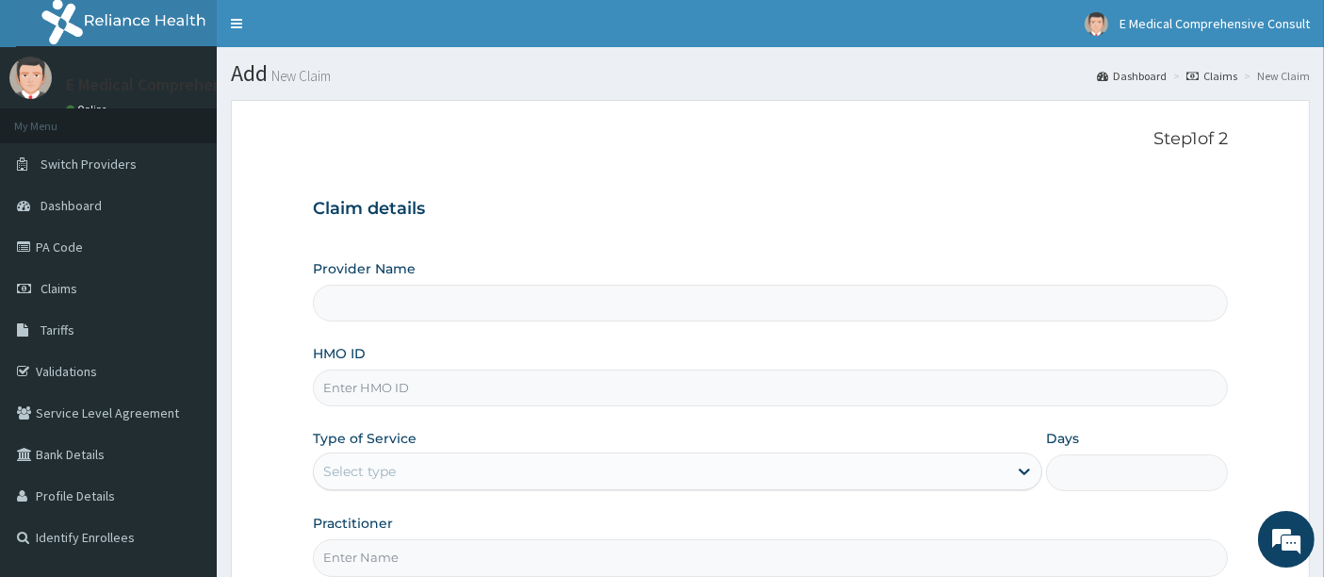
type input "E Medical Comprehensive Consult"
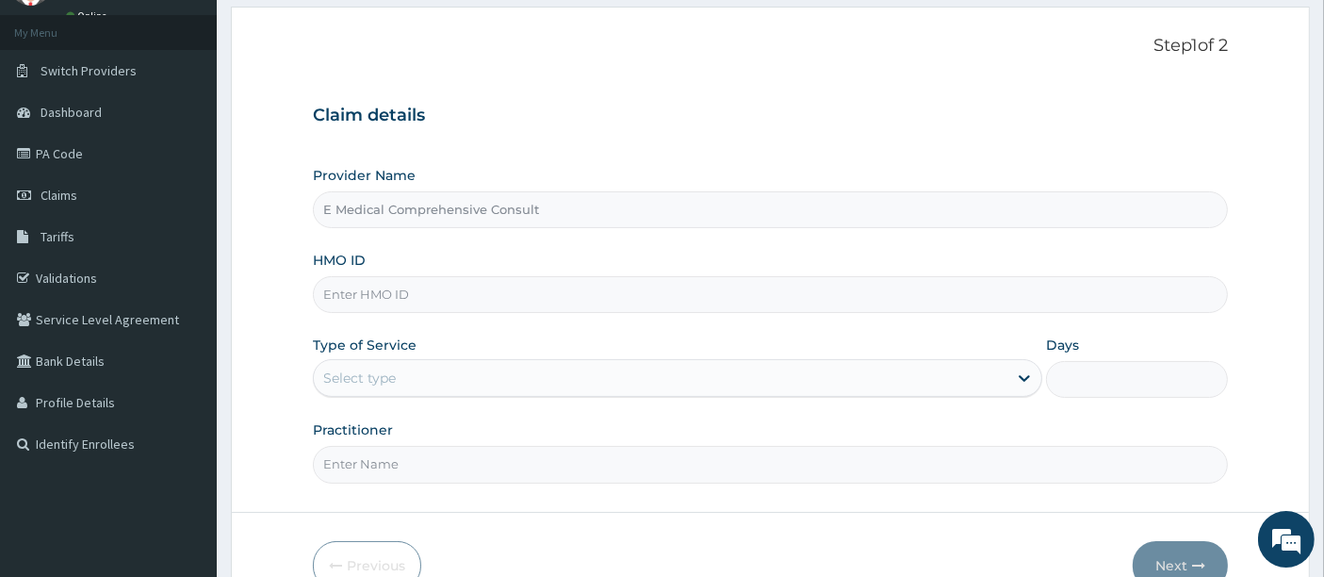
scroll to position [110, 0]
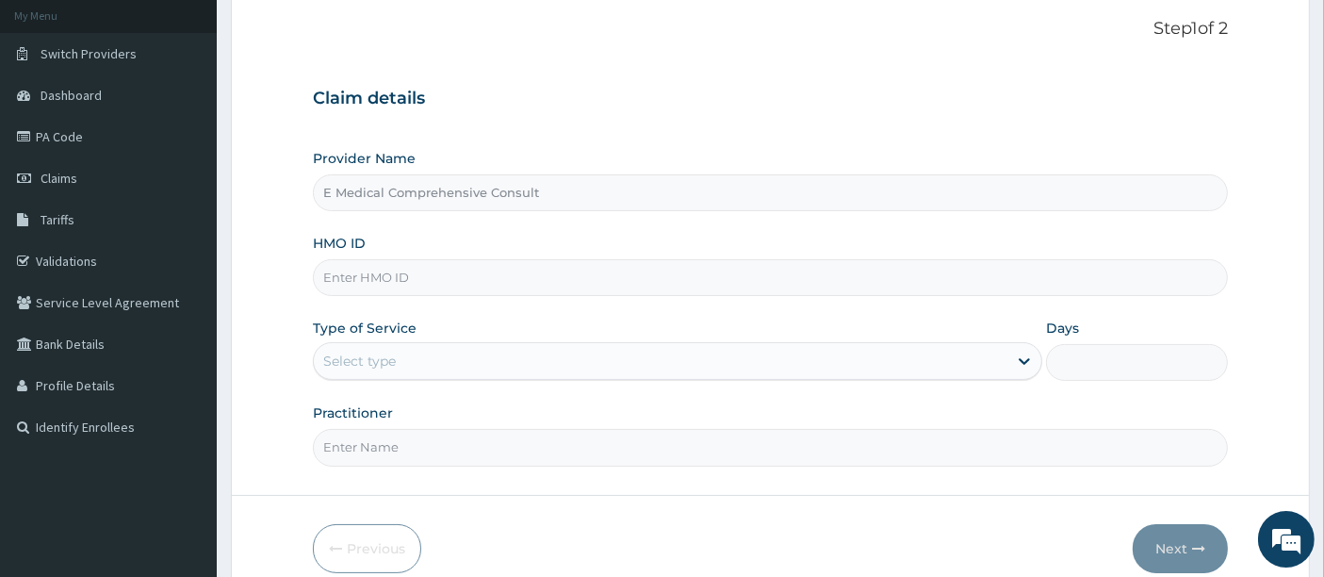
click at [399, 275] on input "HMO ID" at bounding box center [771, 277] width 916 height 37
paste input "AOJ/10052/A"
type input "AOJ/10052/A"
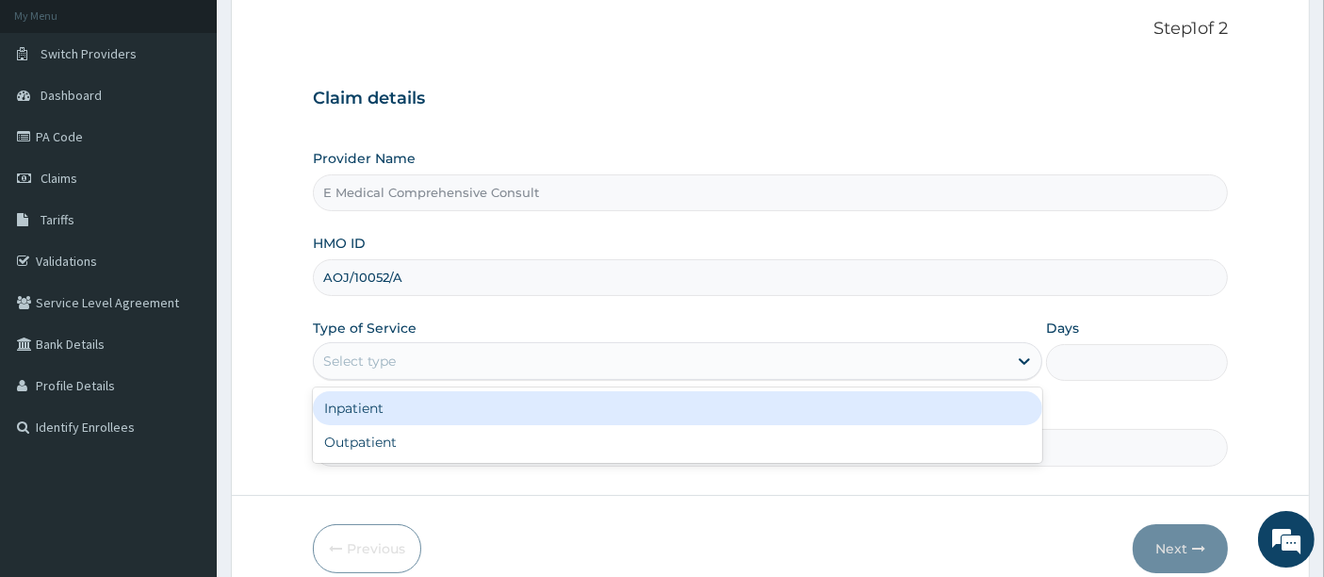
click at [489, 351] on div "Select type" at bounding box center [661, 361] width 694 height 30
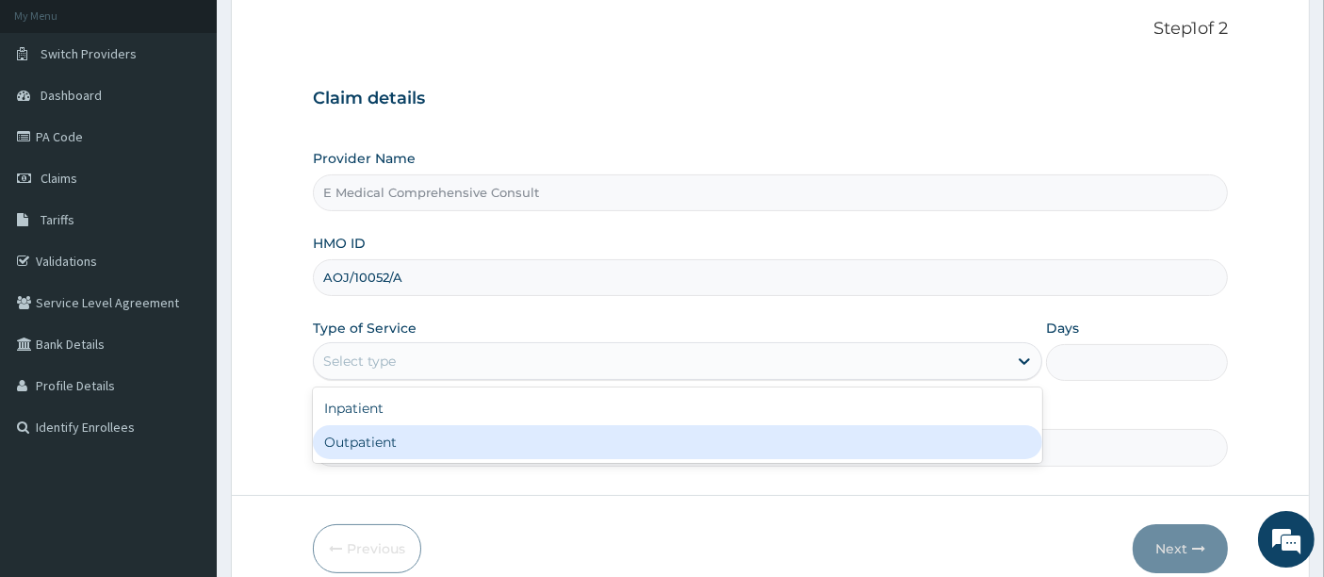
click at [390, 435] on div "Outpatient" at bounding box center [677, 442] width 729 height 34
type input "1"
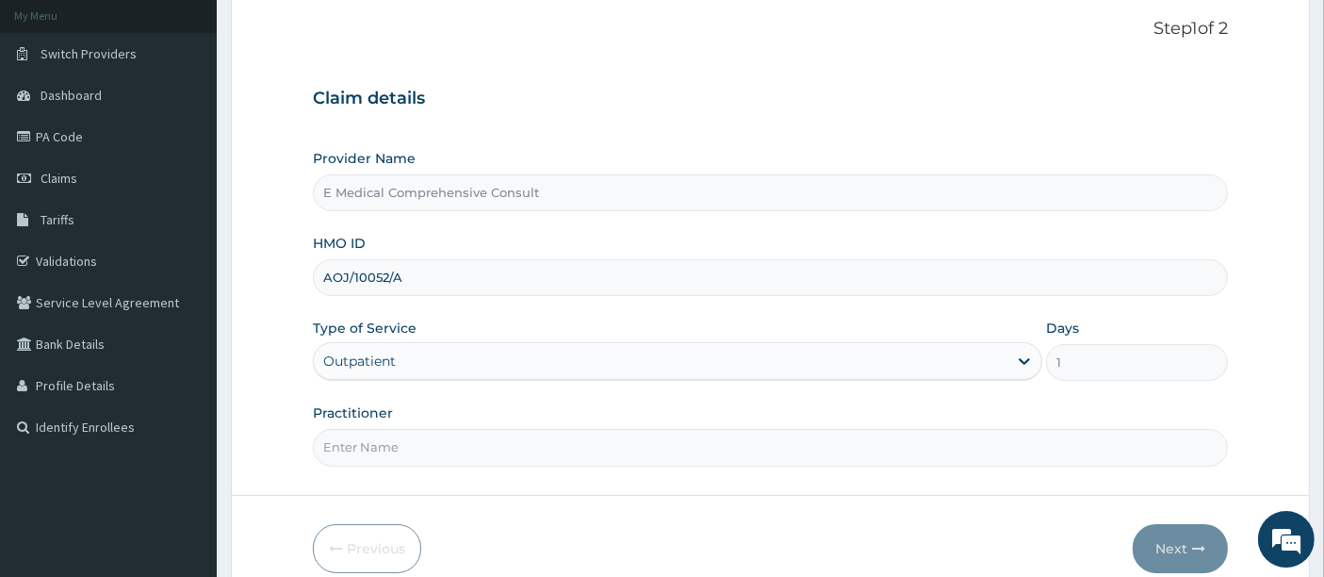
click at [399, 439] on input "Practitioner" at bounding box center [771, 447] width 916 height 37
type input "DR OKAFOR"
click at [1168, 545] on button "Next" at bounding box center [1180, 548] width 95 height 49
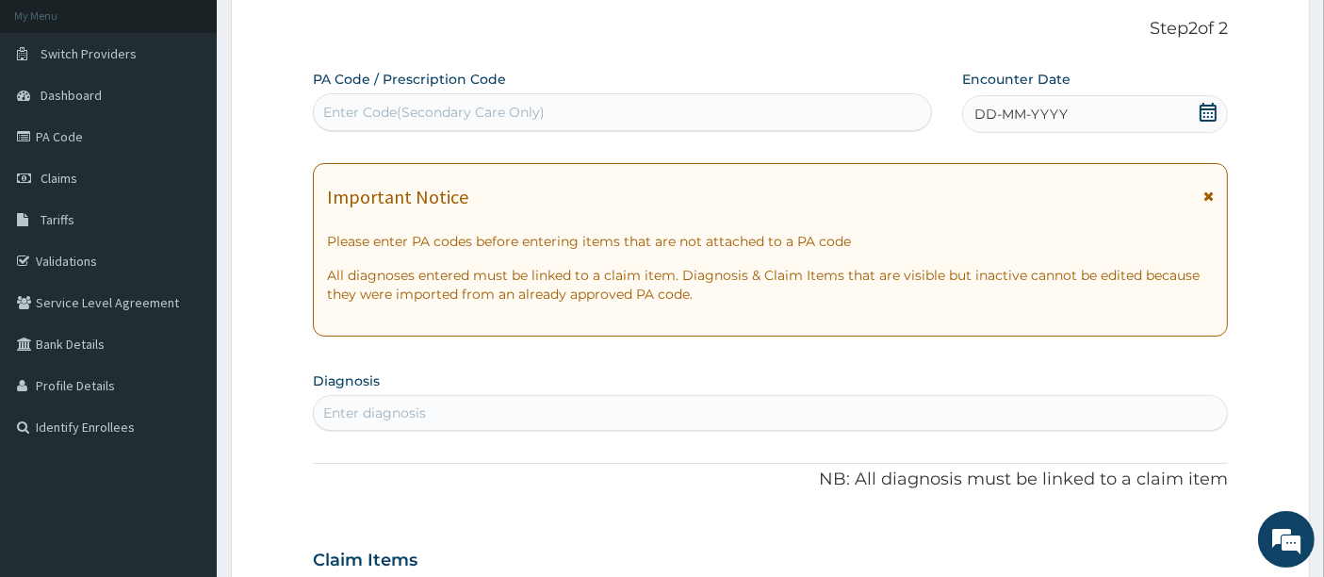
scroll to position [0, 0]
click at [450, 106] on div "Enter Code(Secondary Care Only)" at bounding box center [433, 112] width 221 height 19
paste input "PA/712C9E"
type input "PA/712C9E"
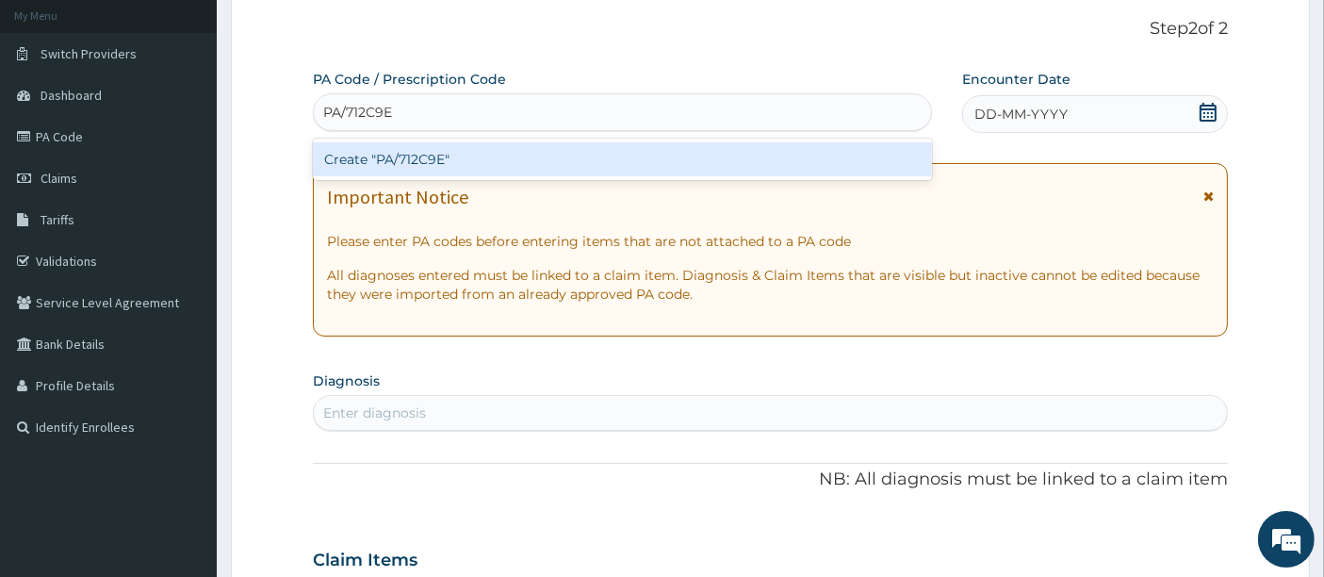
click at [460, 151] on div "Create "PA/712C9E"" at bounding box center [623, 159] width 620 height 34
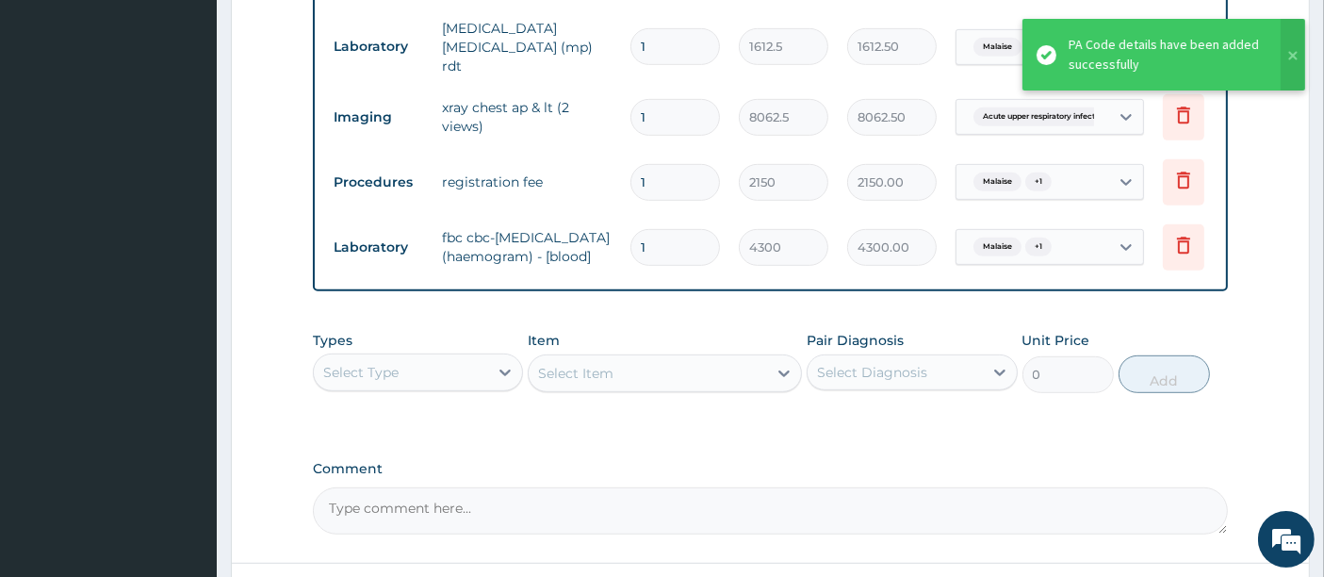
scroll to position [1105, 0]
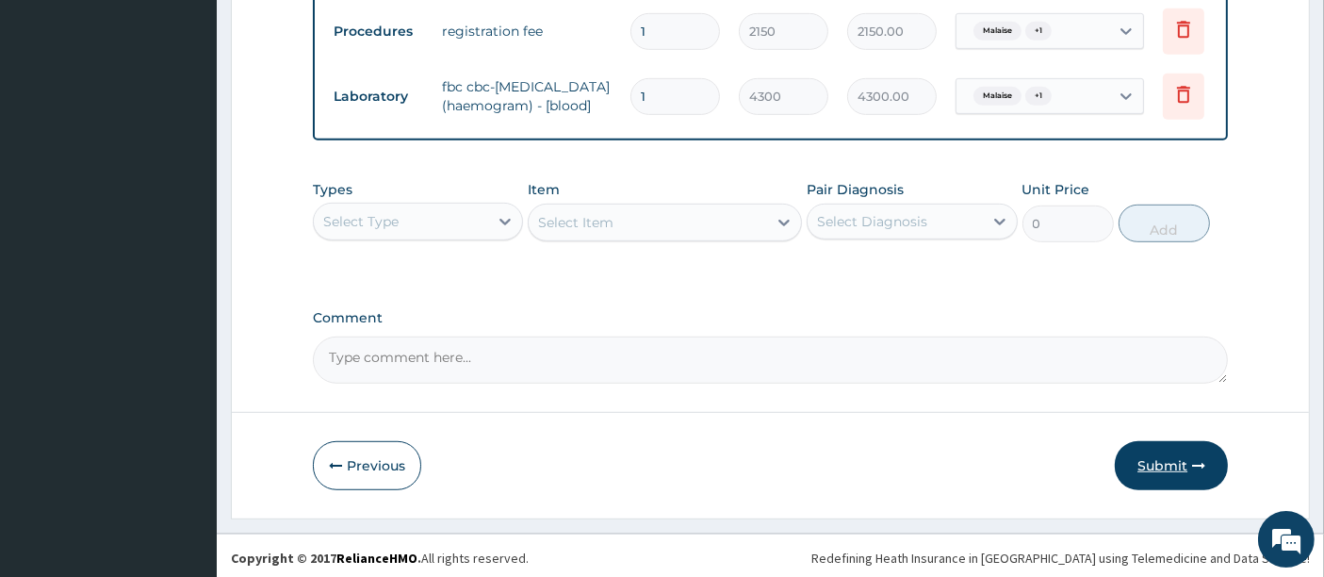
click at [1150, 462] on button "Submit" at bounding box center [1171, 465] width 113 height 49
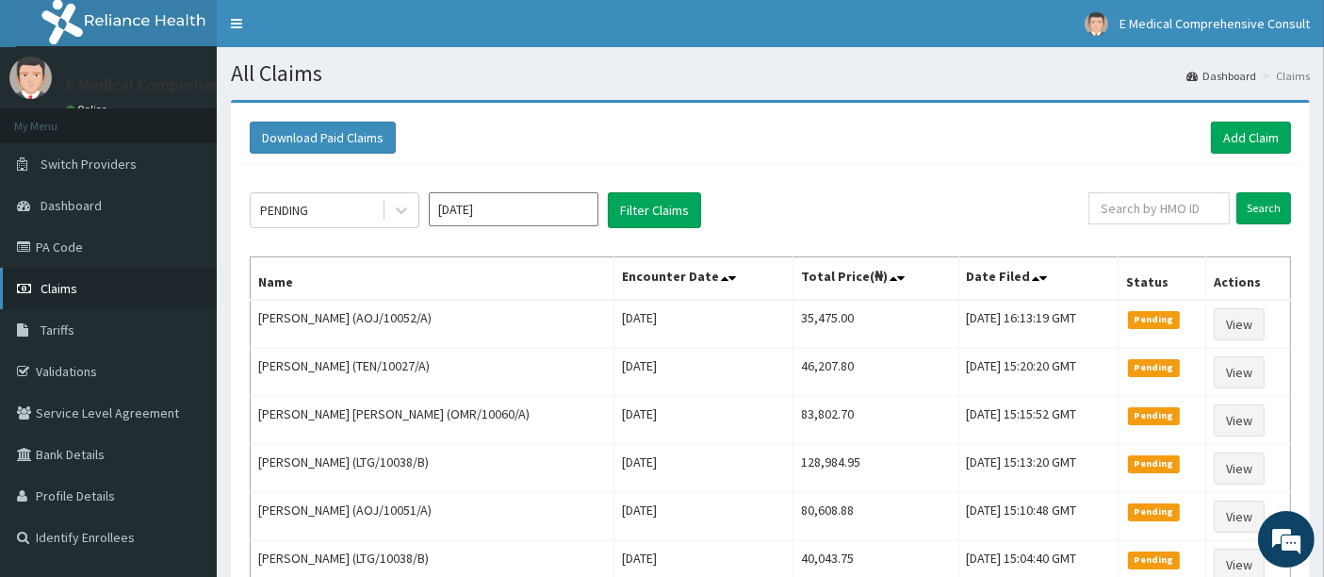
click at [66, 285] on span "Claims" at bounding box center [59, 288] width 37 height 17
click at [1263, 128] on link "Add Claim" at bounding box center [1251, 138] width 80 height 32
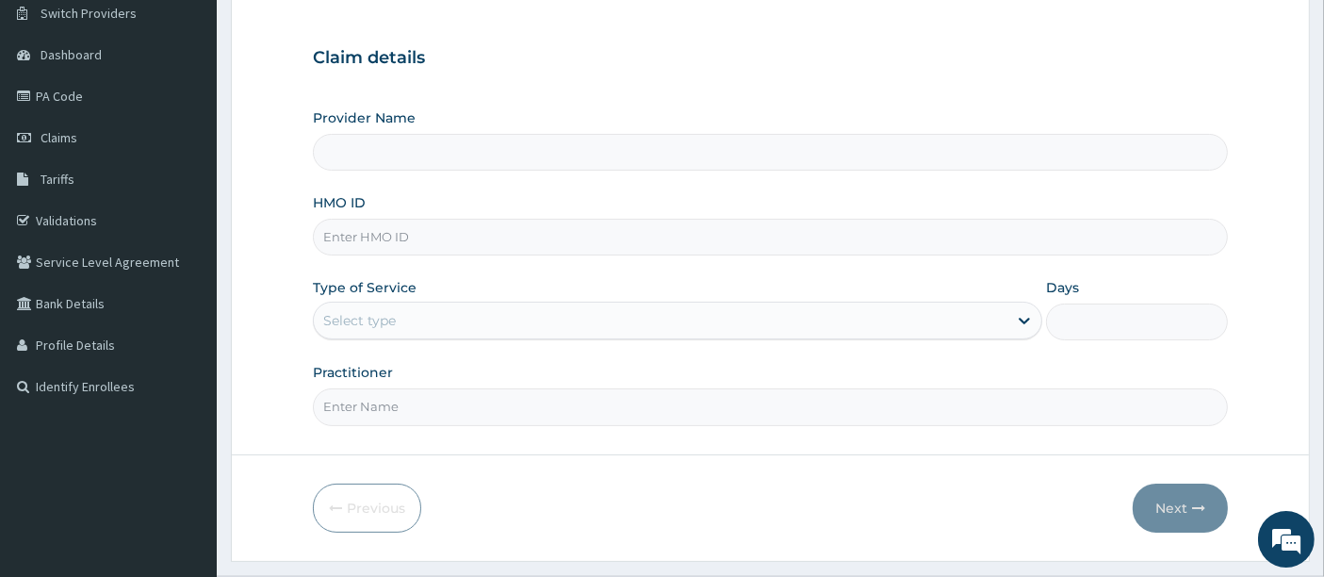
scroll to position [155, 0]
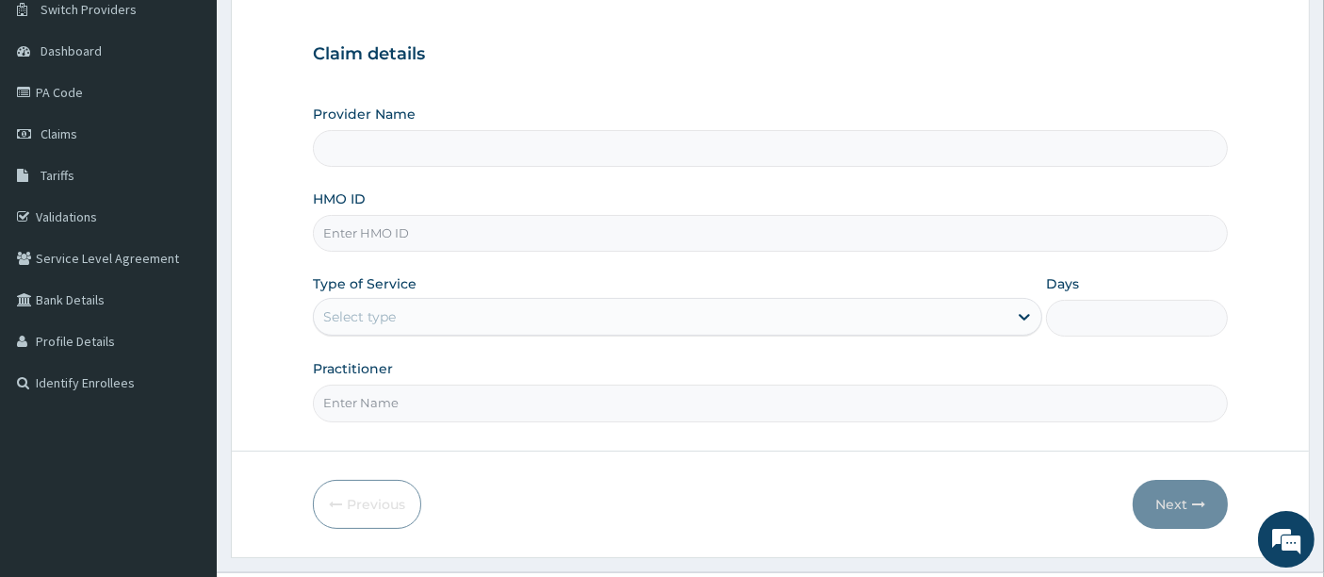
type input "E Medical Comprehensive Consult"
click at [392, 230] on input "HMO ID" at bounding box center [771, 233] width 916 height 37
paste input "TMM/10001/C"
type input "TMM/10001/C"
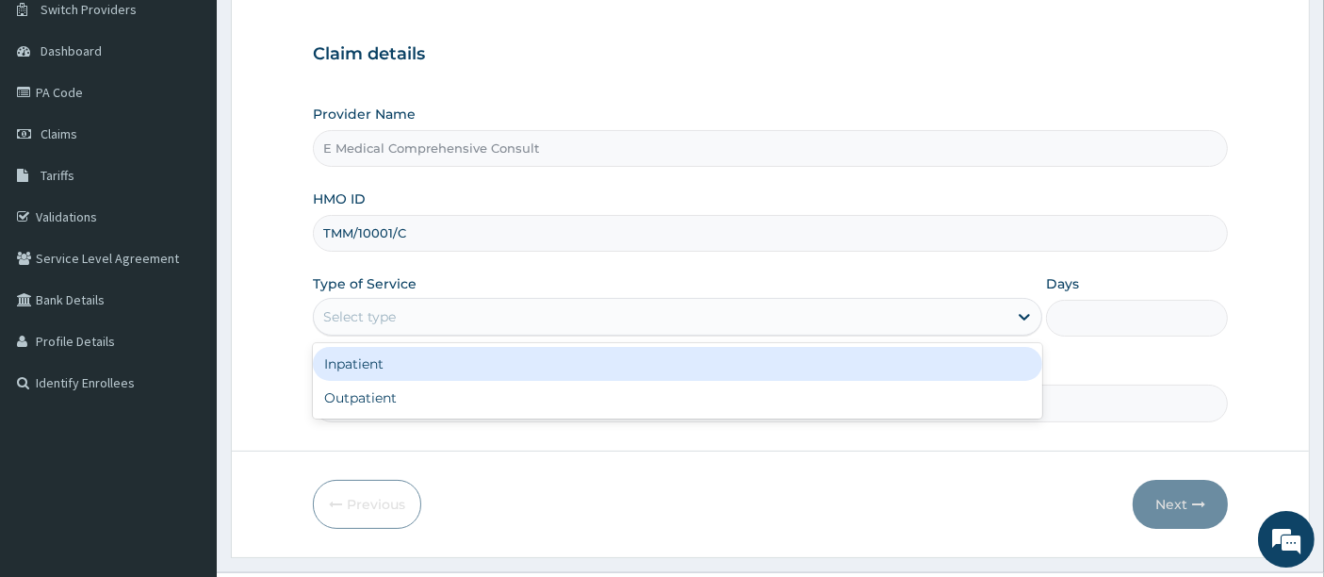
click at [500, 305] on div "Select type" at bounding box center [661, 317] width 694 height 30
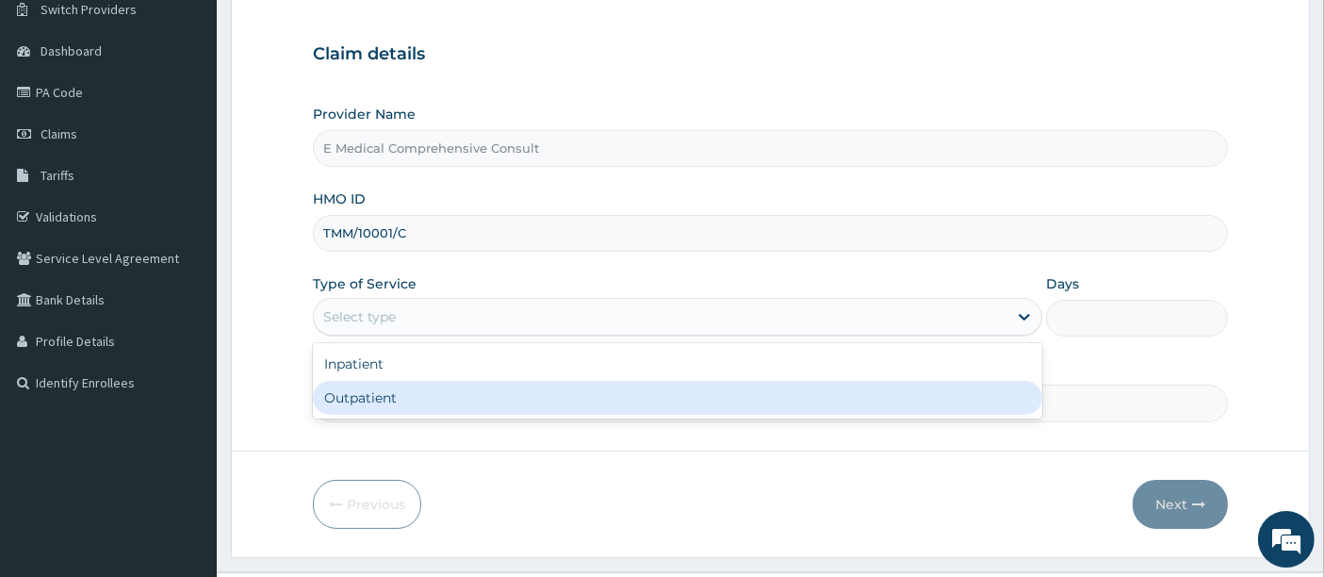
click at [391, 400] on div "Outpatient" at bounding box center [677, 398] width 729 height 34
type input "1"
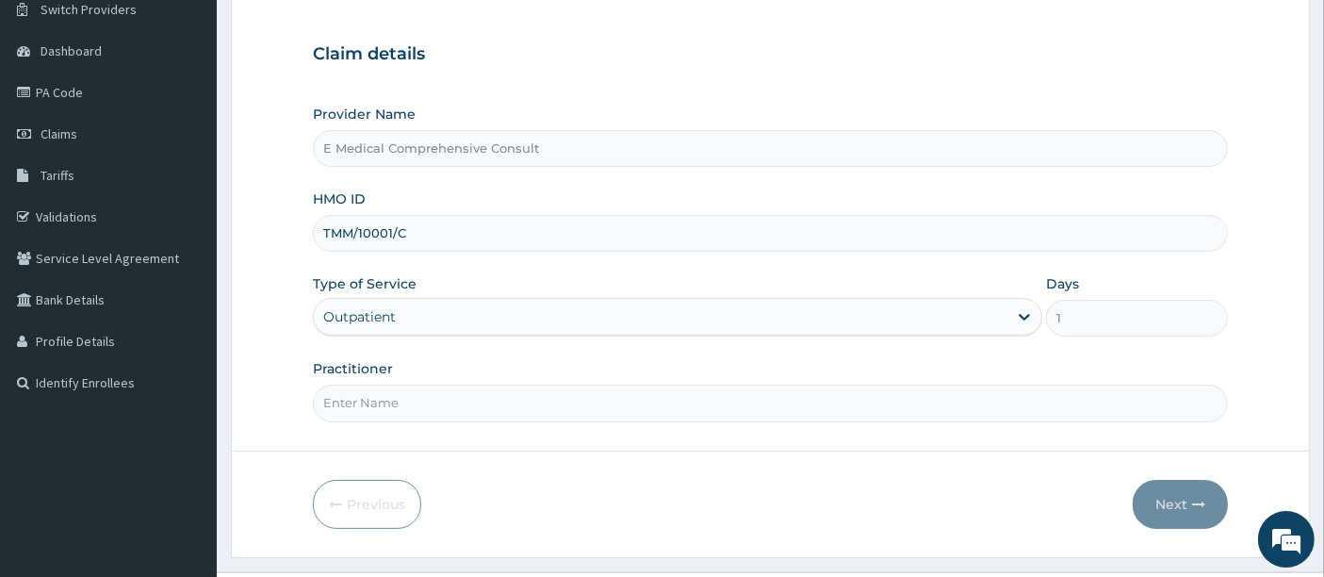
click at [444, 391] on input "Practitioner" at bounding box center [771, 403] width 916 height 37
type input "[PERSON_NAME]"
click at [1169, 497] on button "Next" at bounding box center [1180, 504] width 95 height 49
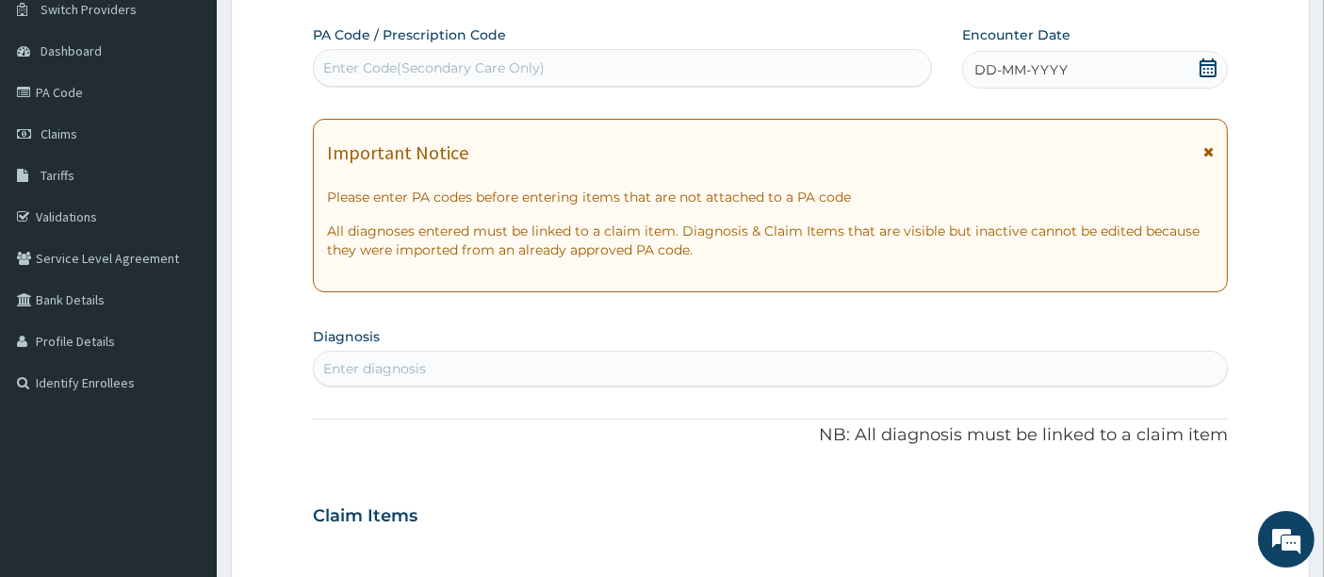
click at [445, 80] on div "Enter Code(Secondary Care Only)" at bounding box center [623, 68] width 618 height 30
paste input "PA/A2227B"
type input "PA/A2227B"
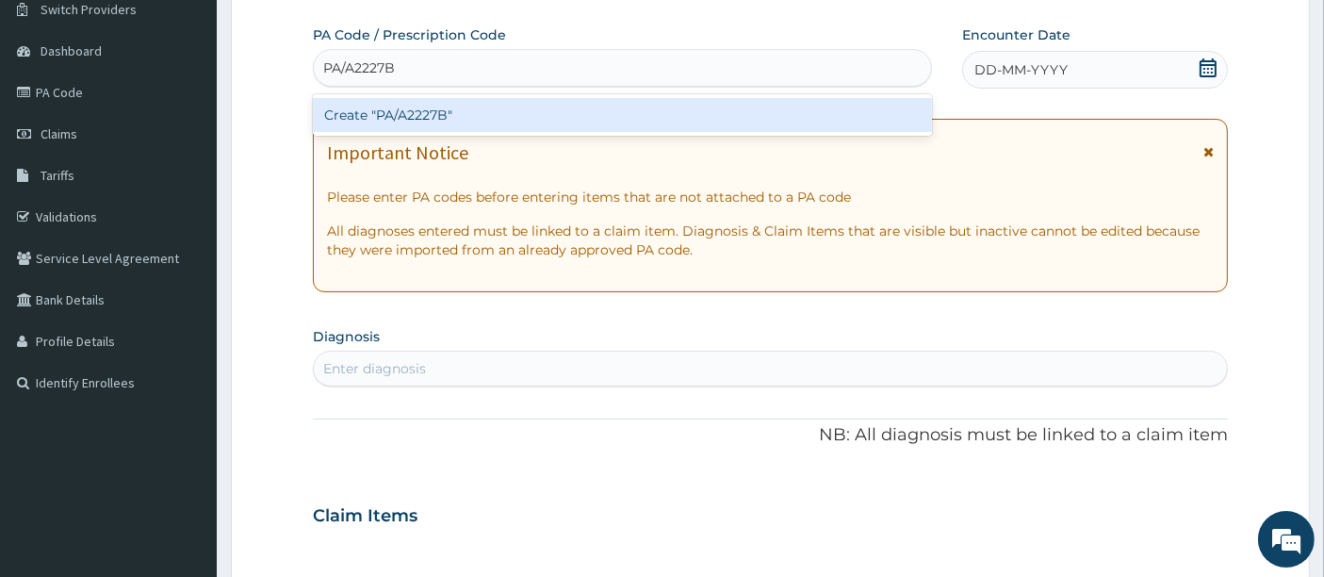
click at [439, 114] on div "Create "PA/A2227B"" at bounding box center [623, 115] width 620 height 34
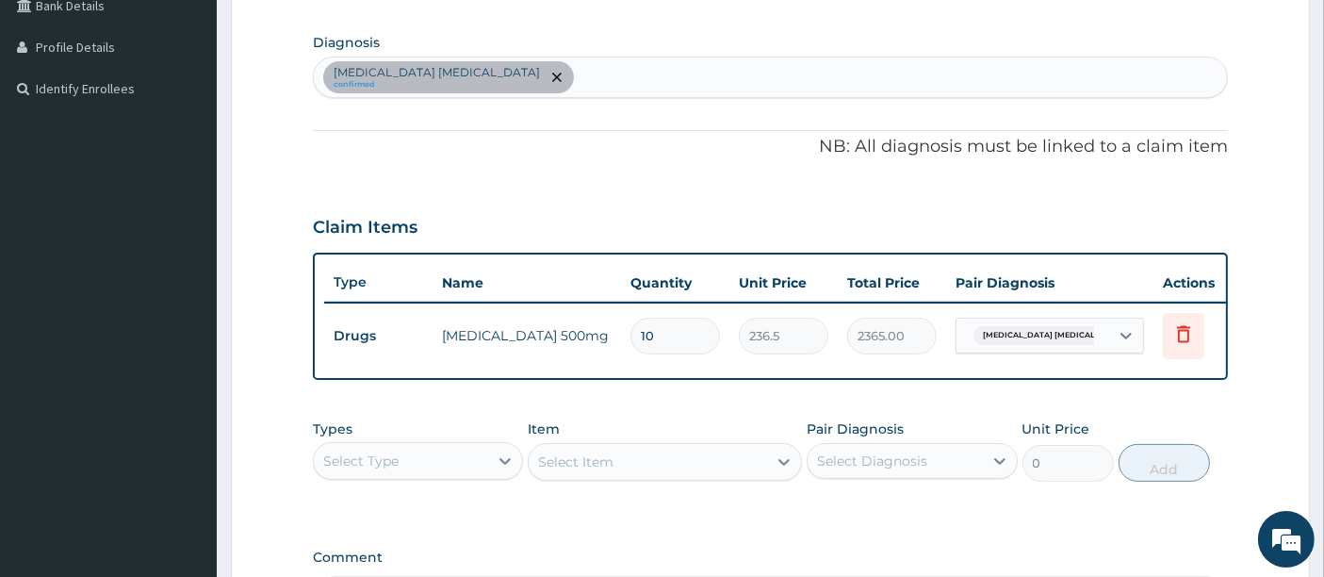
scroll to position [703, 0]
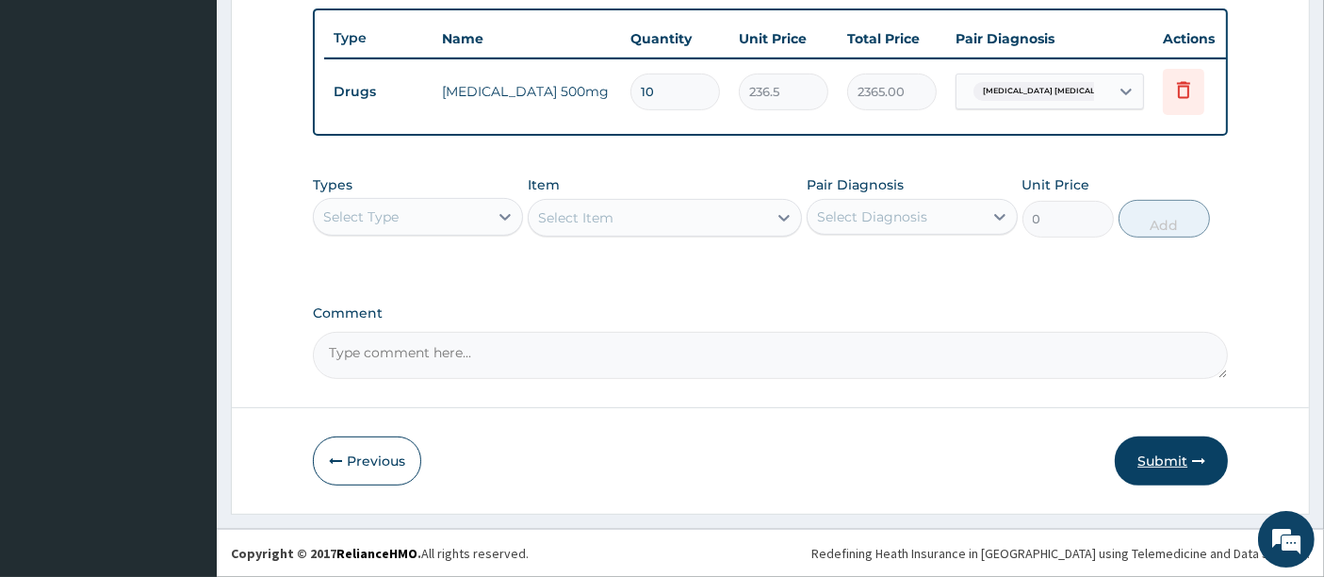
click at [1152, 467] on button "Submit" at bounding box center [1171, 460] width 113 height 49
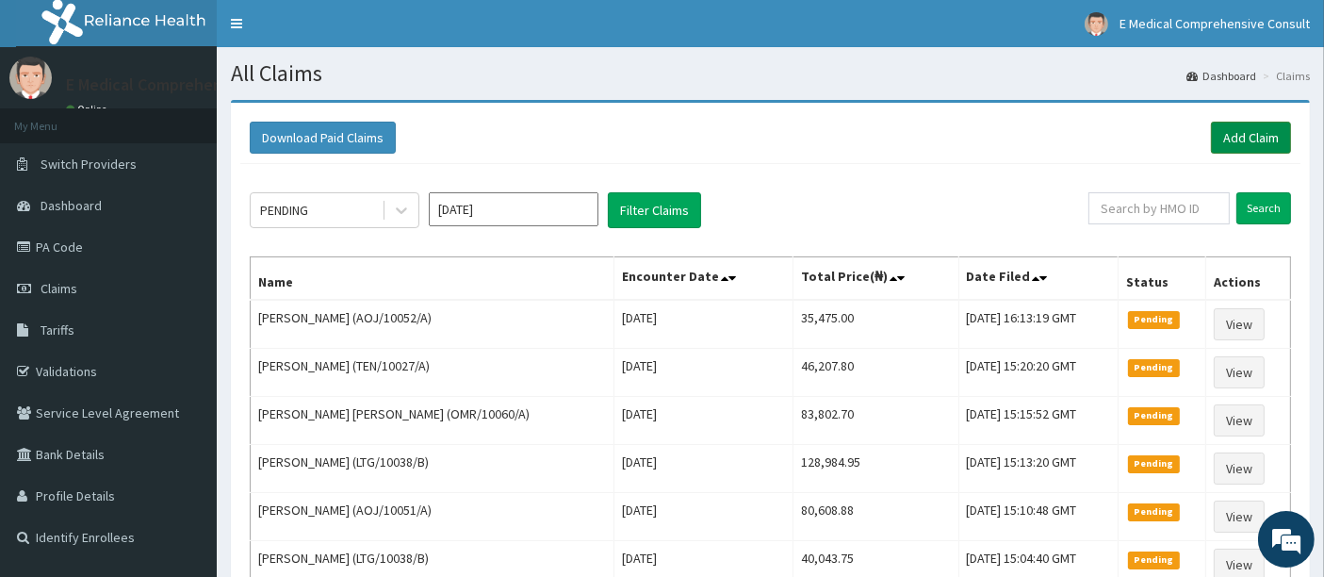
click at [1229, 138] on link "Add Claim" at bounding box center [1251, 138] width 80 height 32
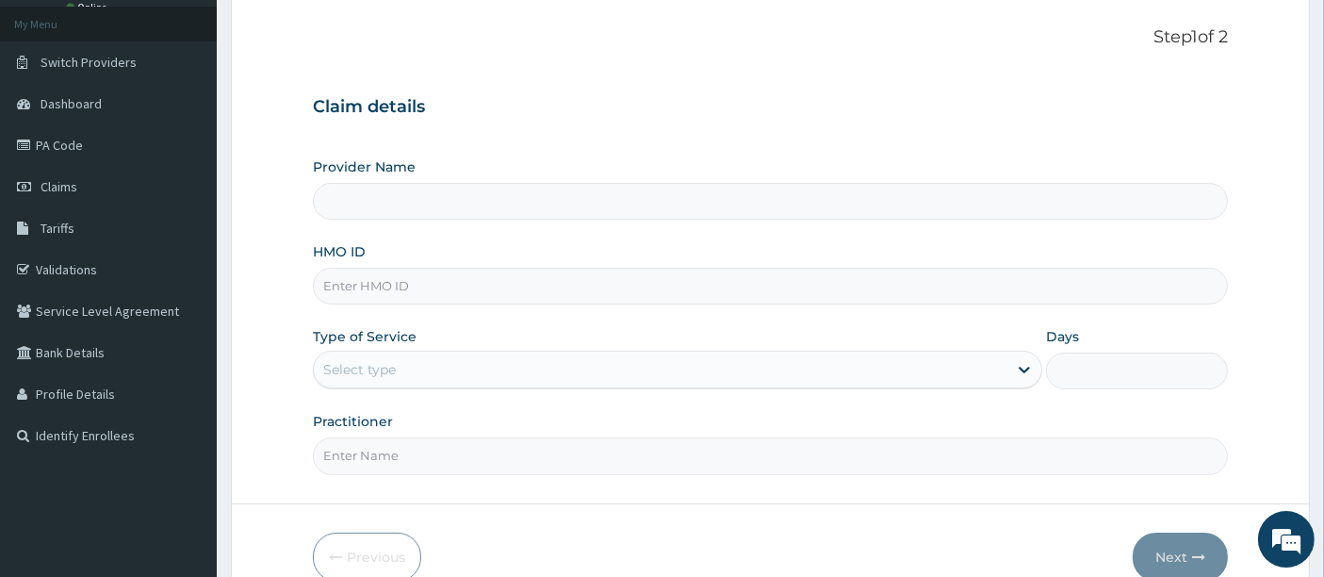
scroll to position [165, 0]
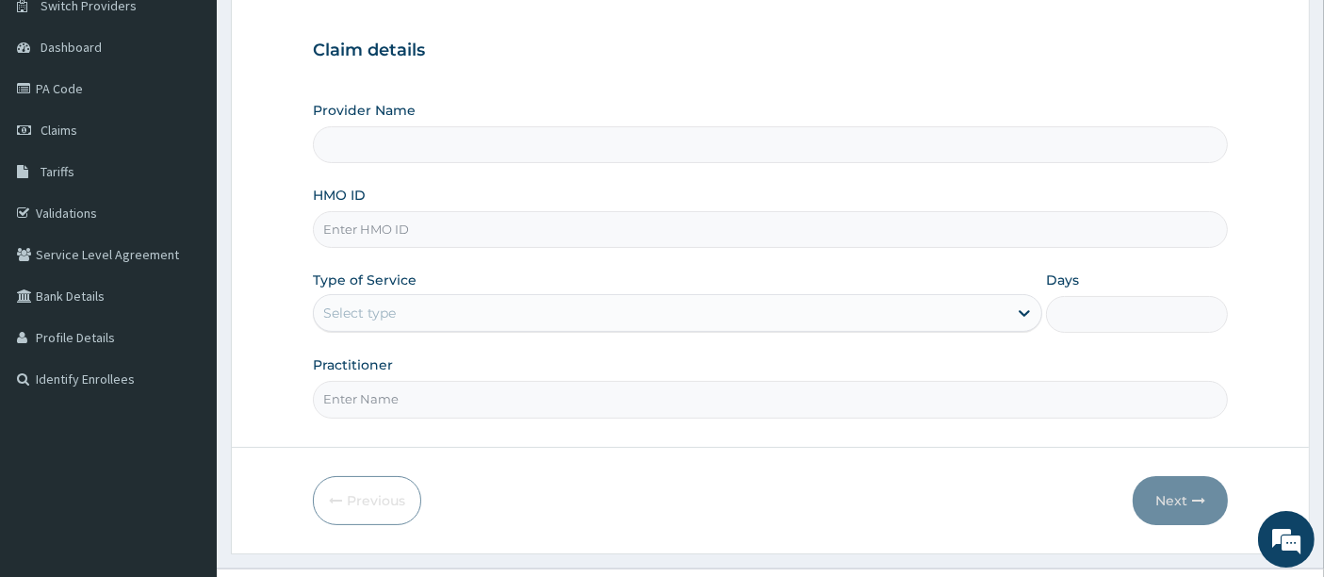
type input "E Medical Comprehensive Consult"
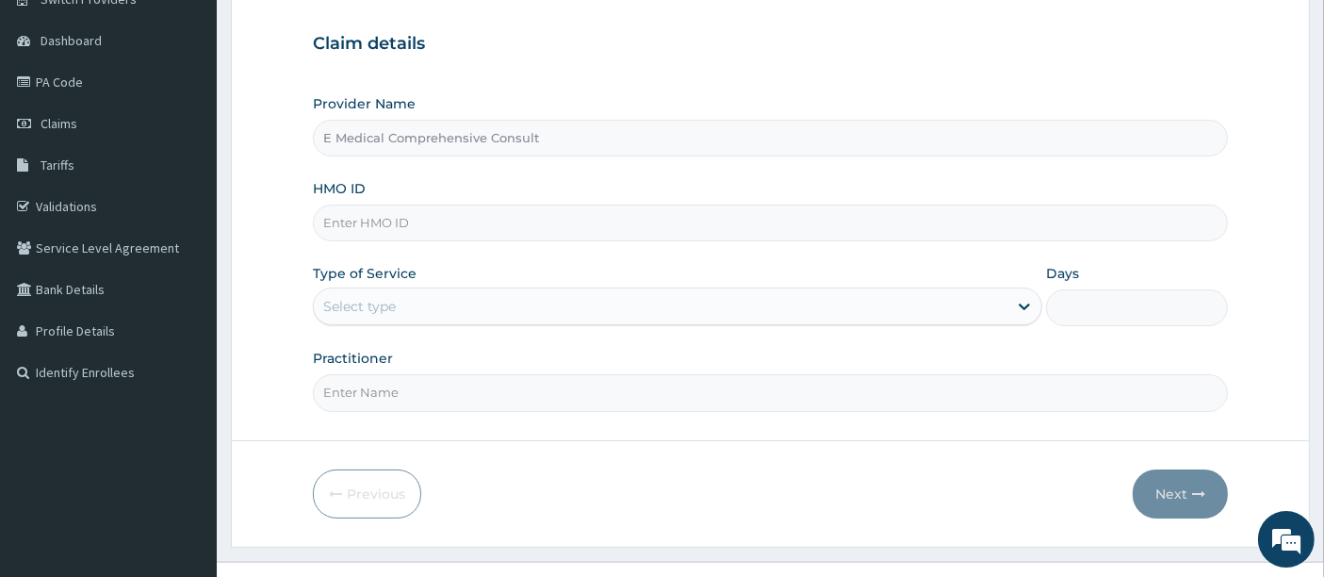
click at [461, 224] on input "HMO ID" at bounding box center [771, 223] width 916 height 37
paste input "BHT/10376/A"
type input "BHT/10376/A"
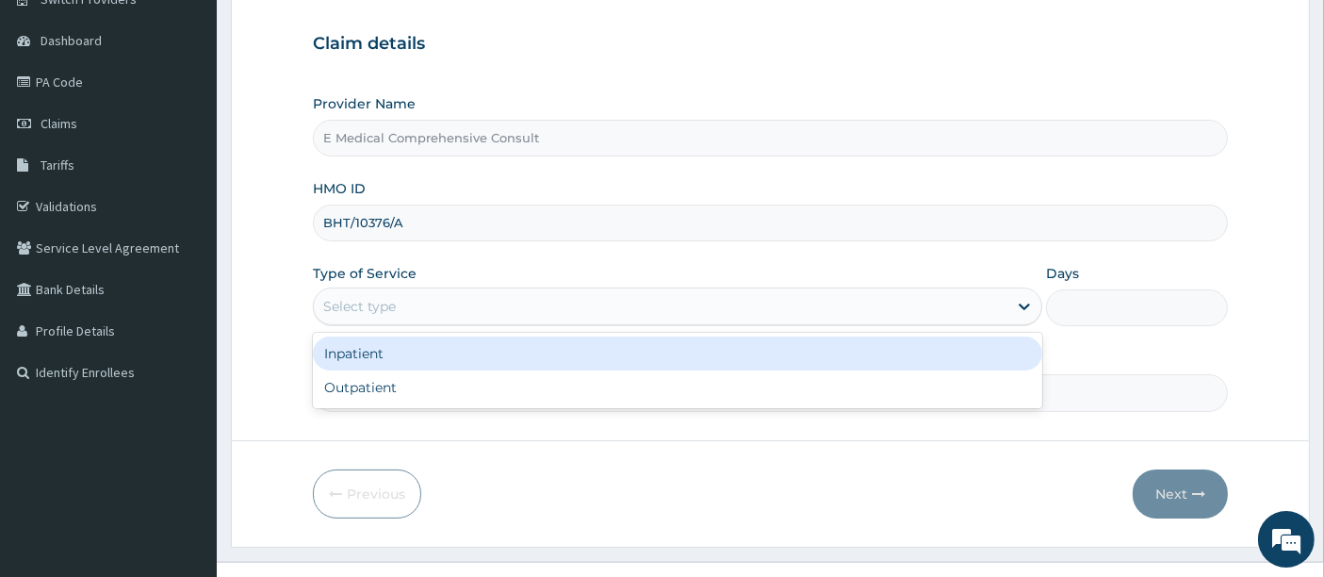
click at [422, 296] on div "Select type" at bounding box center [661, 306] width 694 height 30
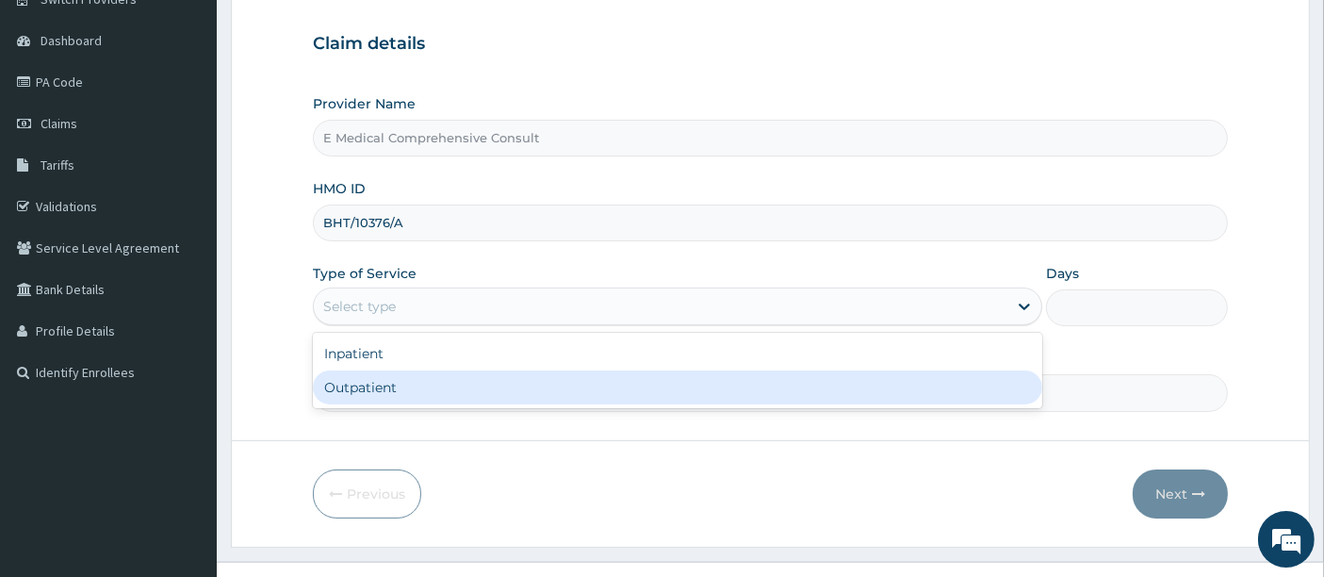
click at [429, 384] on div "Outpatient" at bounding box center [677, 387] width 729 height 34
type input "1"
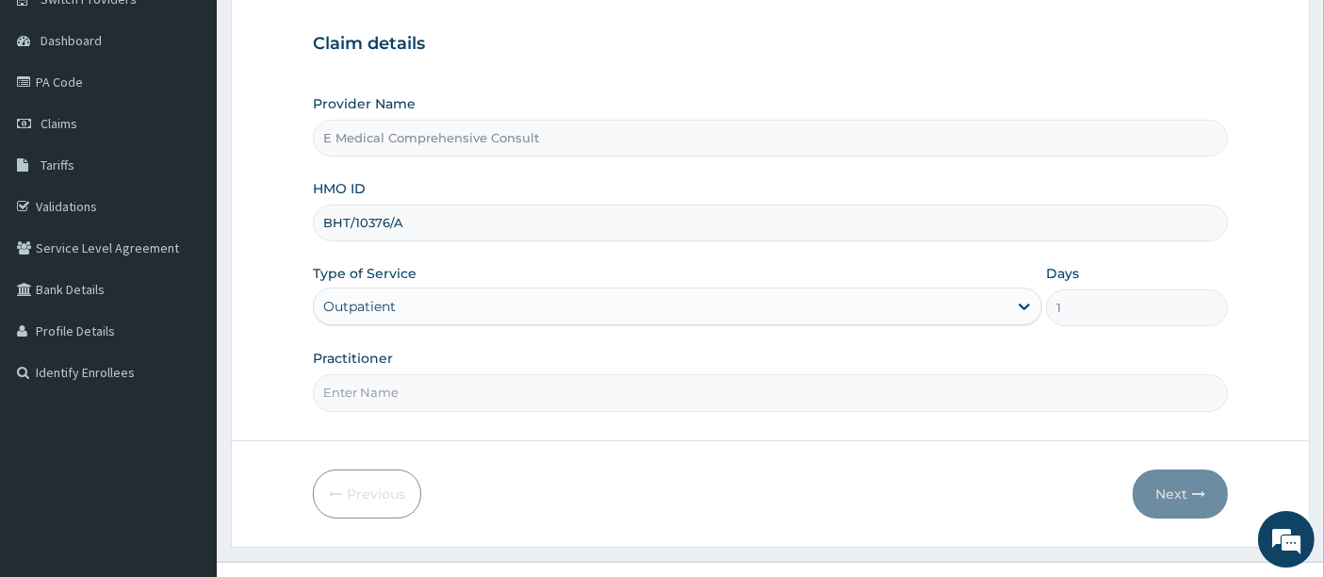
click at [456, 395] on input "Practitioner" at bounding box center [771, 392] width 916 height 37
type input "DR OKAFOR"
click at [1169, 488] on button "Next" at bounding box center [1180, 493] width 95 height 49
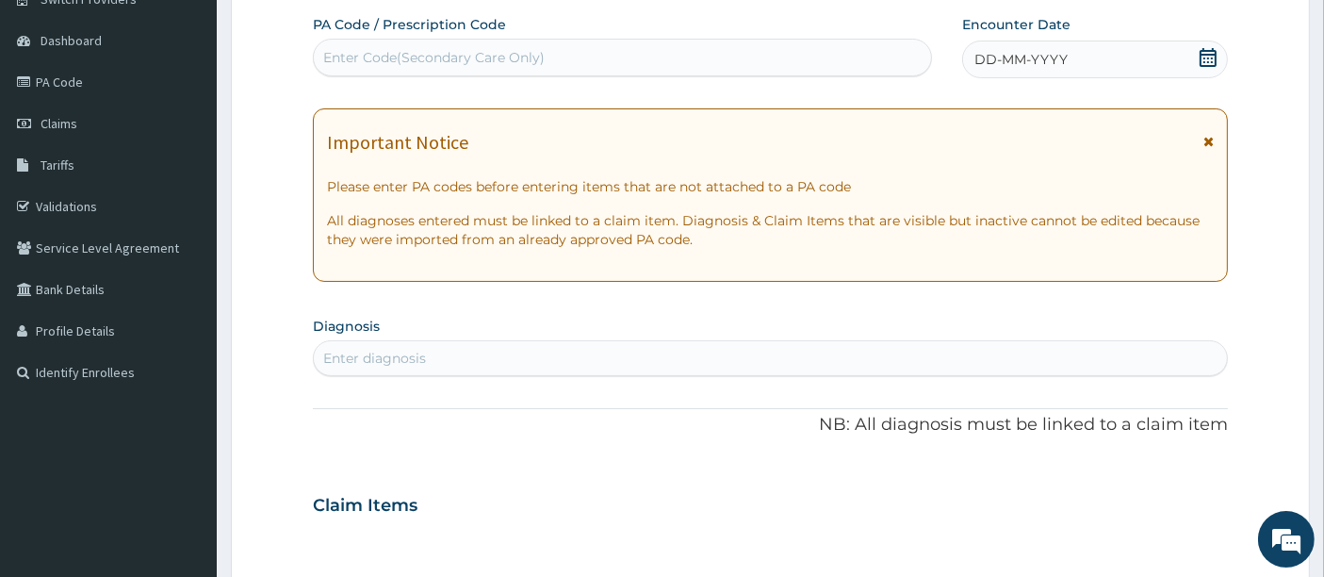
scroll to position [0, 0]
click at [524, 62] on div "Enter Code(Secondary Care Only)" at bounding box center [433, 57] width 221 height 19
paste input "PA/267053"
type input "PA/267053"
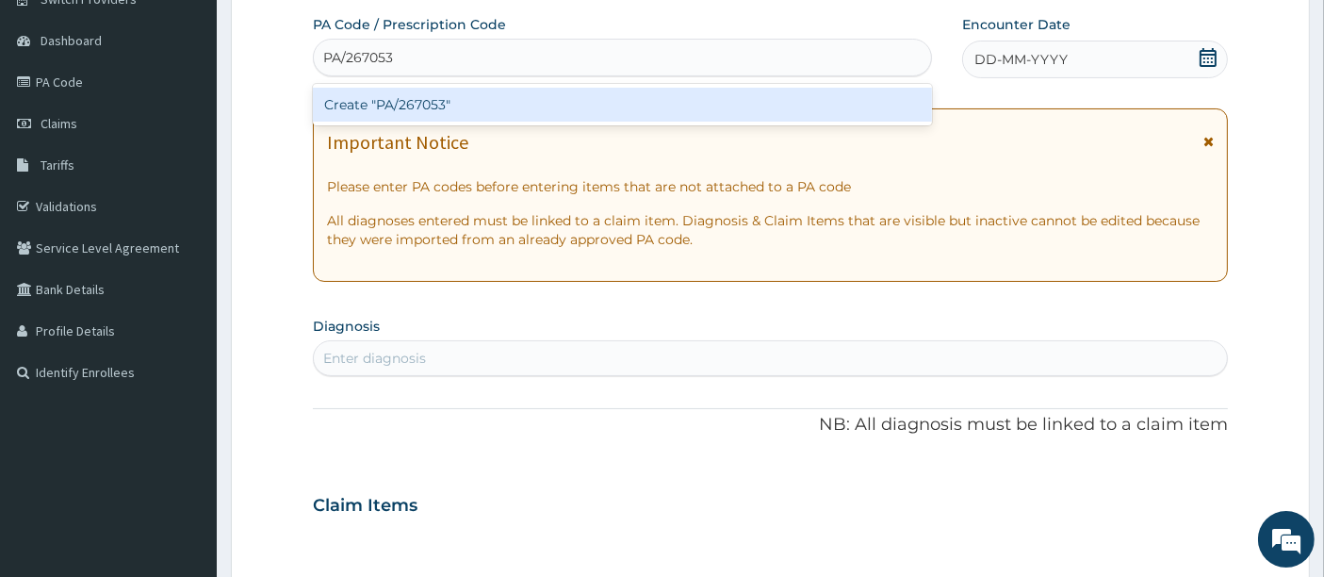
click at [466, 110] on div "Create "PA/267053"" at bounding box center [623, 105] width 620 height 34
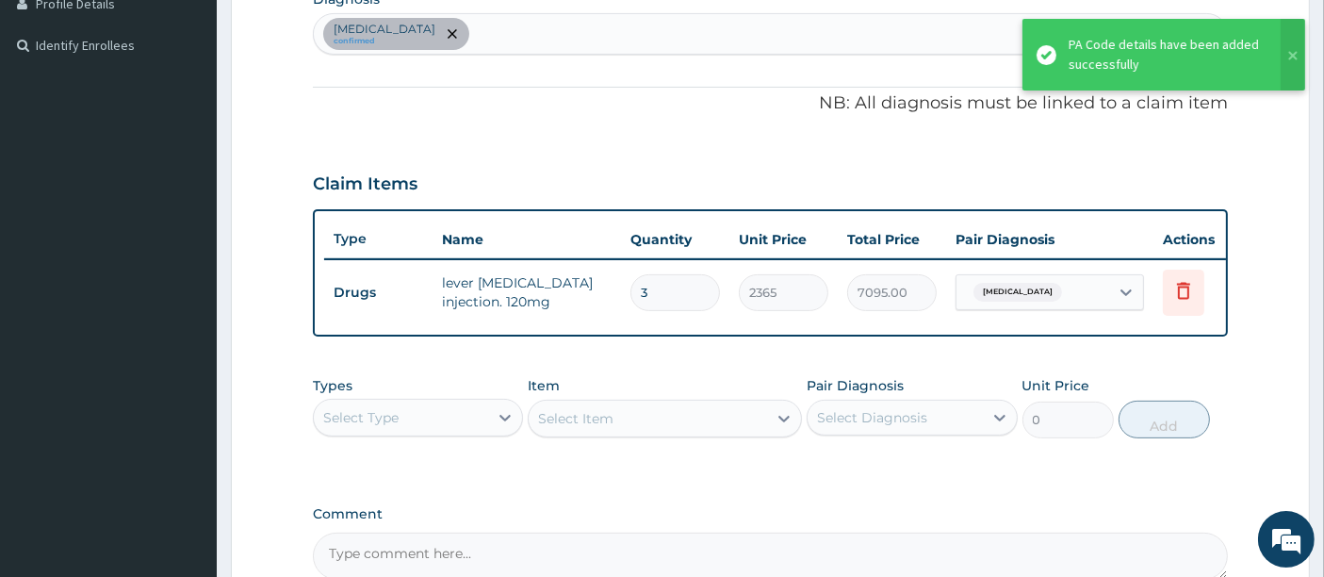
scroll to position [703, 0]
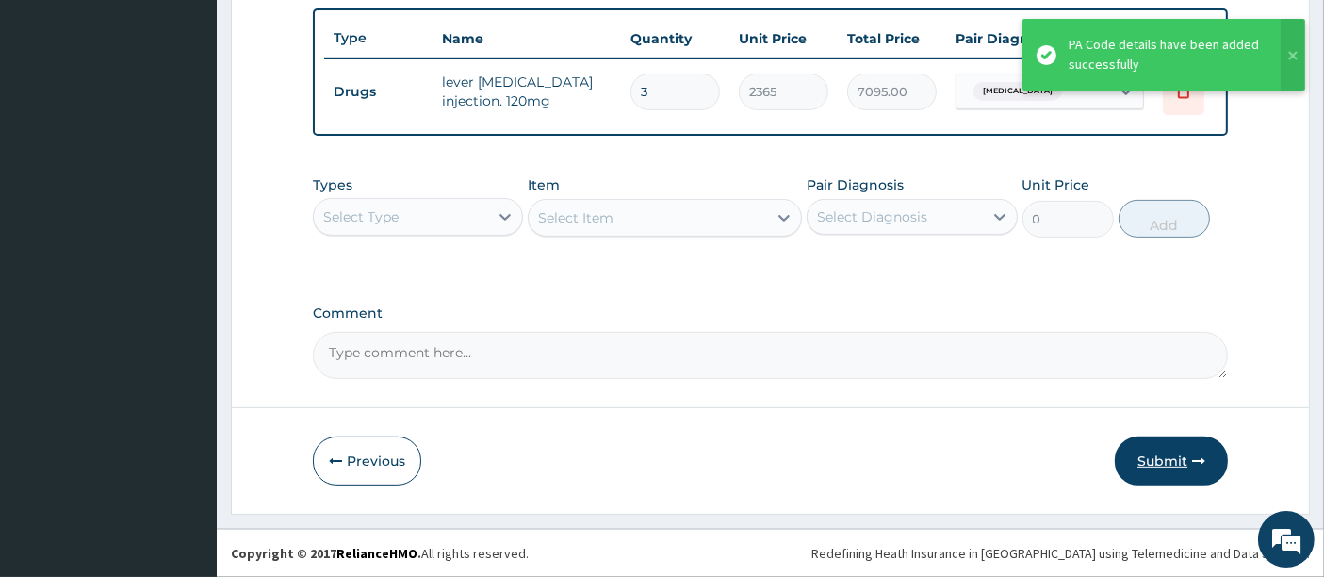
click at [1144, 460] on button "Submit" at bounding box center [1171, 460] width 113 height 49
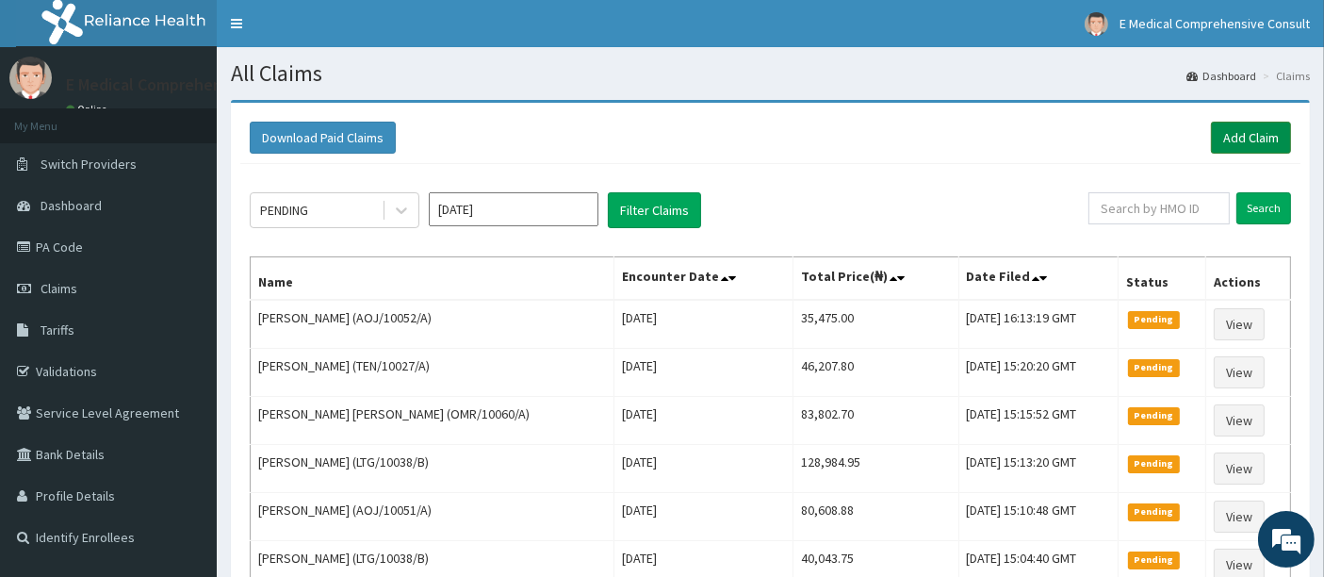
click at [1236, 142] on link "Add Claim" at bounding box center [1251, 138] width 80 height 32
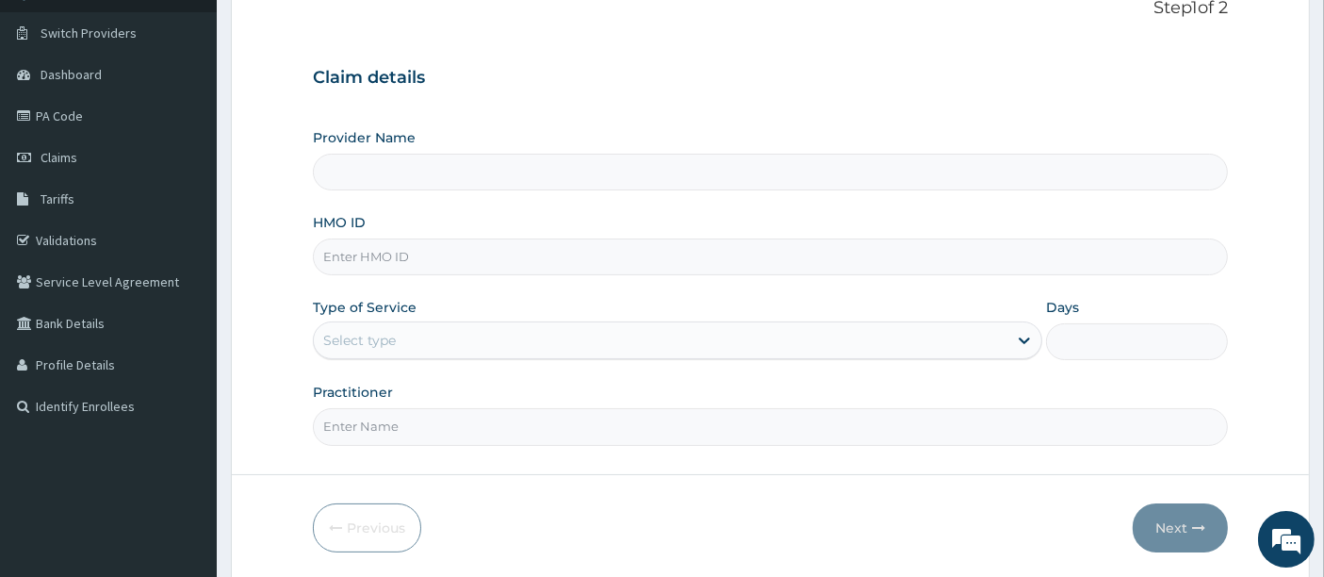
type input "E Medical Comprehensive Consult"
click at [370, 247] on input "HMO ID" at bounding box center [771, 255] width 916 height 37
paste input "TEN/10027/A"
type input "TEN/10027/A"
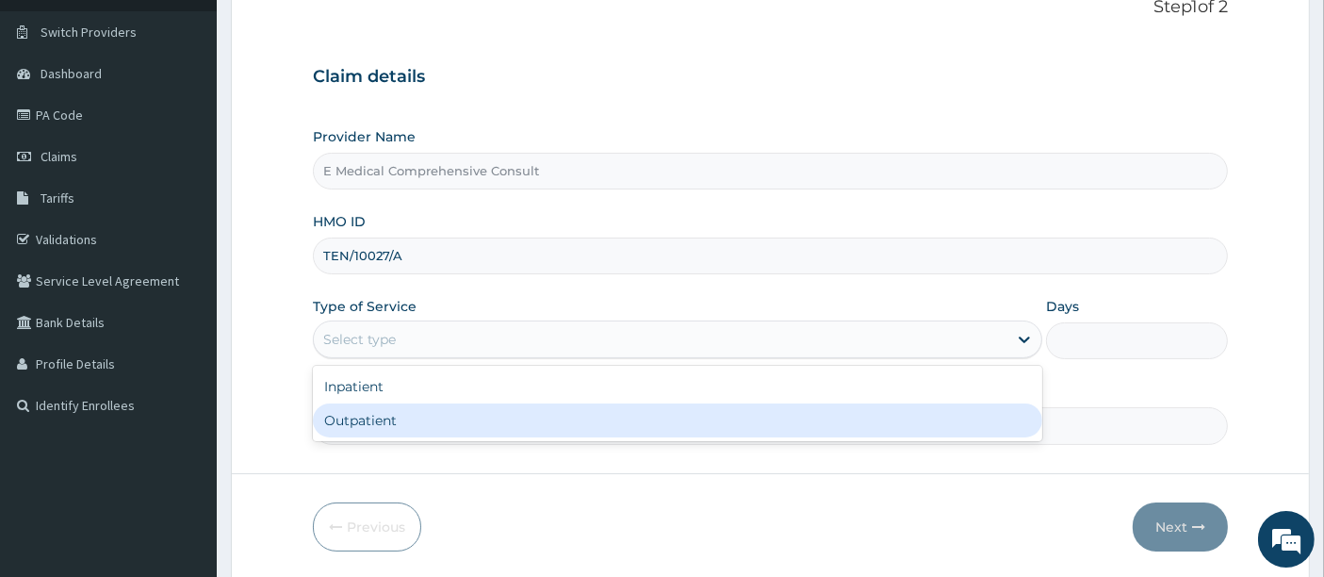
drag, startPoint x: 407, startPoint y: 334, endPoint x: 419, endPoint y: 419, distance: 86.6
click at [419, 358] on div "option Outpatient focused, 2 of 2. 2 results available. Use Up and Down to choo…" at bounding box center [677, 339] width 729 height 38
click at [419, 419] on div "Outpatient" at bounding box center [677, 420] width 729 height 34
type input "1"
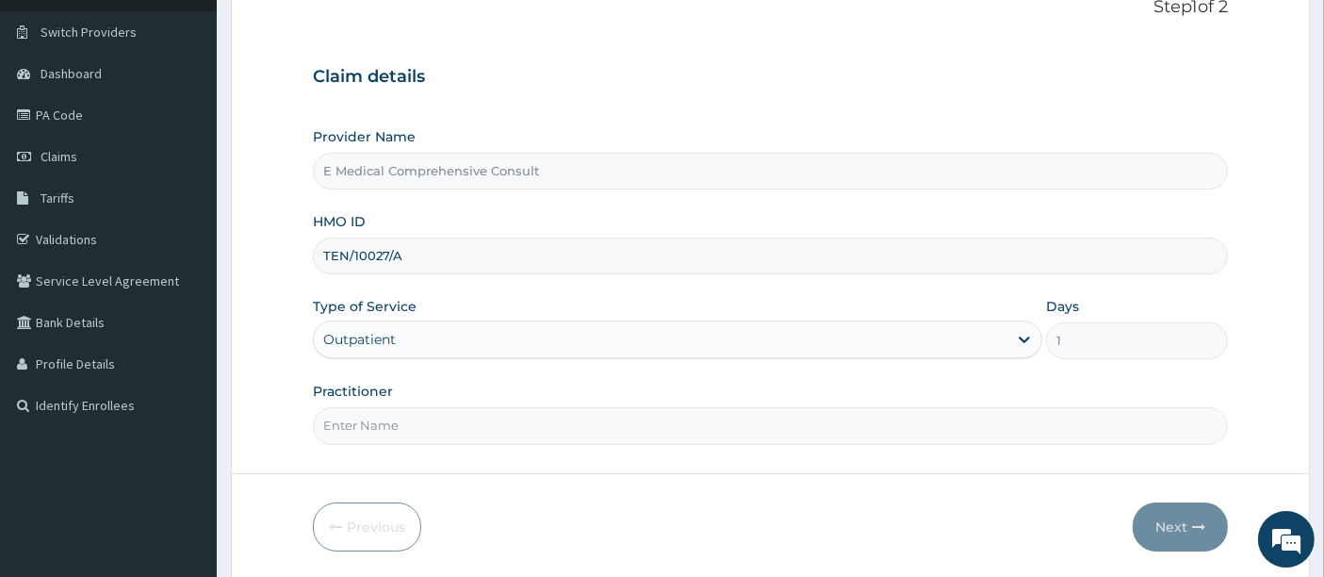
click at [442, 429] on input "Practitioner" at bounding box center [771, 425] width 916 height 37
type input "[PERSON_NAME]"
click at [1175, 513] on button "Next" at bounding box center [1180, 526] width 95 height 49
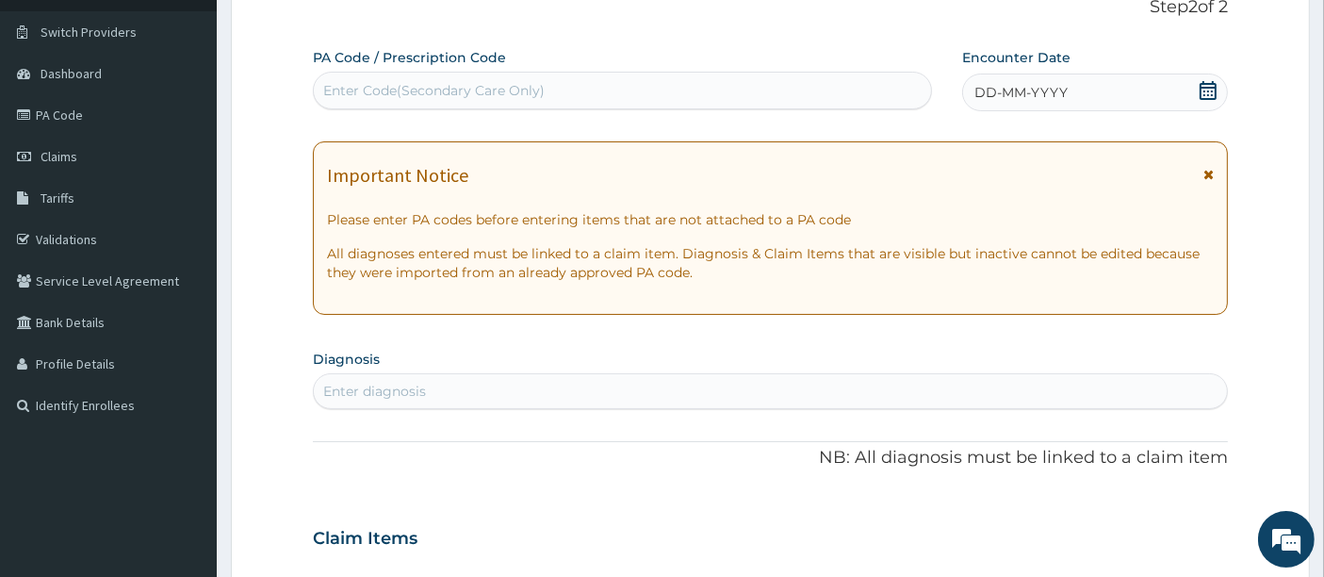
scroll to position [0, 0]
click at [375, 90] on div "Enter Code(Secondary Care Only)" at bounding box center [433, 90] width 221 height 19
paste input "PA/7CBD9A"
type input "PA/7CBD9A"
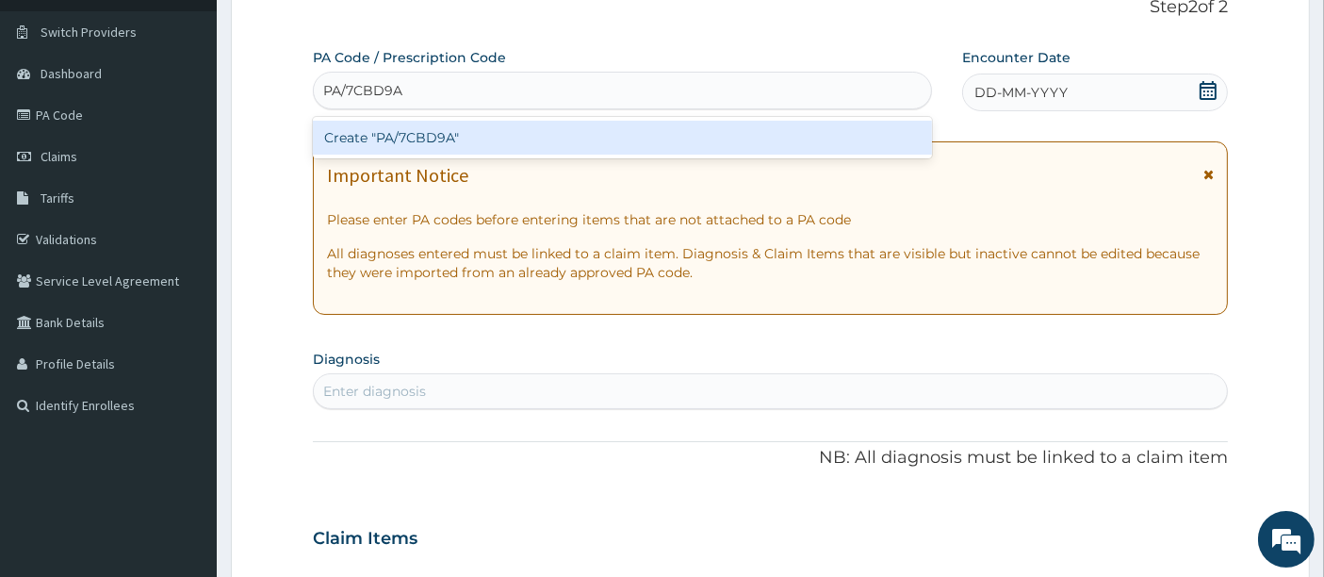
click at [373, 134] on div "Create "PA/7CBD9A"" at bounding box center [623, 138] width 620 height 34
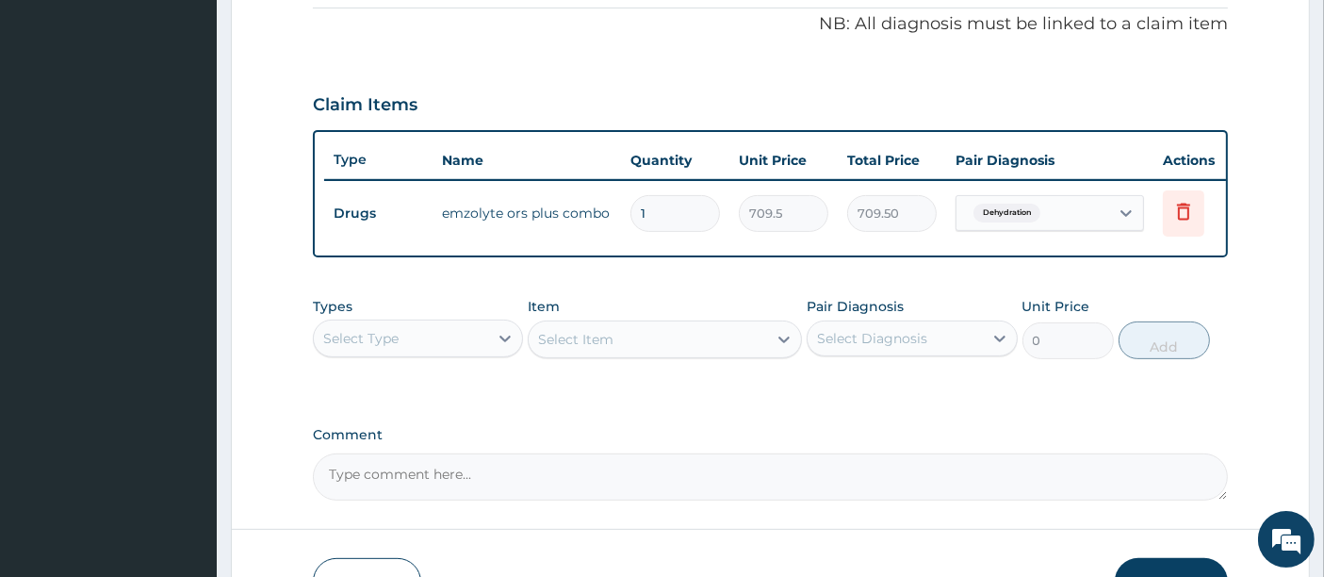
scroll to position [703, 0]
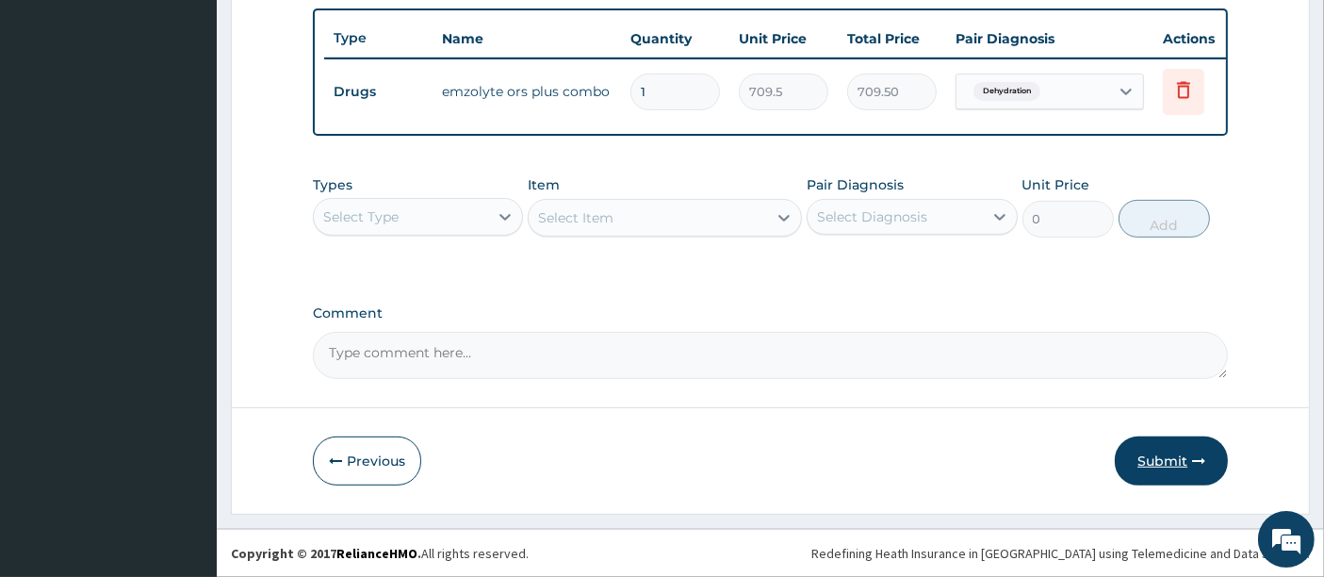
click at [1144, 457] on button "Submit" at bounding box center [1171, 460] width 113 height 49
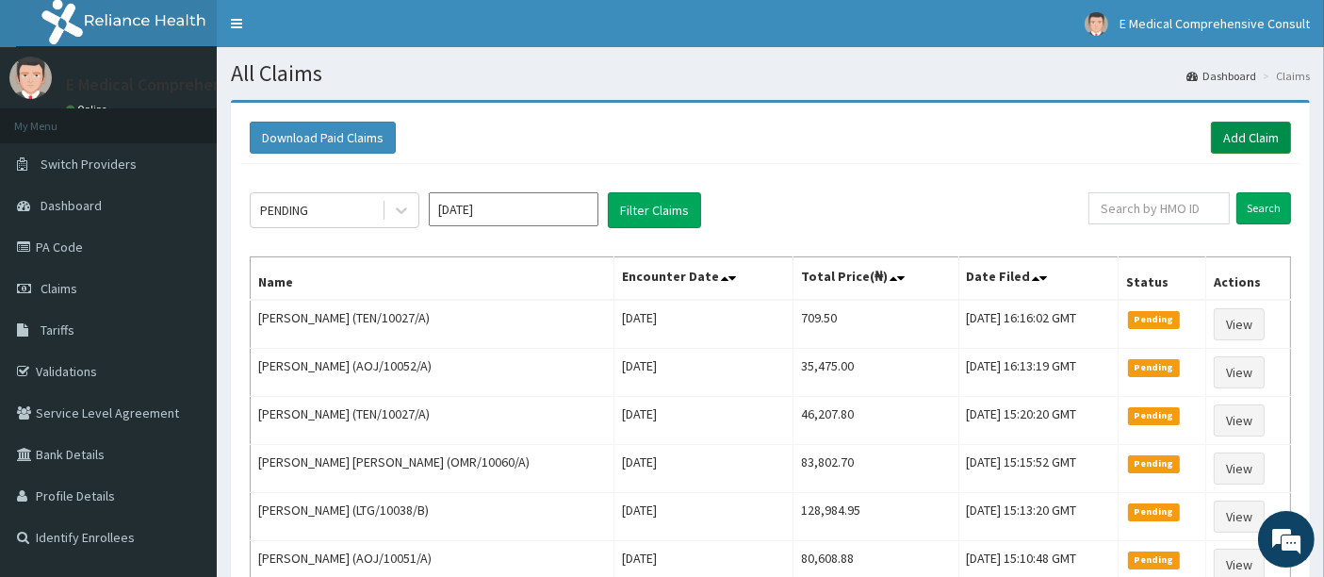
click at [1222, 139] on link "Add Claim" at bounding box center [1251, 138] width 80 height 32
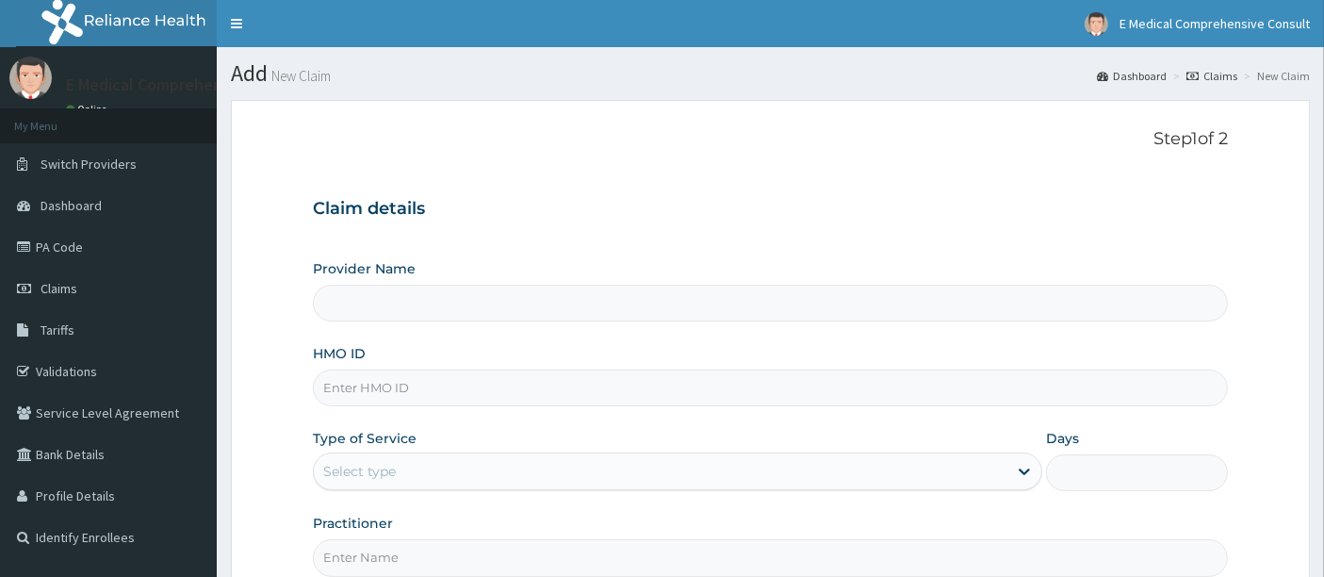
type input "E Medical Comprehensive Consult"
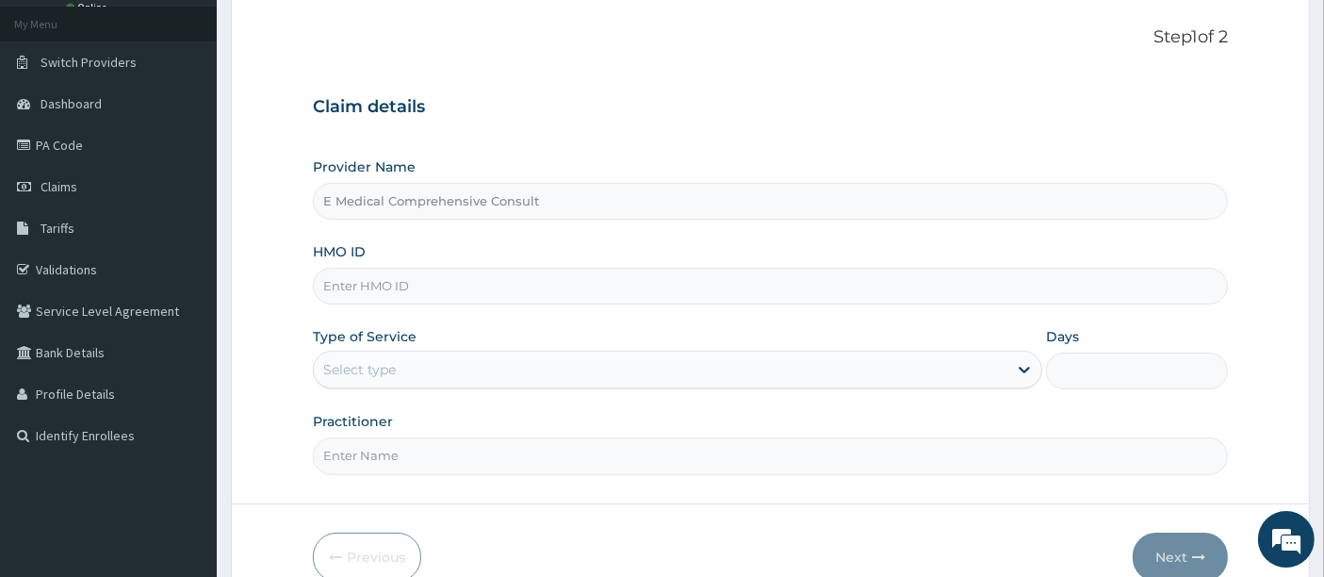
scroll to position [113, 0]
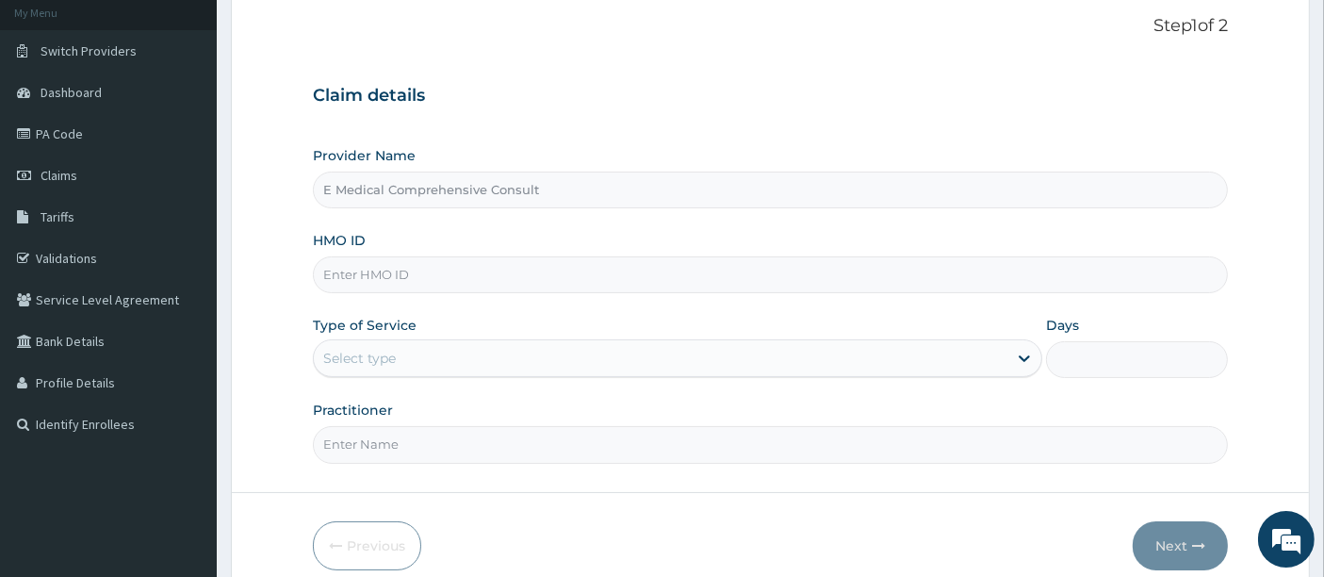
click at [360, 272] on input "HMO ID" at bounding box center [771, 274] width 916 height 37
paste input "BHT/10376/A"
type input "BHT/10376/A"
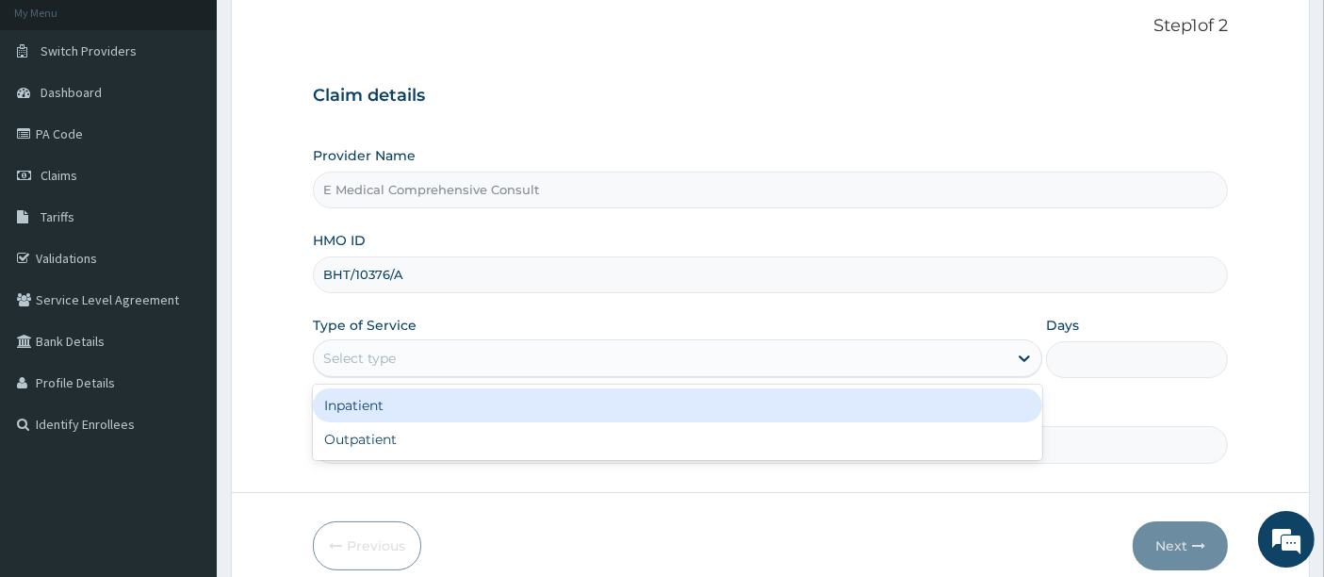
click at [444, 340] on div "Select type" at bounding box center [677, 358] width 729 height 38
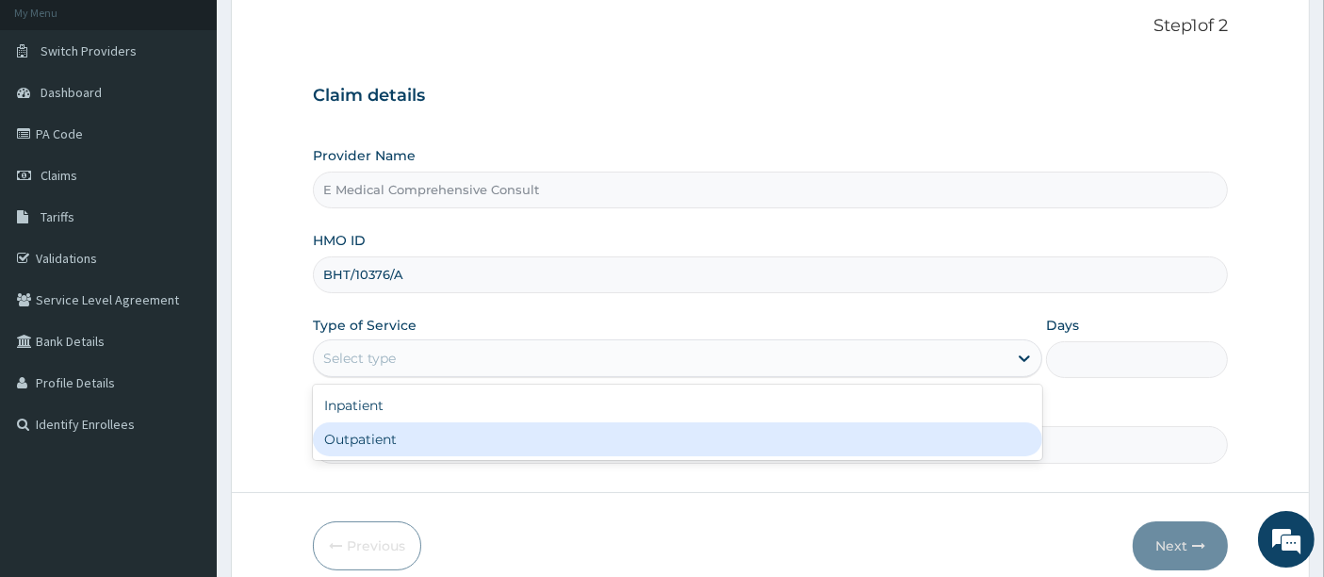
click at [416, 442] on div "Outpatient" at bounding box center [677, 439] width 729 height 34
type input "1"
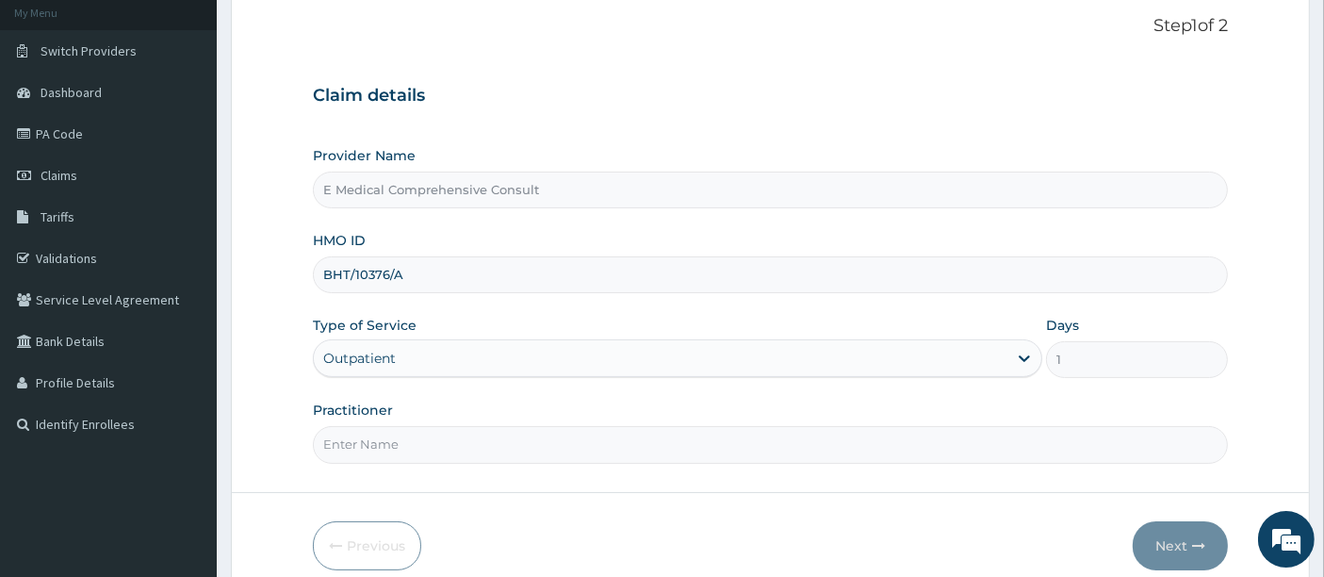
click at [450, 437] on input "Practitioner" at bounding box center [771, 444] width 916 height 37
type input "DR OKAFOR"
click at [1171, 544] on button "Next" at bounding box center [1180, 545] width 95 height 49
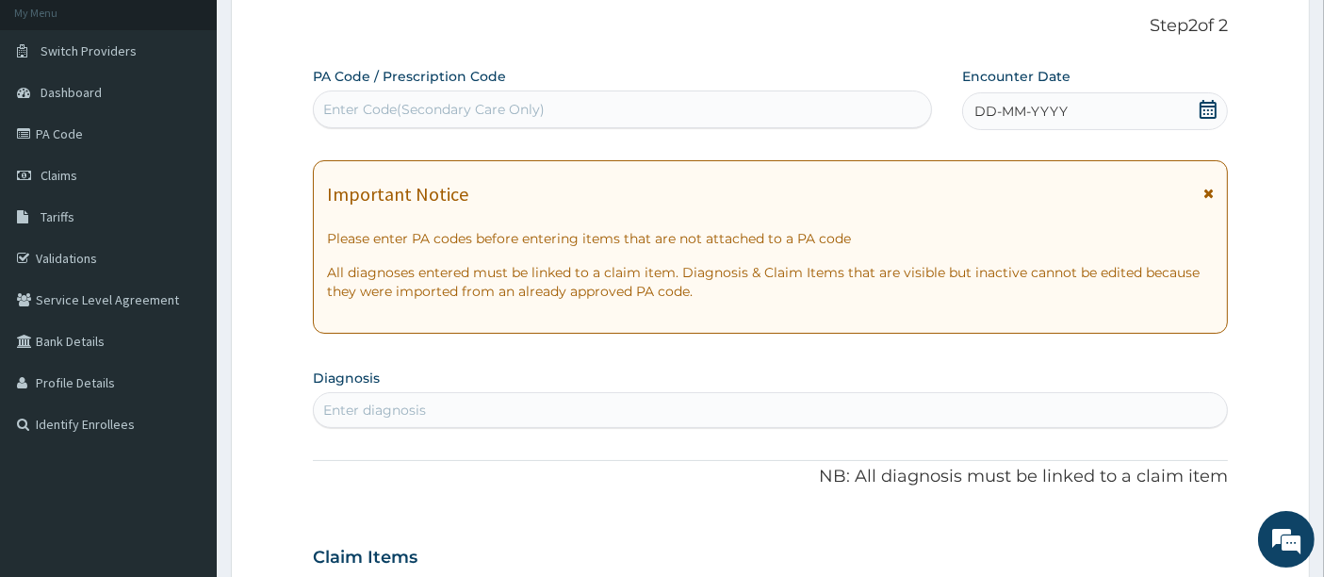
scroll to position [0, 0]
click at [473, 108] on div "Enter Code(Secondary Care Only)" at bounding box center [433, 109] width 221 height 19
paste input "PA/5F0ADD"
type input "PA/5F0ADD"
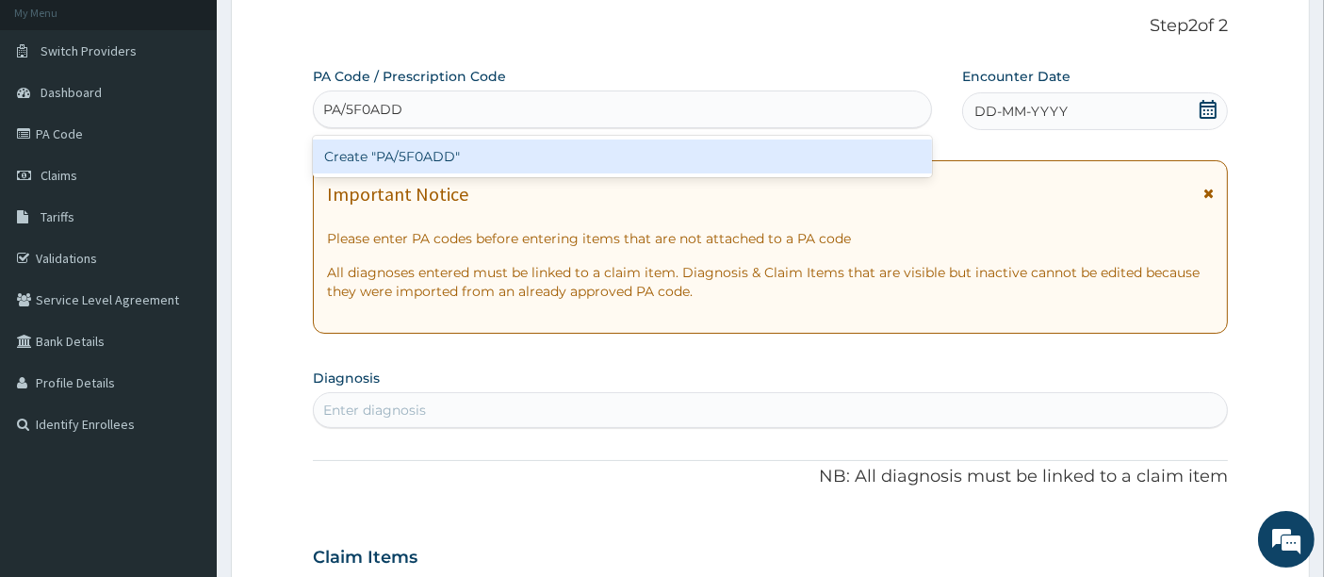
click at [483, 148] on div "Create "PA/5F0ADD"" at bounding box center [623, 156] width 620 height 34
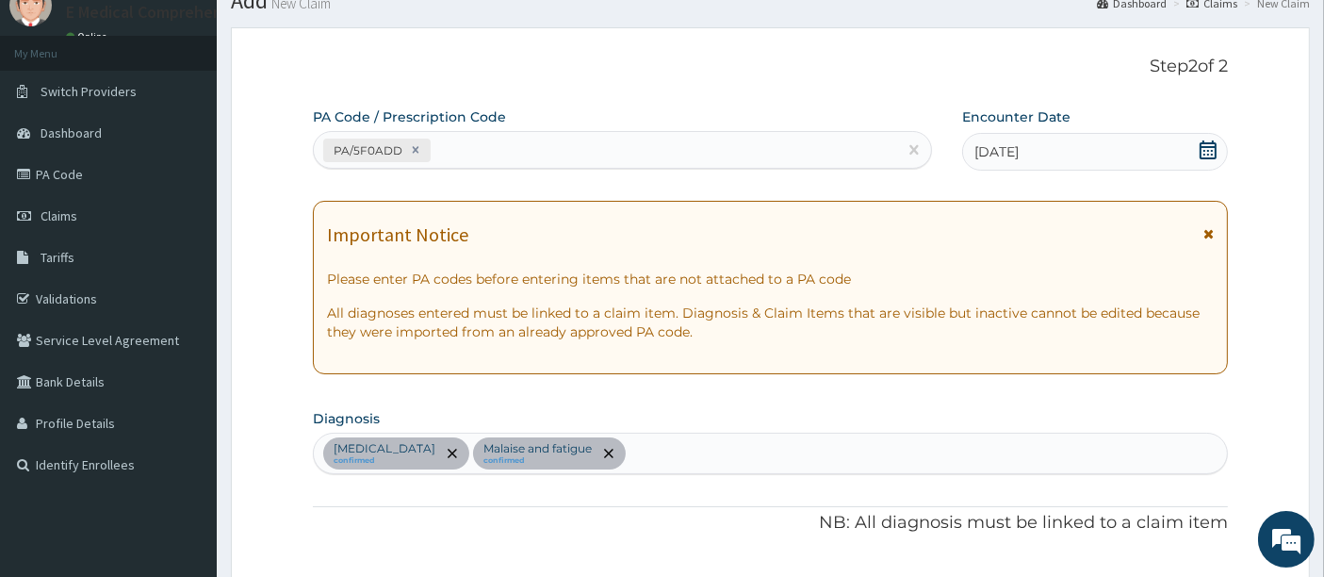
scroll to position [72, 0]
click at [513, 149] on div "PA/5F0ADD" at bounding box center [606, 151] width 584 height 31
paste input "PA/32AA84"
type input "PA/32AA84"
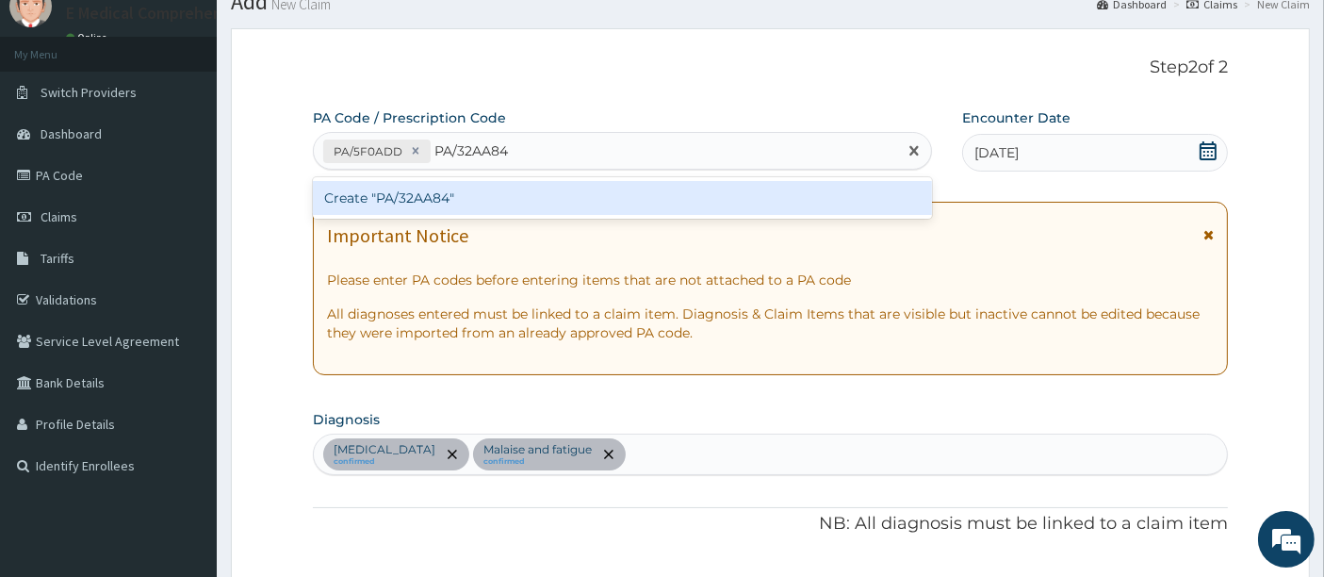
click at [489, 199] on div "Create "PA/32AA84"" at bounding box center [623, 198] width 620 height 34
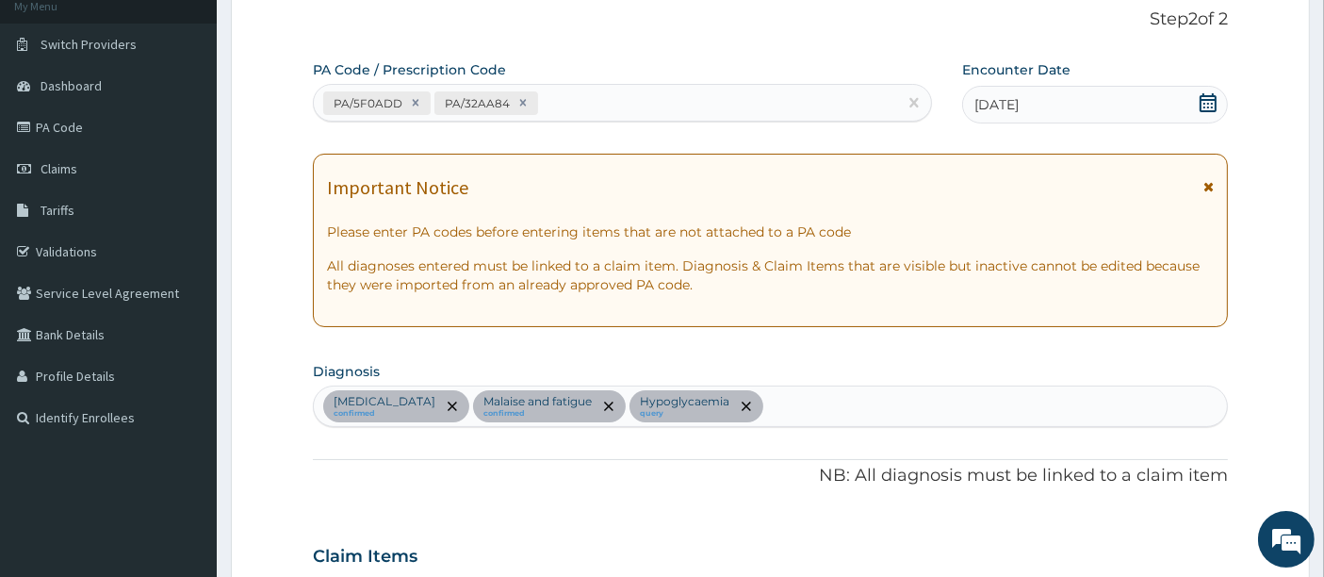
scroll to position [121, 0]
click at [584, 108] on div "PA/5F0ADD PA/32AA84" at bounding box center [606, 102] width 584 height 31
paste input "PA/C059E4"
type input "PA/C059E4"
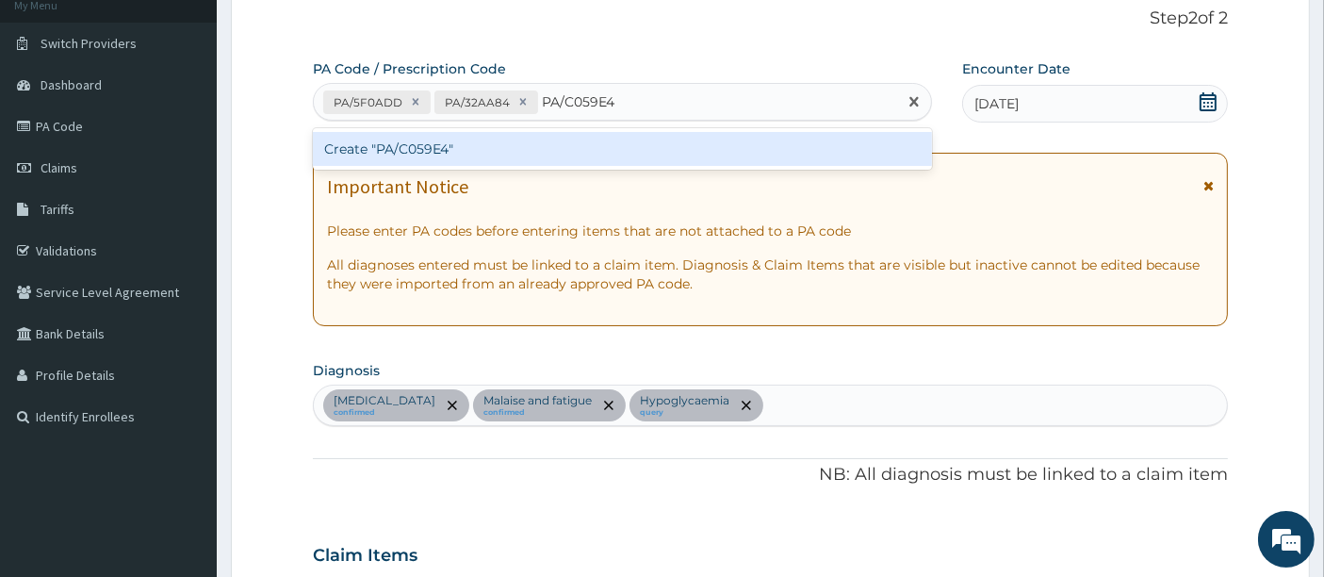
click at [554, 158] on div "Create "PA/C059E4"" at bounding box center [623, 149] width 620 height 34
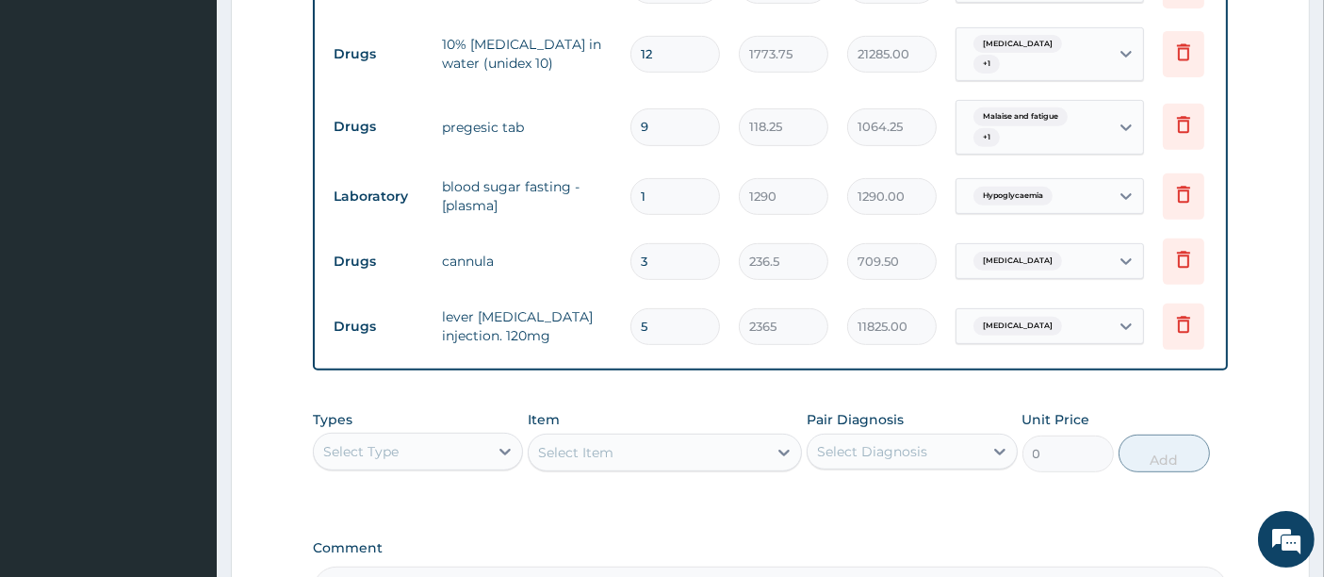
scroll to position [802, 0]
click at [706, 456] on div "Select Item" at bounding box center [665, 450] width 274 height 38
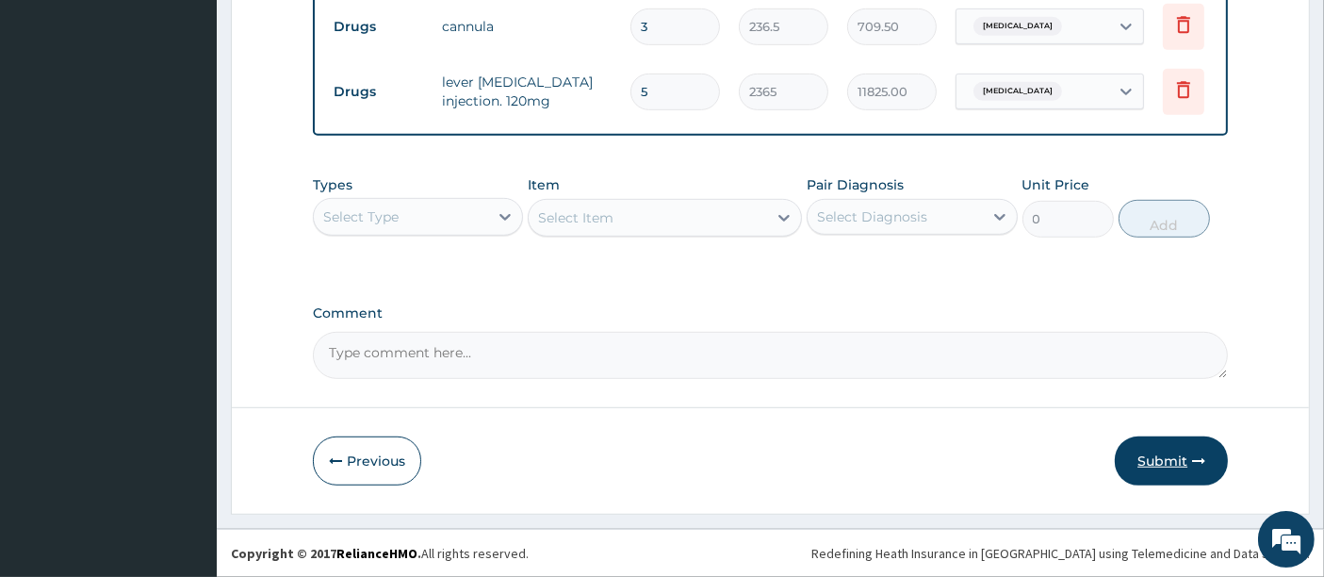
click at [1156, 457] on button "Submit" at bounding box center [1171, 460] width 113 height 49
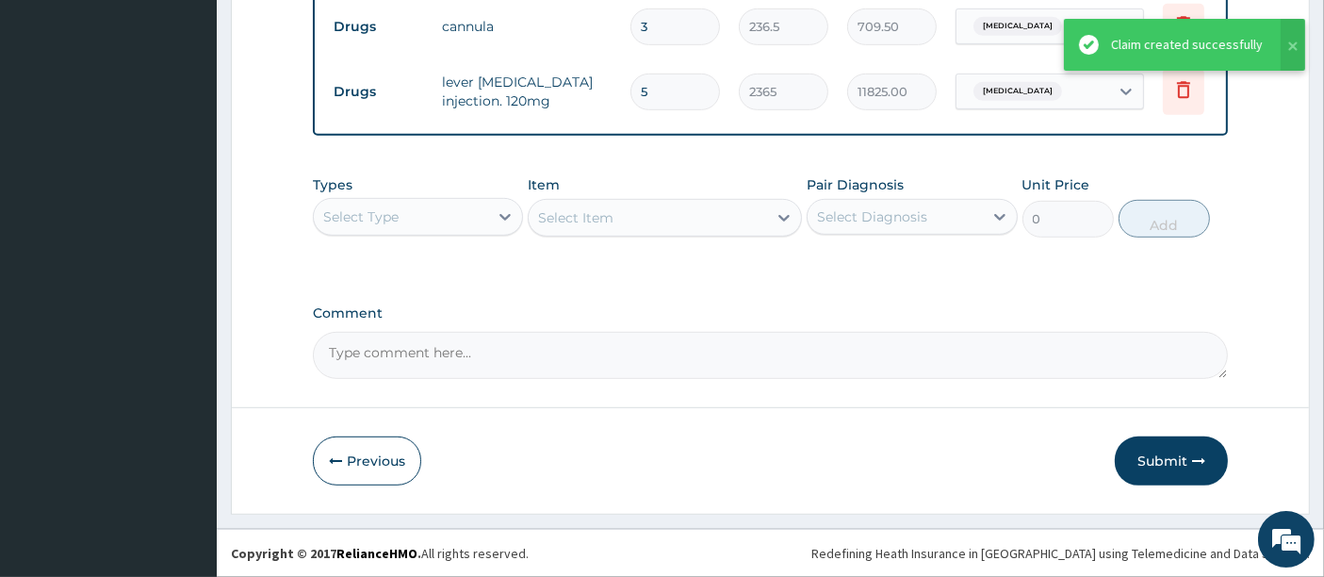
scroll to position [811, 0]
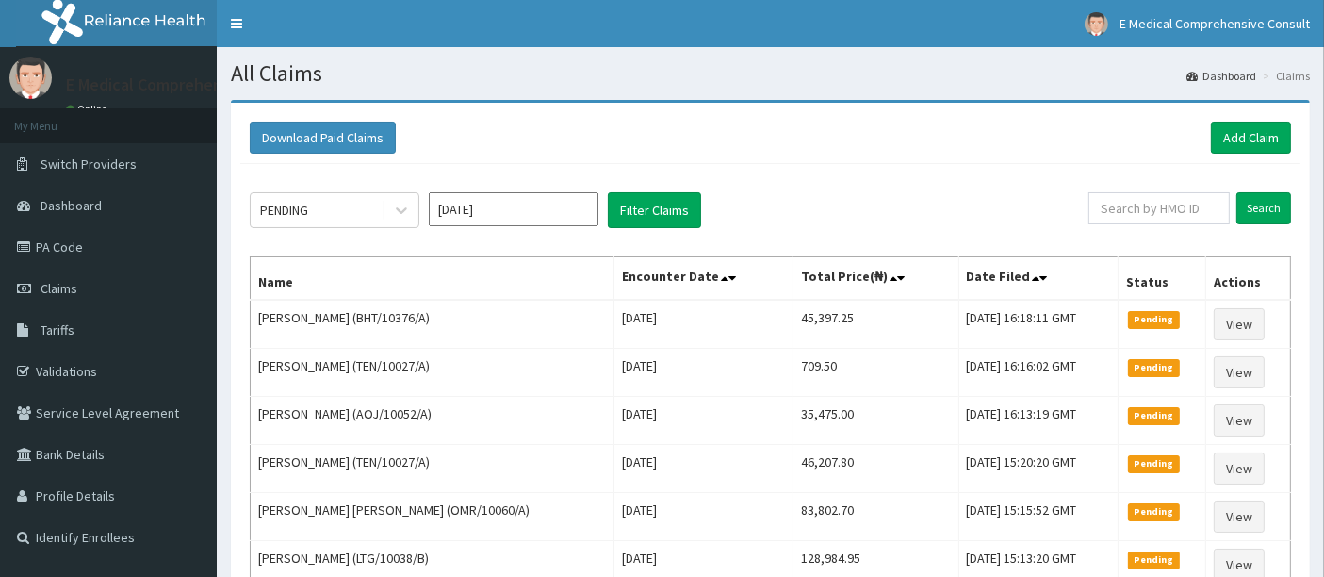
scroll to position [1, 0]
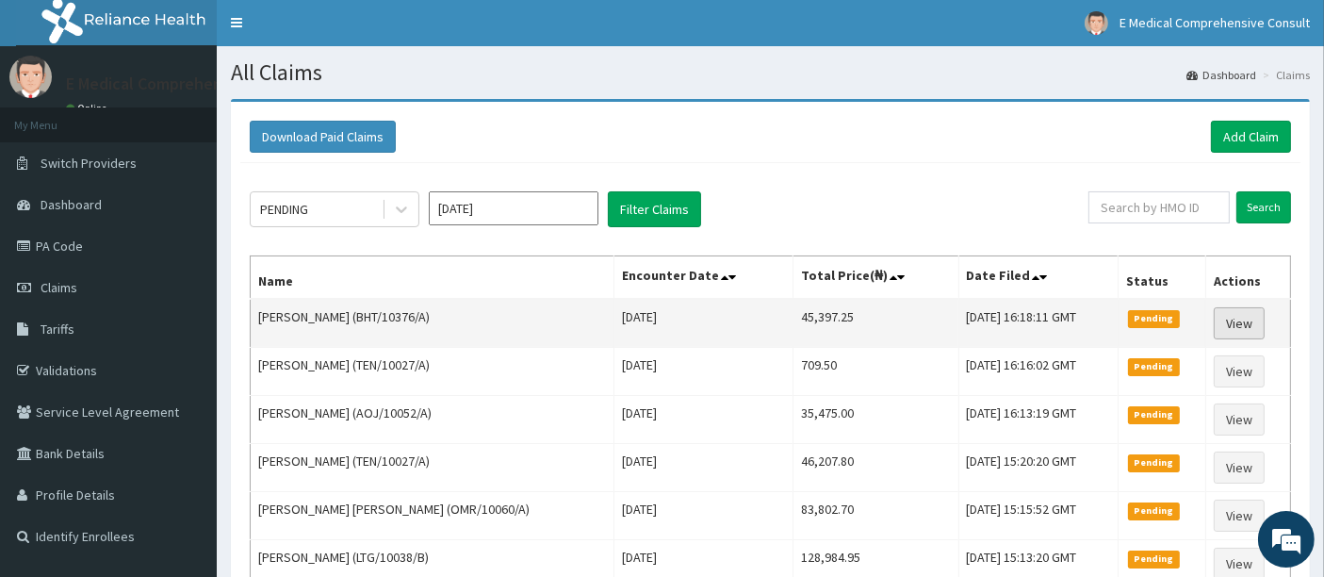
click at [1241, 316] on link "View" at bounding box center [1239, 323] width 51 height 32
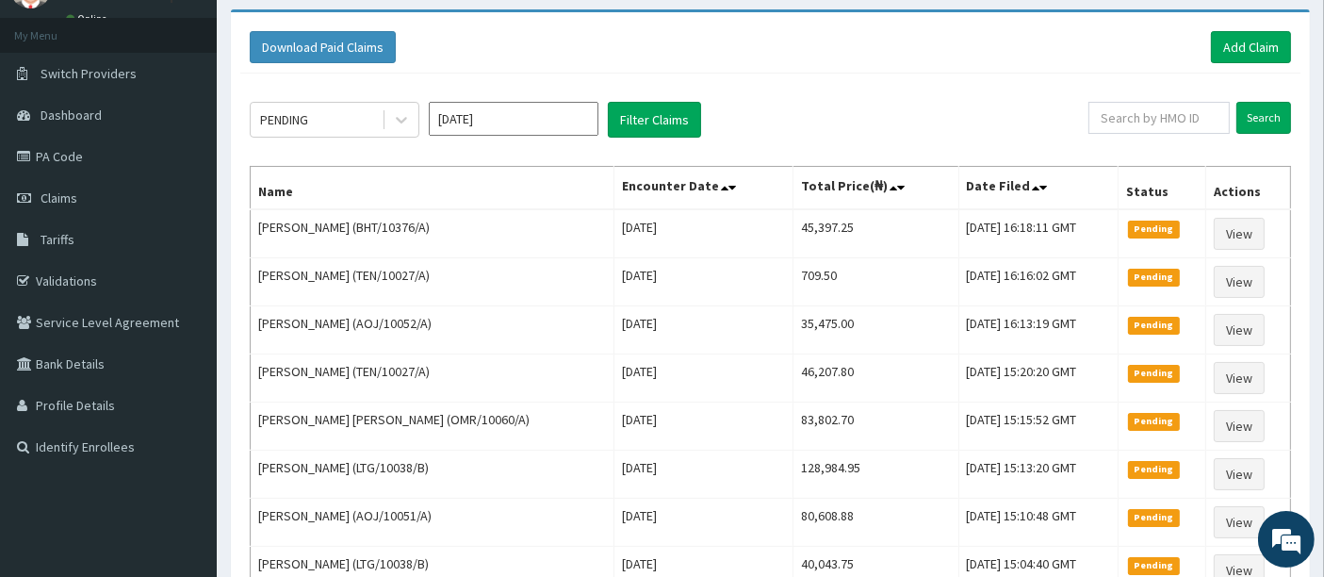
scroll to position [89, 0]
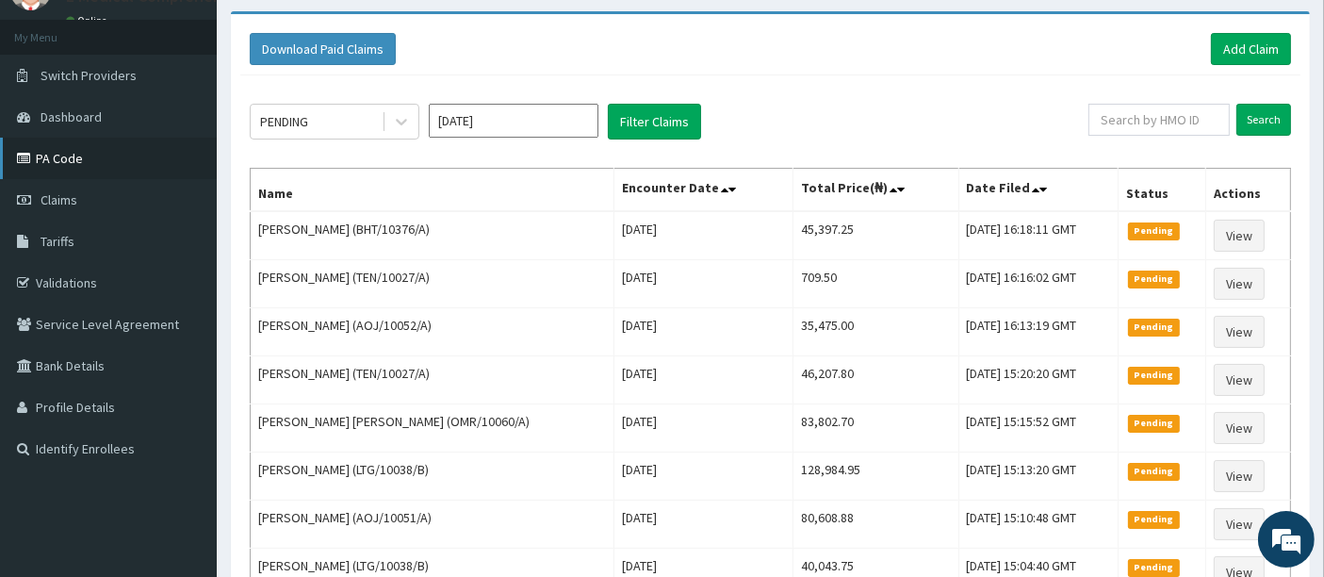
click at [77, 155] on link "PA Code" at bounding box center [108, 158] width 217 height 41
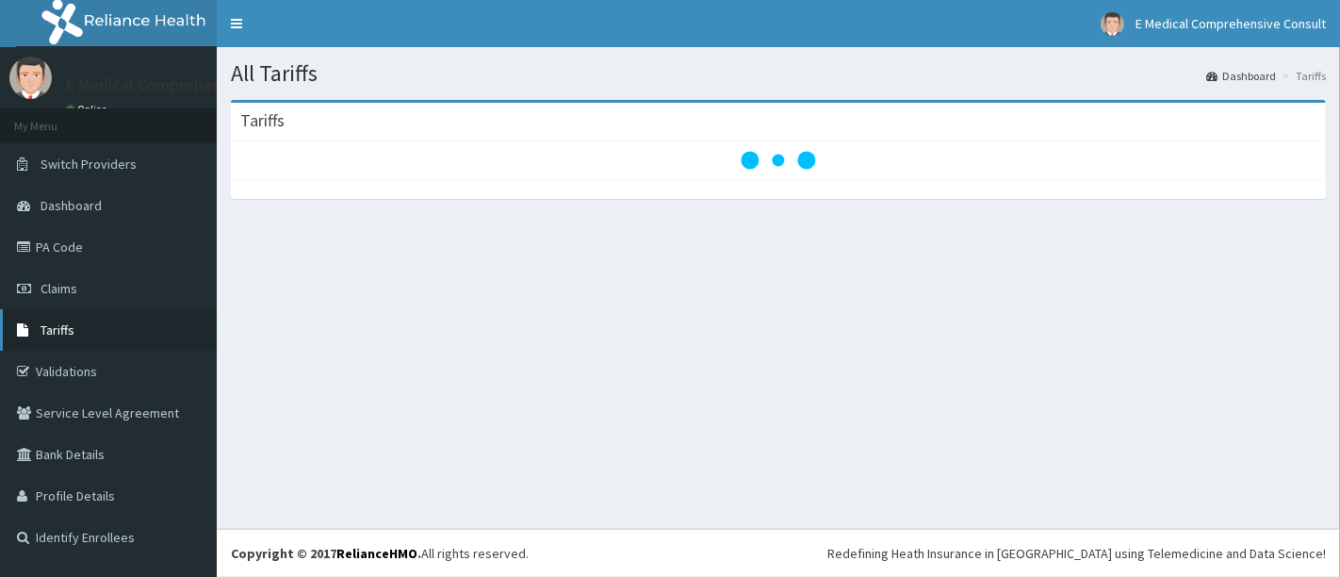
click at [70, 321] on span "Tariffs" at bounding box center [58, 329] width 34 height 17
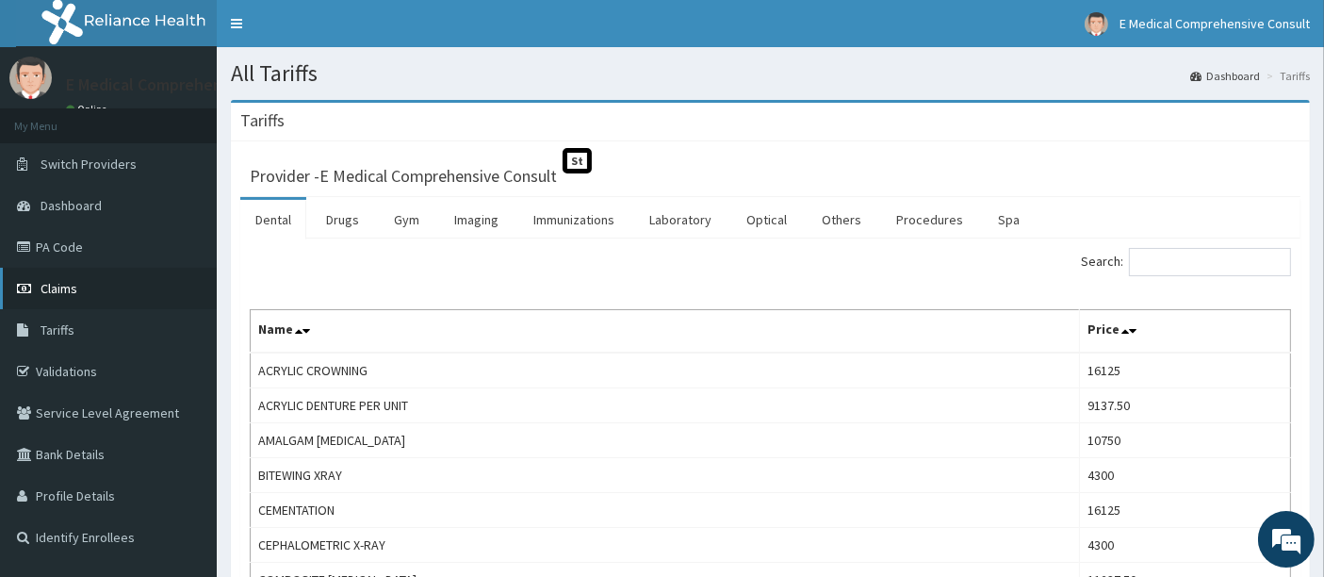
click at [94, 279] on link "Claims" at bounding box center [108, 288] width 217 height 41
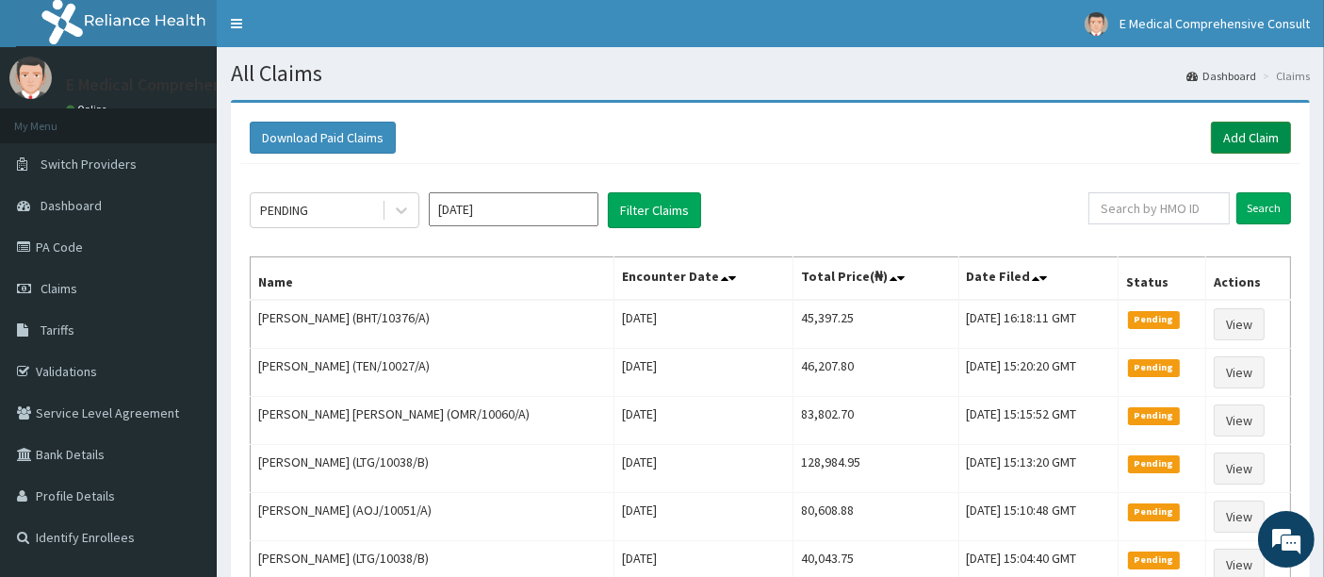
click at [1234, 136] on link "Add Claim" at bounding box center [1251, 138] width 80 height 32
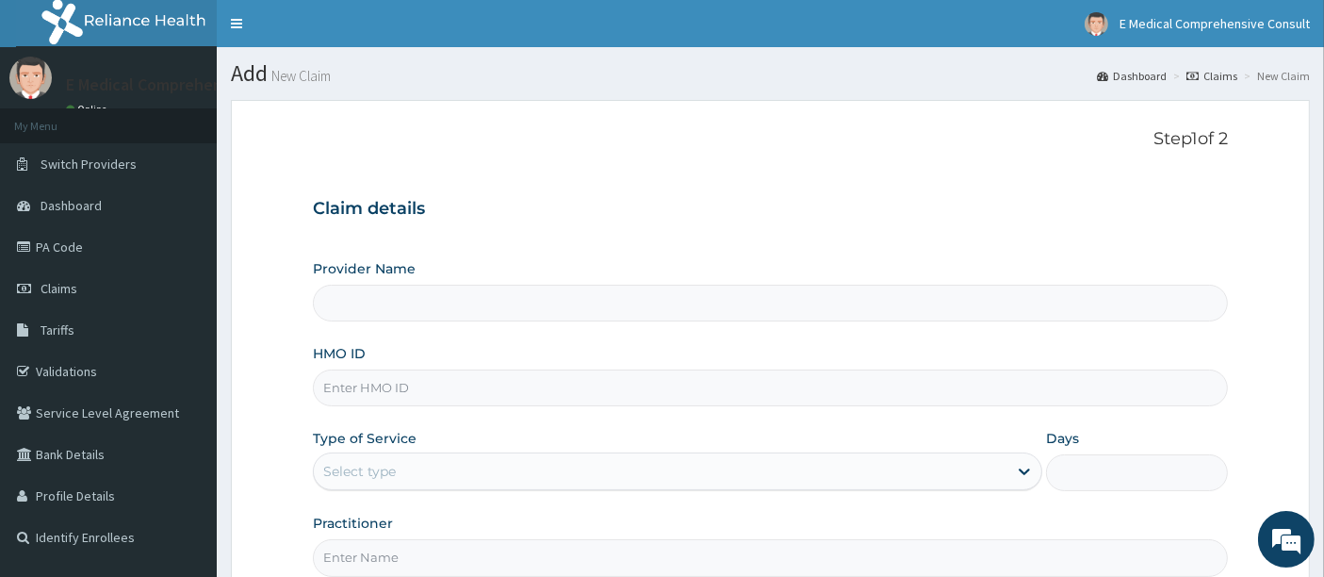
type input "E Medical Comprehensive Consult"
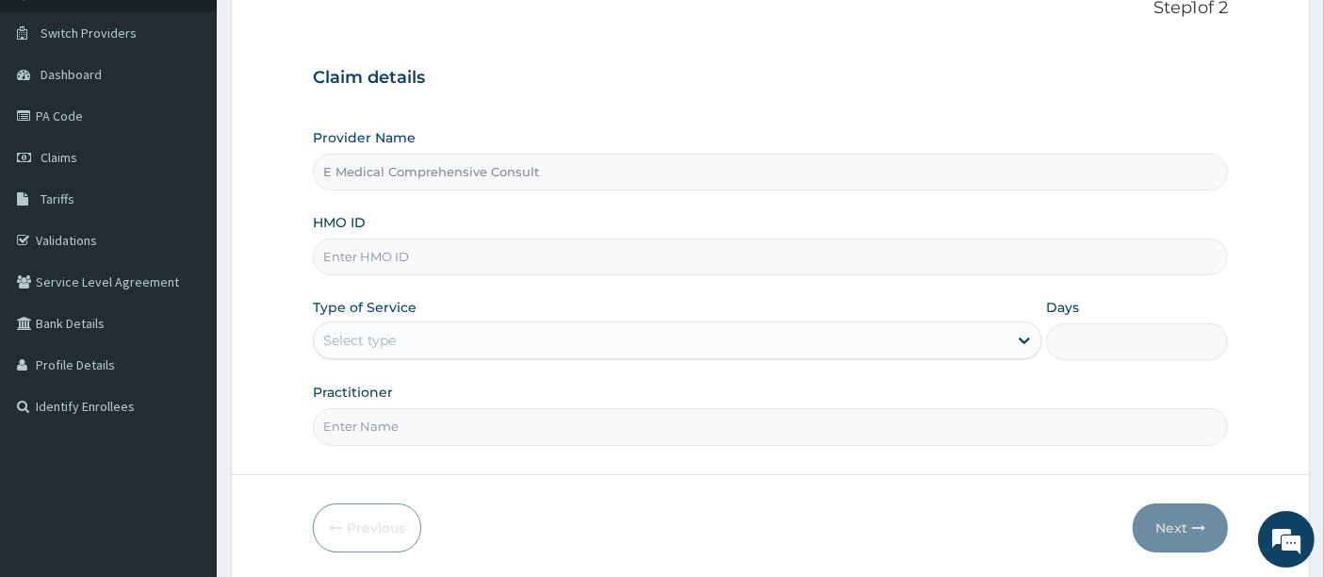
scroll to position [151, 0]
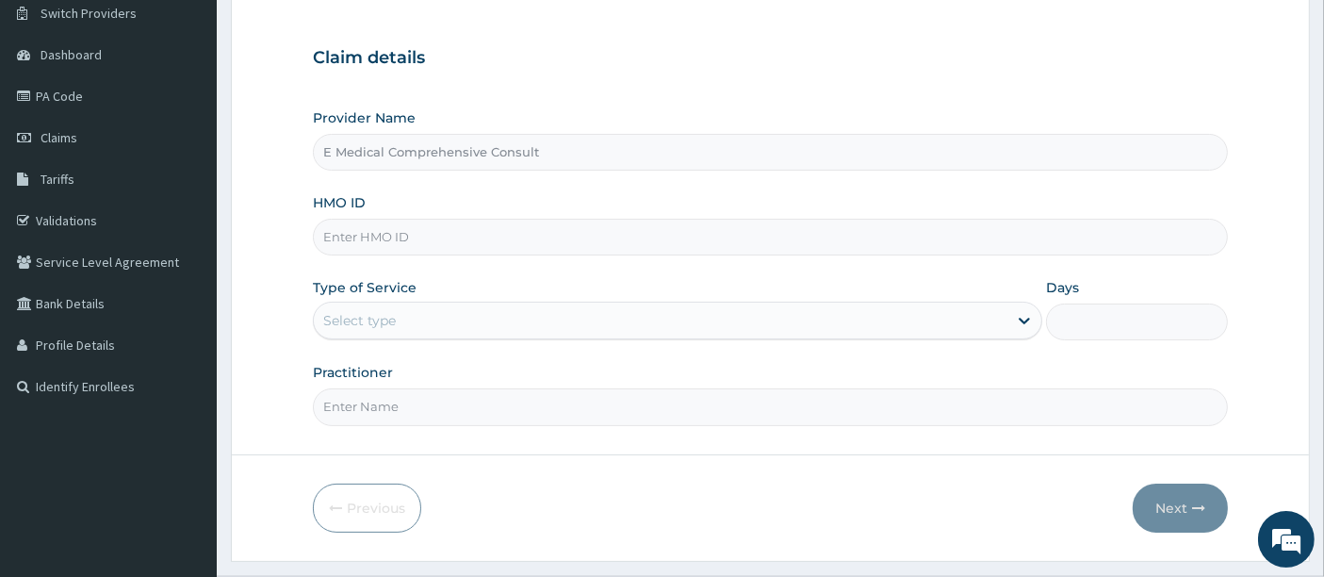
click at [397, 234] on input "HMO ID" at bounding box center [771, 237] width 916 height 37
paste input "BHT/10376/A"
type input "BHT/10376/A"
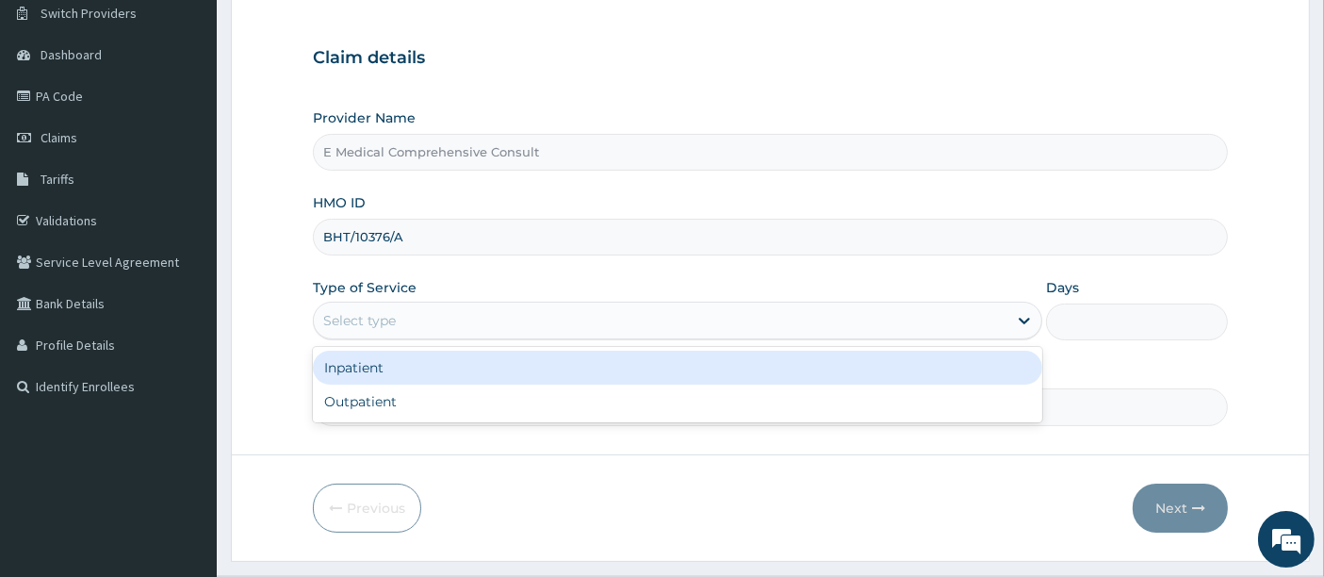
click at [480, 305] on div "Select type" at bounding box center [661, 320] width 694 height 30
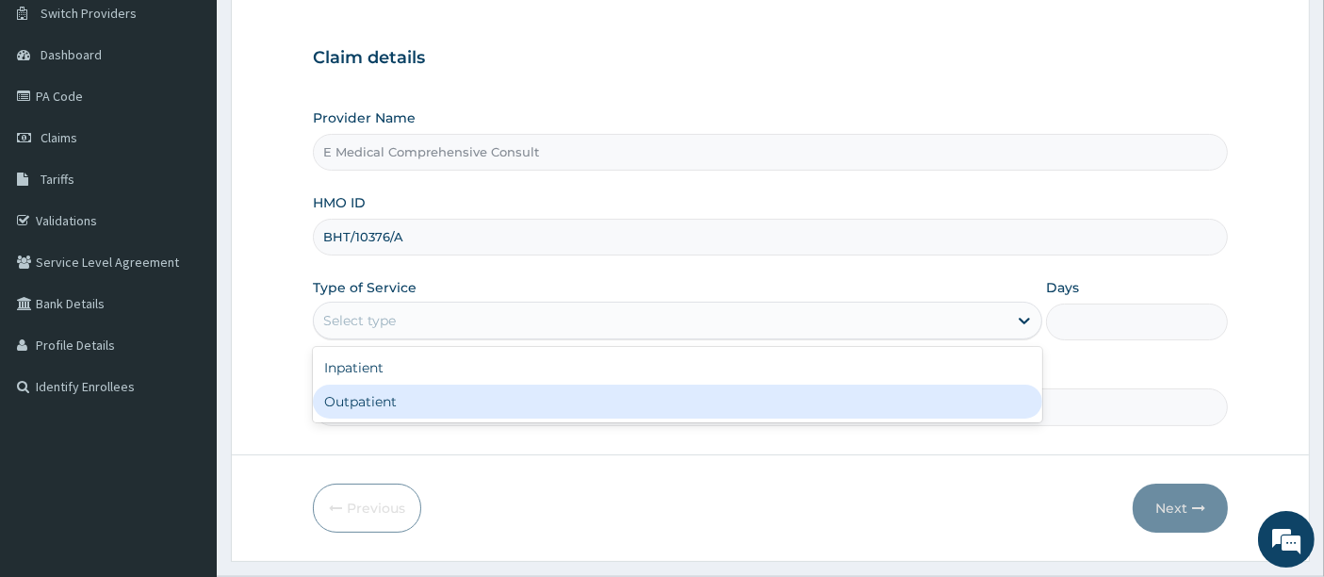
click at [401, 404] on div "Outpatient" at bounding box center [677, 402] width 729 height 34
type input "1"
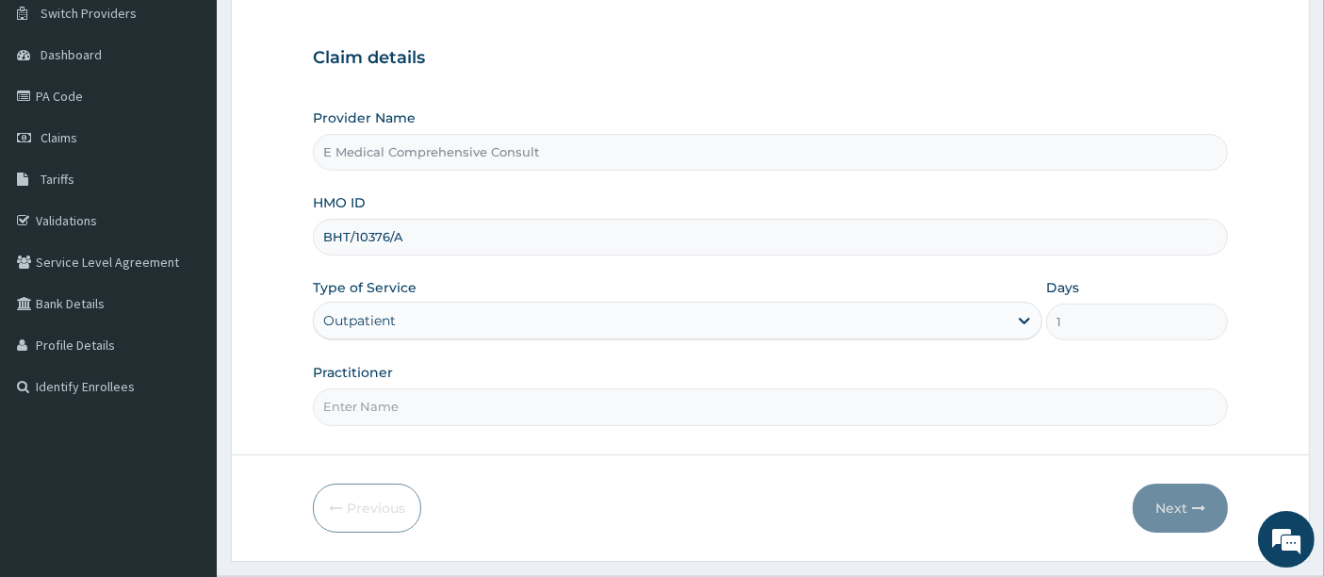
click at [447, 405] on input "Practitioner" at bounding box center [771, 406] width 916 height 37
type input "[PERSON_NAME]"
click at [1163, 496] on button "Next" at bounding box center [1180, 507] width 95 height 49
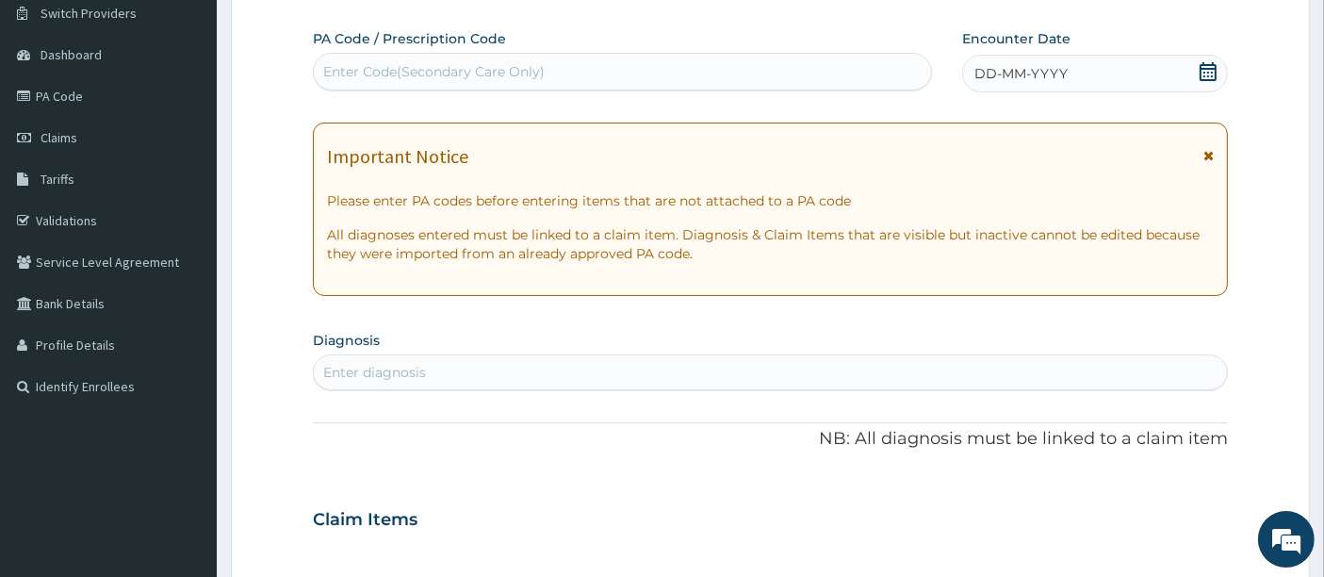
scroll to position [0, 0]
click at [528, 71] on div "Enter Code(Secondary Care Only)" at bounding box center [433, 71] width 221 height 19
paste input "PA/86A76E"
type input "PA/86A76E"
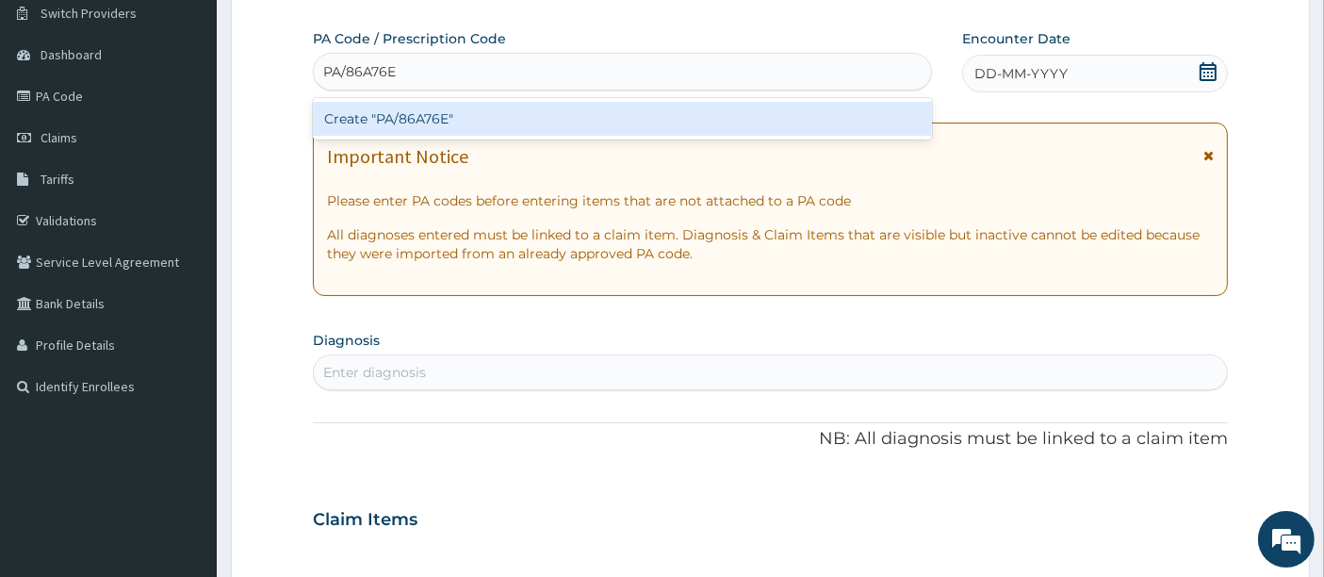
click at [466, 118] on div "Create "PA/86A76E"" at bounding box center [623, 119] width 620 height 34
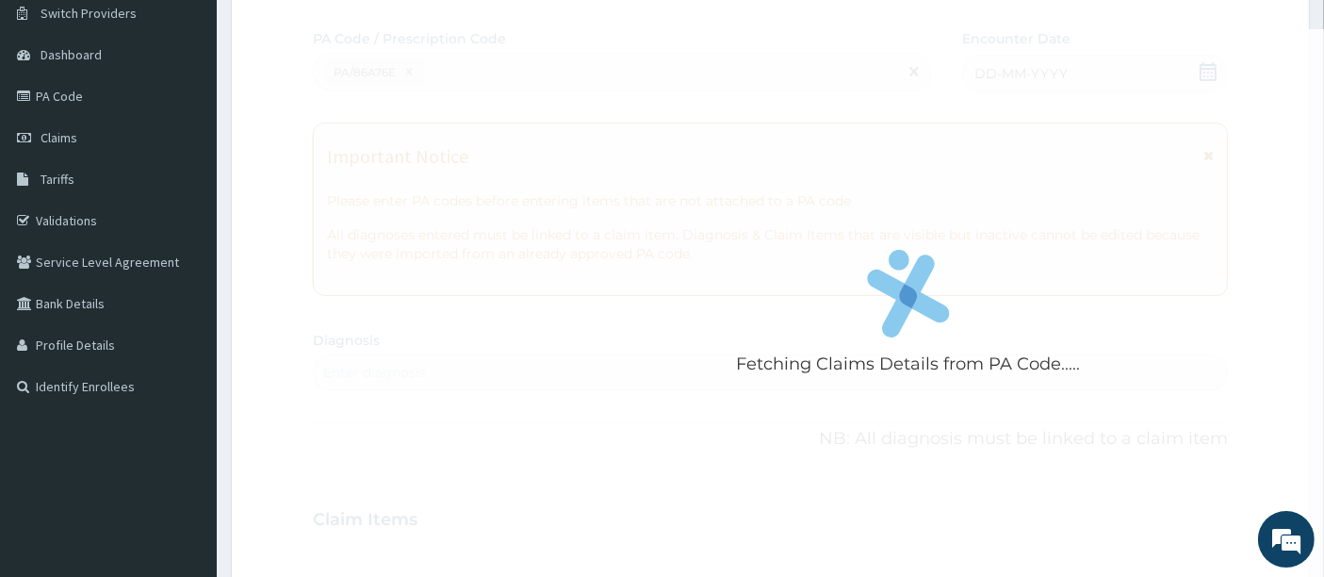
scroll to position [688, 0]
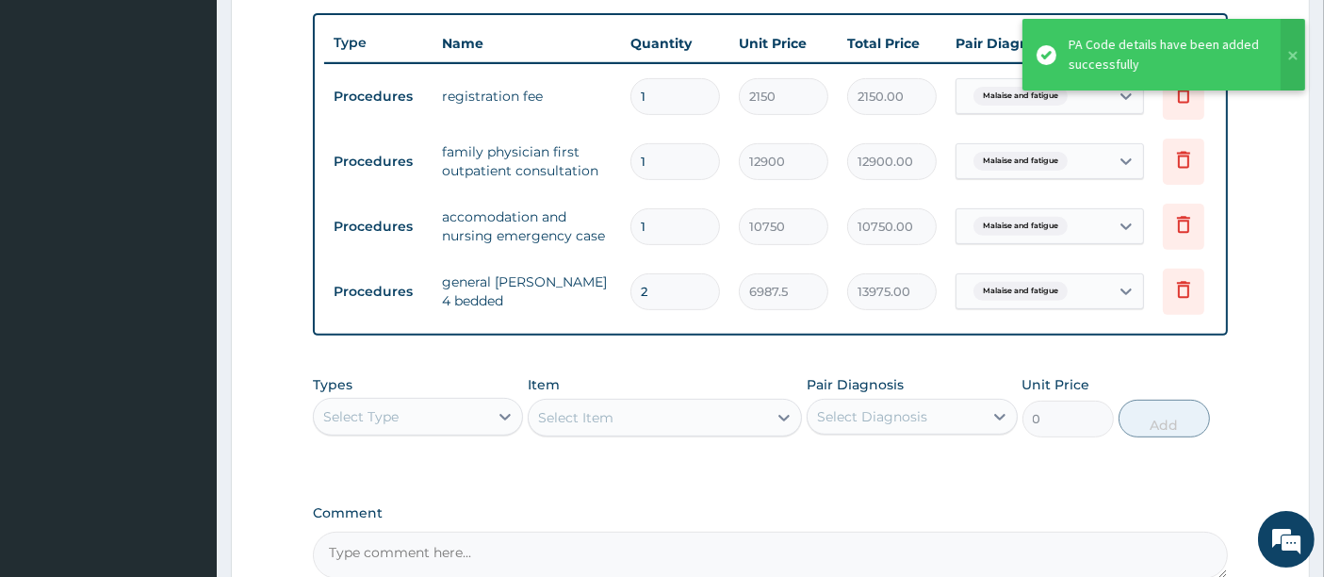
type input "0"
type input "0.00"
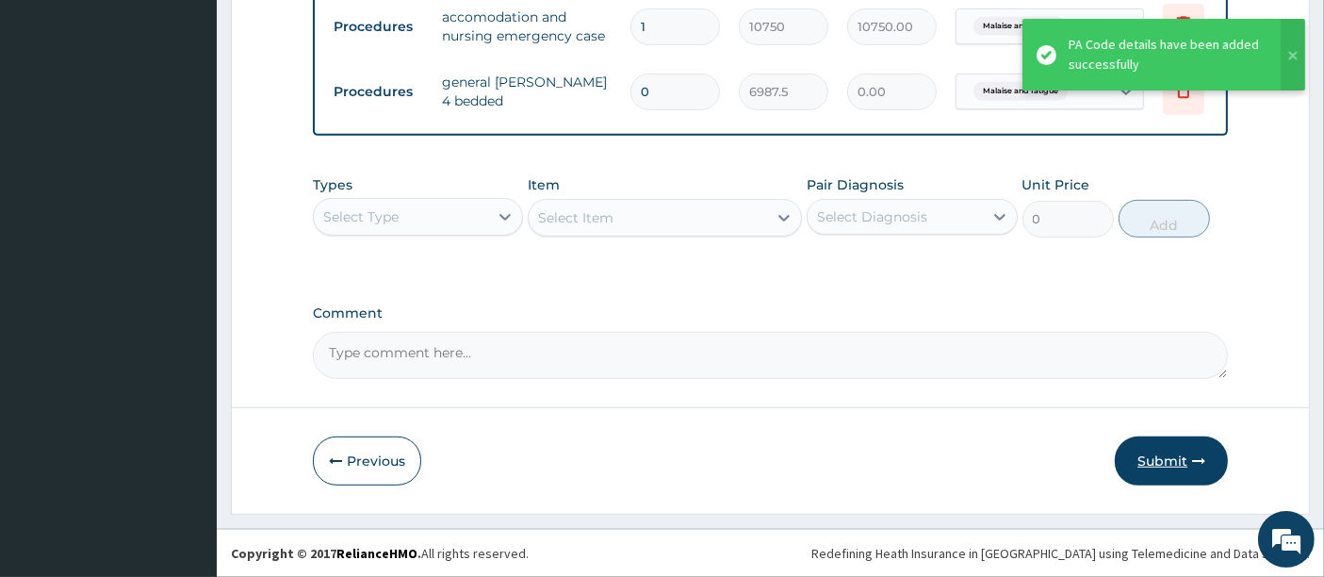
click at [1153, 459] on button "Submit" at bounding box center [1171, 460] width 113 height 49
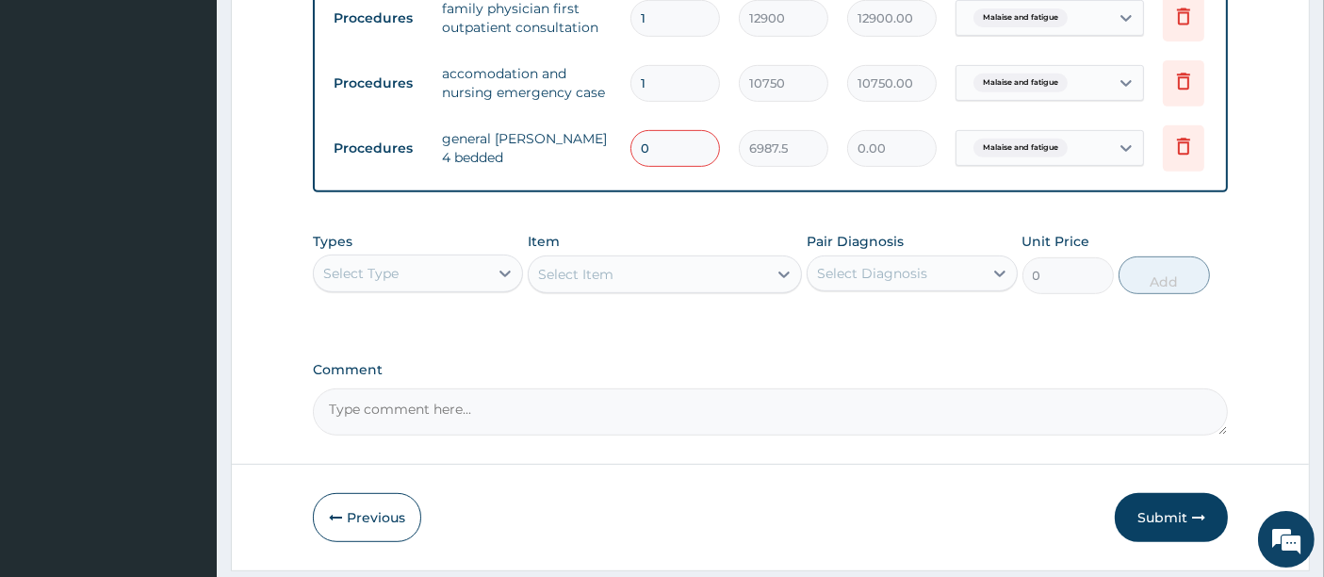
scroll to position [831, 0]
click at [658, 143] on input "0" at bounding box center [675, 148] width 90 height 37
type input "02"
type input "13975.00"
type input "0"
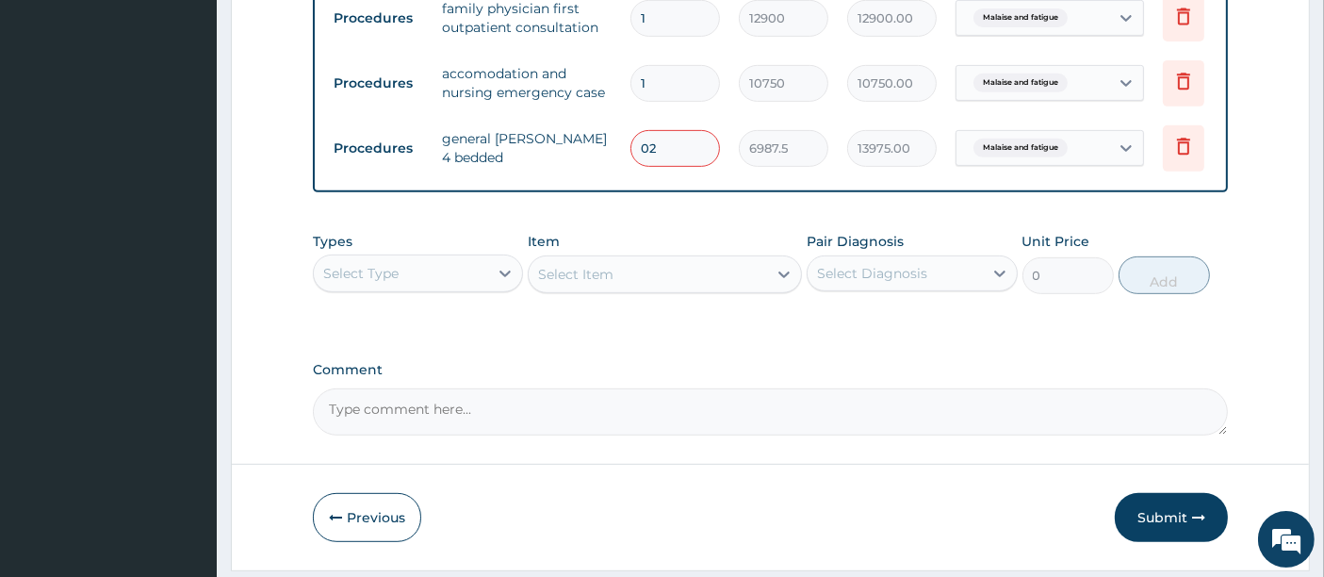
type input "0.00"
type input "2"
type input "13975.00"
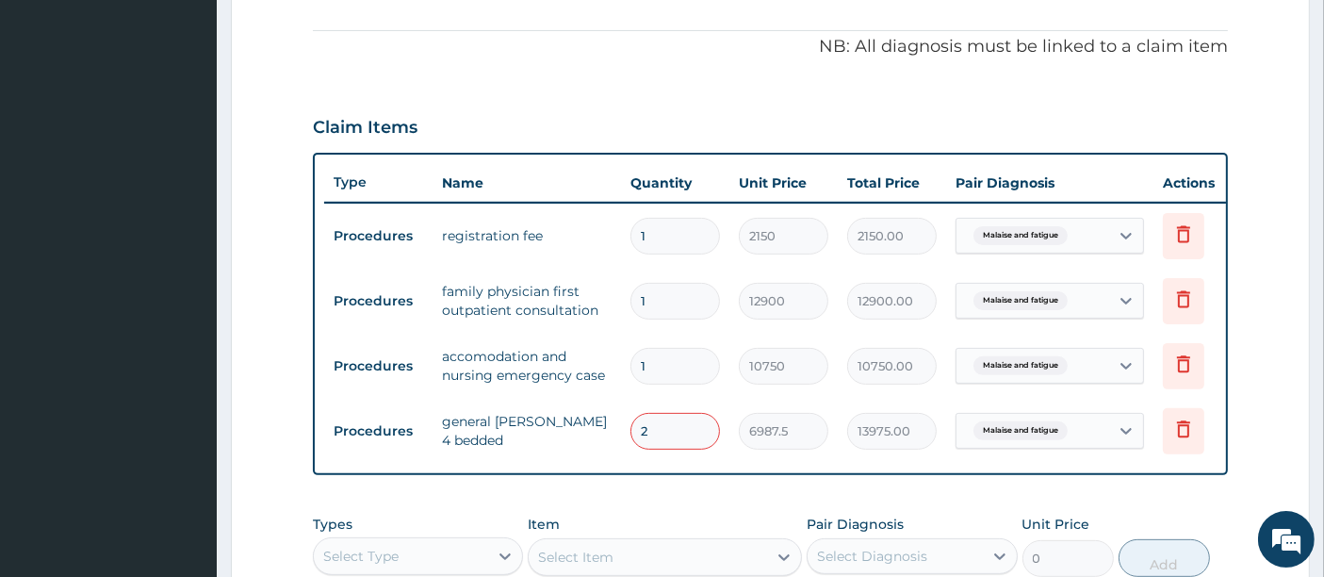
scroll to position [665, 0]
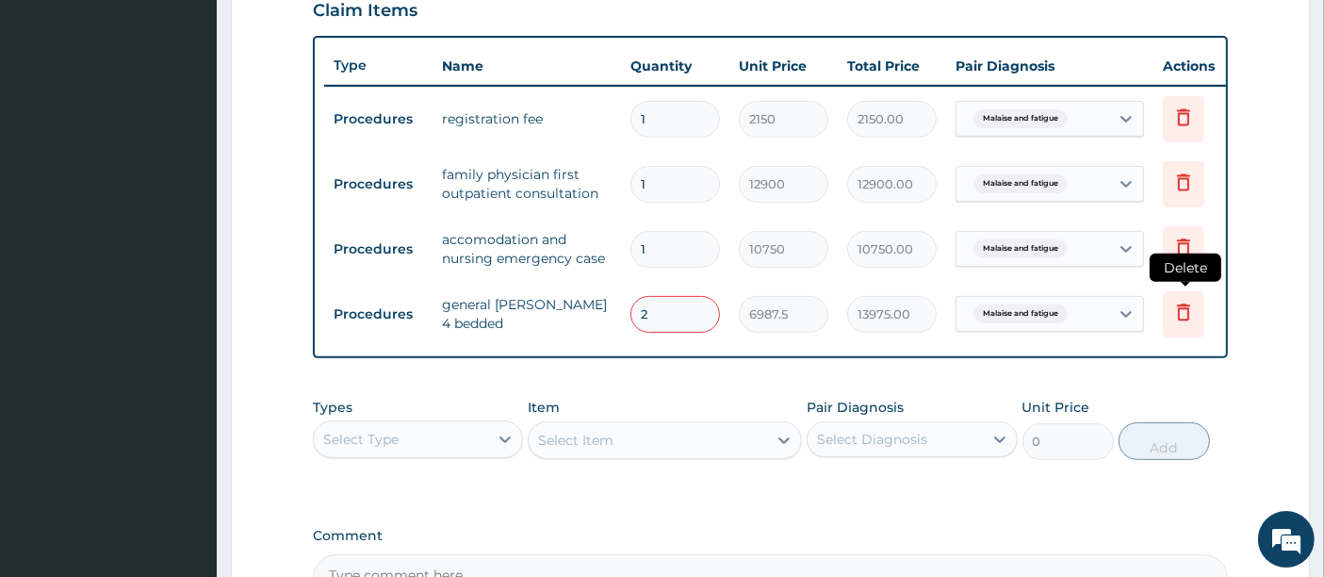
type input "2"
click at [1185, 311] on icon at bounding box center [1183, 312] width 23 height 23
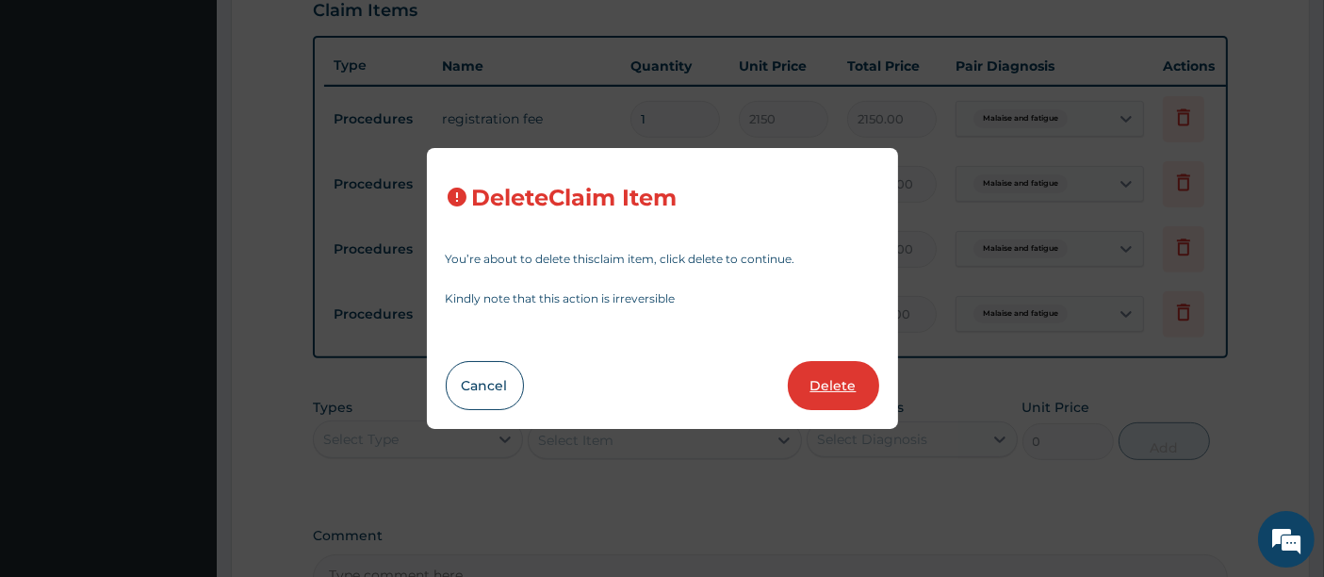
click at [823, 388] on button "Delete" at bounding box center [833, 385] width 91 height 49
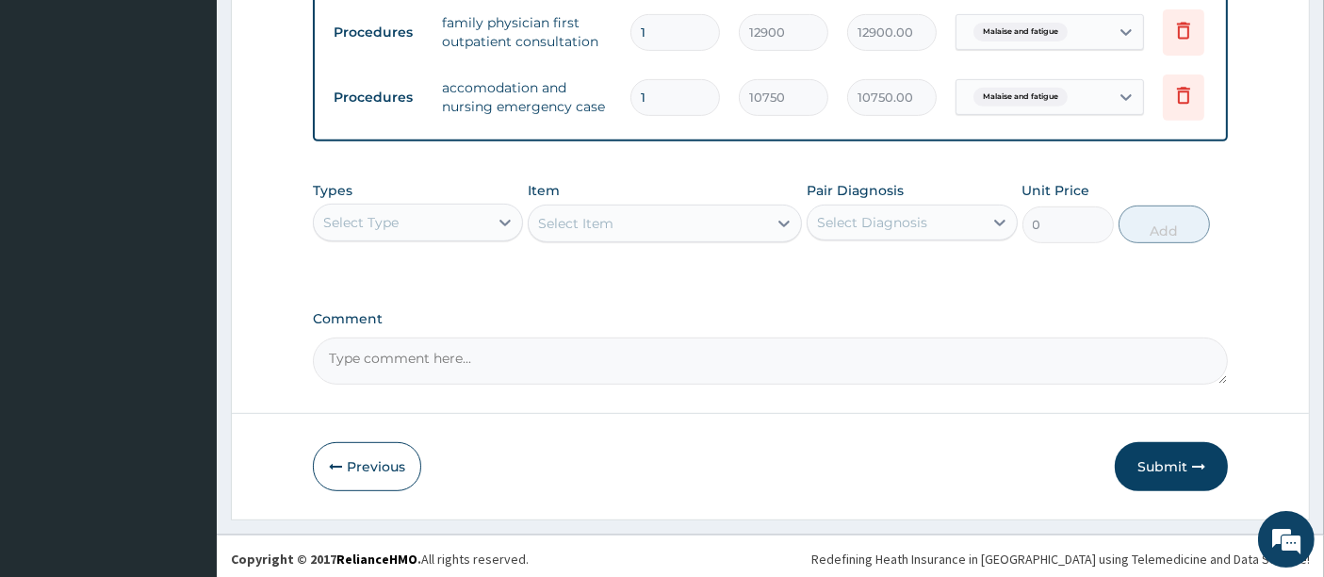
scroll to position [819, 0]
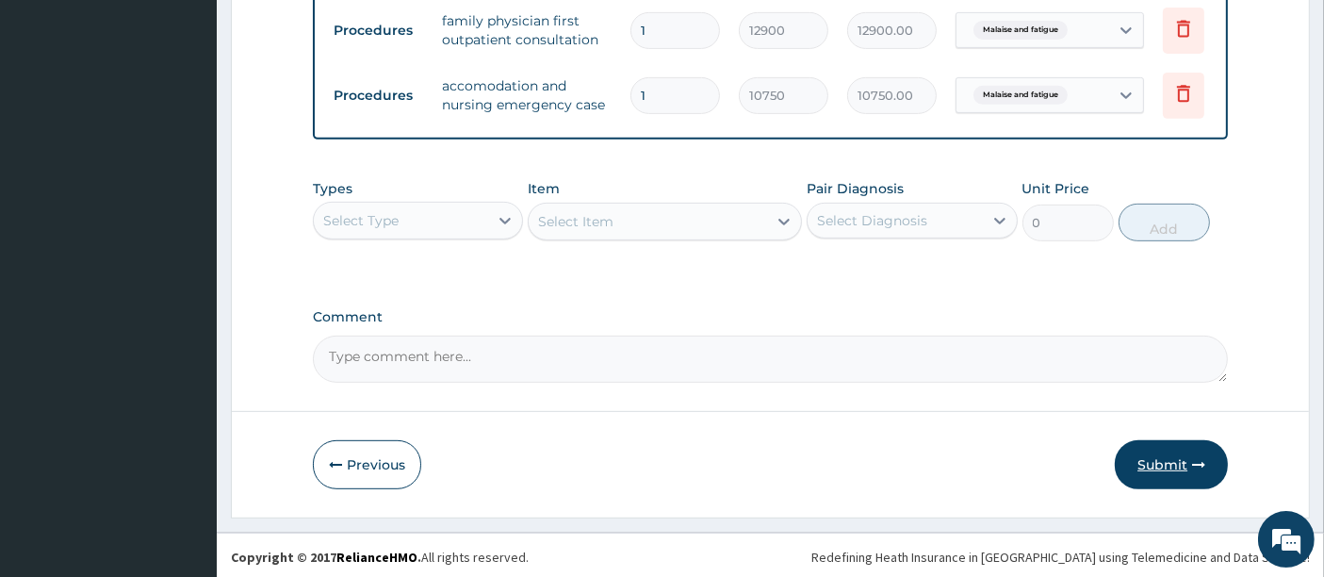
click at [1155, 485] on button "Submit" at bounding box center [1171, 464] width 113 height 49
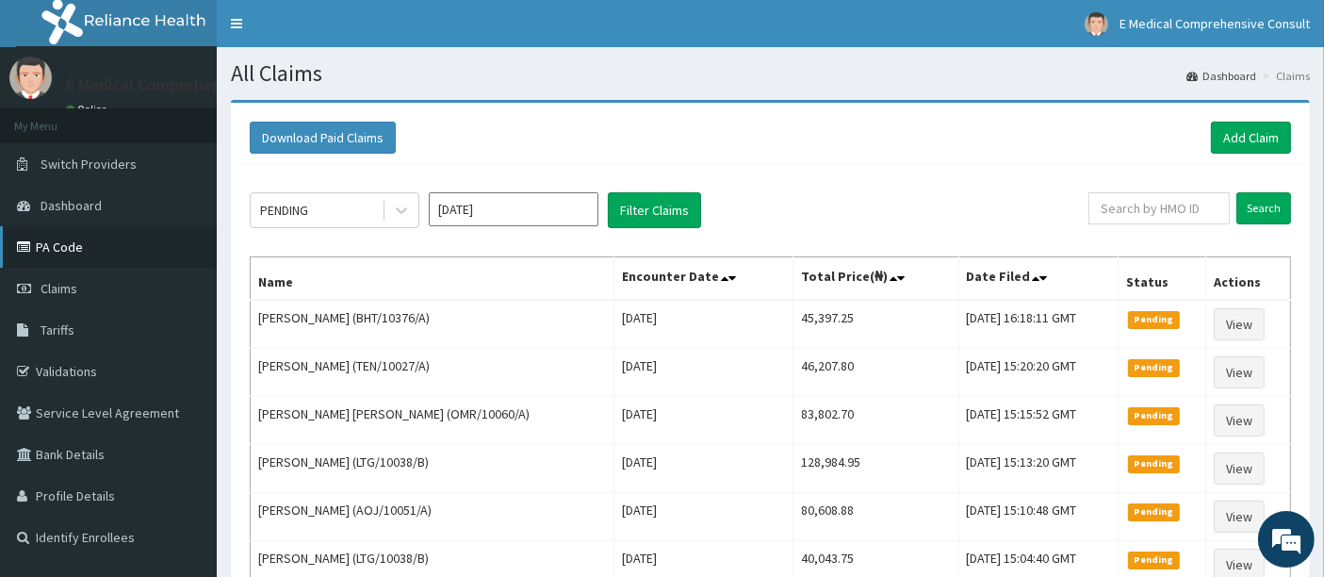
click at [89, 249] on link "PA Code" at bounding box center [108, 246] width 217 height 41
